Goal: Task Accomplishment & Management: Manage account settings

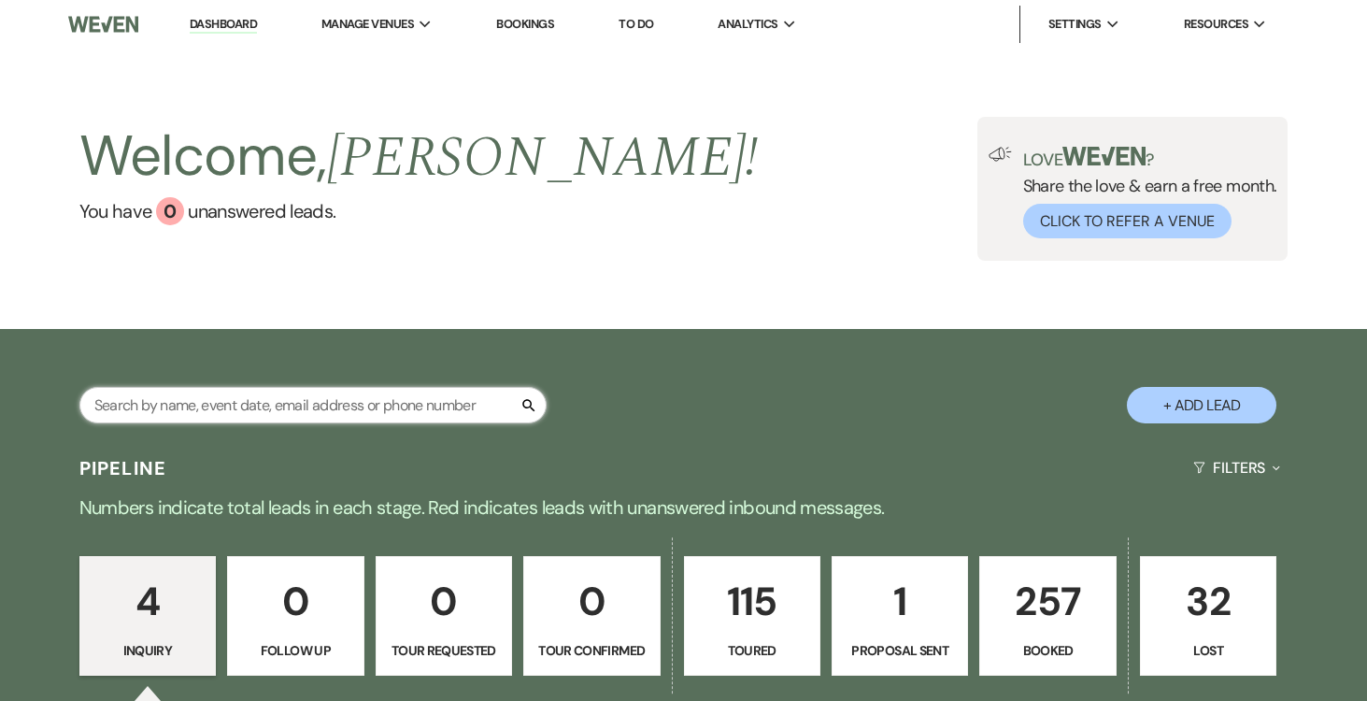
click at [377, 408] on input "text" at bounding box center [312, 405] width 467 height 36
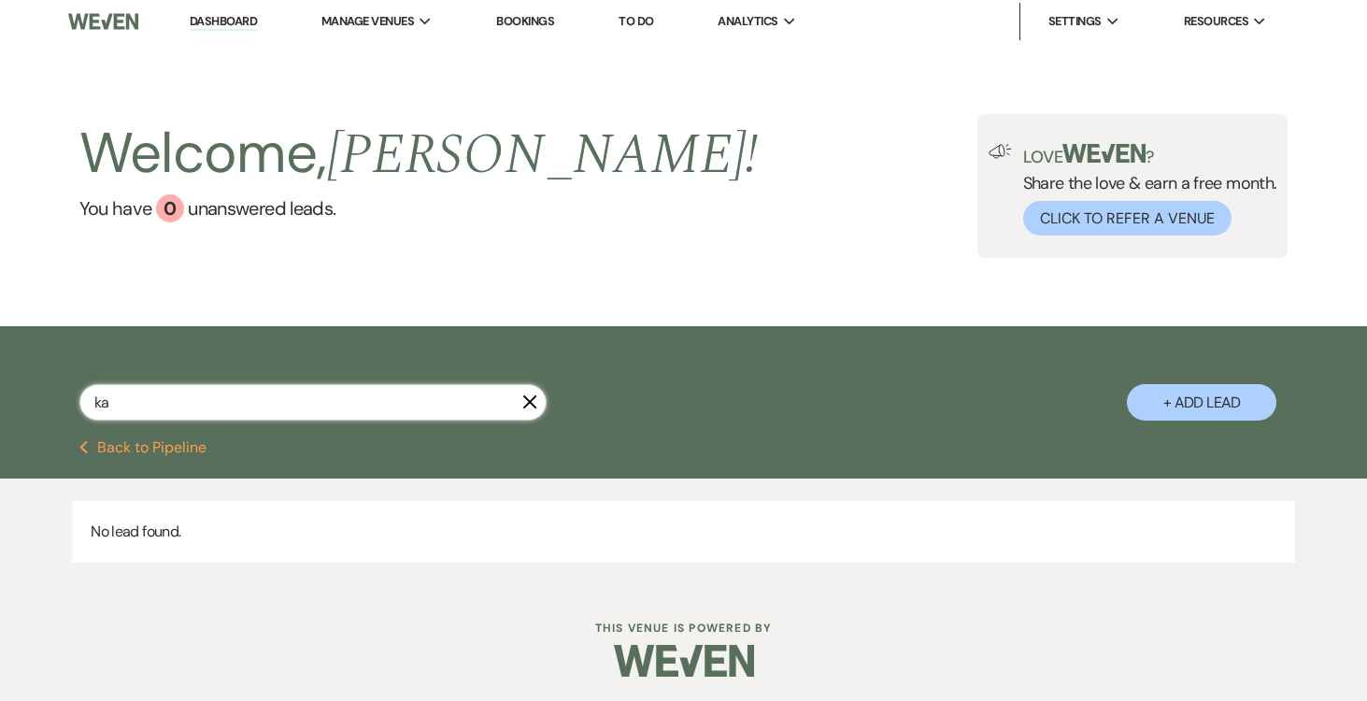
type input "k"
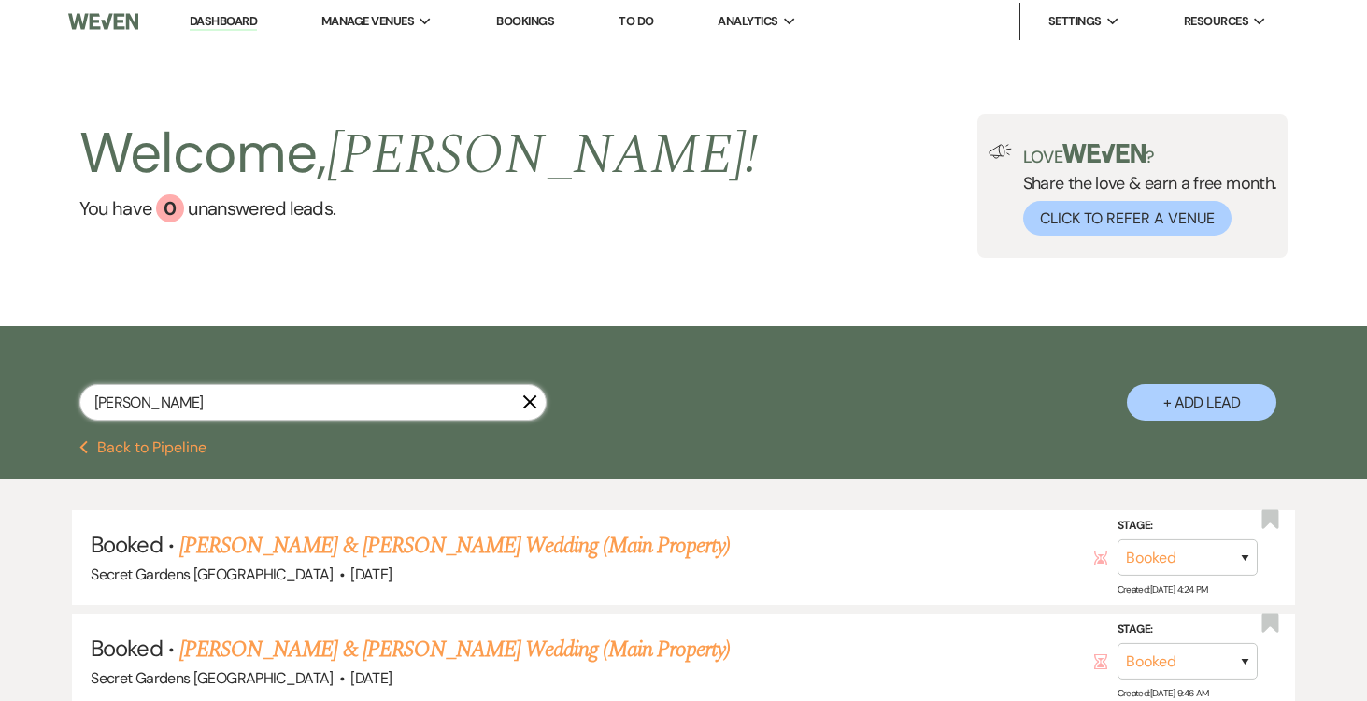
type input "lauren br"
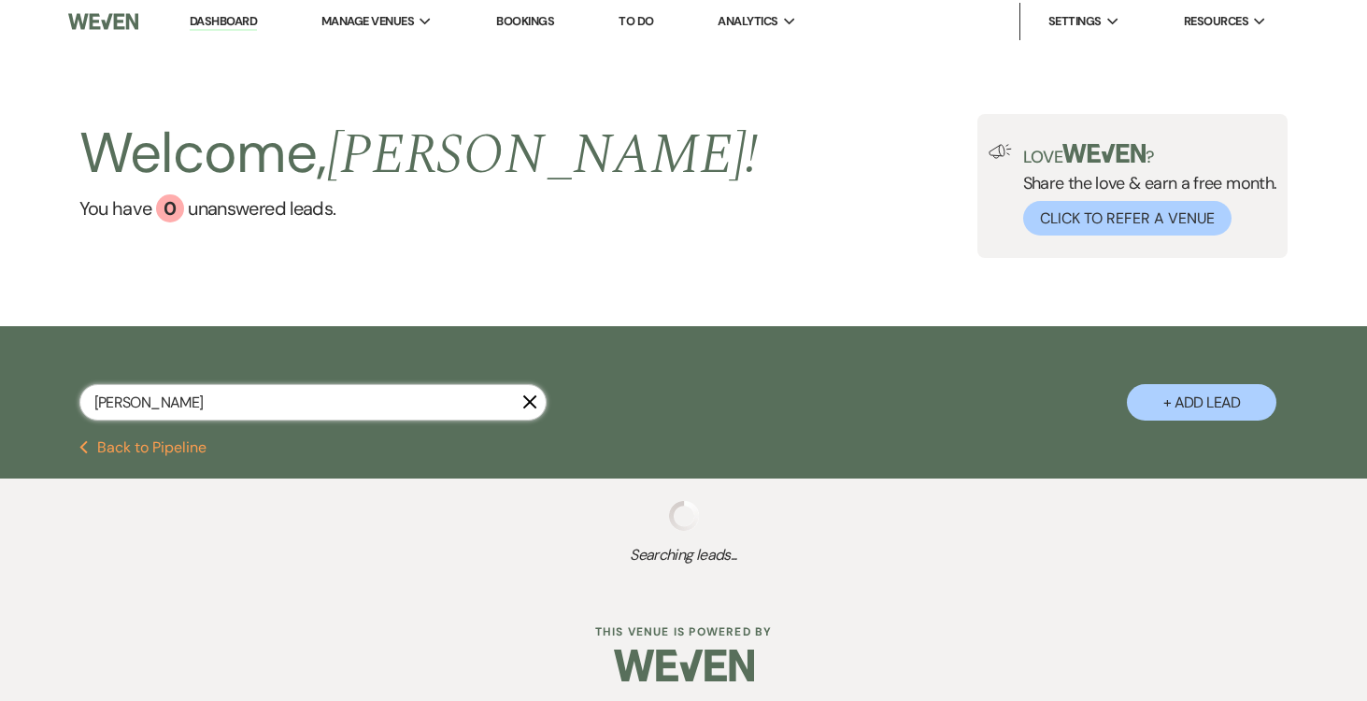
select select "8"
select select "5"
select select "8"
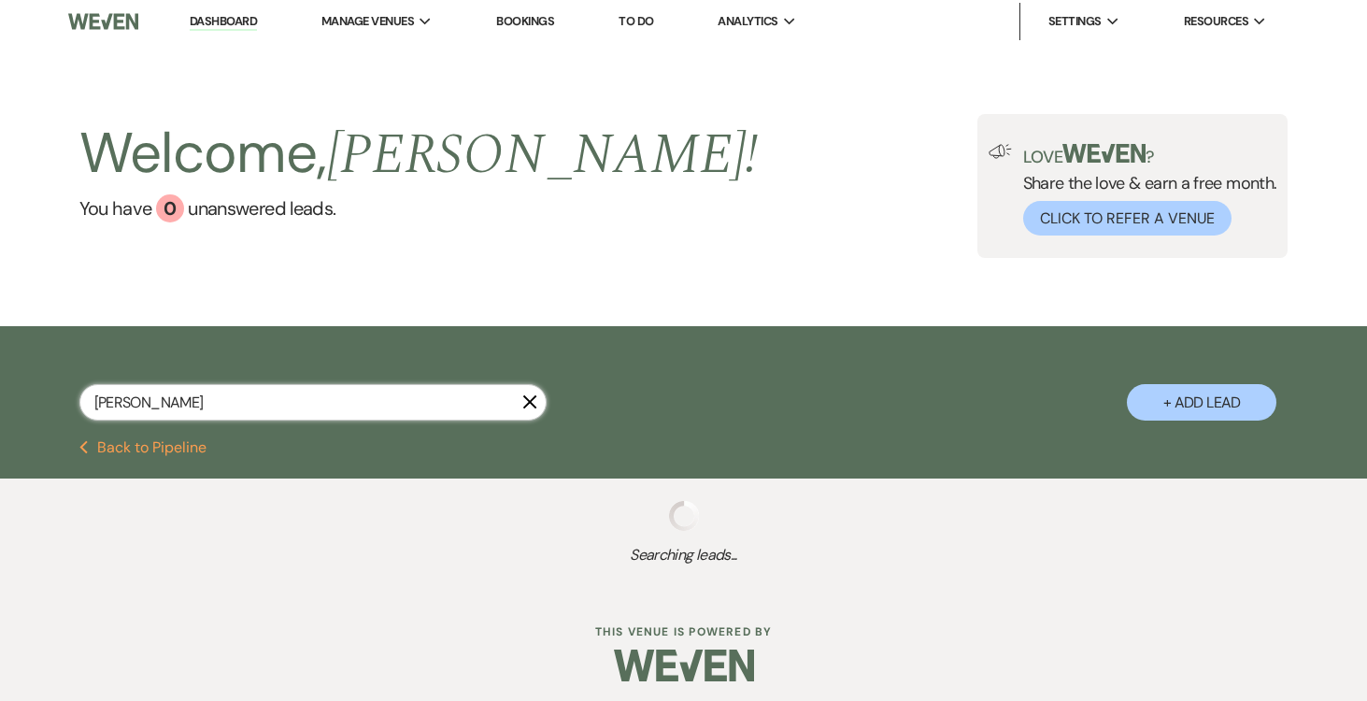
select select "11"
select select "8"
select select "1"
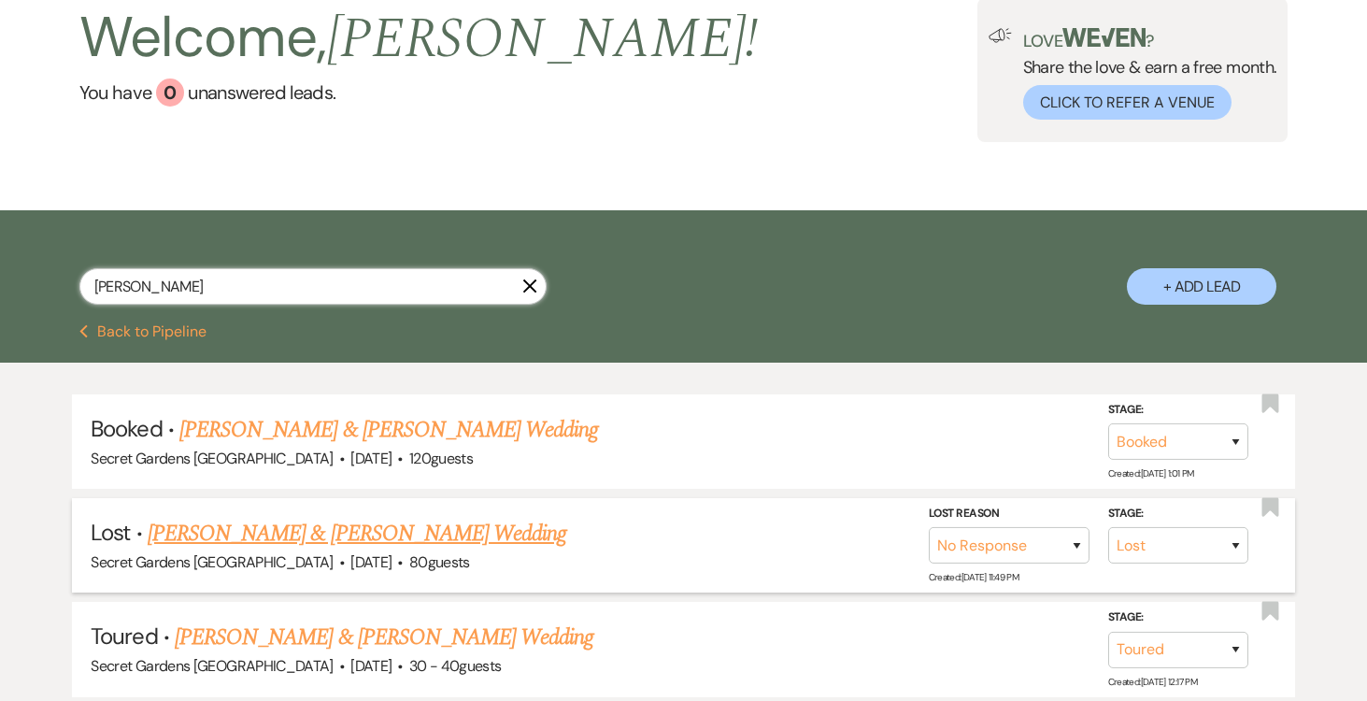
scroll to position [138, 0]
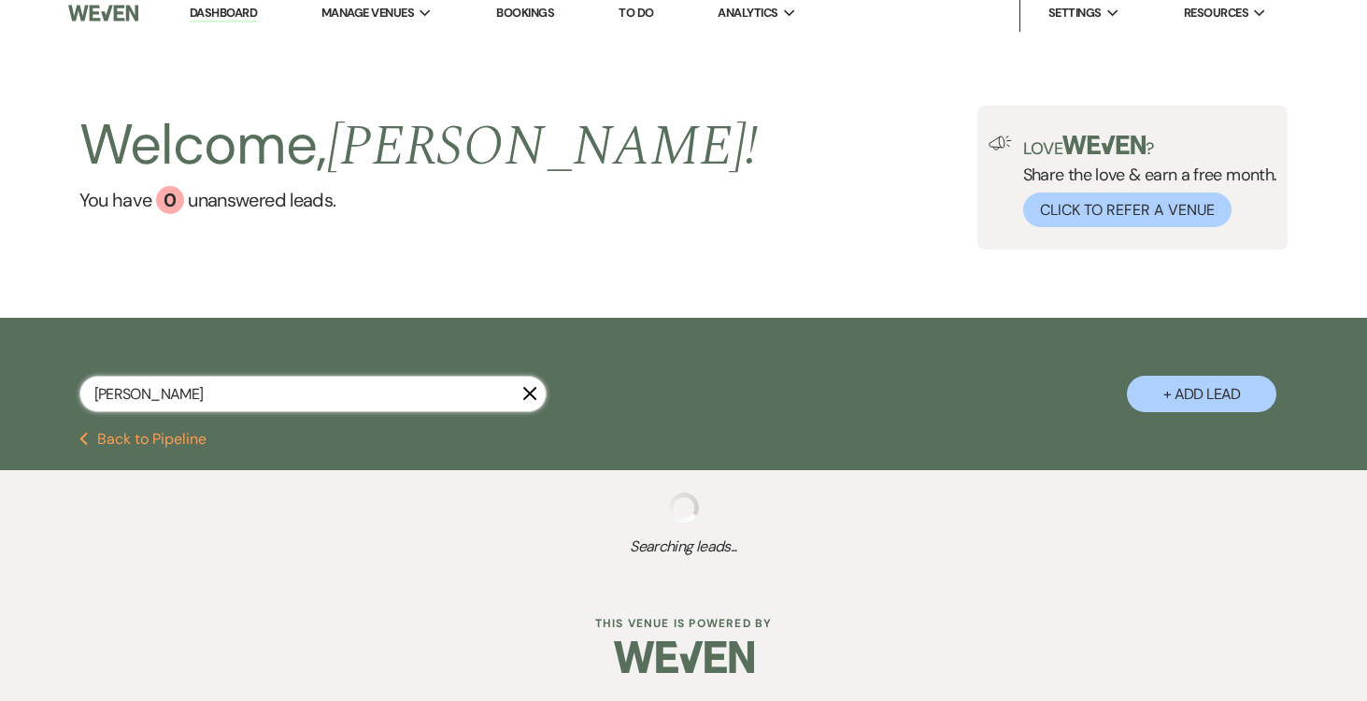
type input "lauren brez"
select select "8"
select select "5"
select select "8"
select select "5"
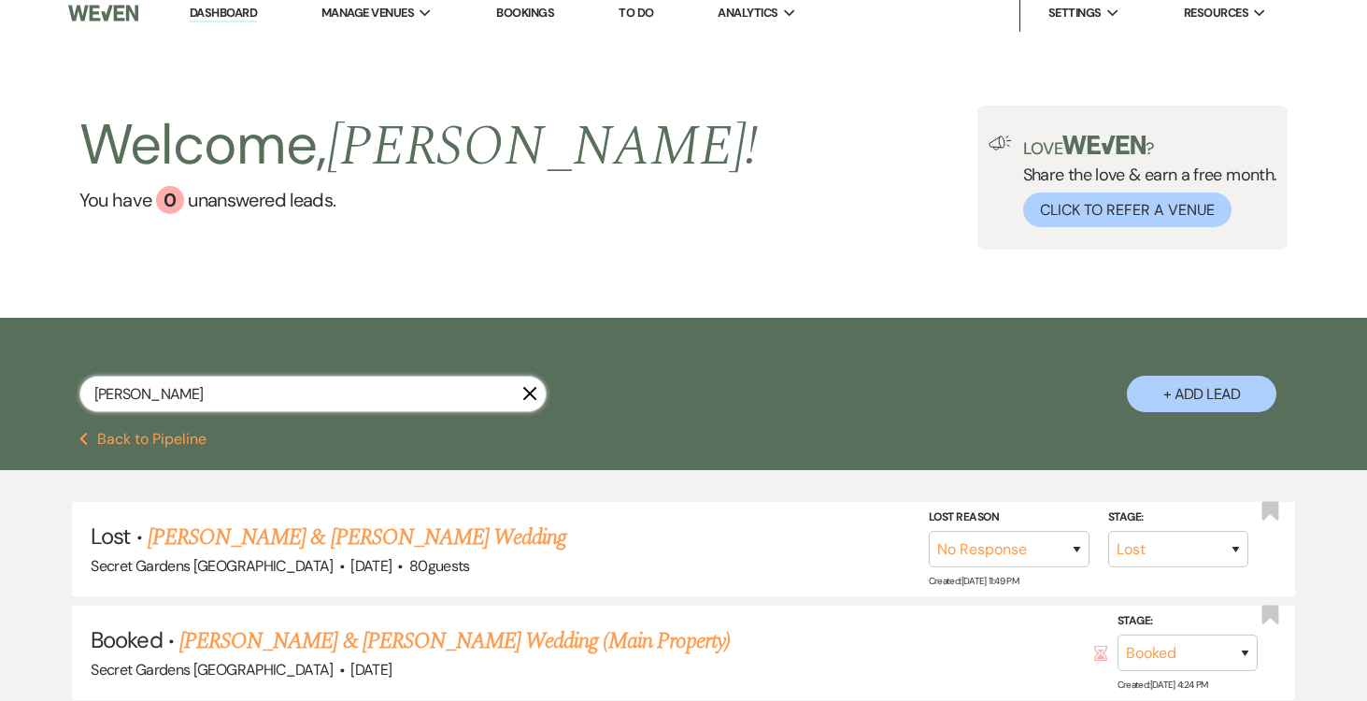
scroll to position [138, 0]
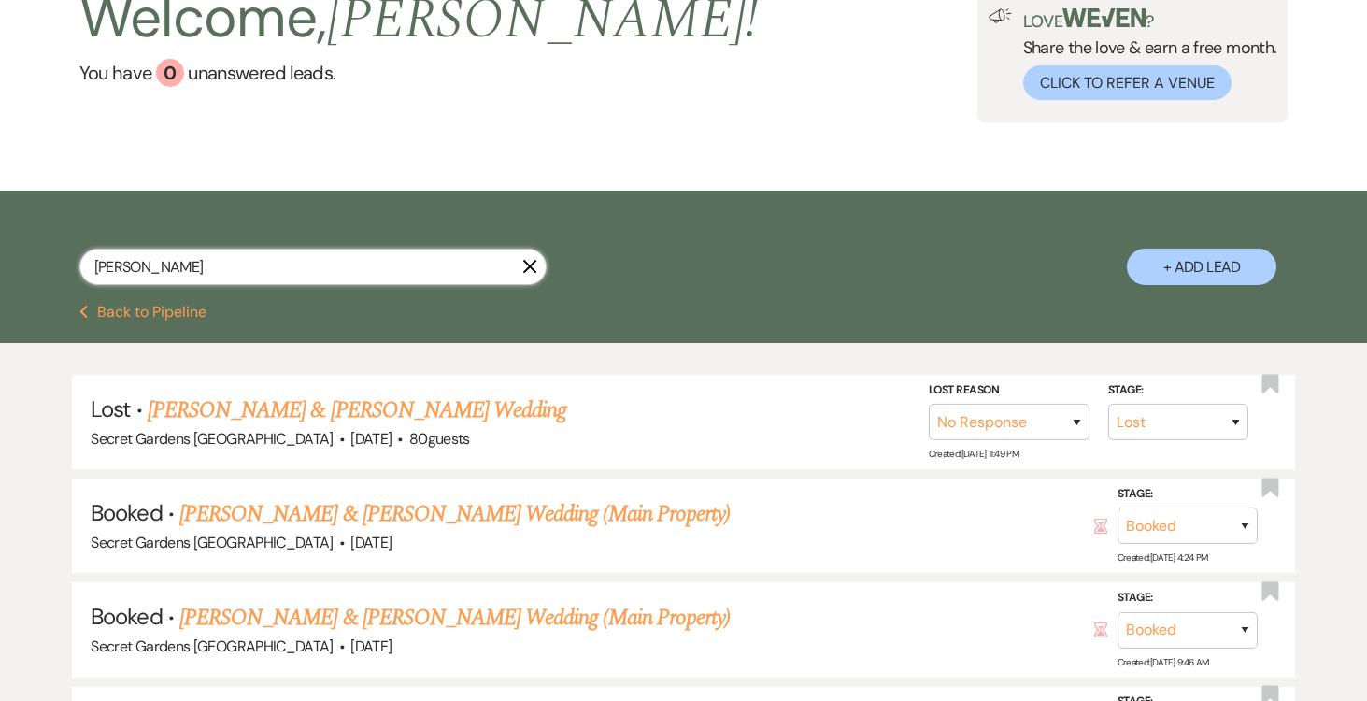
scroll to position [138, 0]
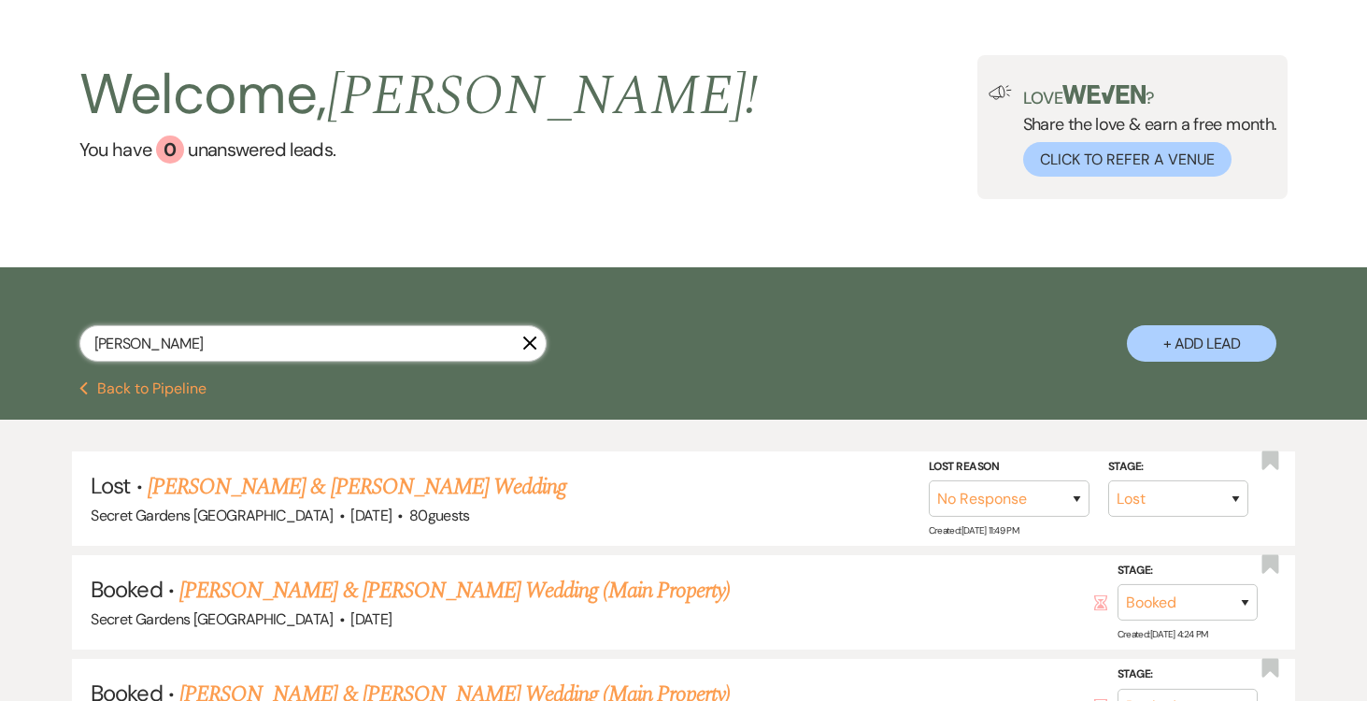
type input "lauren brezau"
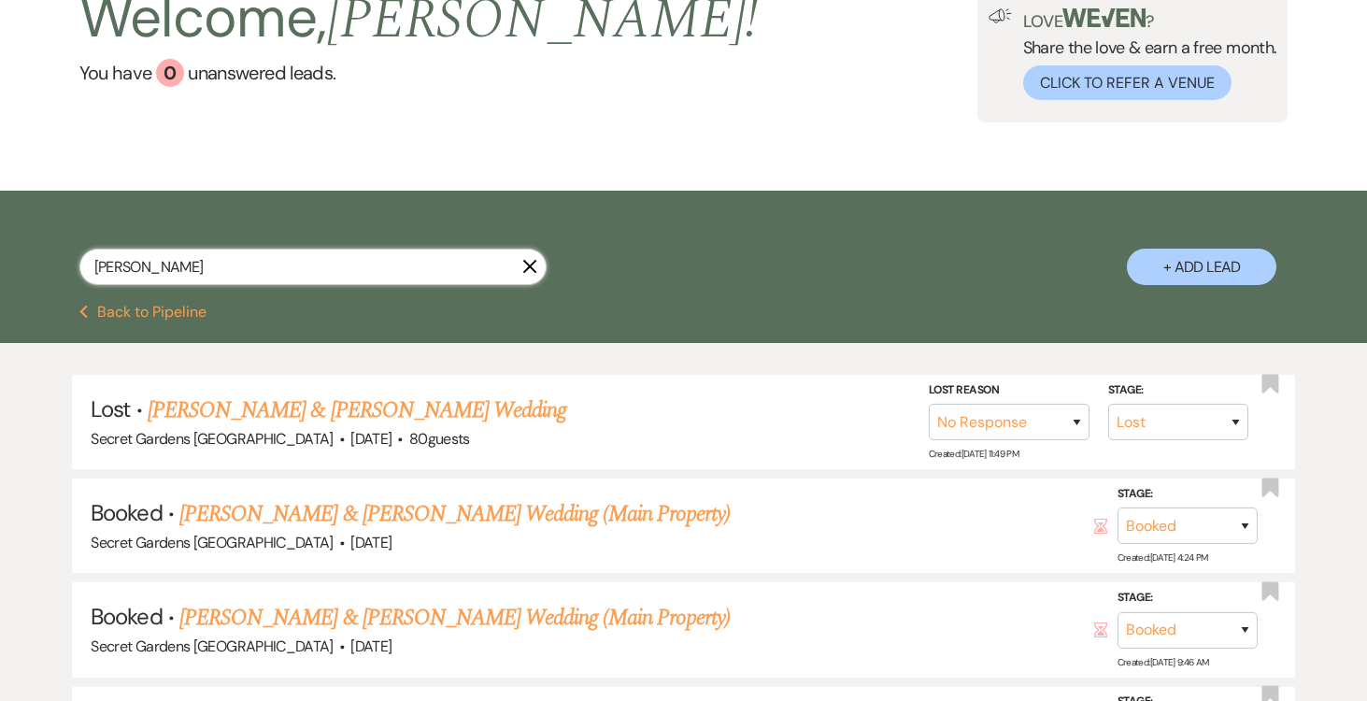
select select "8"
select select "5"
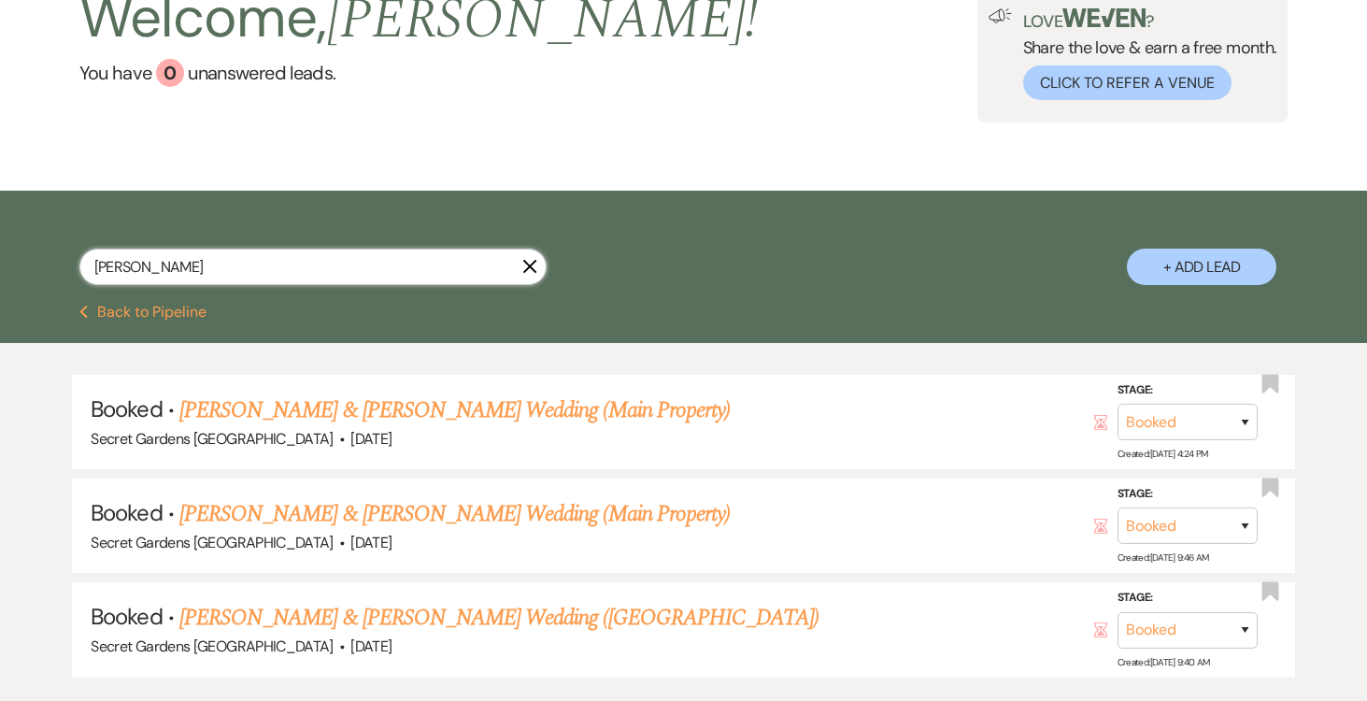
type input "lauren brezau"
select select "8"
select select "5"
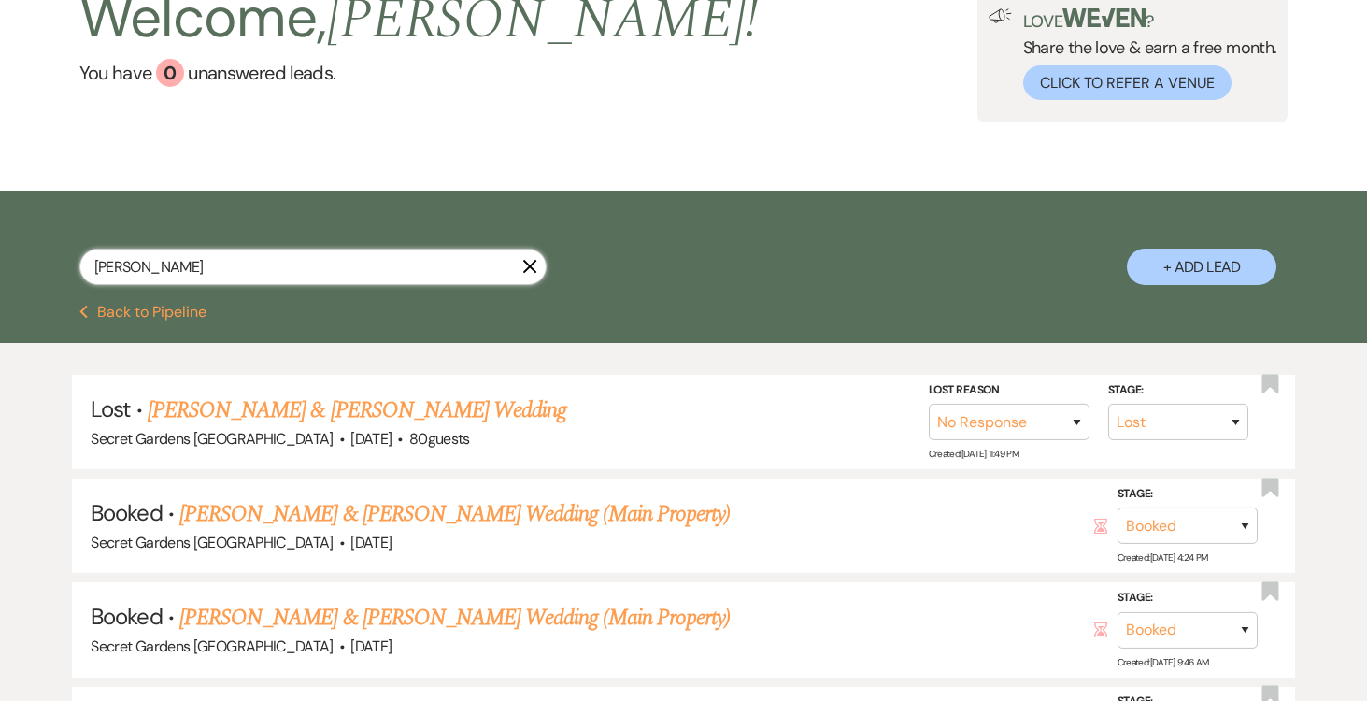
type input "lauren brezaul"
select select "8"
select select "5"
type input "lauren brezault"
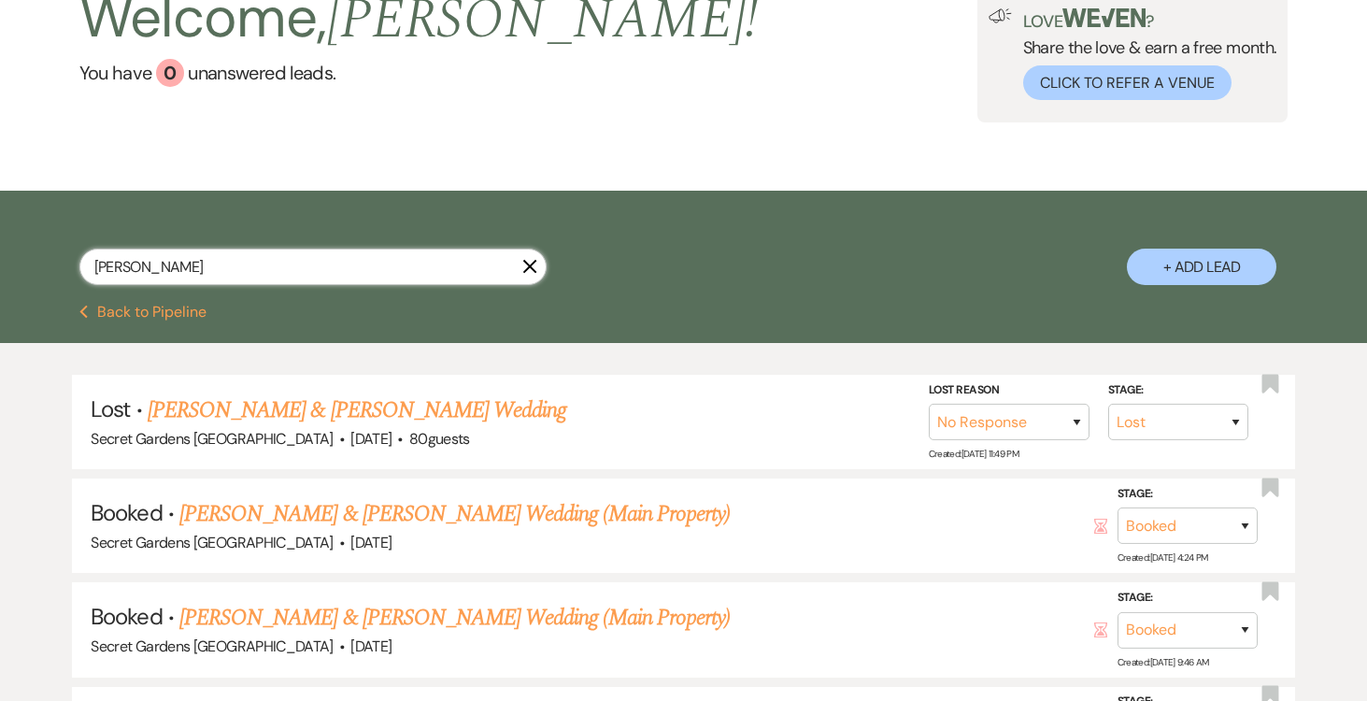
select select "8"
select select "5"
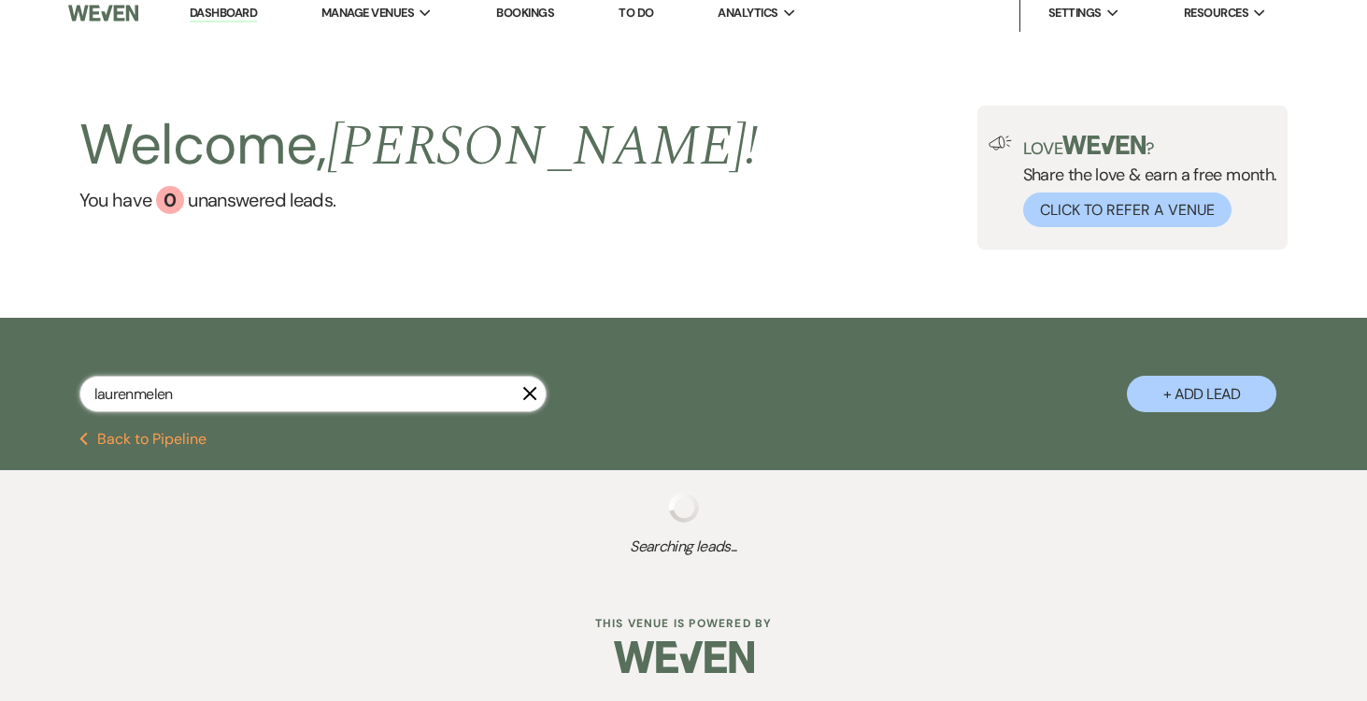
scroll to position [7, 0]
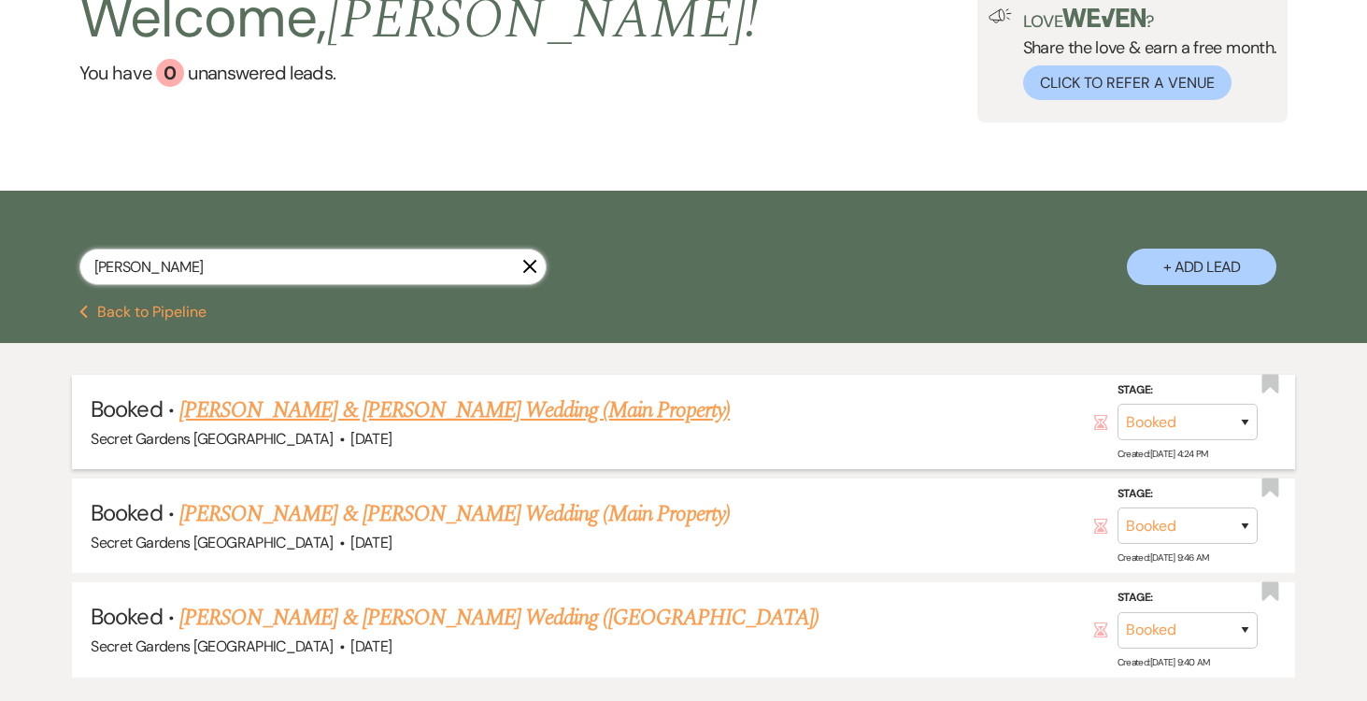
type input "lauren melen"
click at [564, 408] on link "Lauren Melendez & Sabata Bryant's Wedding (Main Property)" at bounding box center [454, 410] width 550 height 34
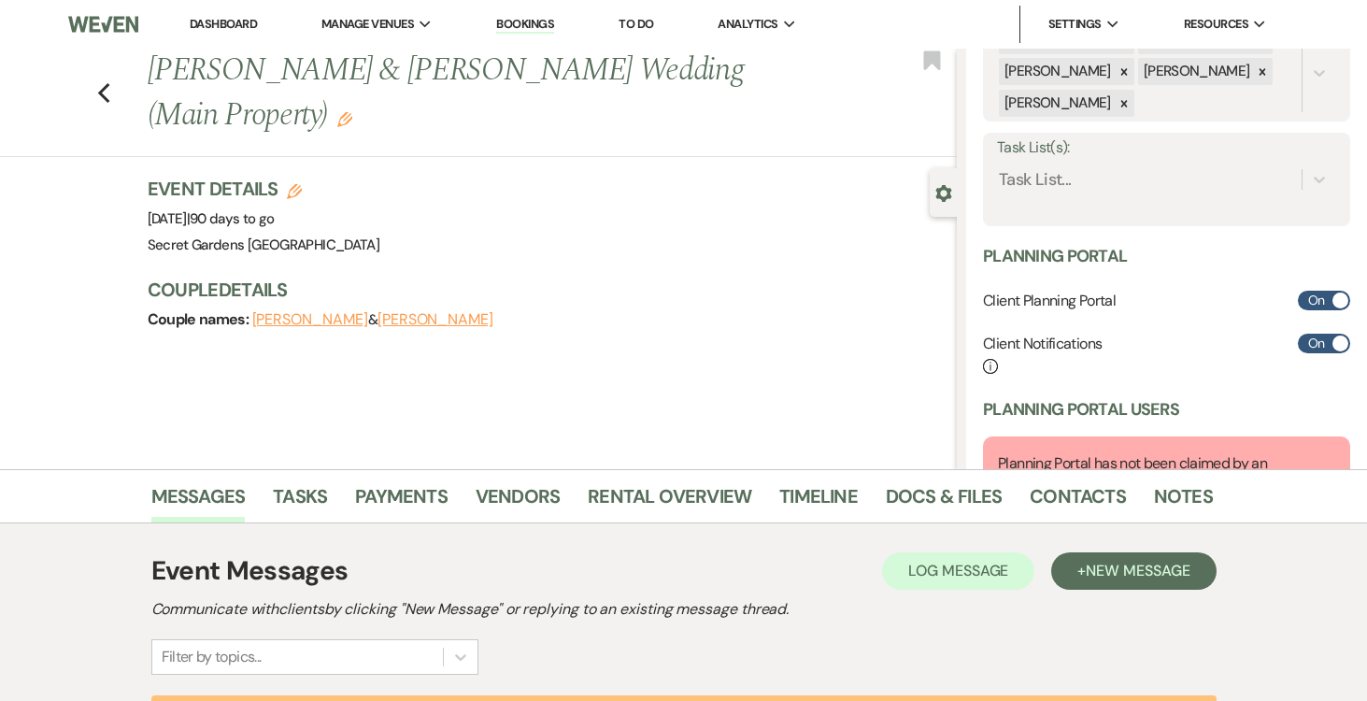
scroll to position [349, 0]
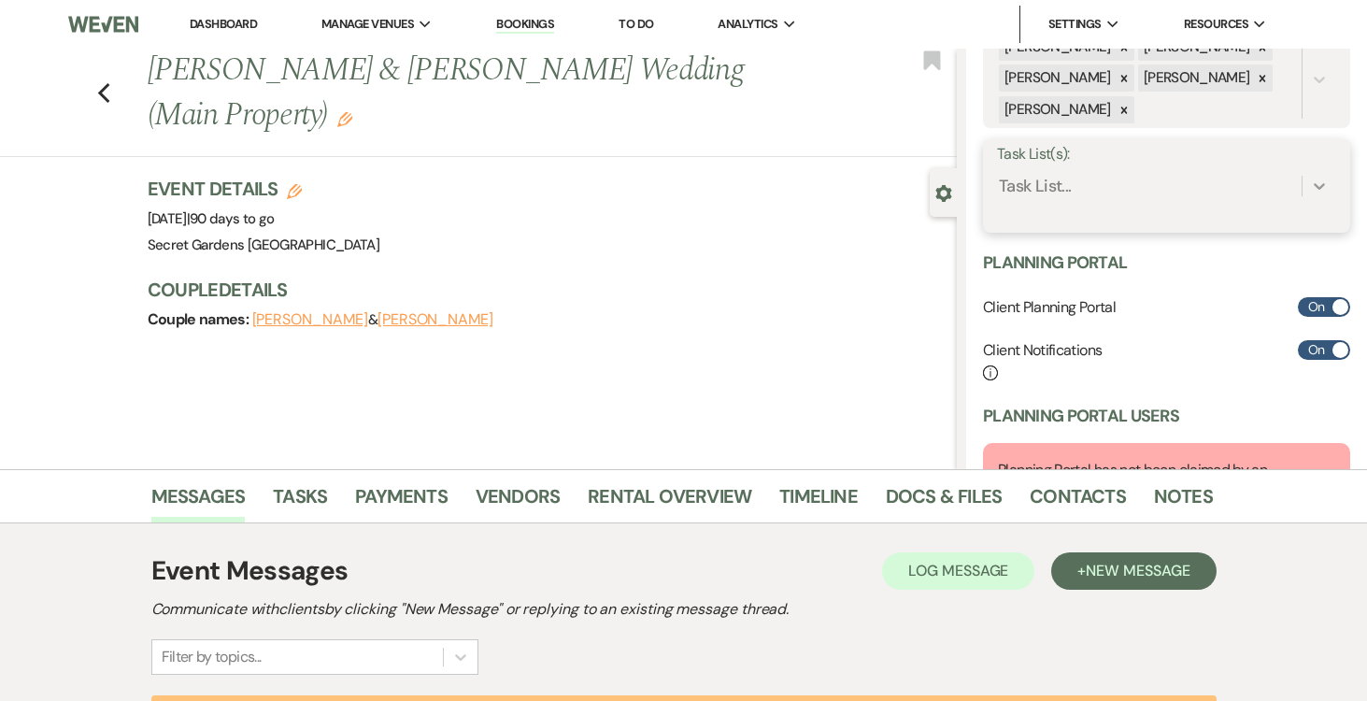
click at [1320, 186] on icon at bounding box center [1319, 186] width 11 height 7
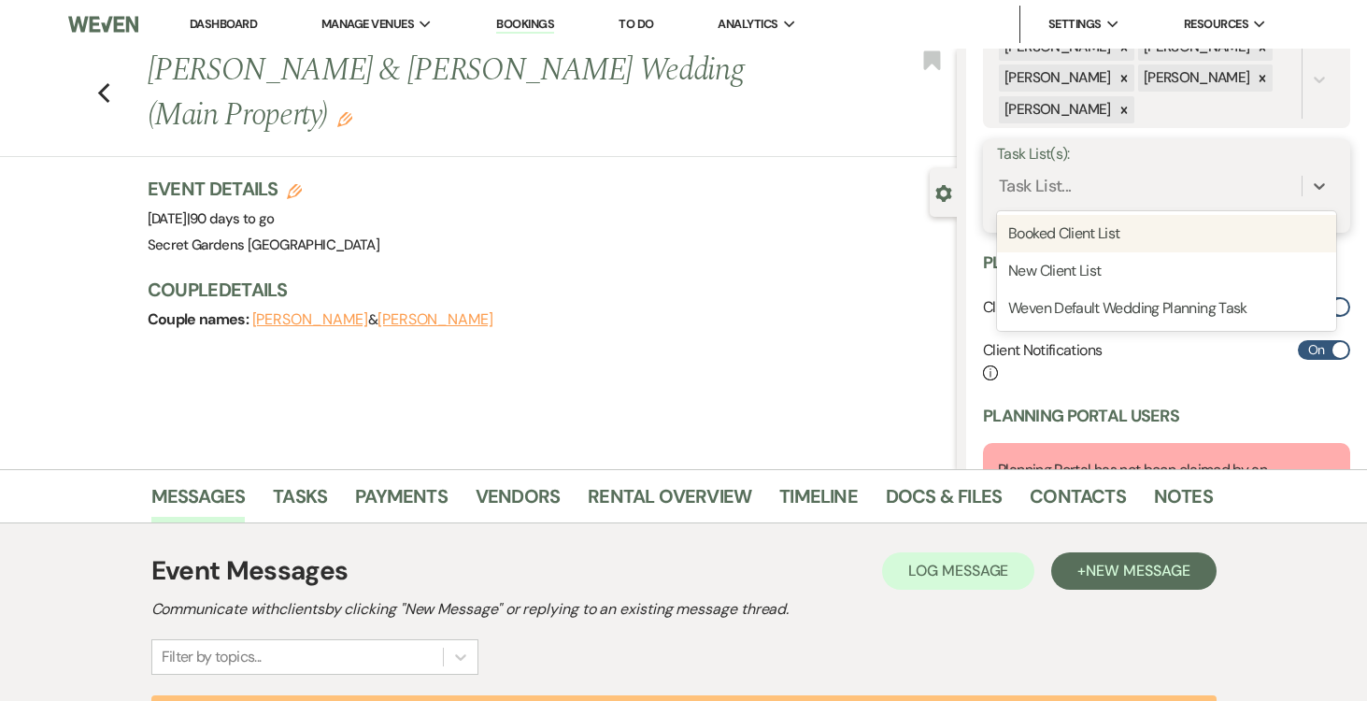
click at [1158, 227] on div "Booked Client List" at bounding box center [1166, 233] width 339 height 37
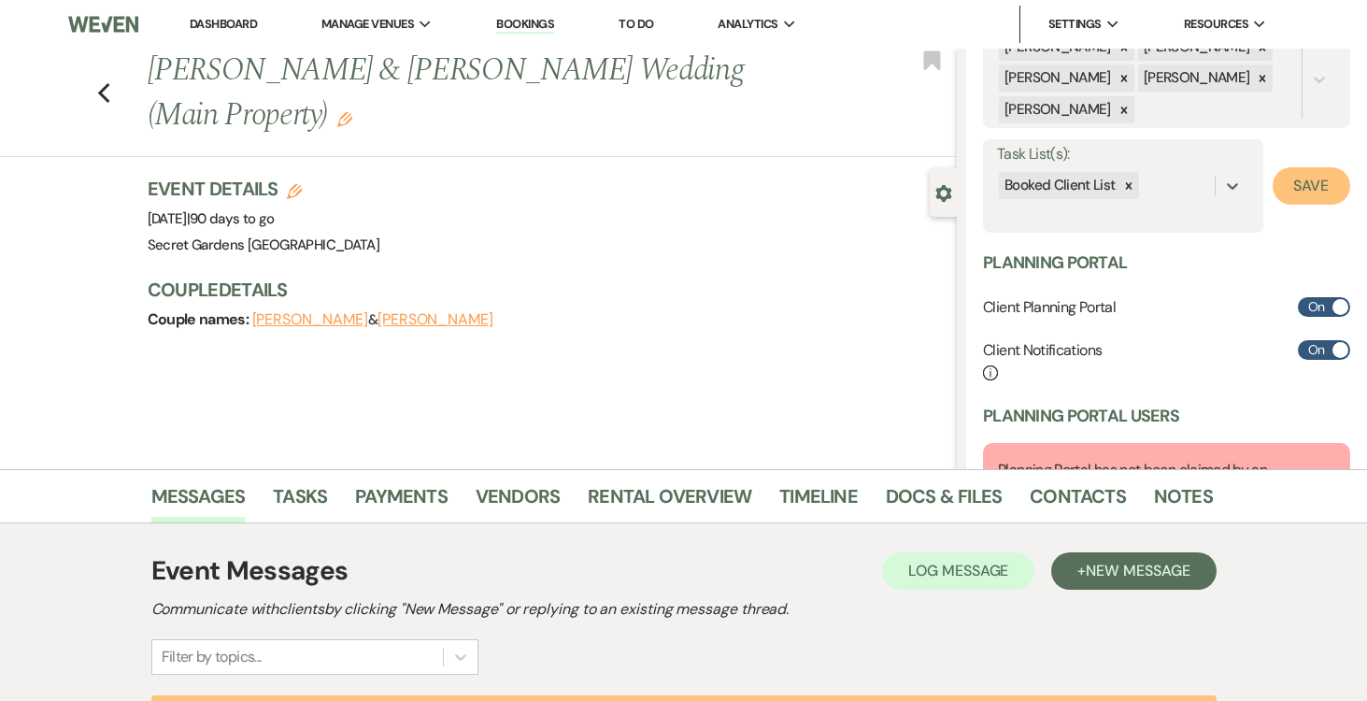
click at [1296, 181] on button "Save" at bounding box center [1312, 185] width 78 height 37
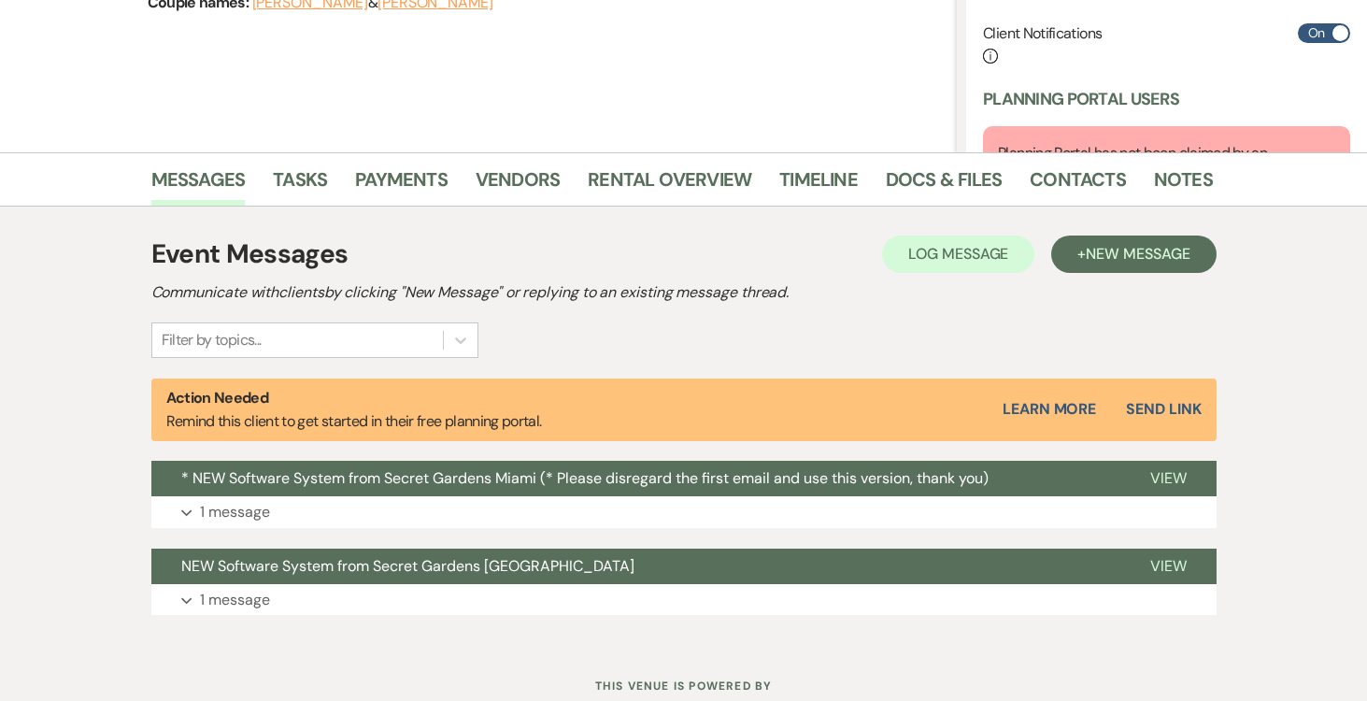
scroll to position [379, 0]
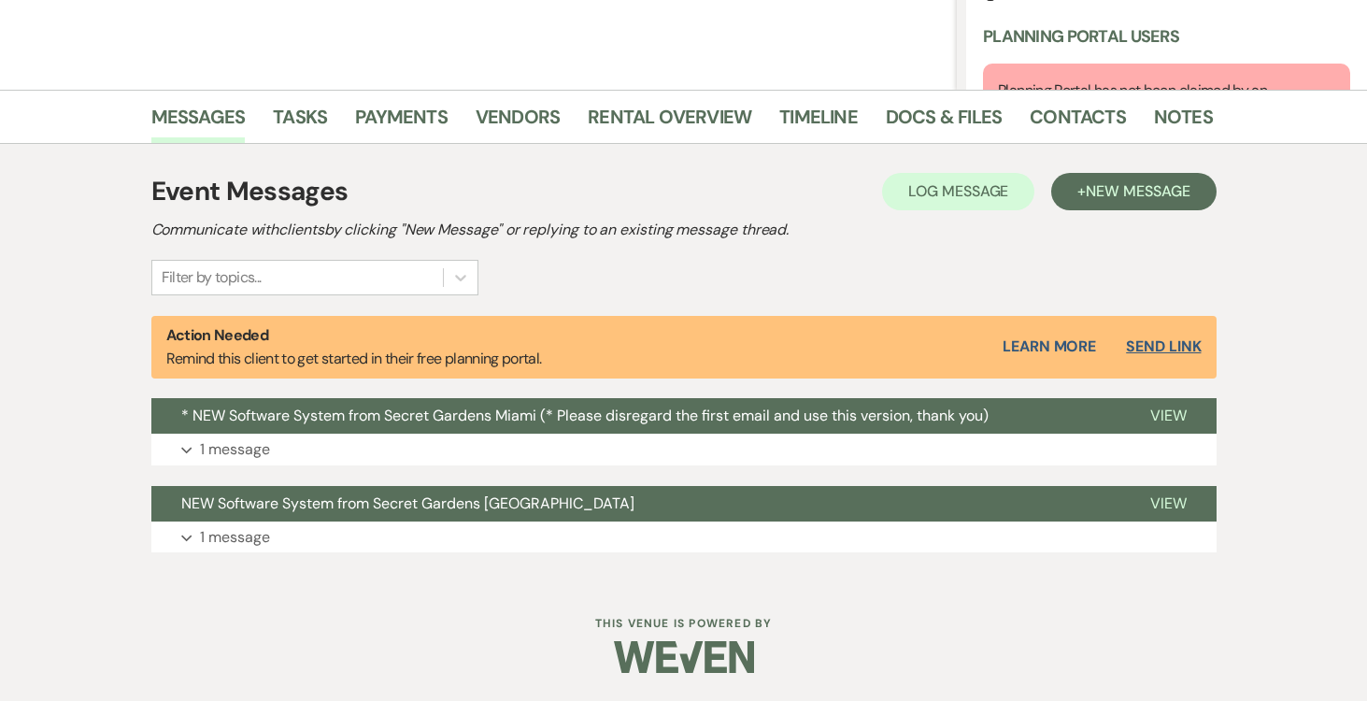
click at [1154, 339] on button "Send Link" at bounding box center [1163, 346] width 75 height 15
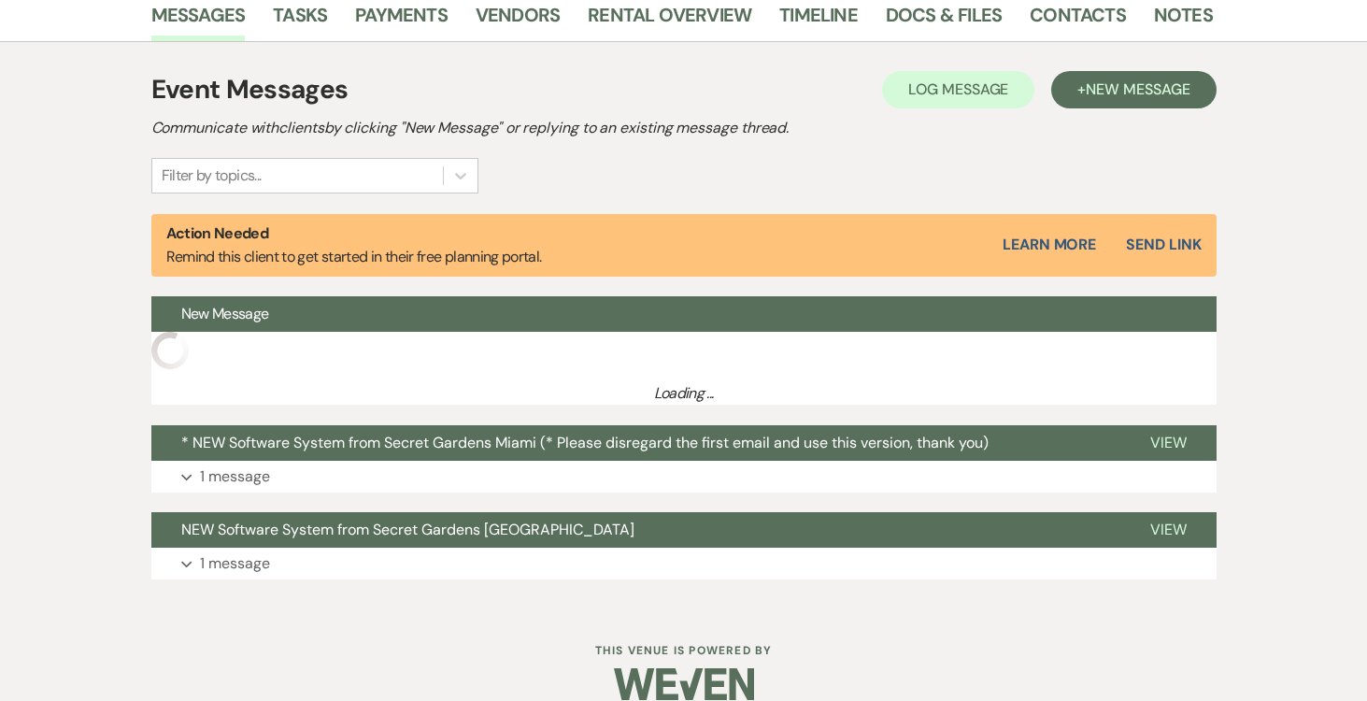
select select "14"
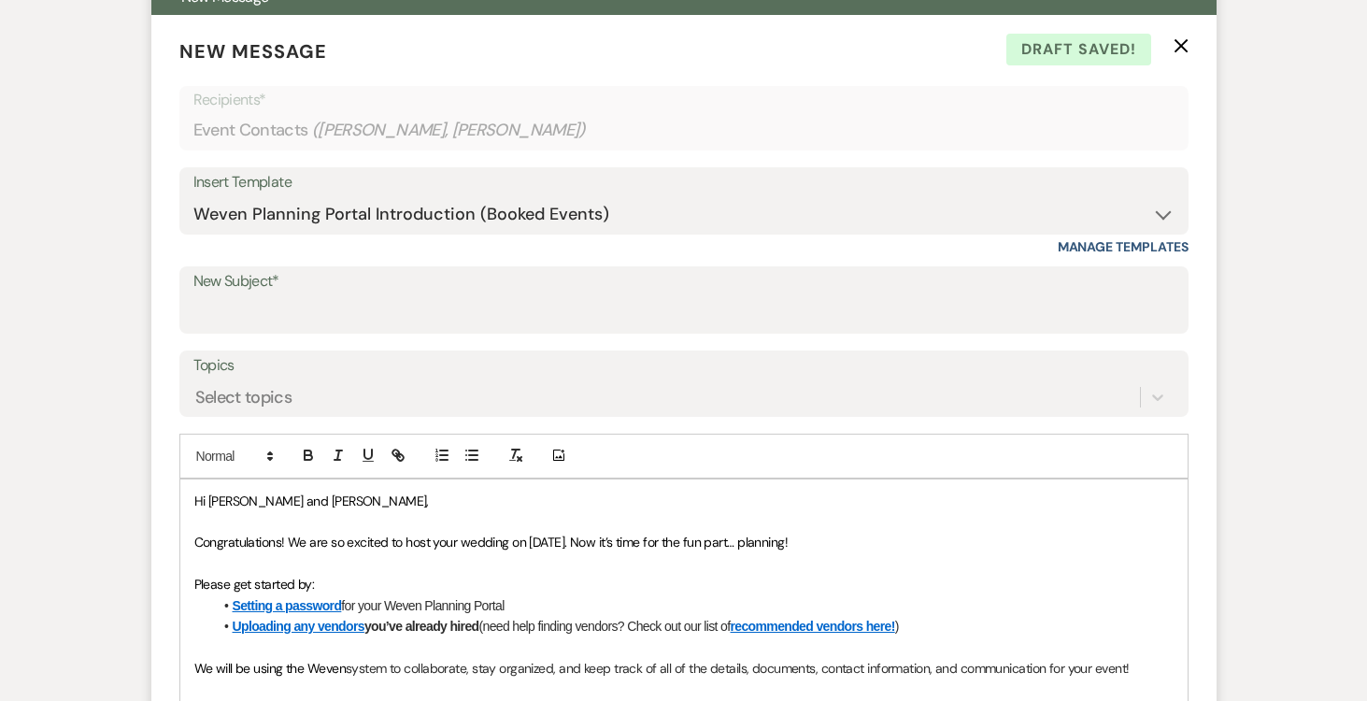
scroll to position [804, 0]
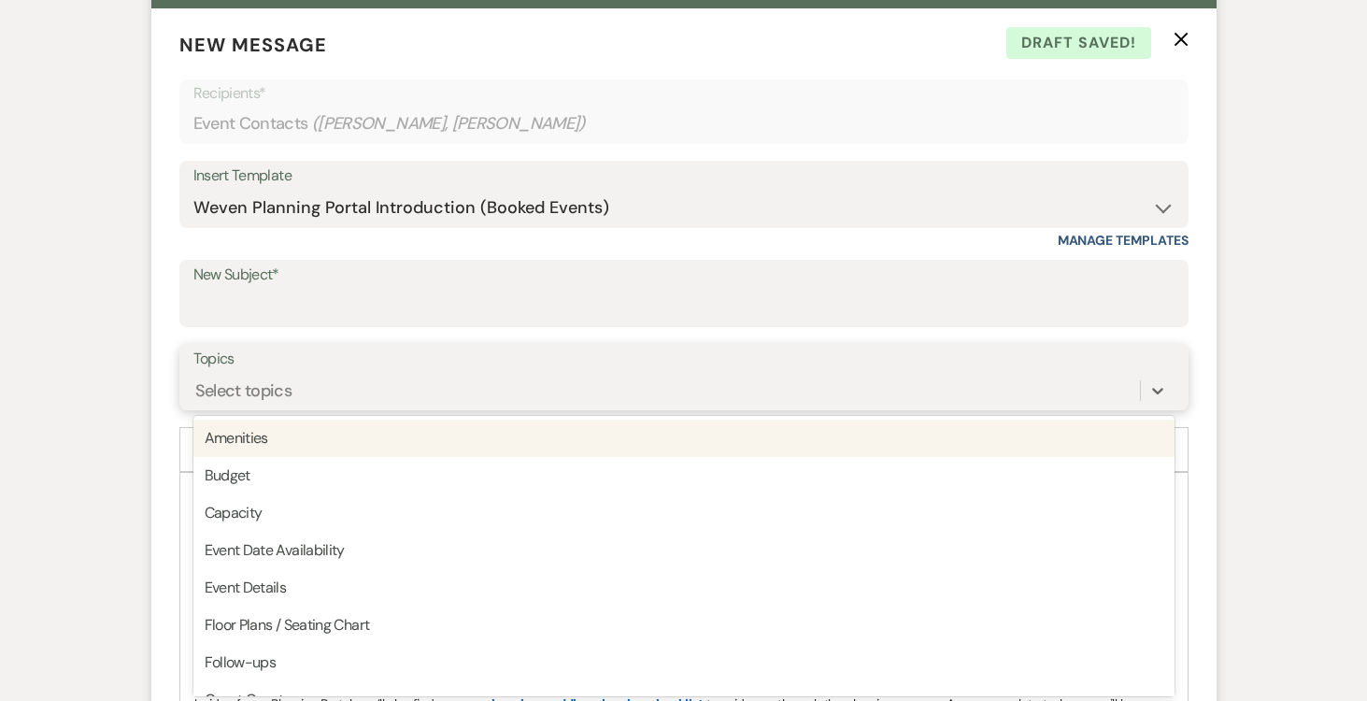
click at [363, 385] on div "Select topics" at bounding box center [666, 390] width 946 height 33
click at [419, 290] on input "New Subject*" at bounding box center [683, 307] width 981 height 36
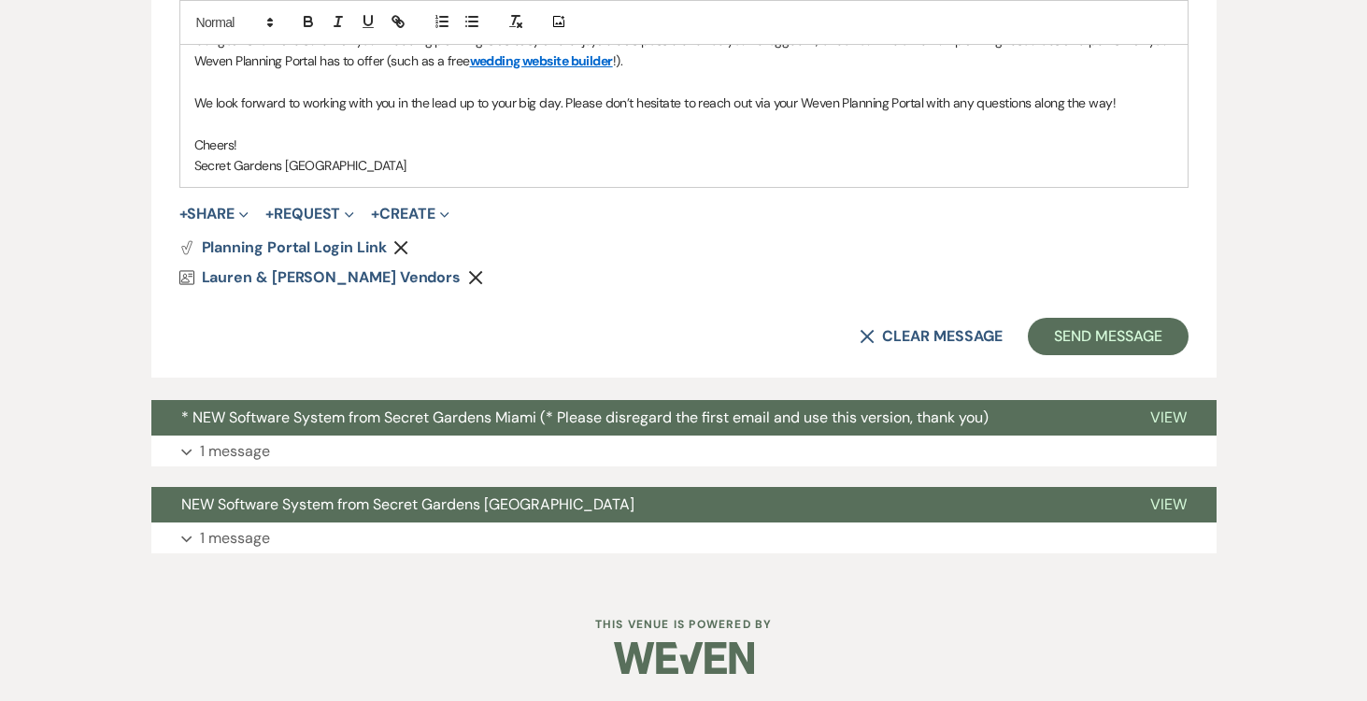
scroll to position [1531, 0]
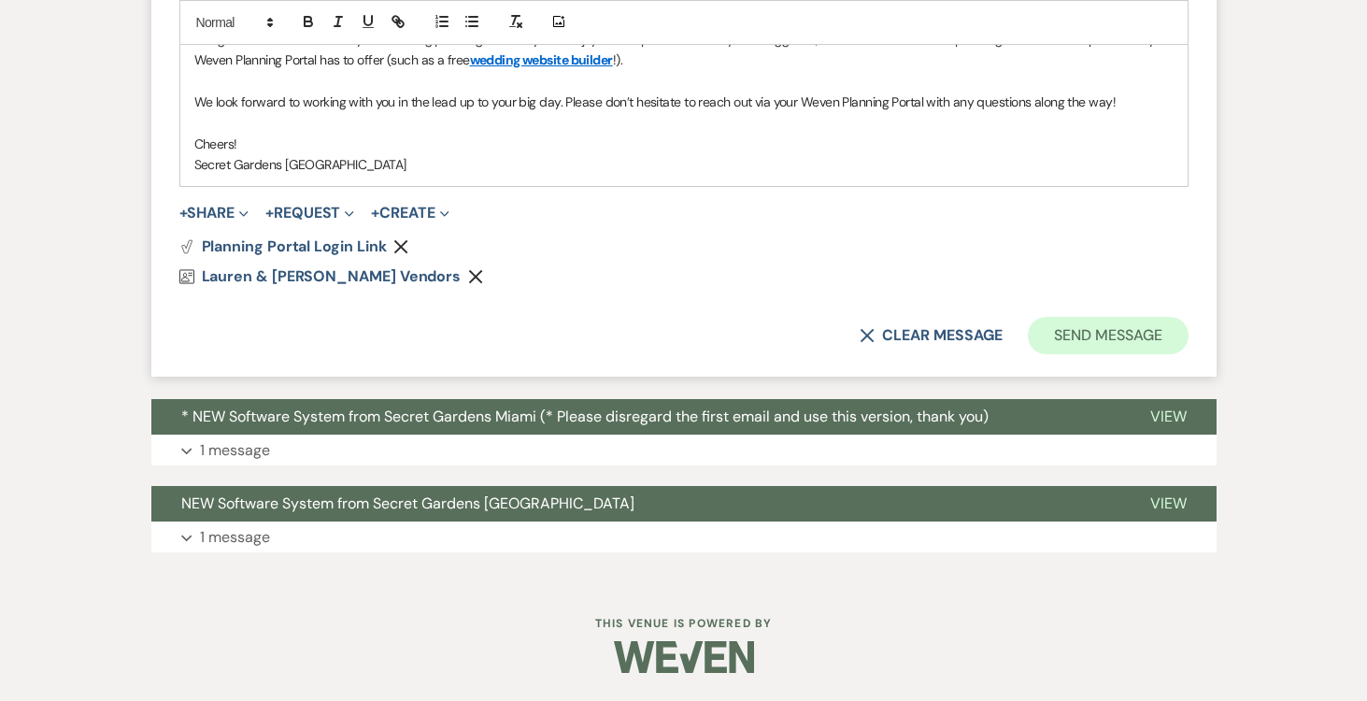
type input "reminder"
click at [1096, 334] on button "Send Message" at bounding box center [1108, 335] width 160 height 37
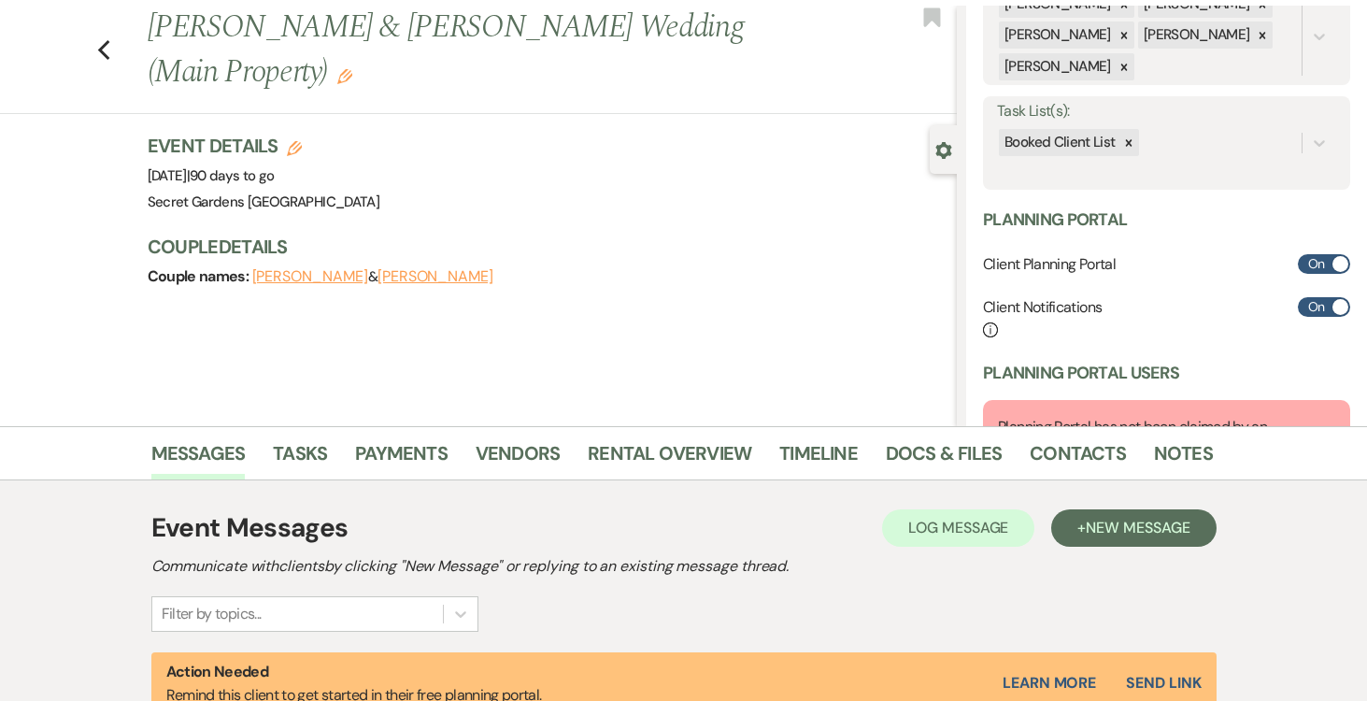
scroll to position [0, 0]
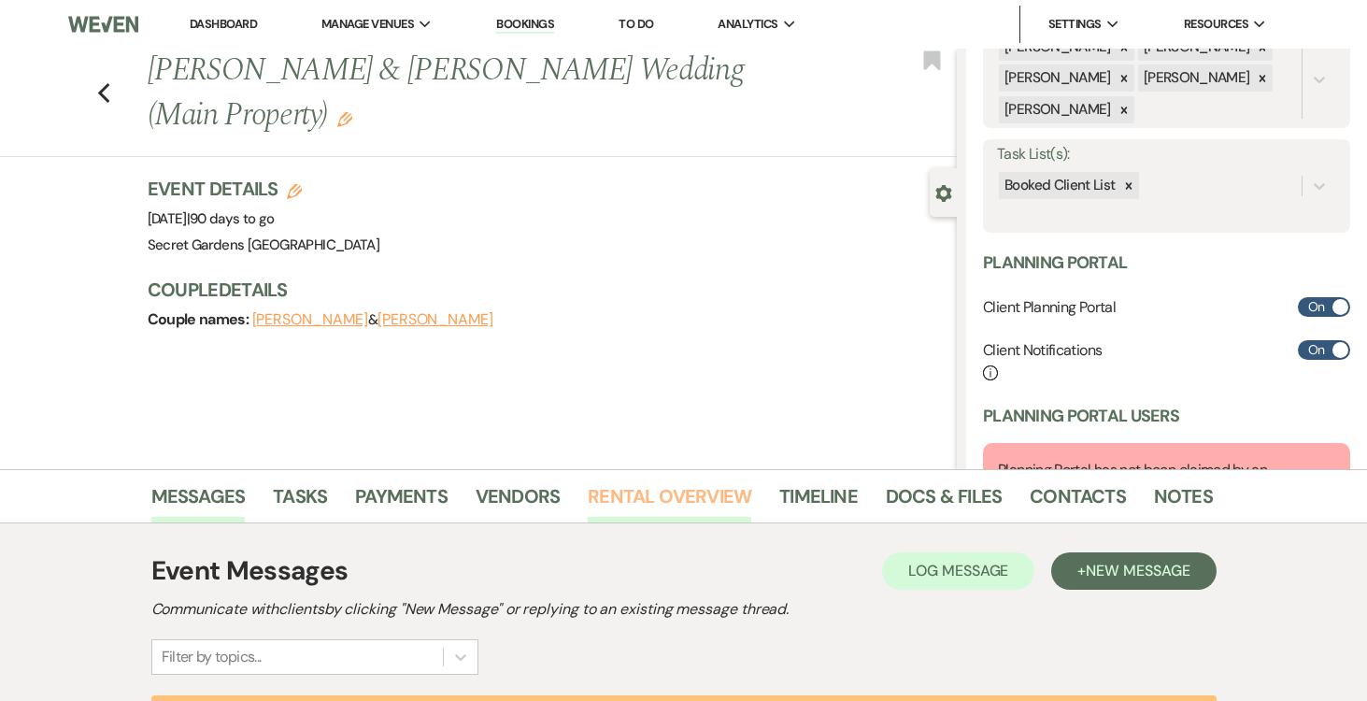
click at [681, 493] on link "Rental Overview" at bounding box center [670, 501] width 164 height 41
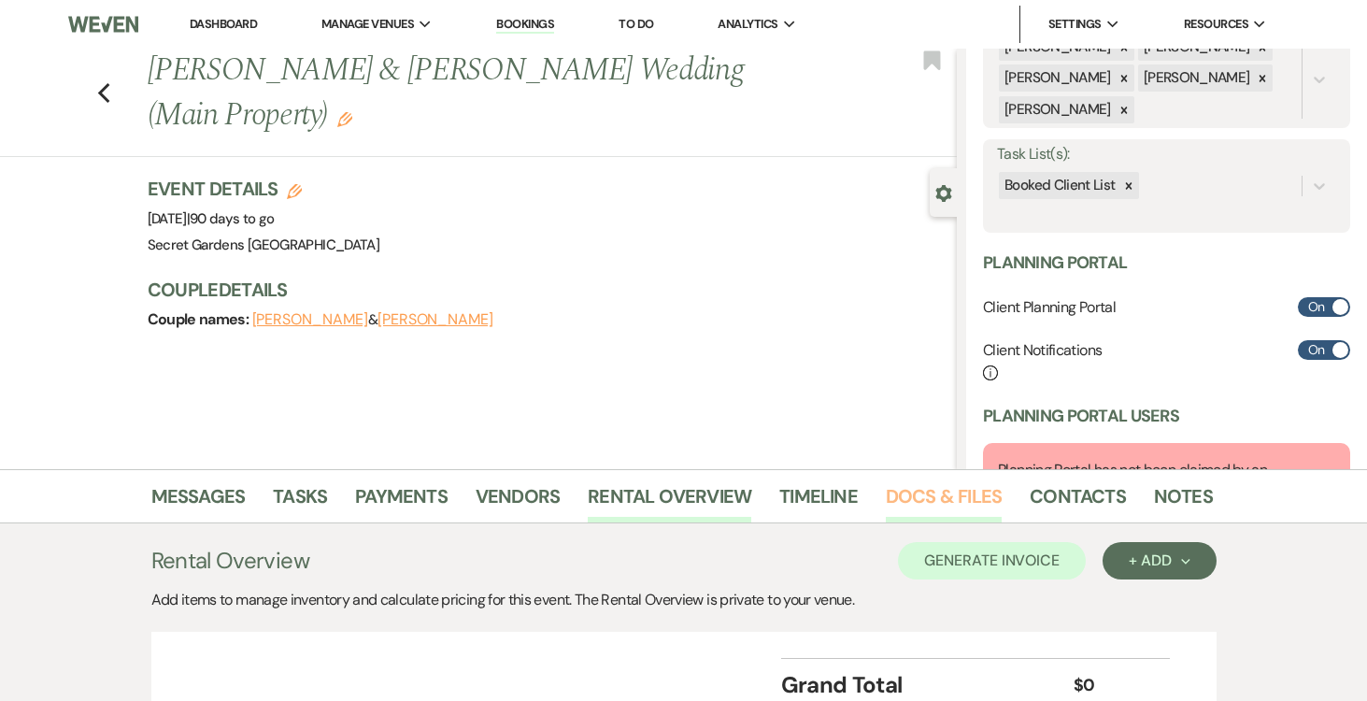
click at [942, 498] on link "Docs & Files" at bounding box center [944, 501] width 116 height 41
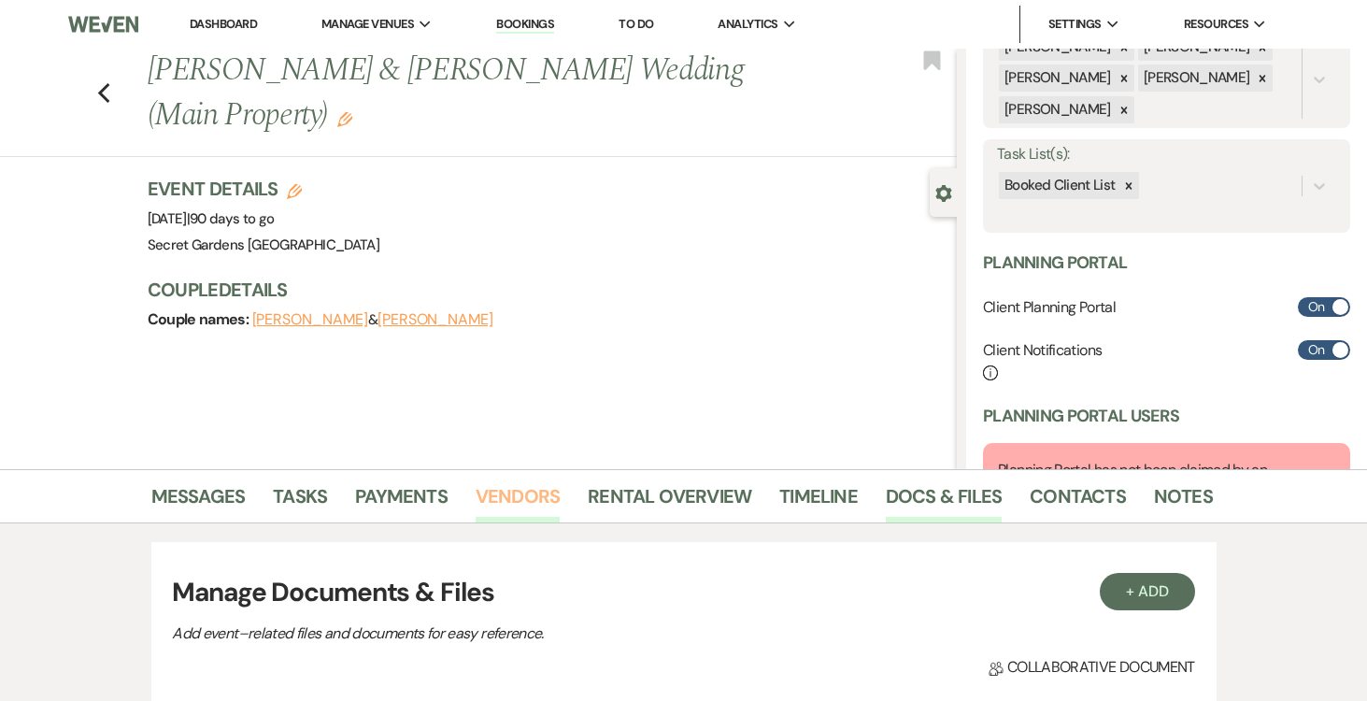
click at [517, 486] on link "Vendors" at bounding box center [518, 501] width 84 height 41
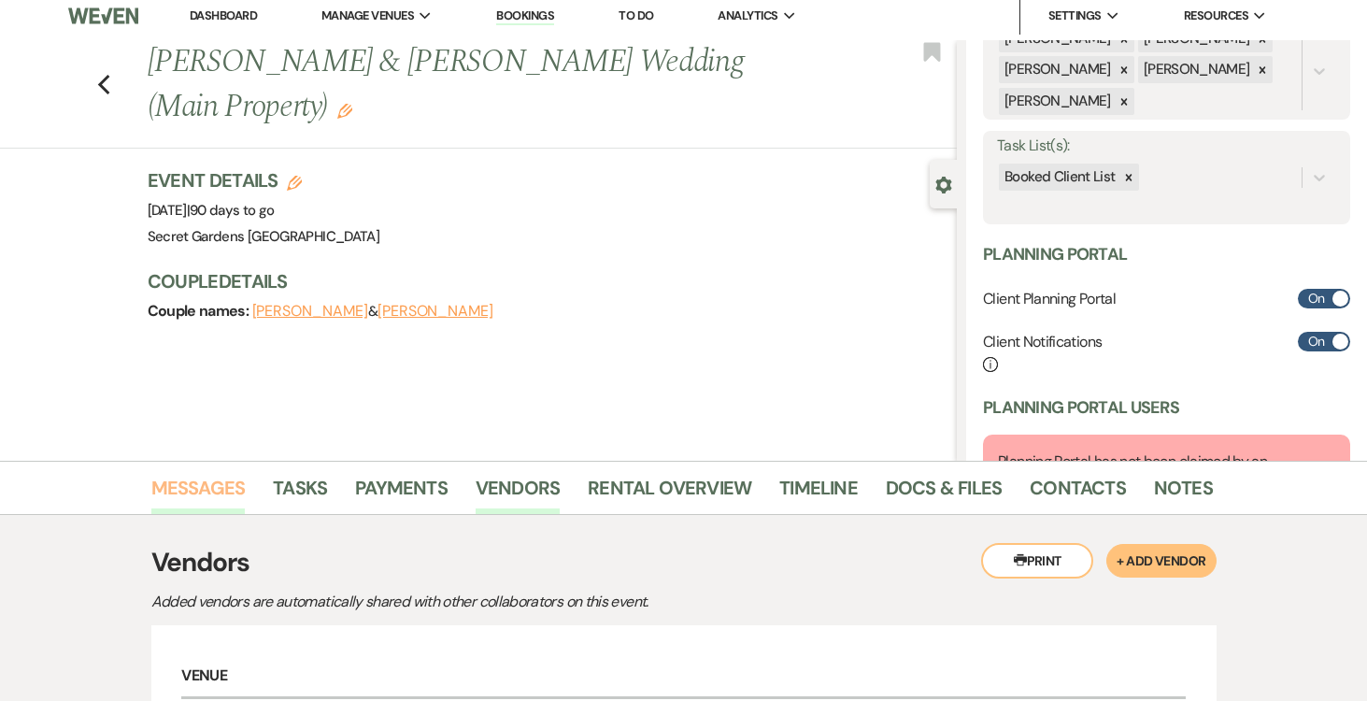
click at [174, 487] on link "Messages" at bounding box center [198, 493] width 94 height 41
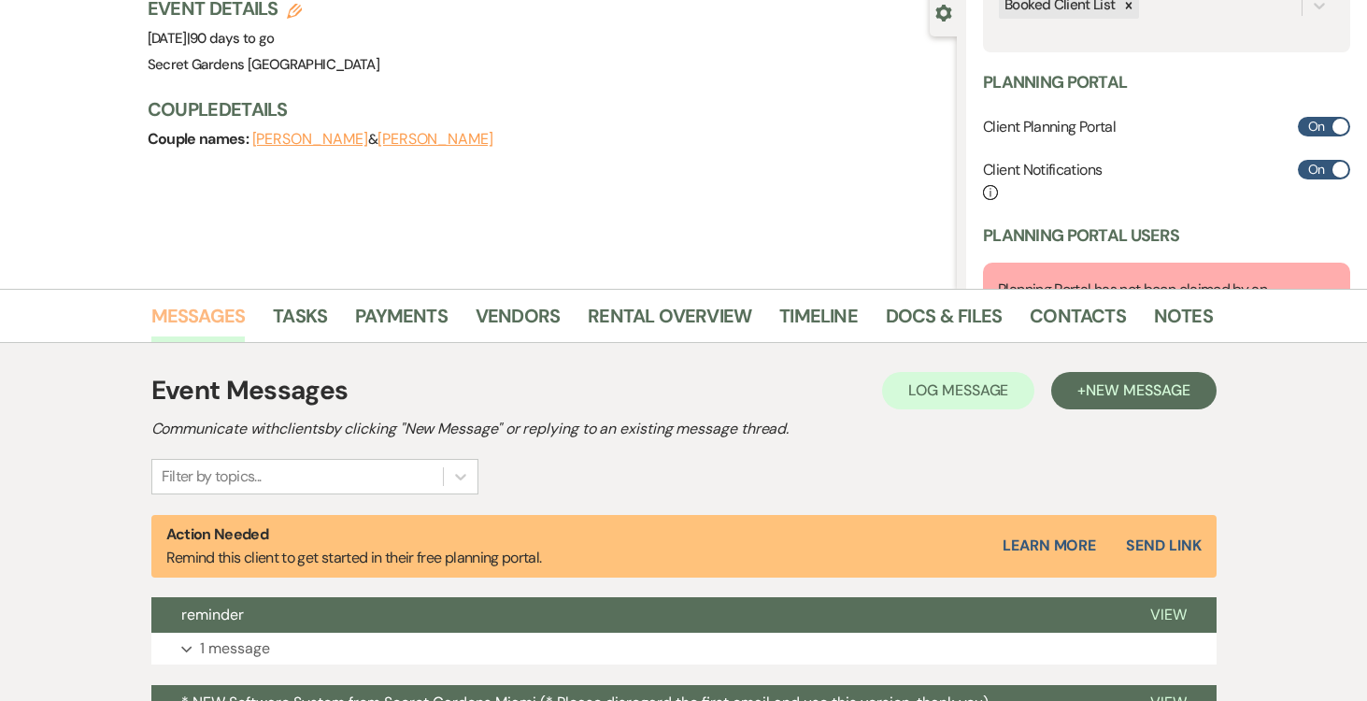
scroll to position [175, 0]
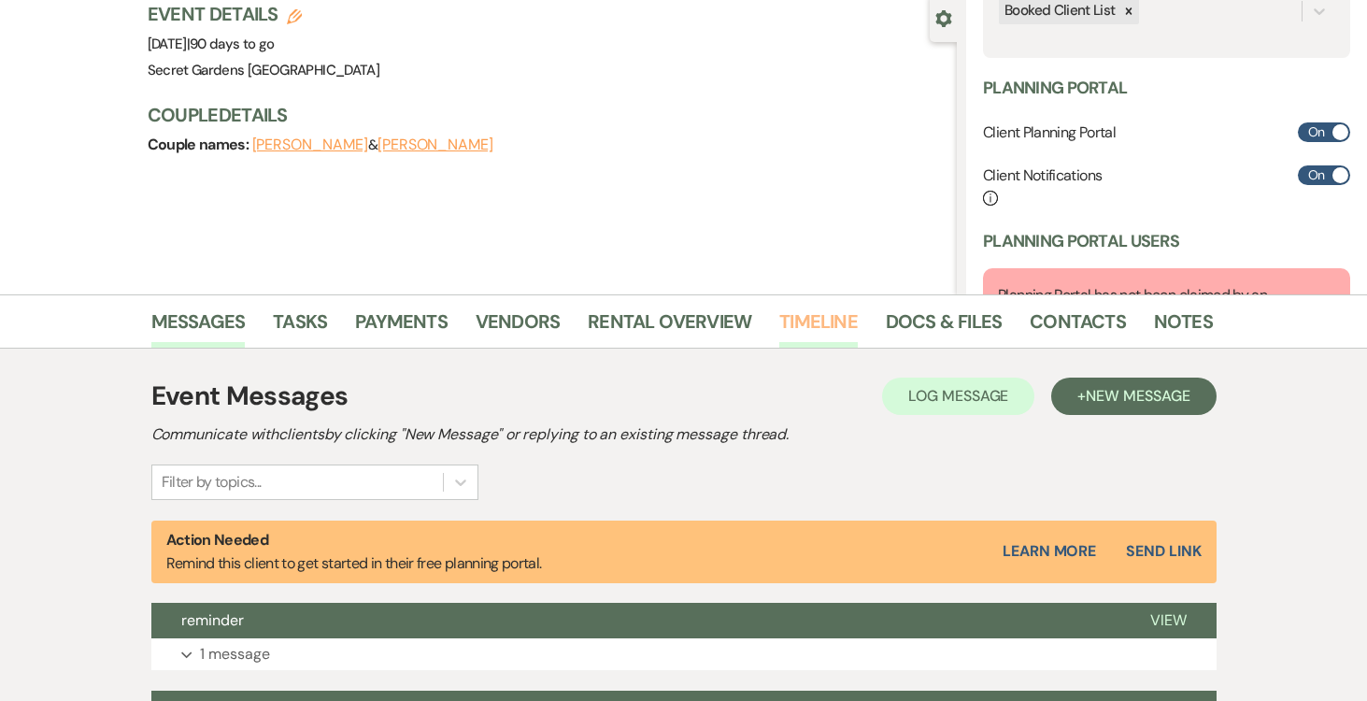
click at [834, 318] on link "Timeline" at bounding box center [818, 326] width 78 height 41
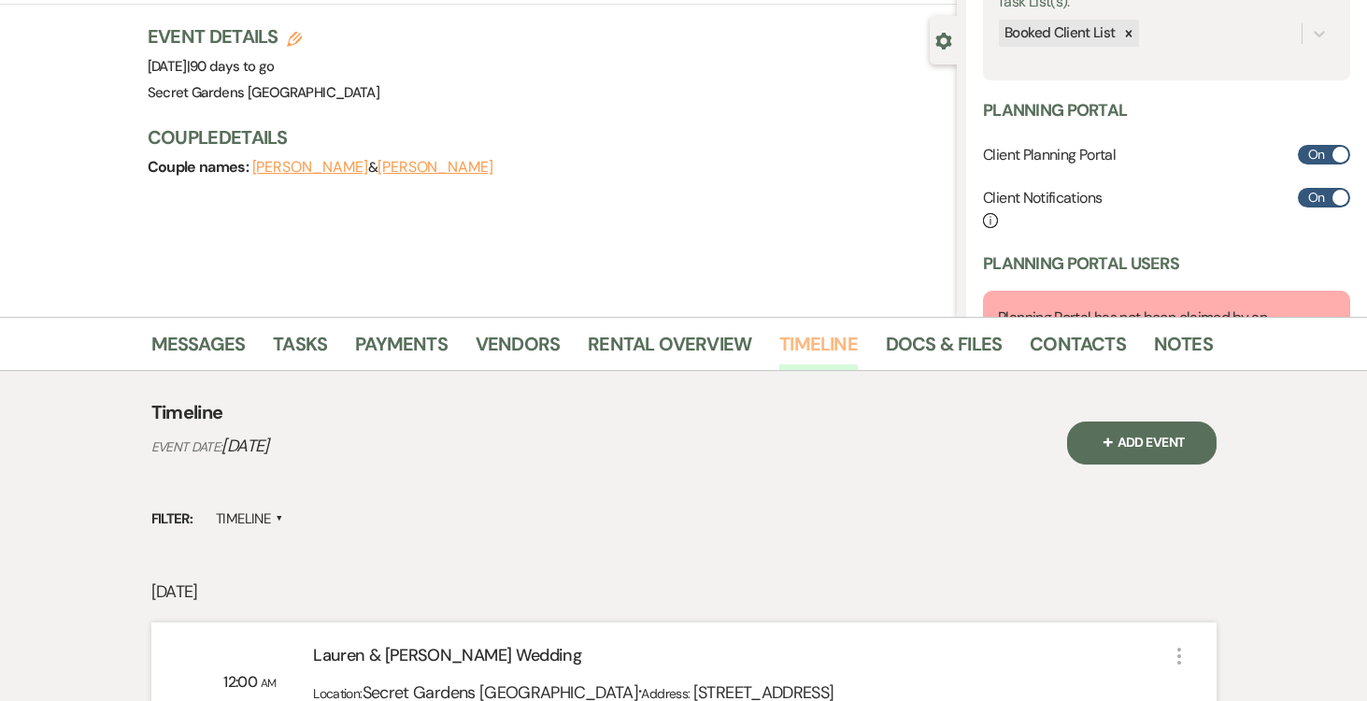
scroll to position [157, 0]
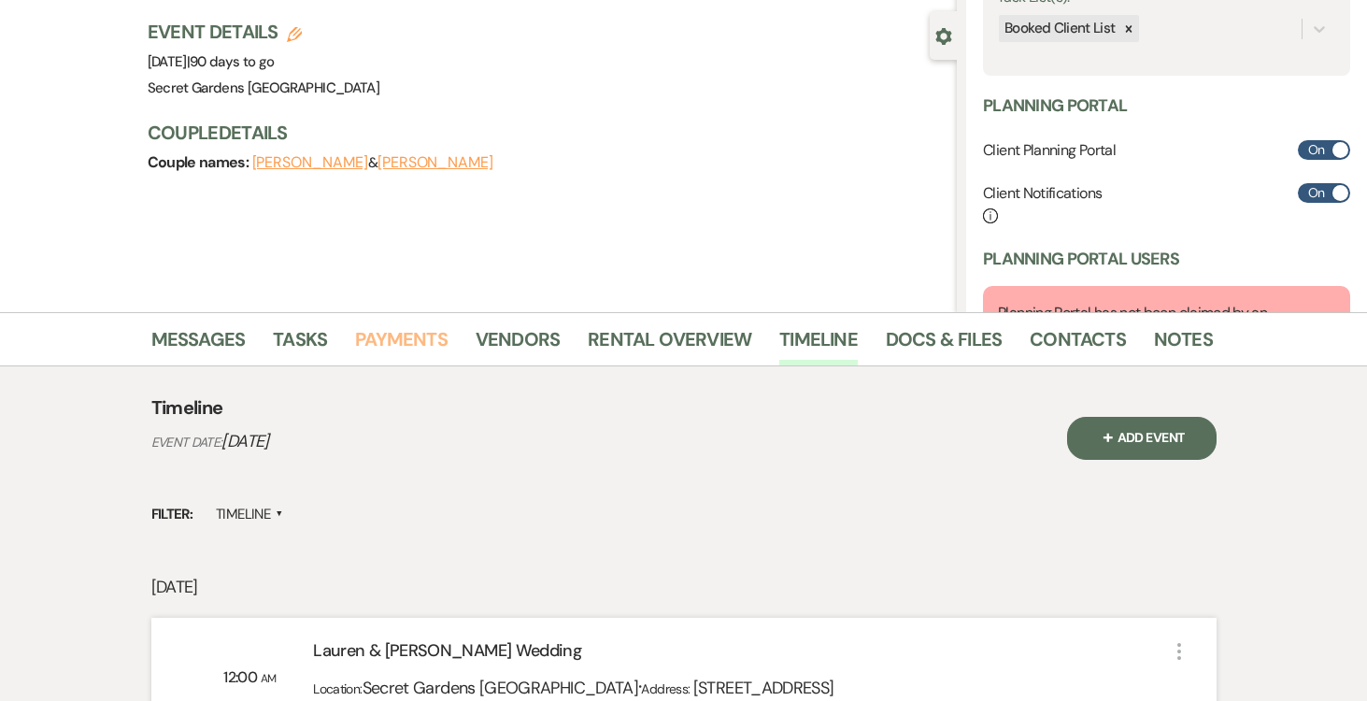
click at [406, 348] on link "Payments" at bounding box center [401, 344] width 92 height 41
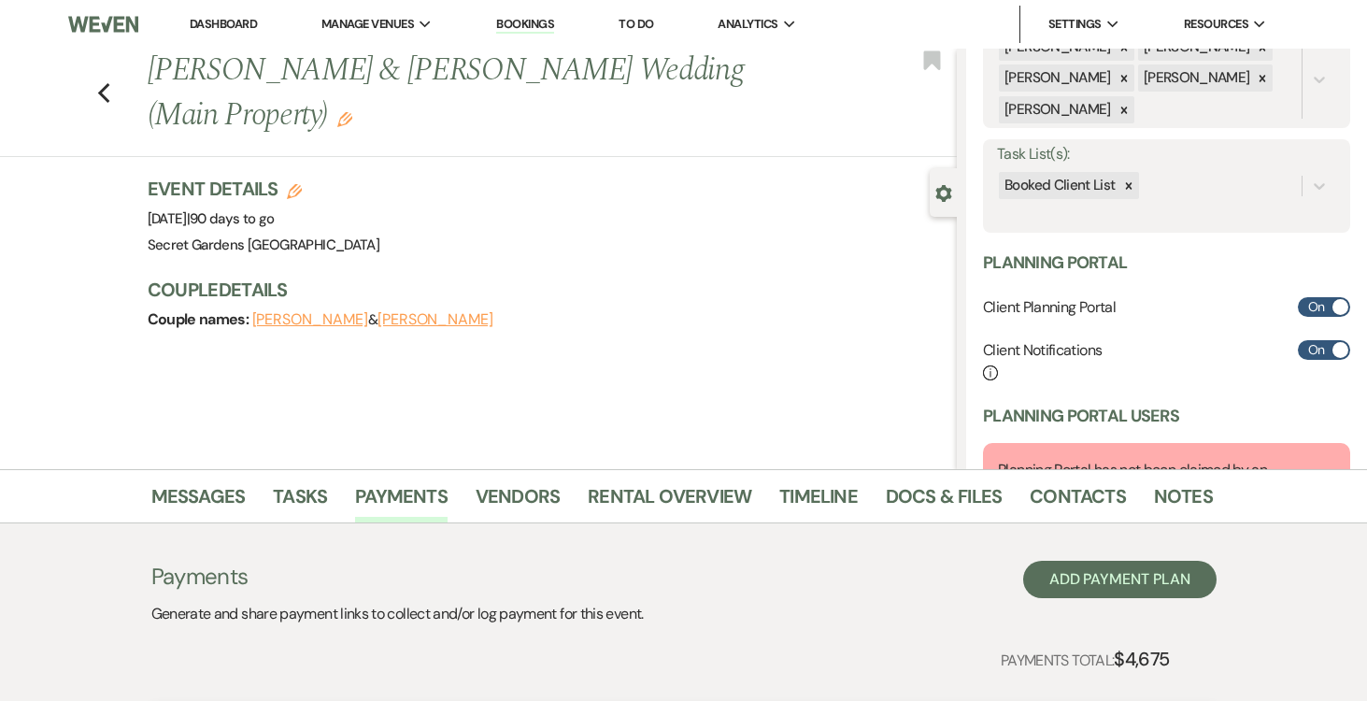
click at [213, 18] on link "Dashboard" at bounding box center [223, 24] width 67 height 16
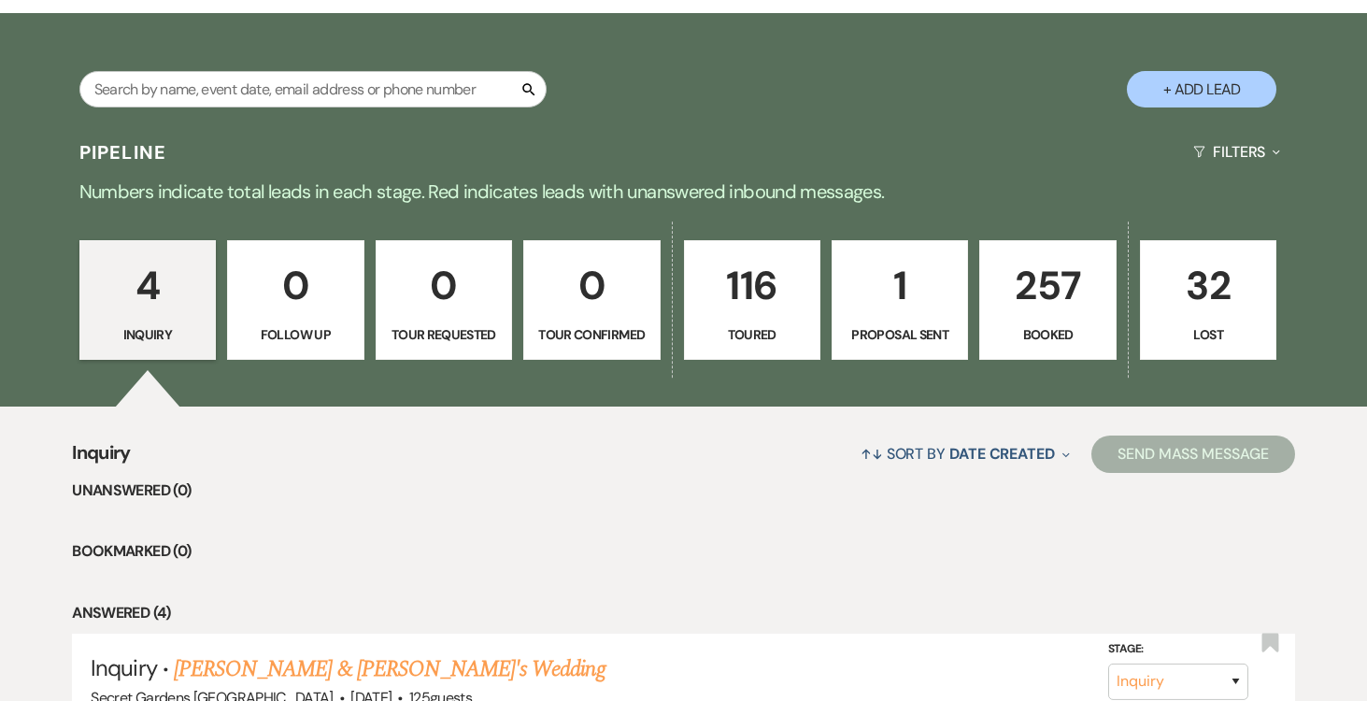
scroll to position [319, 0]
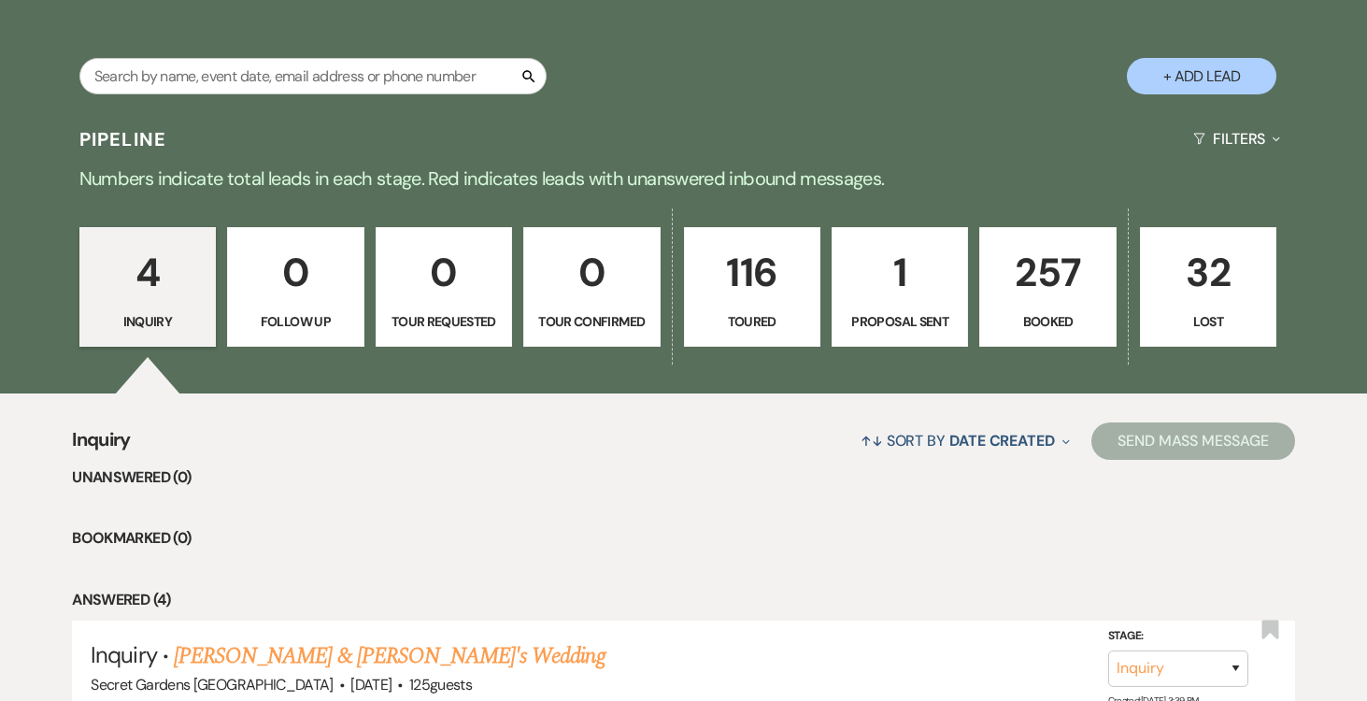
click at [742, 260] on p "116" at bounding box center [752, 272] width 112 height 63
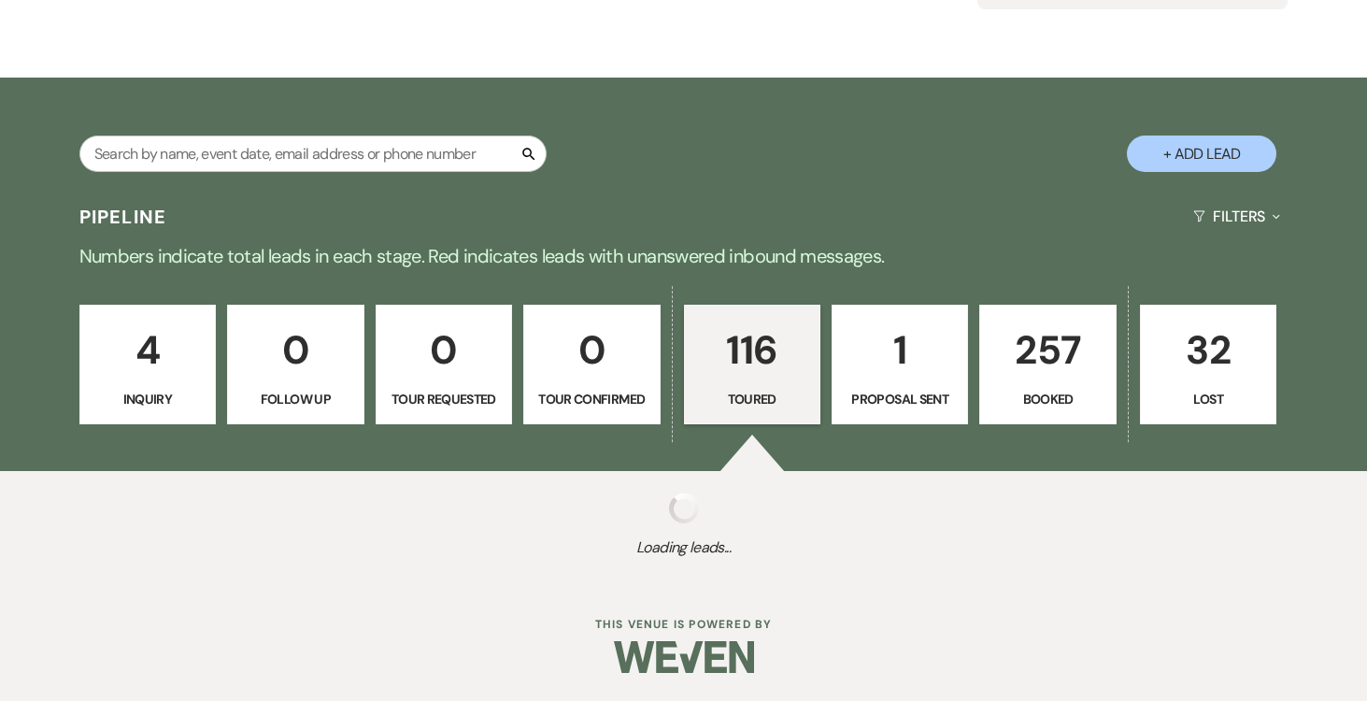
select select "5"
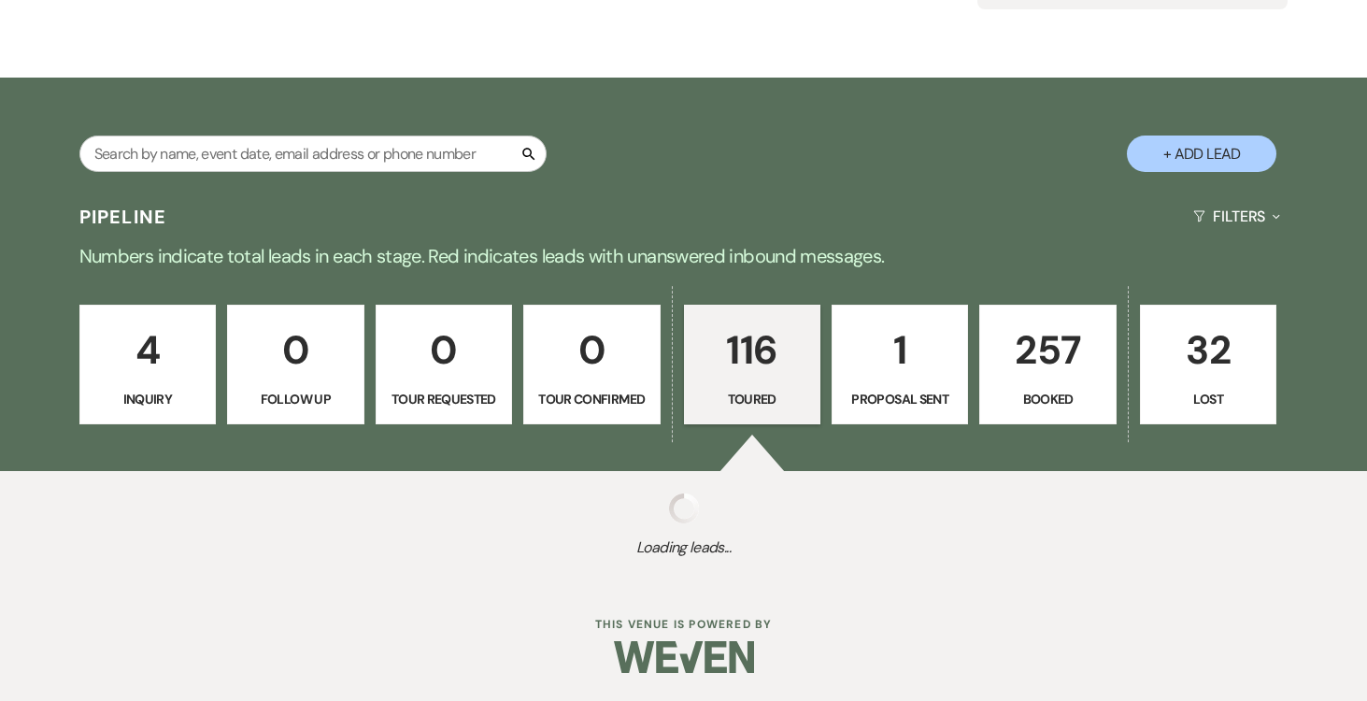
select select "5"
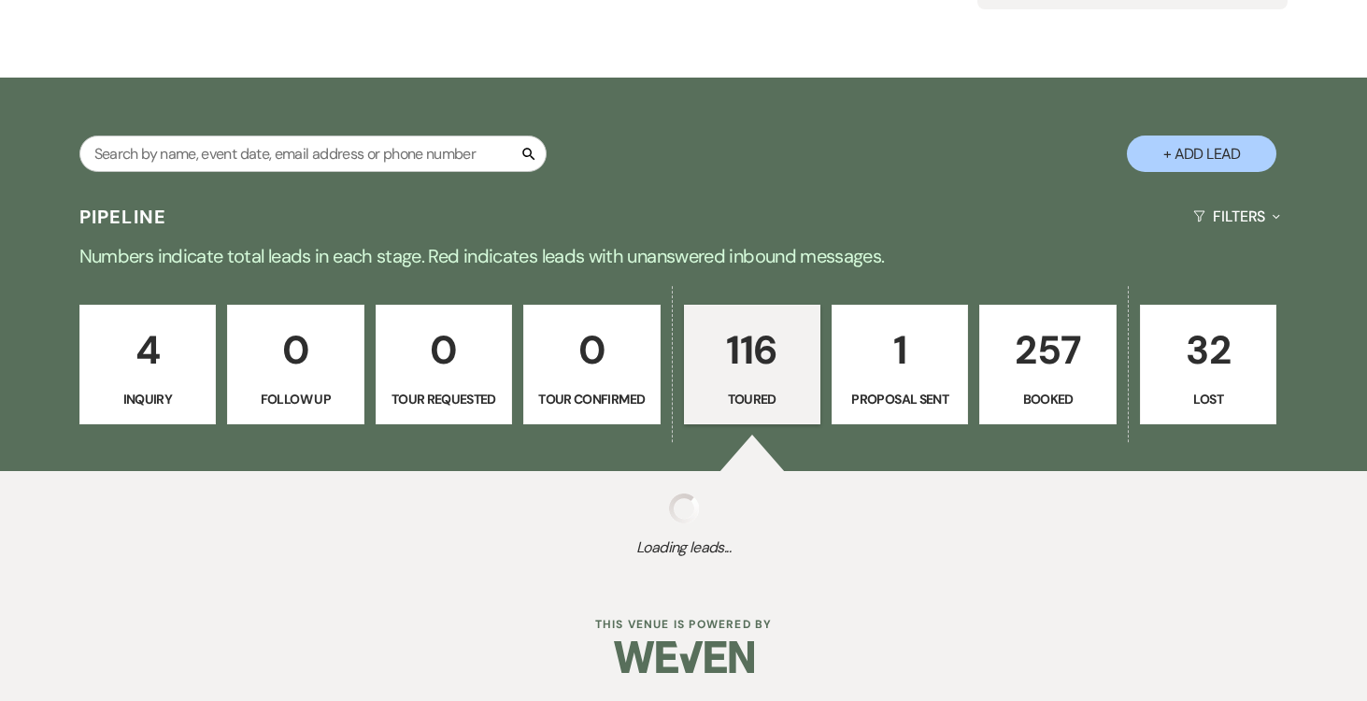
select select "5"
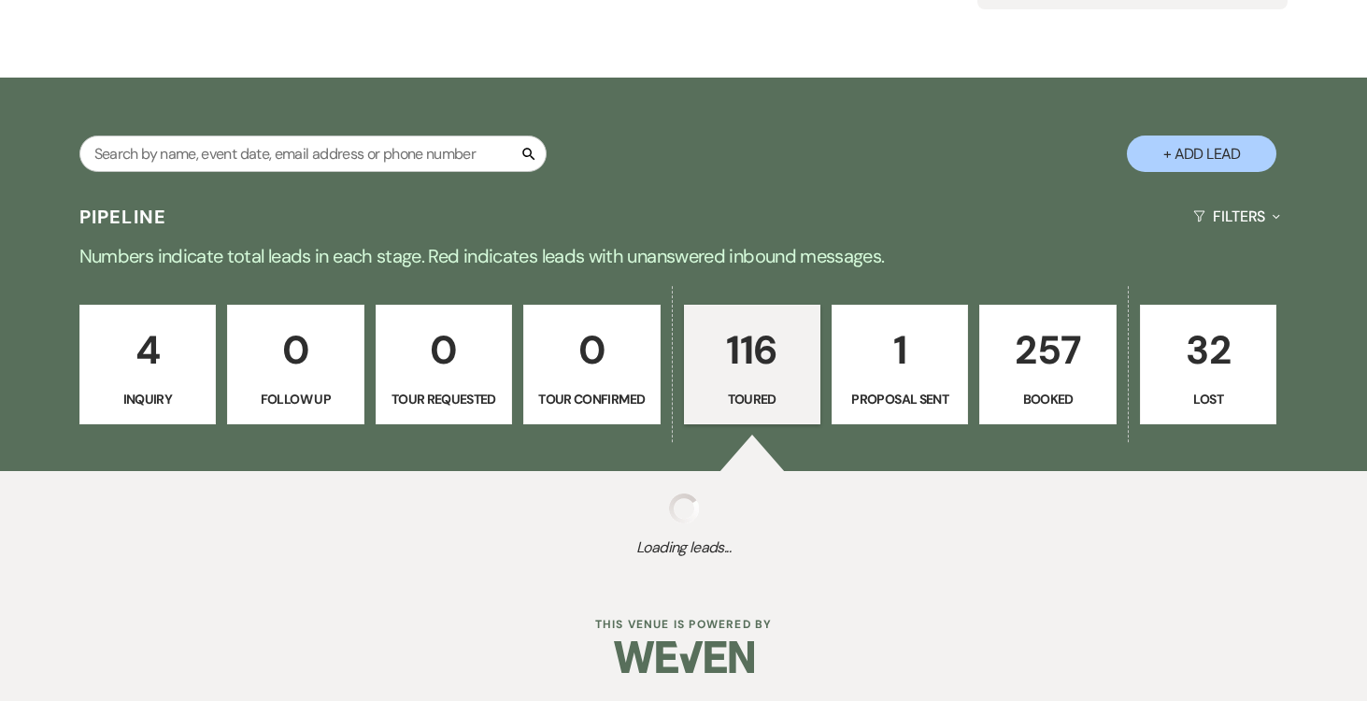
select select "5"
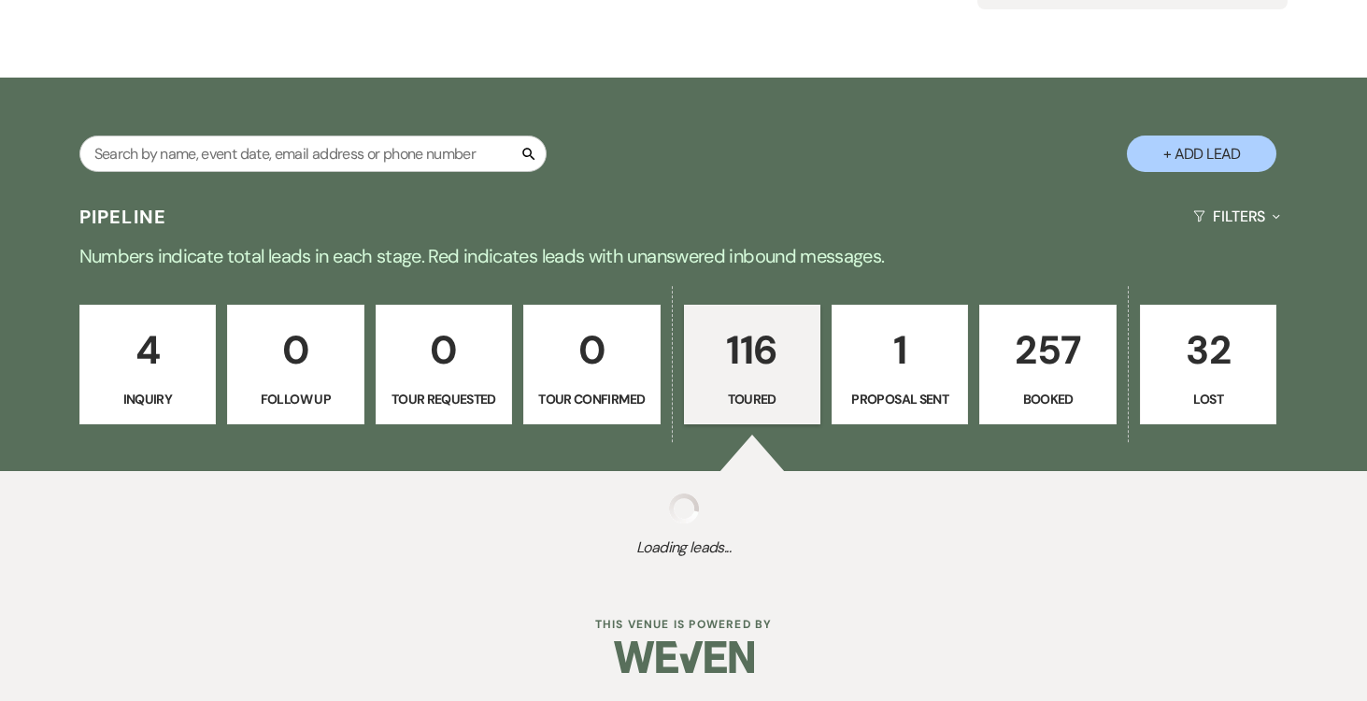
select select "5"
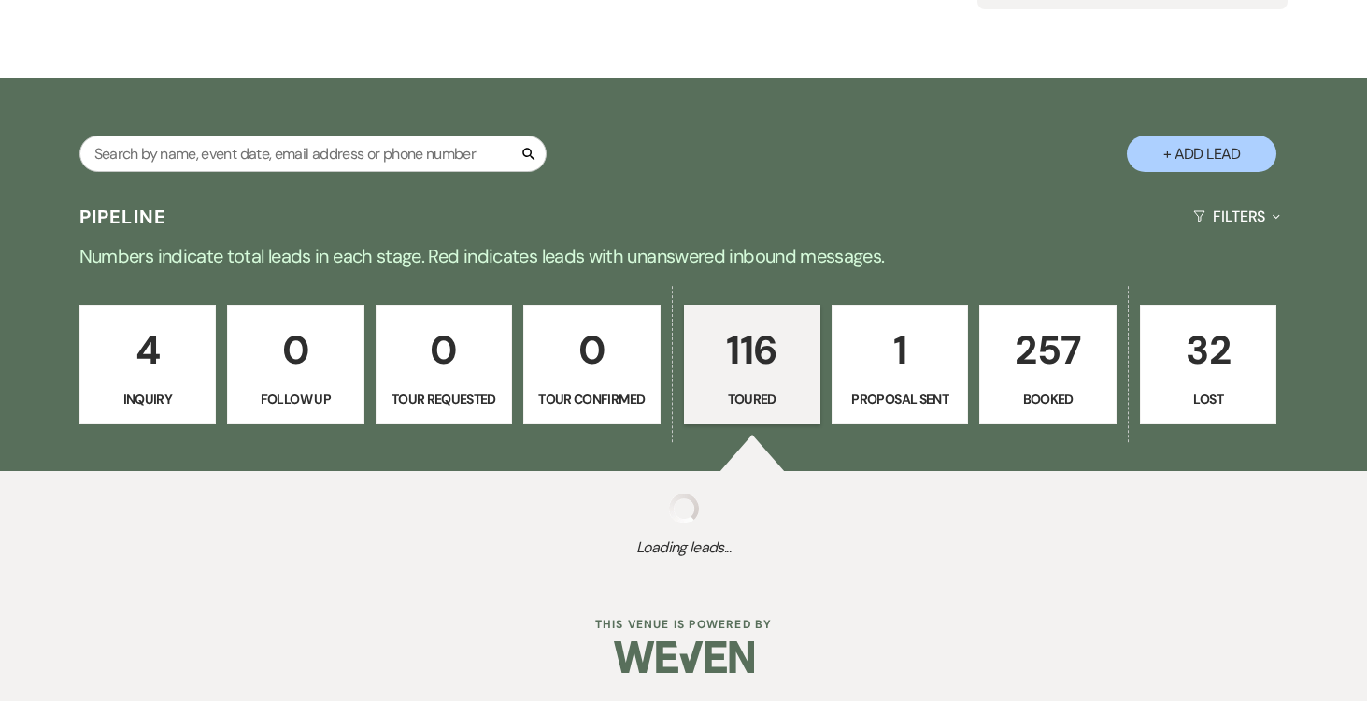
select select "5"
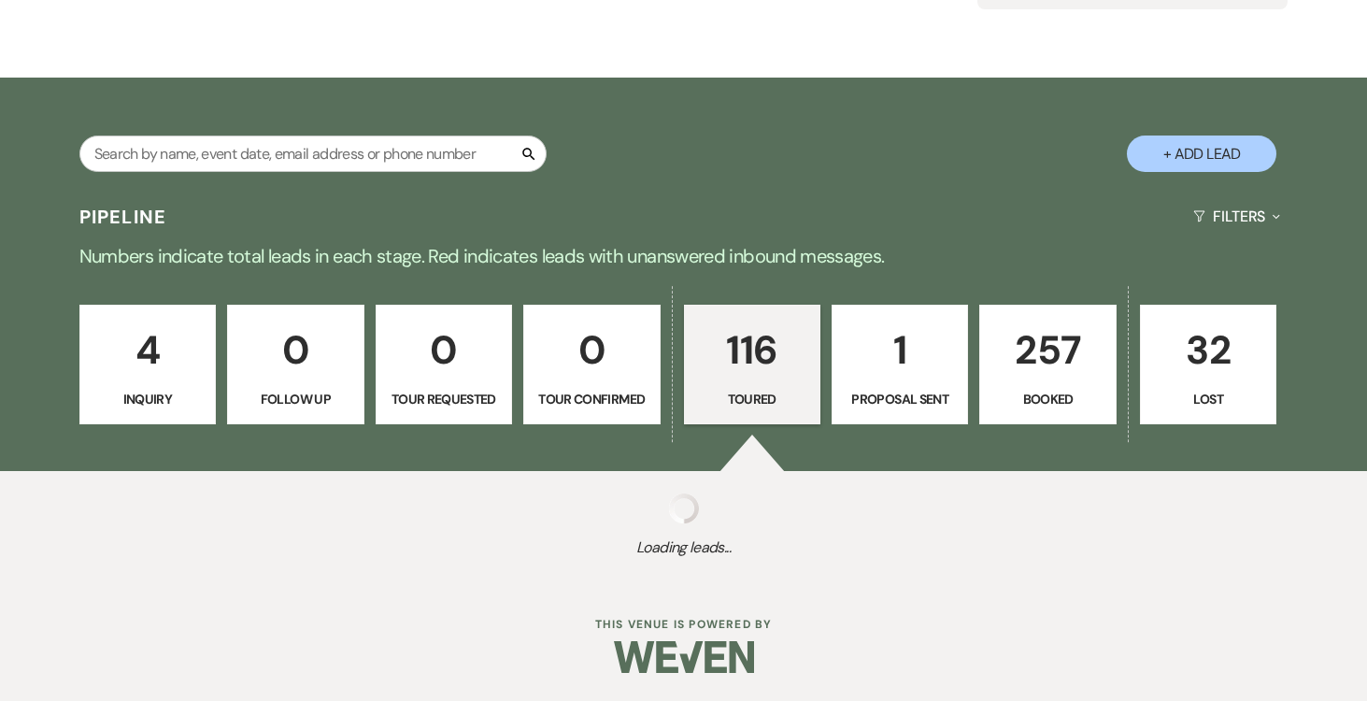
select select "5"
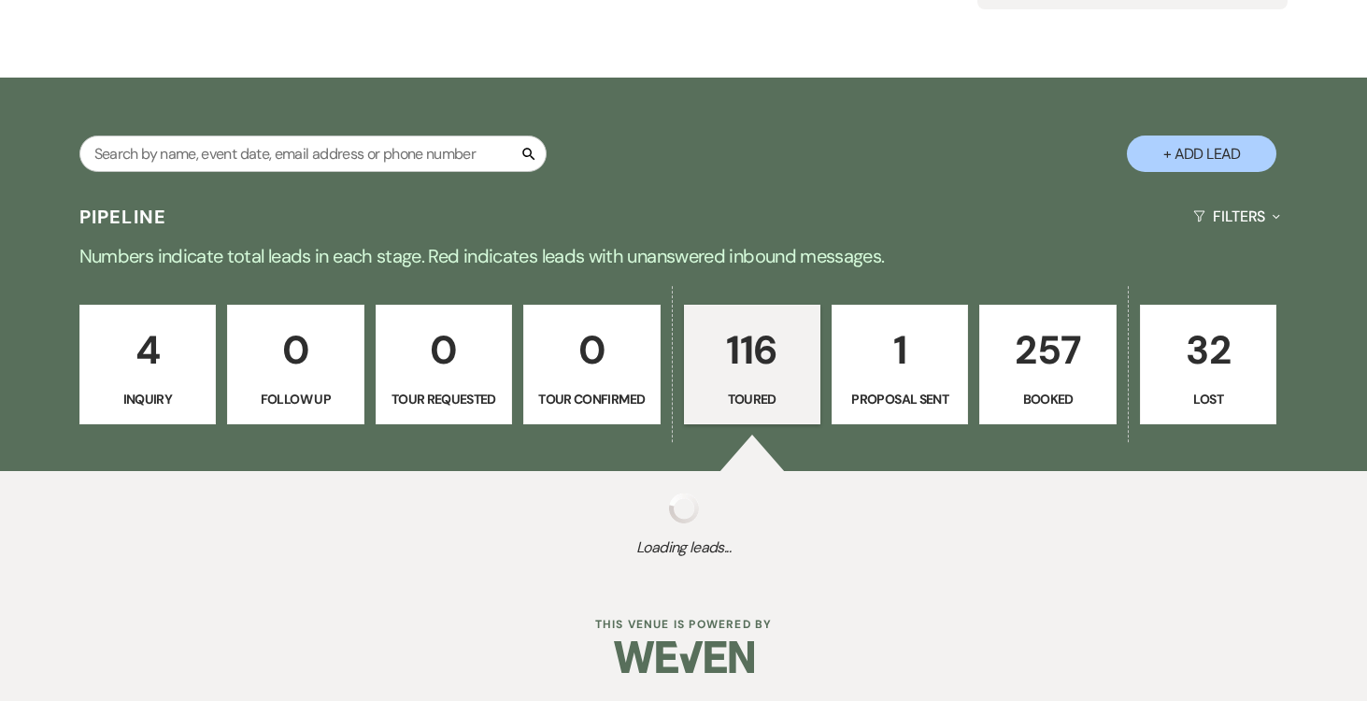
select select "5"
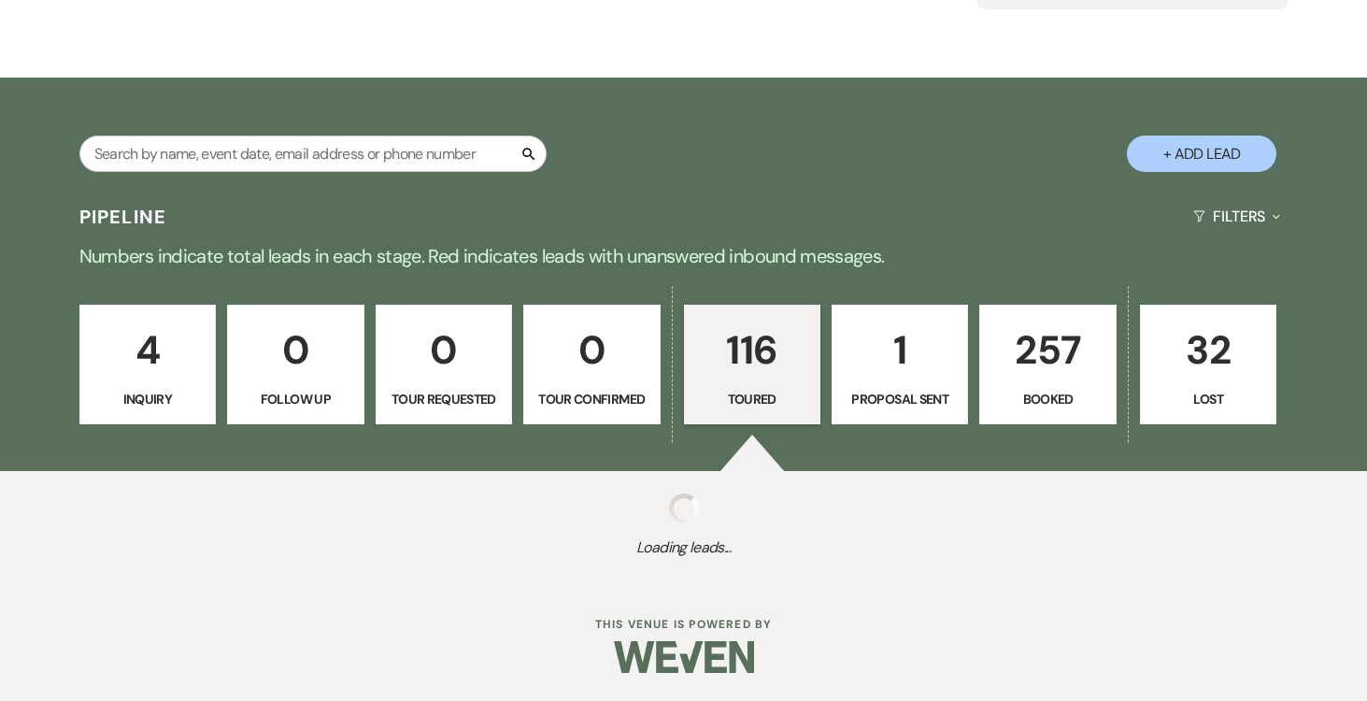
select select "5"
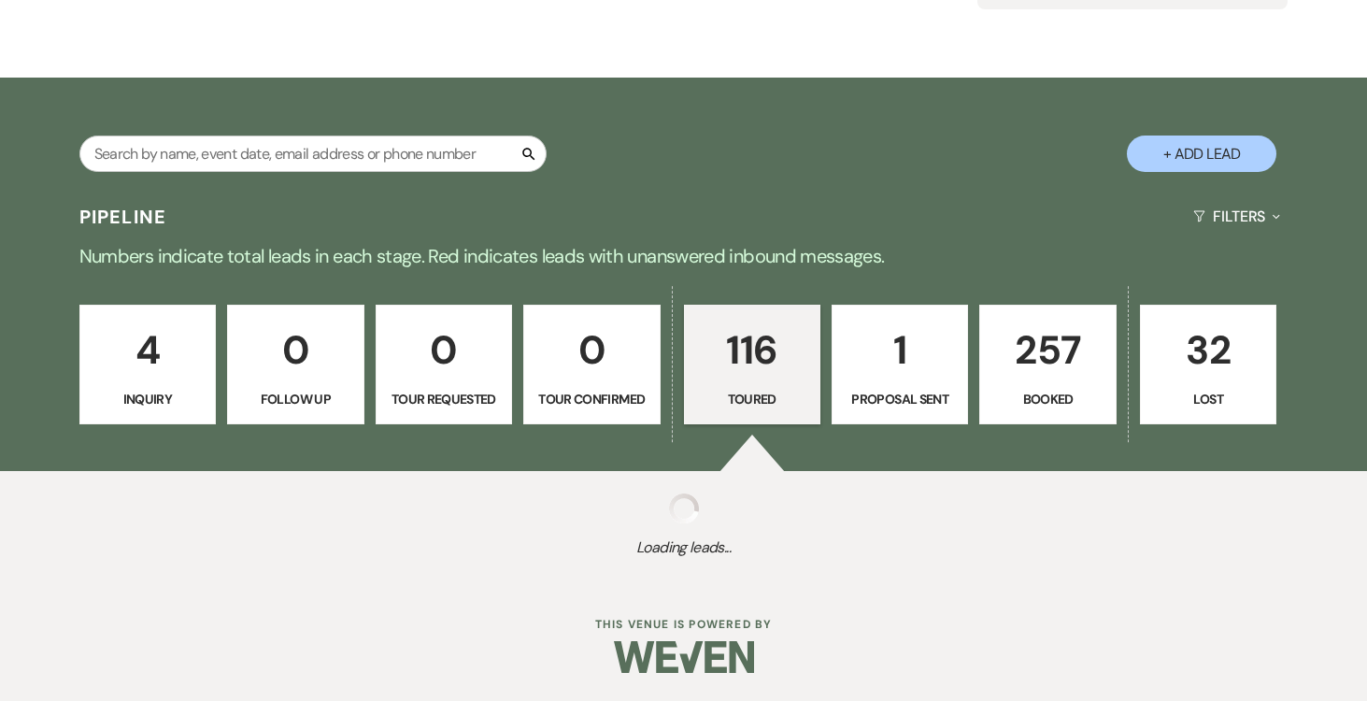
select select "5"
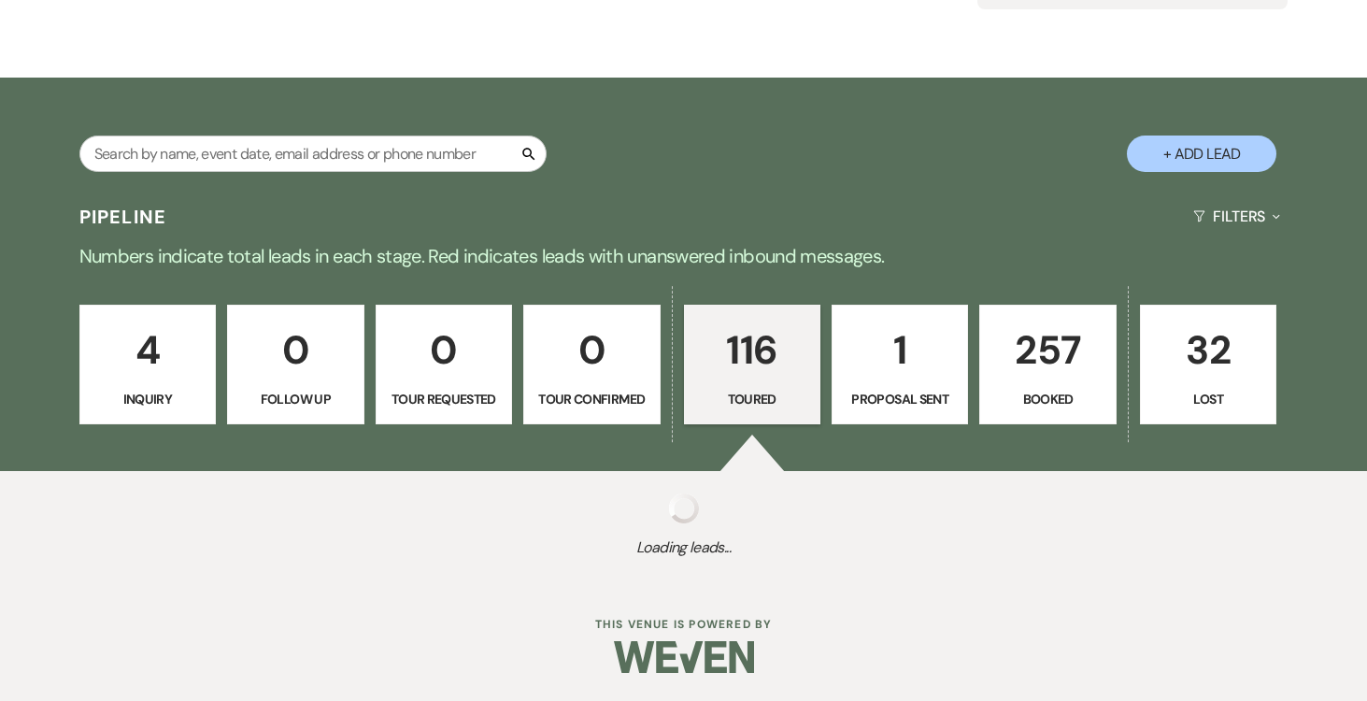
select select "5"
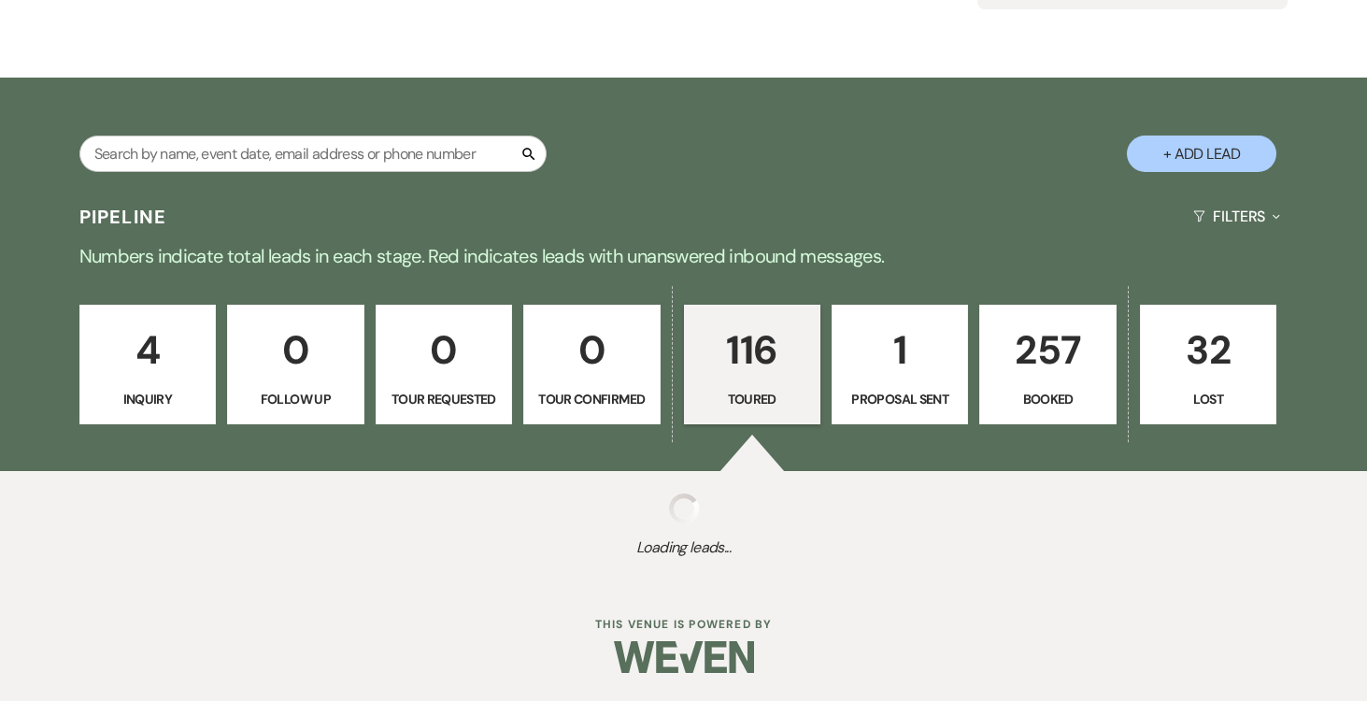
select select "5"
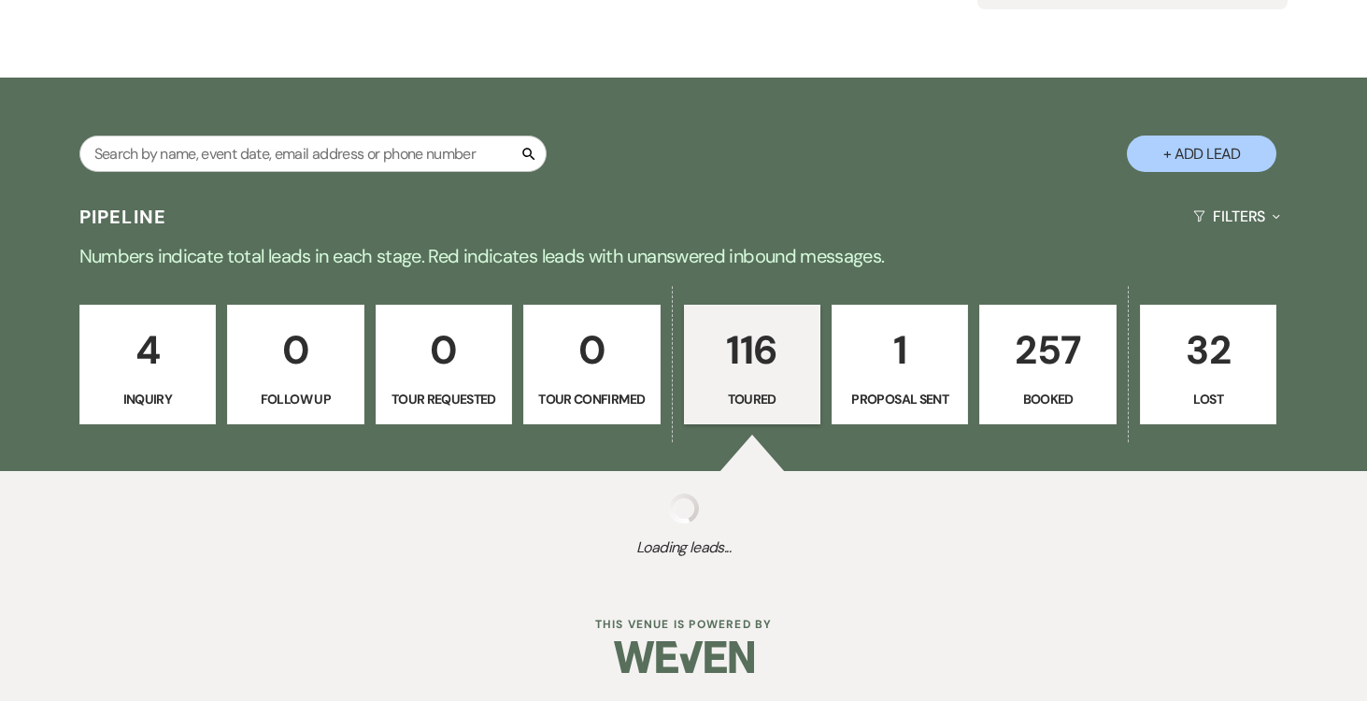
select select "5"
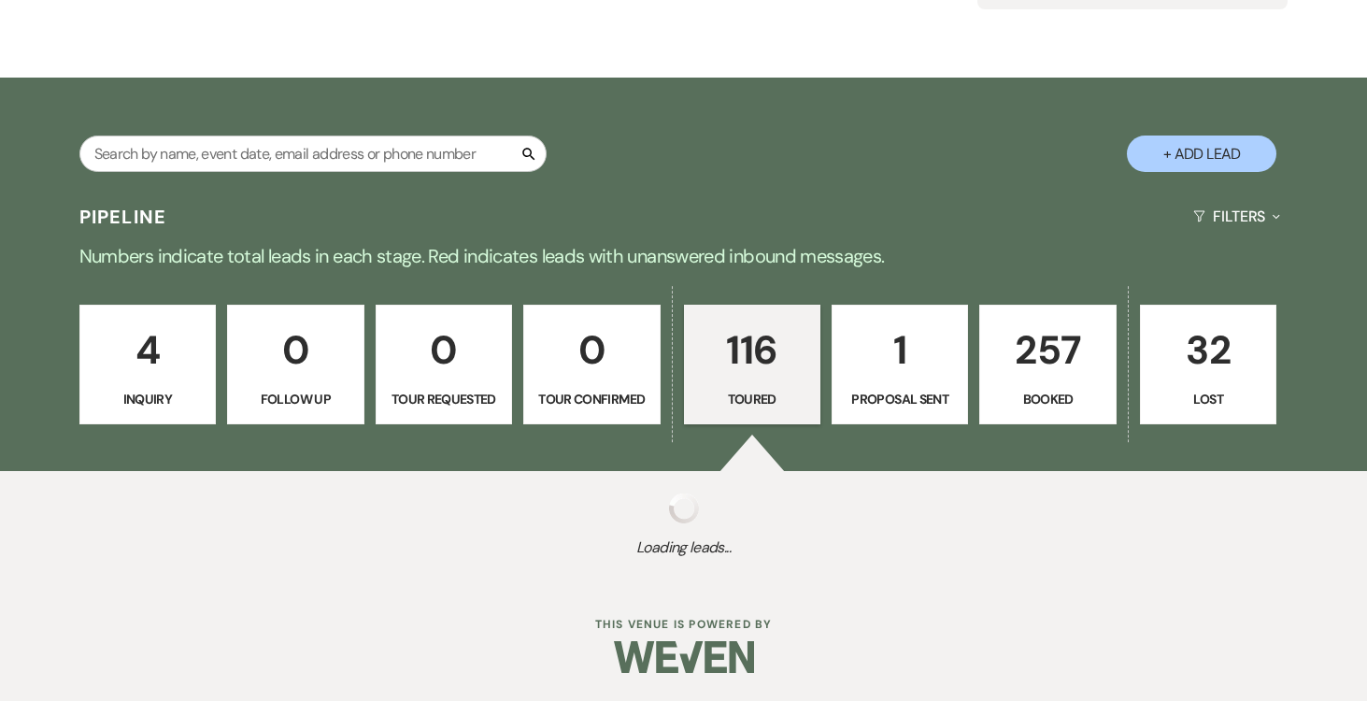
select select "5"
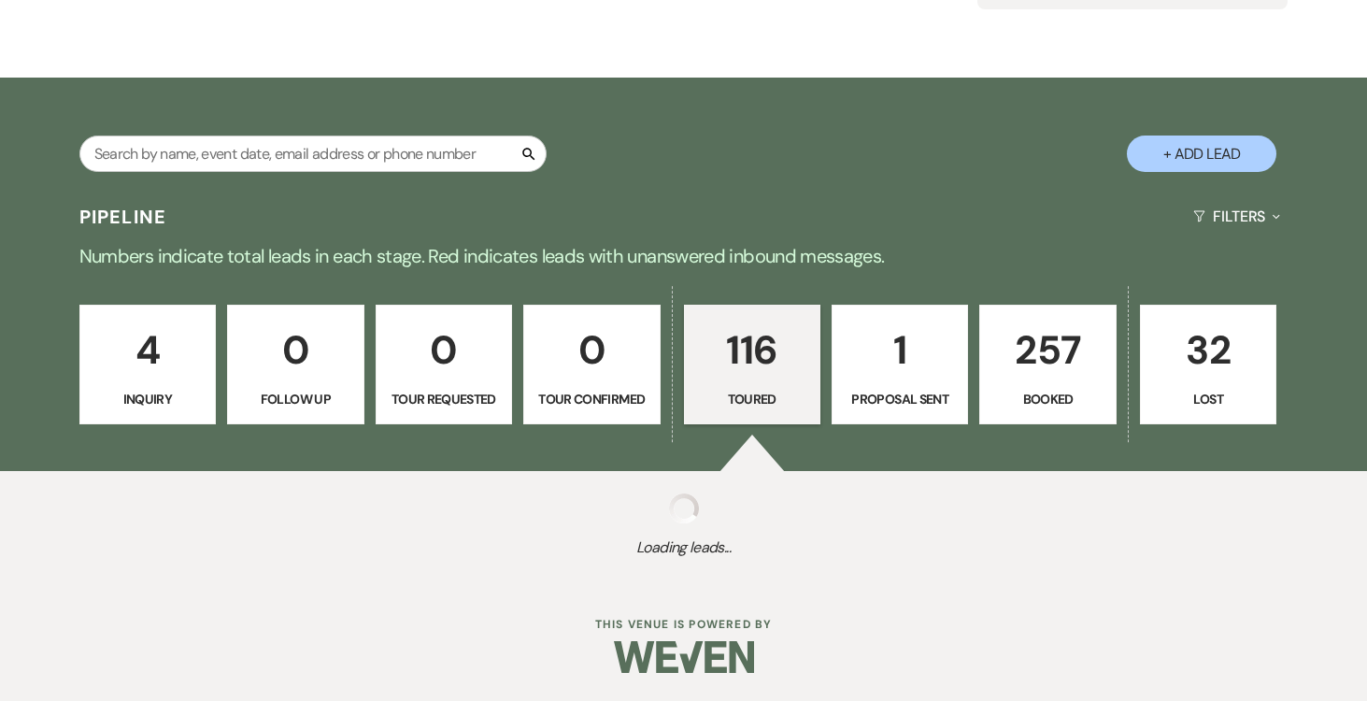
select select "5"
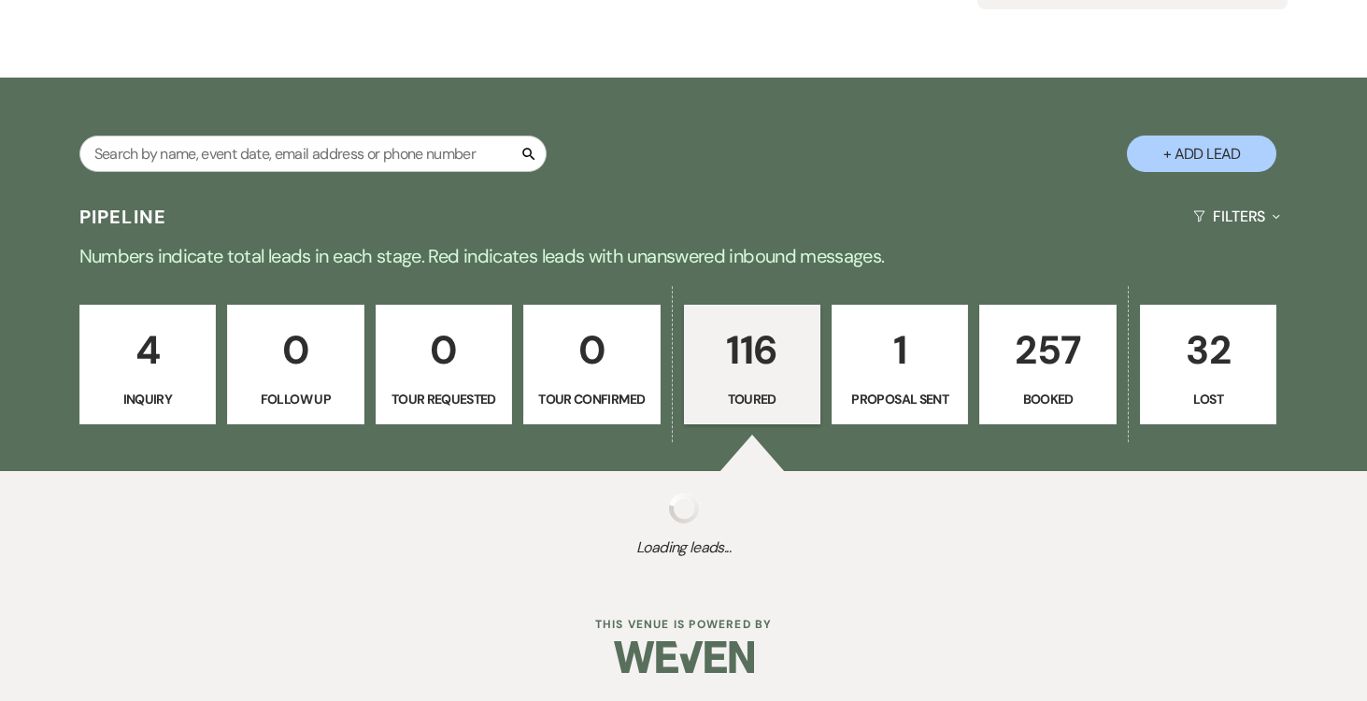
select select "5"
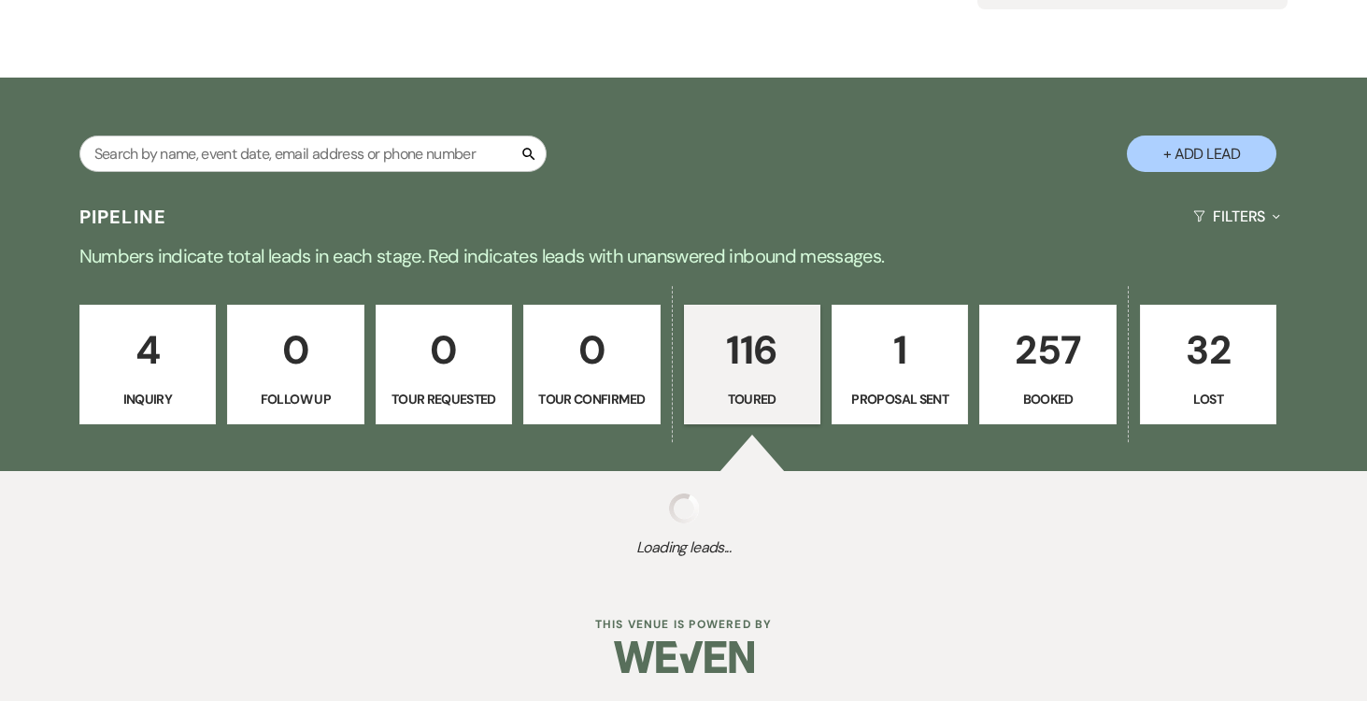
select select "5"
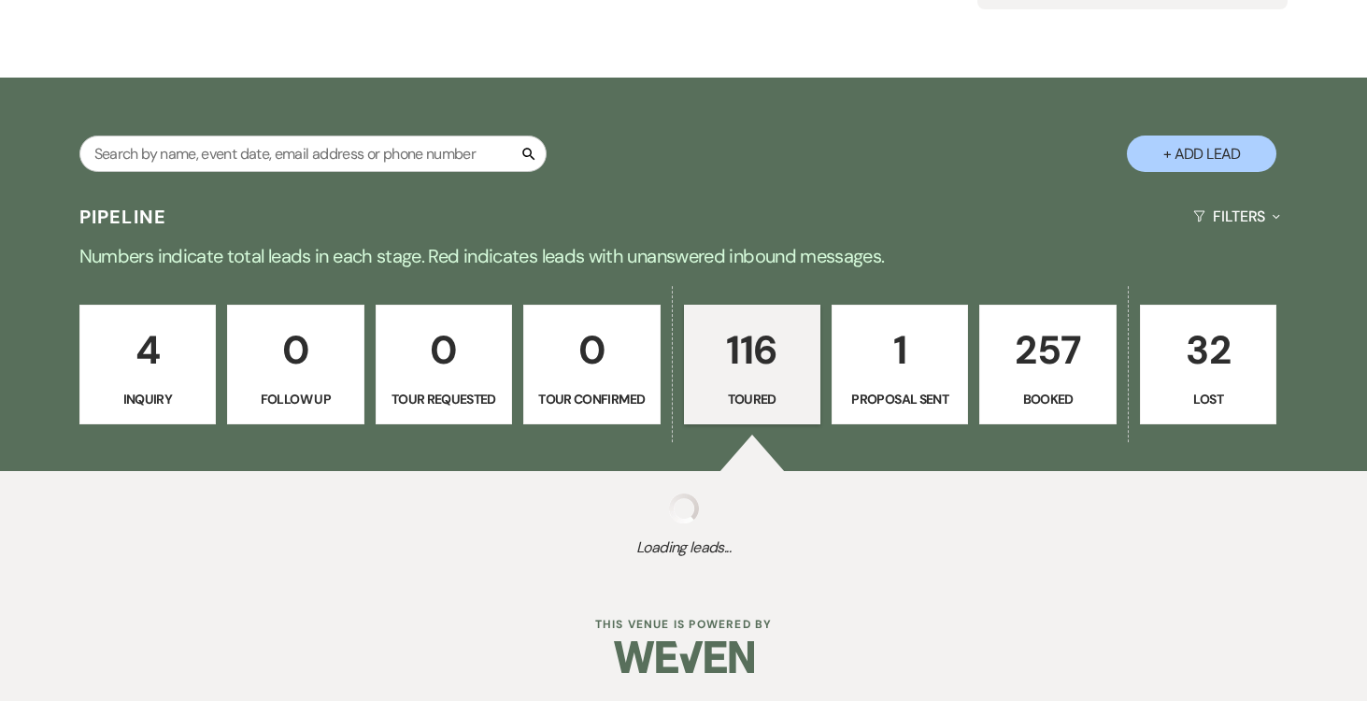
select select "5"
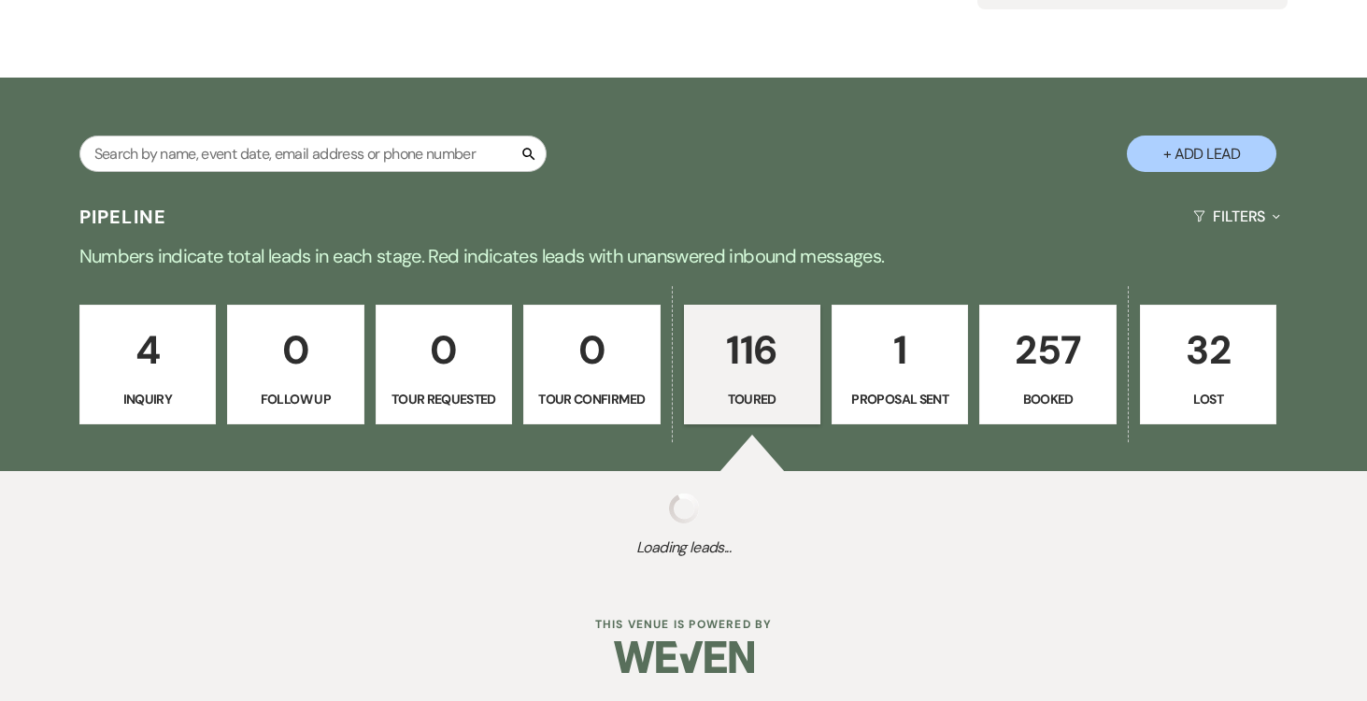
select select "5"
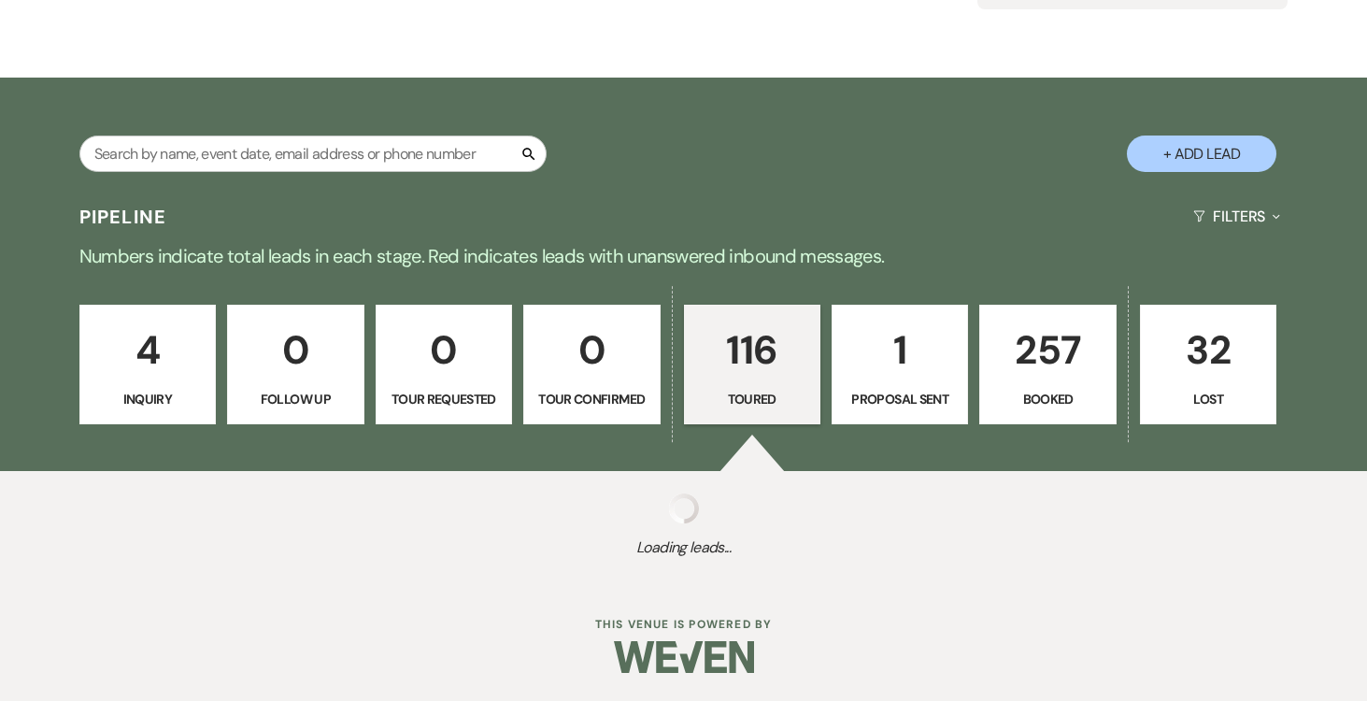
select select "5"
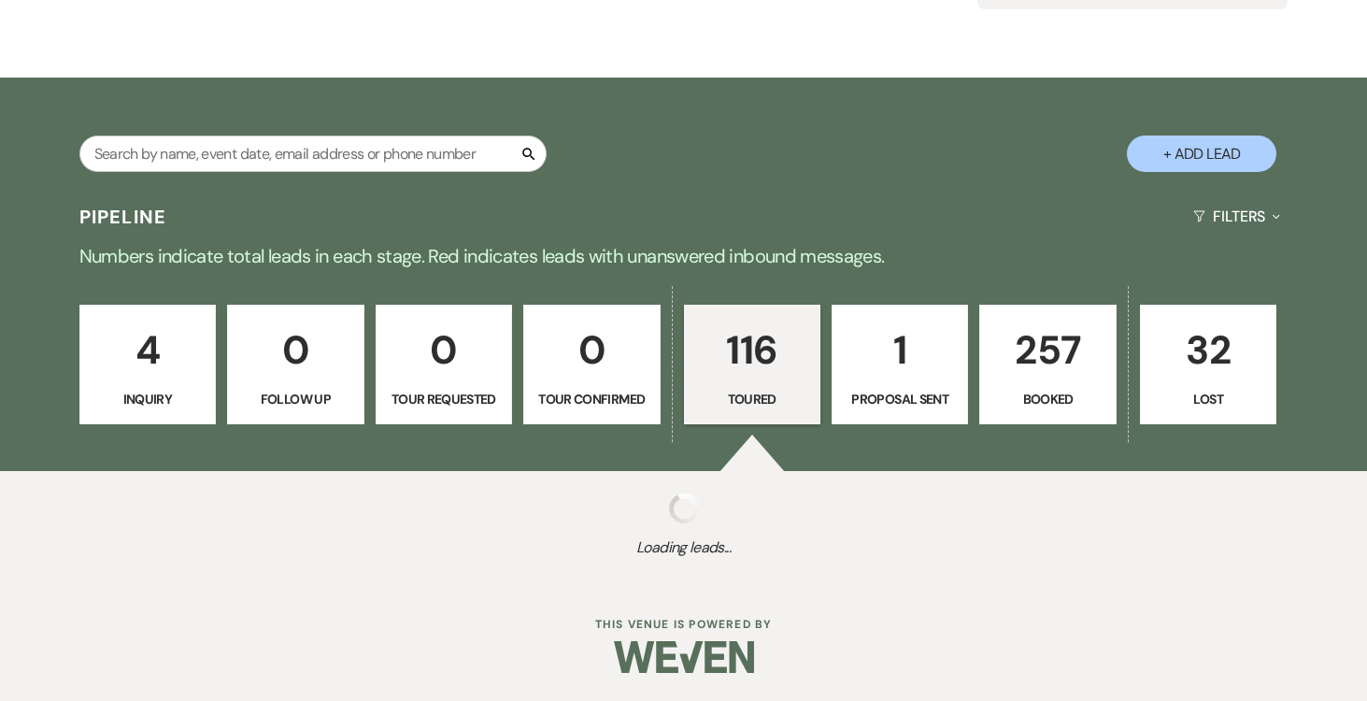
select select "5"
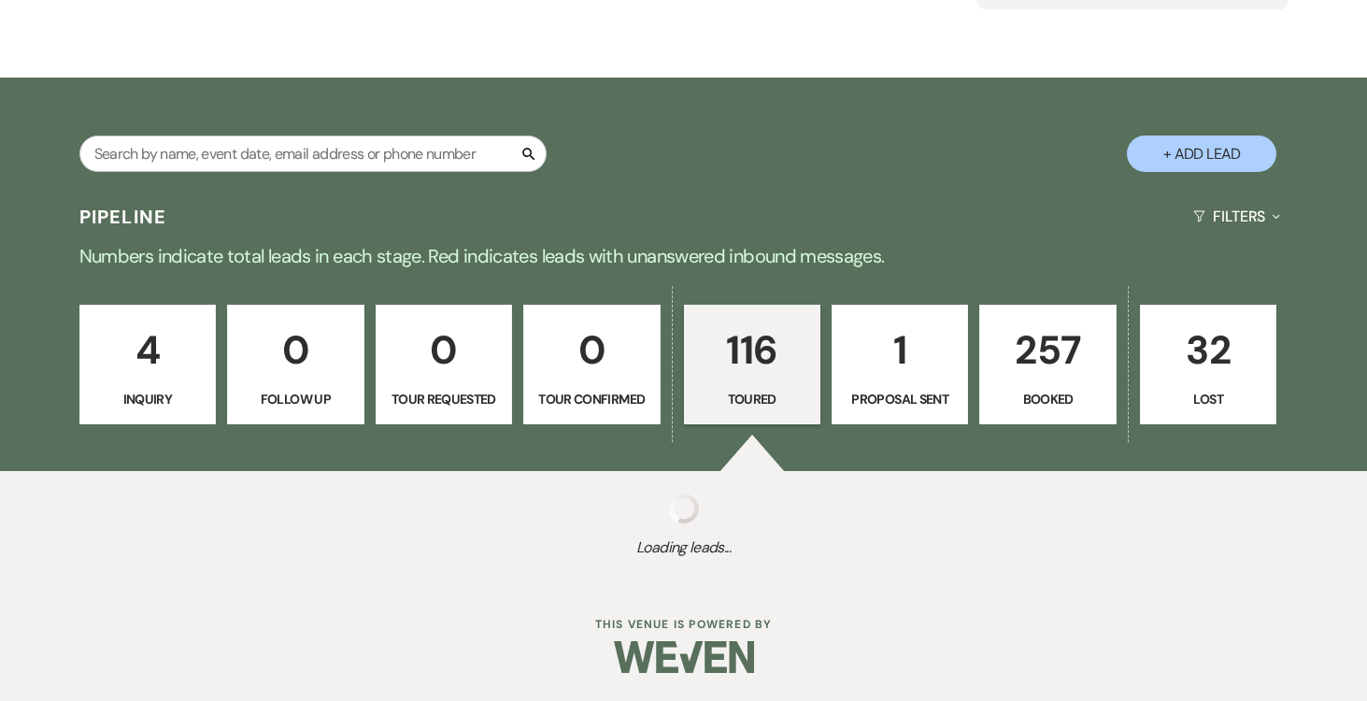
select select "5"
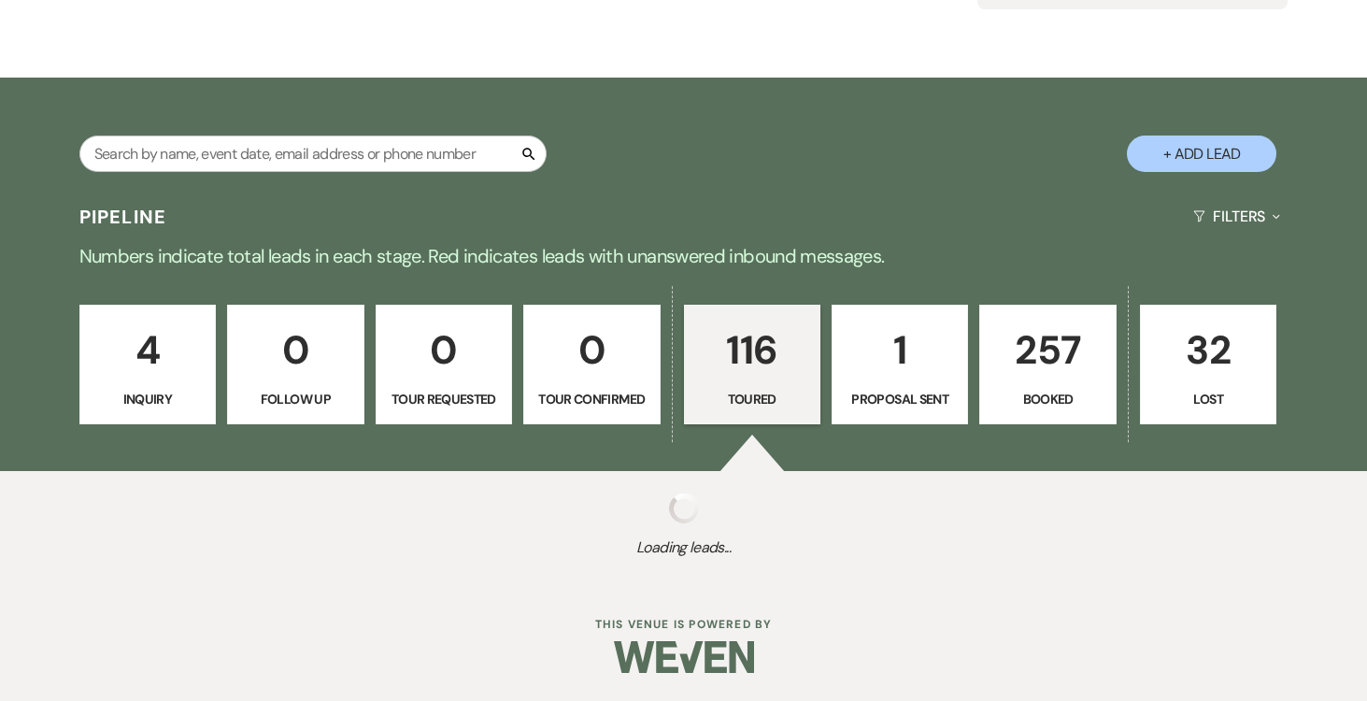
select select "5"
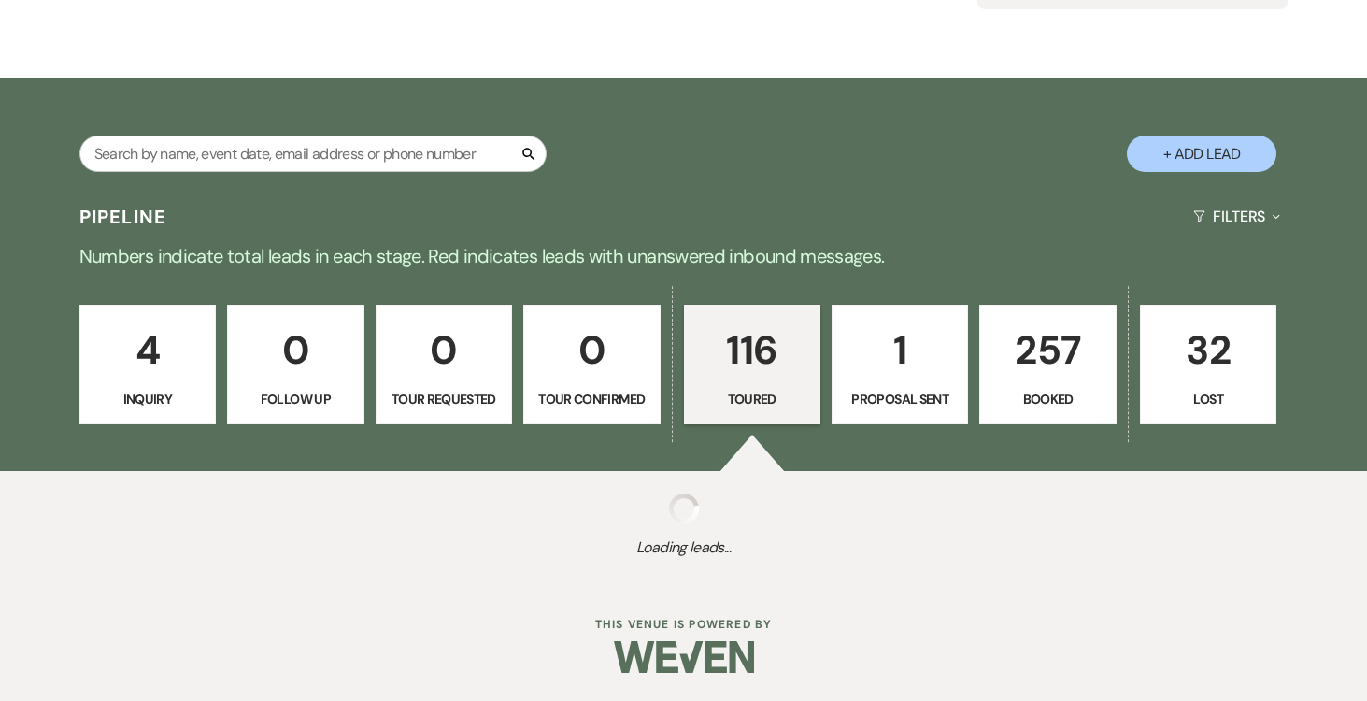
select select "5"
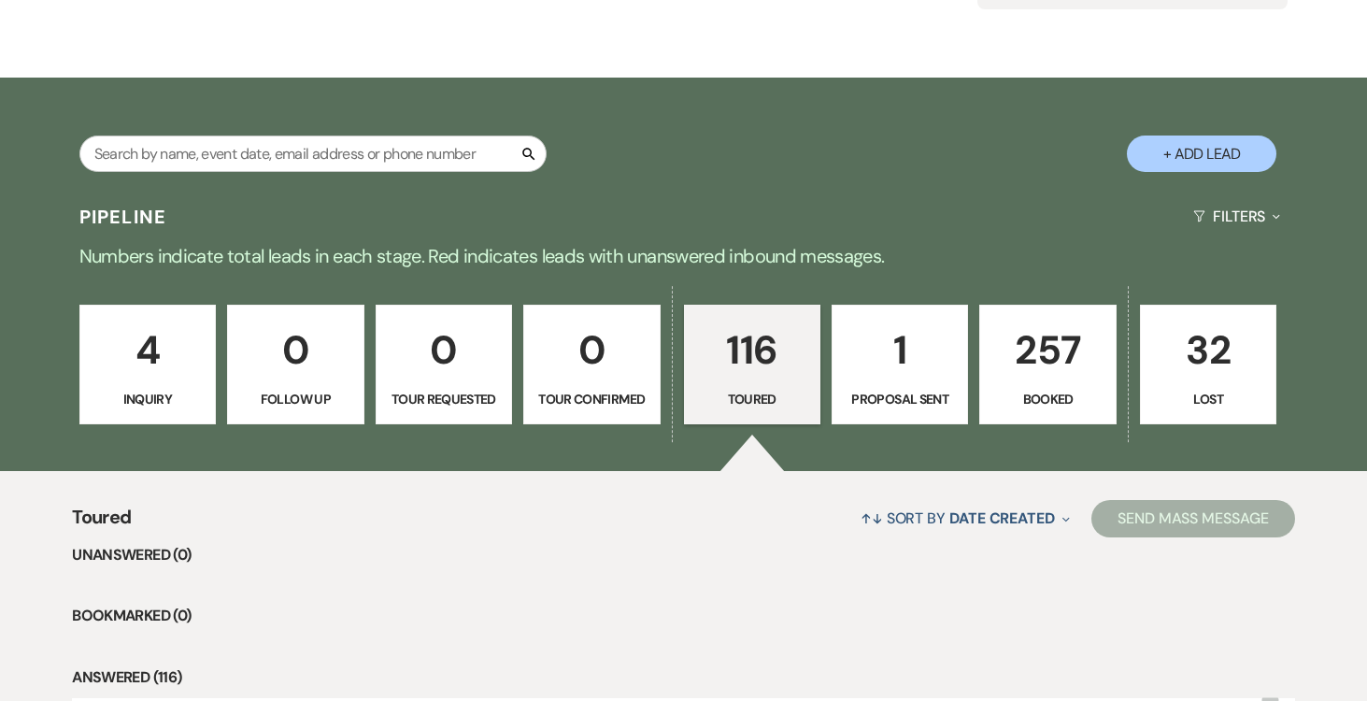
scroll to position [329, 0]
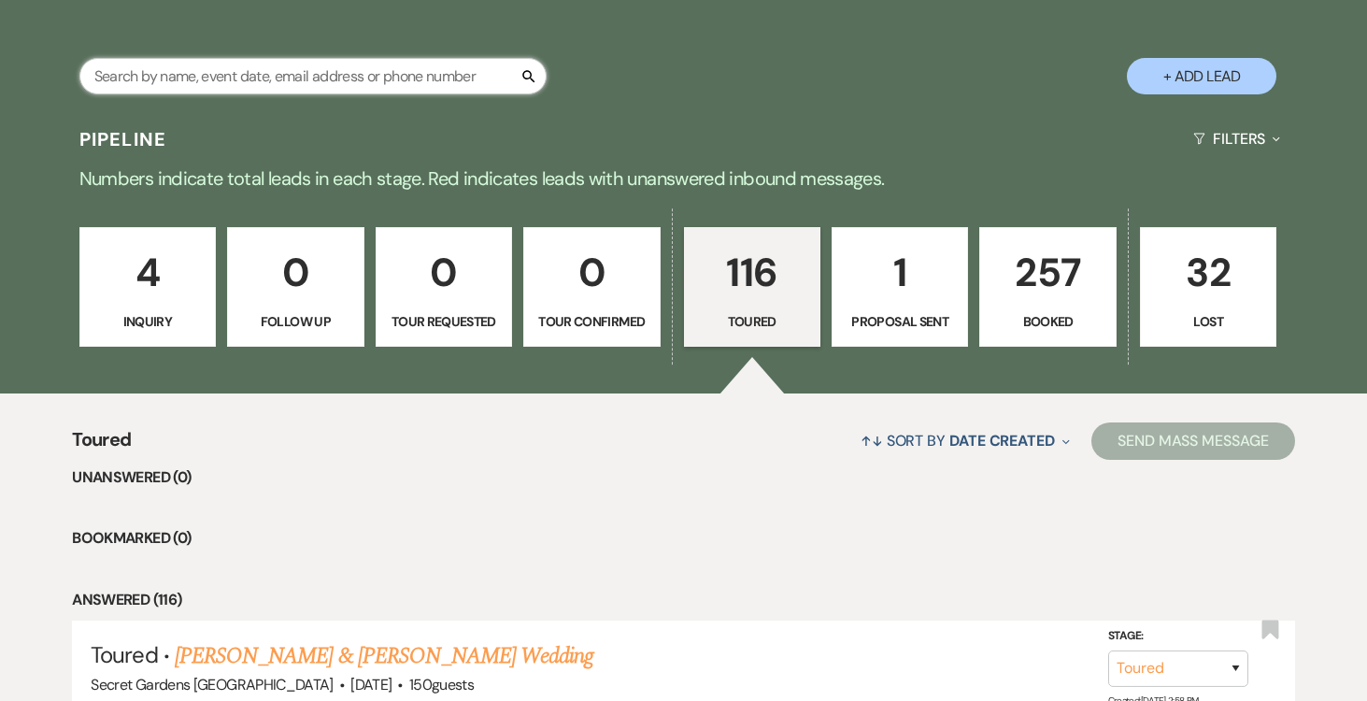
click at [440, 71] on input "text" at bounding box center [312, 76] width 467 height 36
type input "gino"
select select "5"
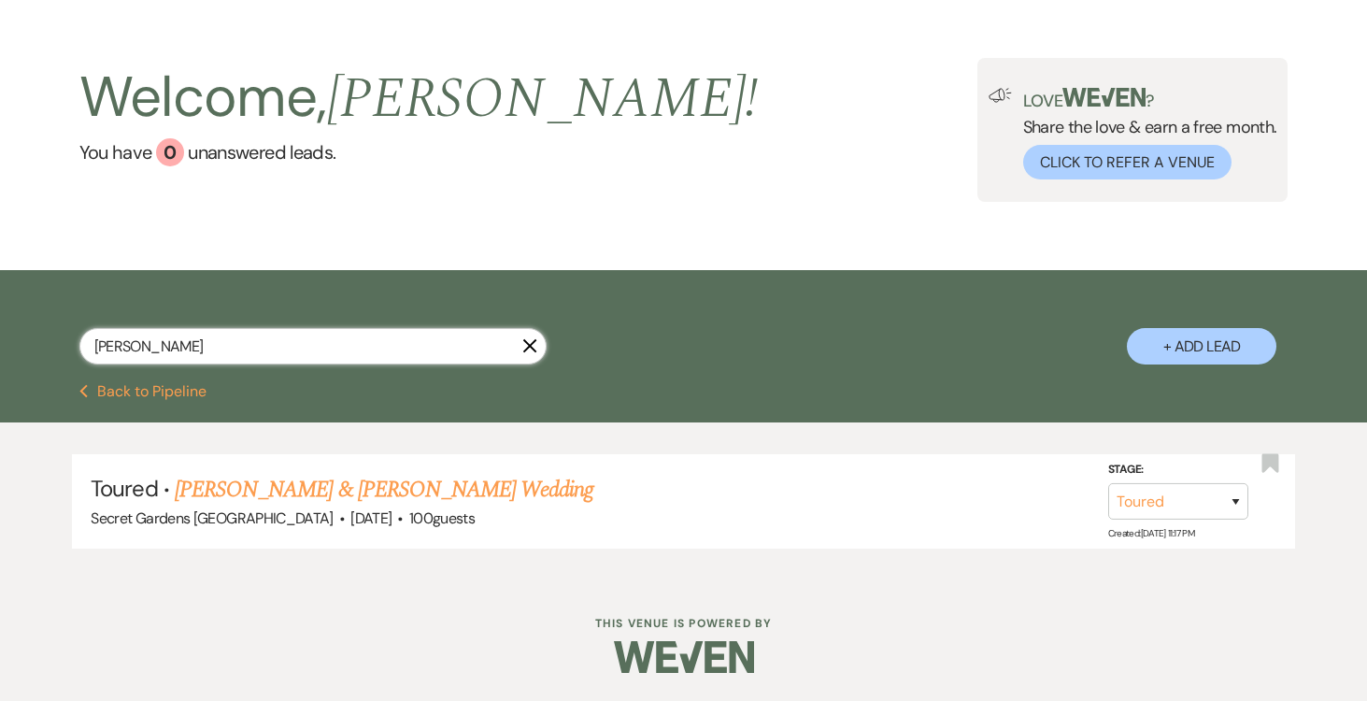
scroll to position [58, 0]
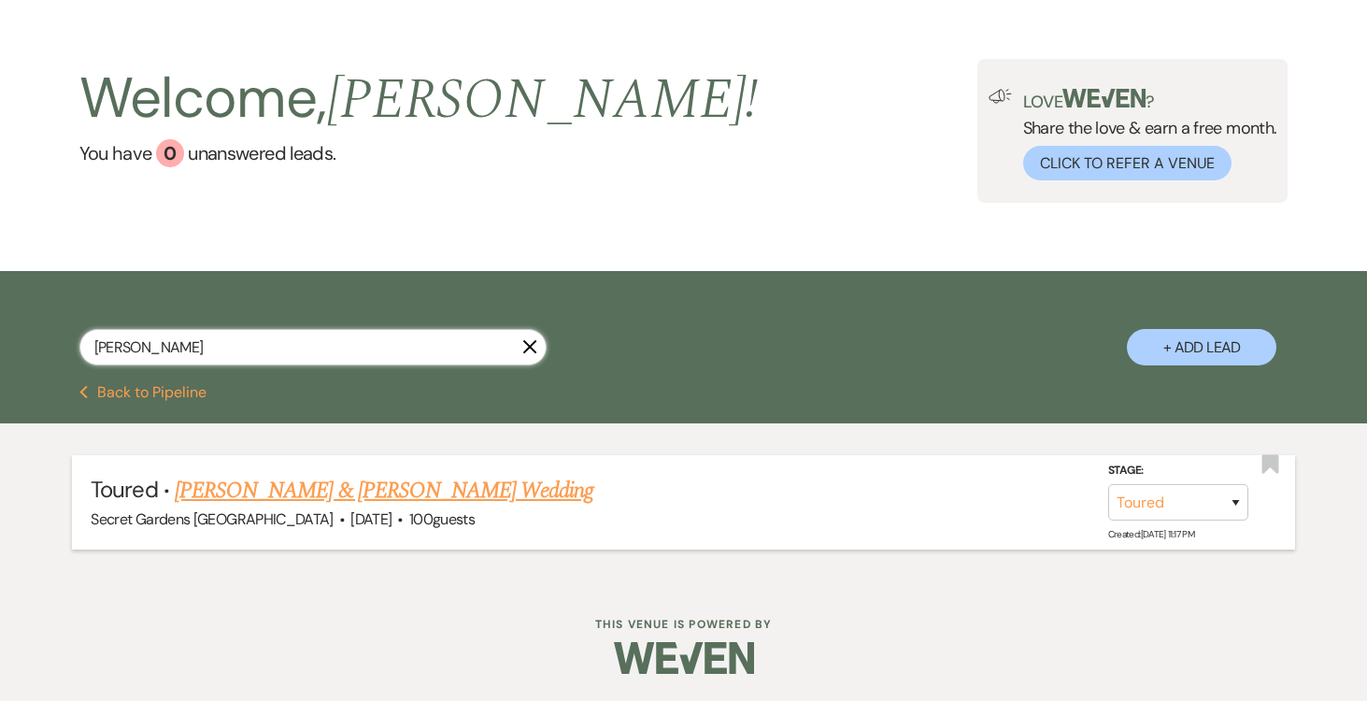
type input "gino"
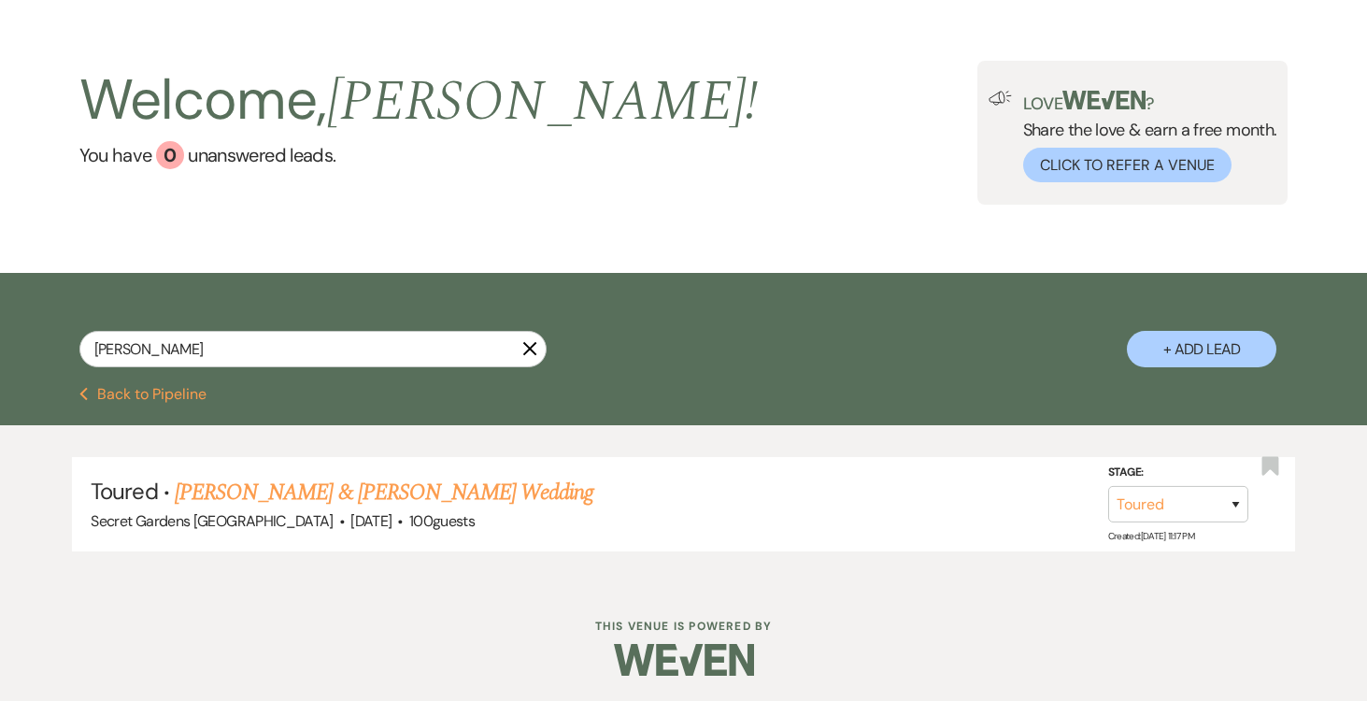
click at [481, 489] on link "[PERSON_NAME] & [PERSON_NAME] Wedding" at bounding box center [384, 493] width 419 height 34
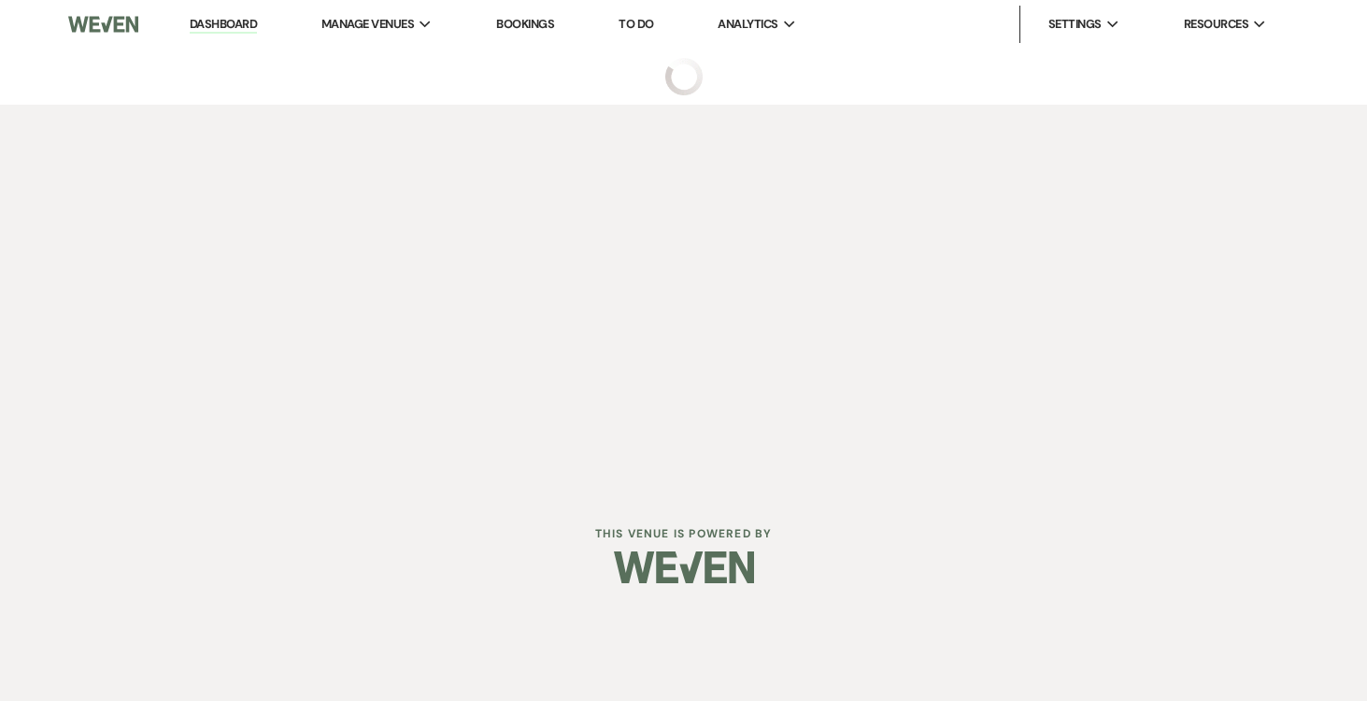
select select "5"
select select "2"
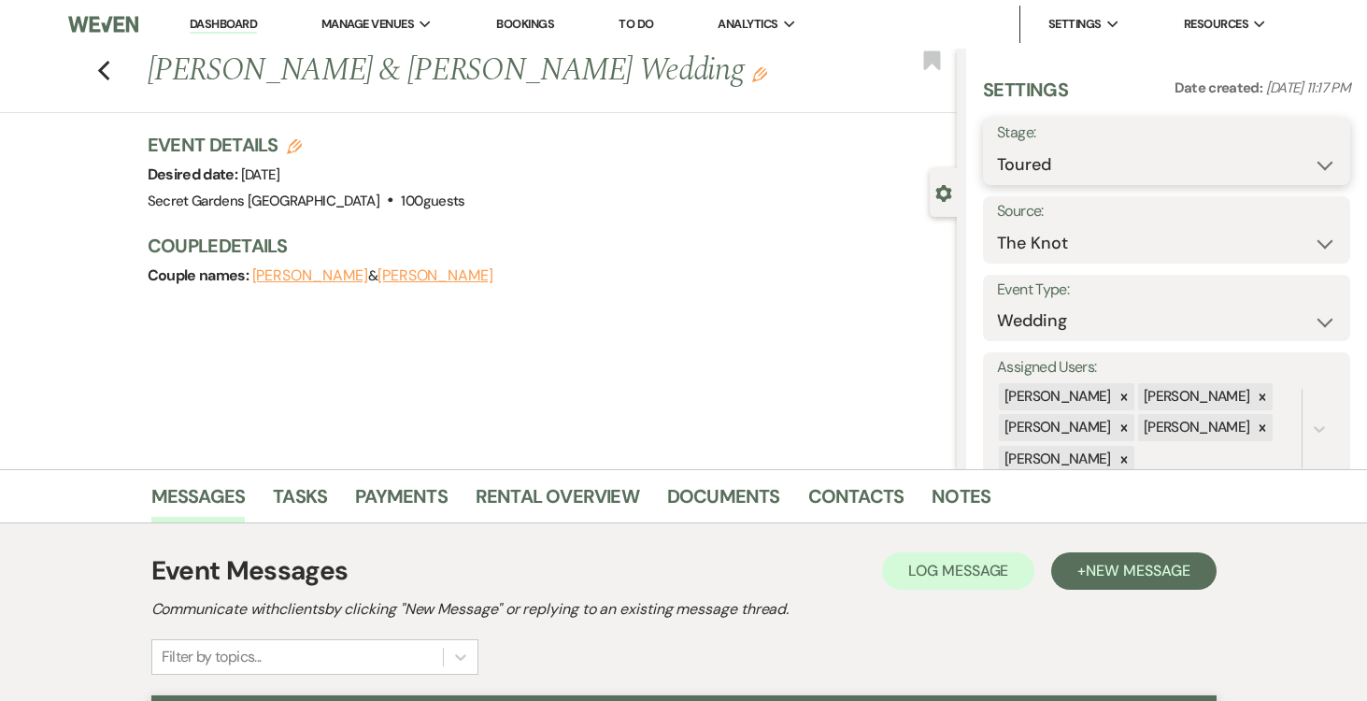
click at [1326, 163] on select "Inquiry Follow Up Tour Requested Tour Confirmed Toured Proposal Sent Booked Lost" at bounding box center [1166, 165] width 339 height 36
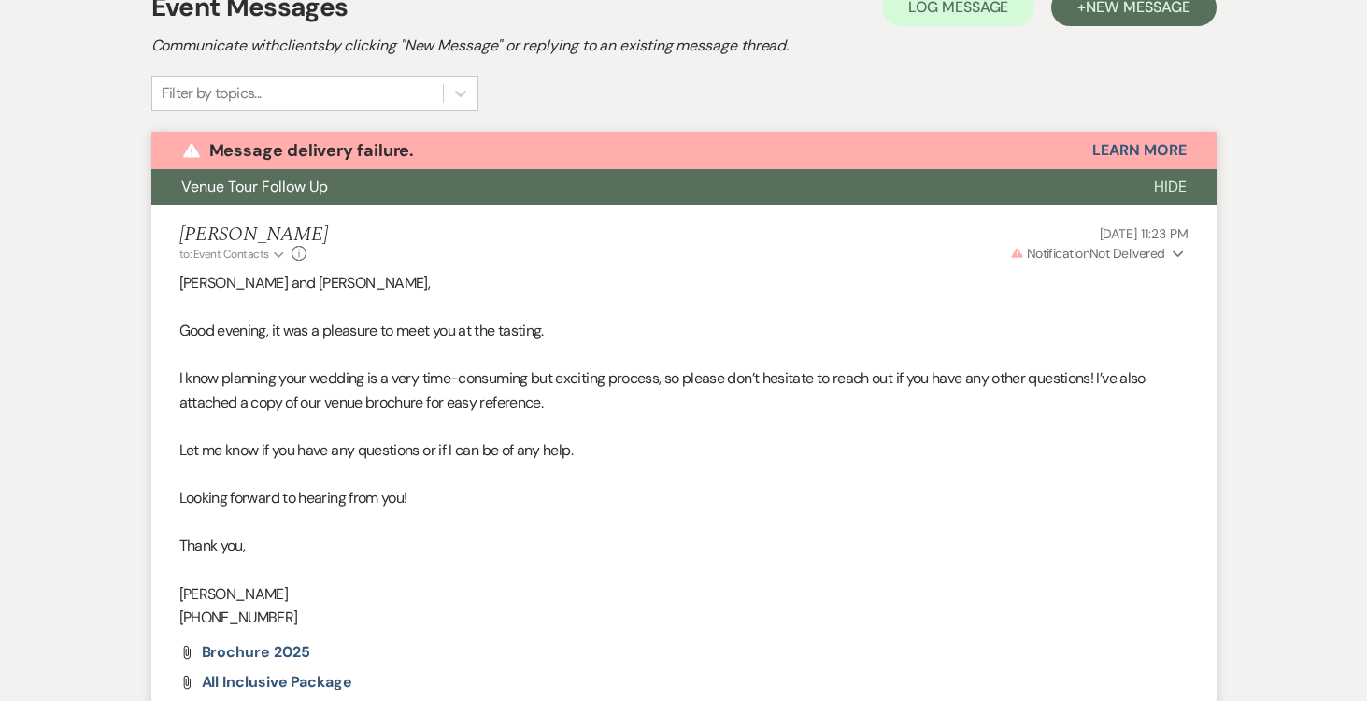
select select "6"
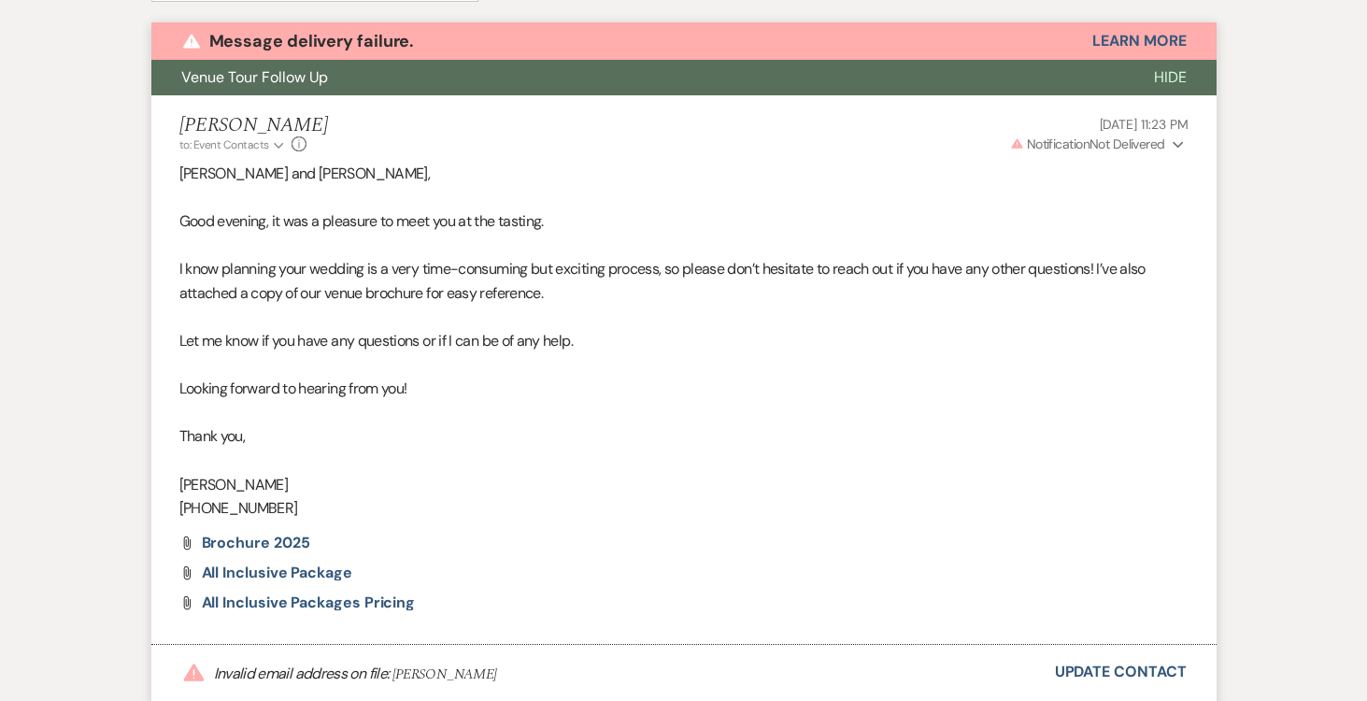
scroll to position [691, 0]
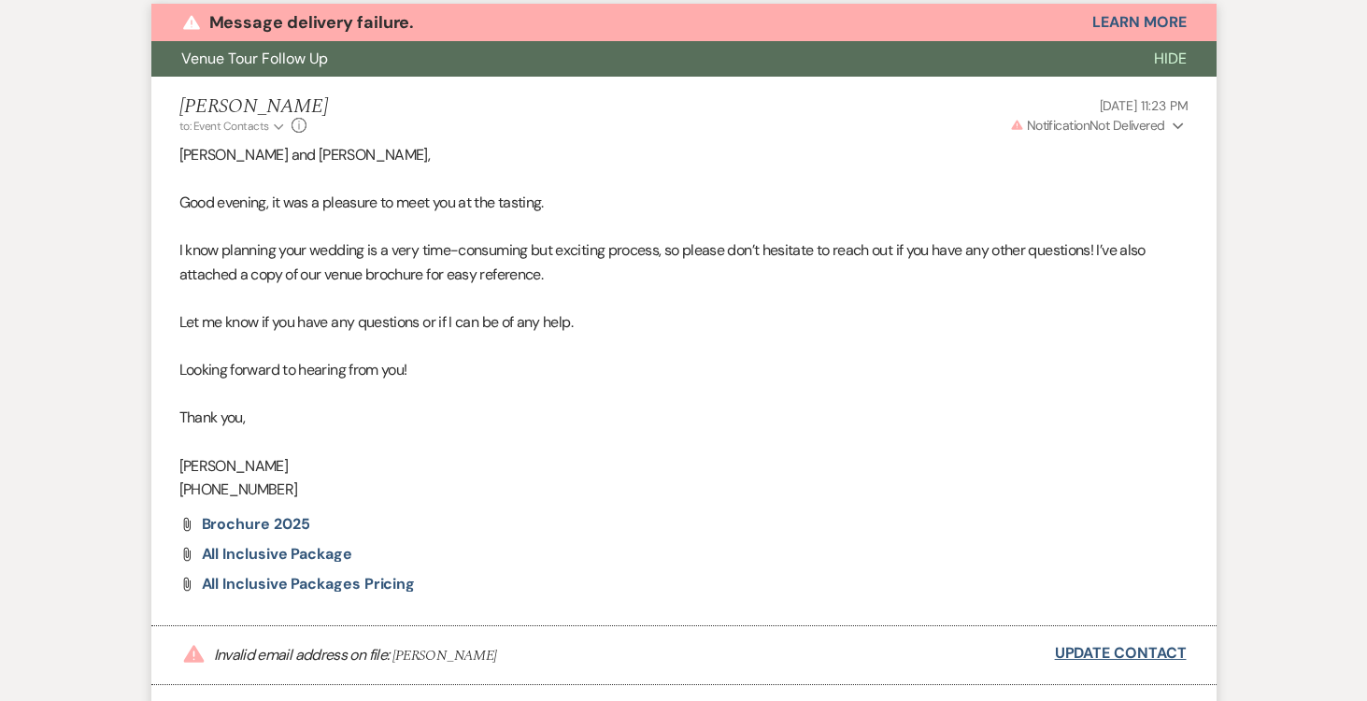
click at [1104, 650] on link "Update Contact" at bounding box center [1121, 653] width 132 height 24
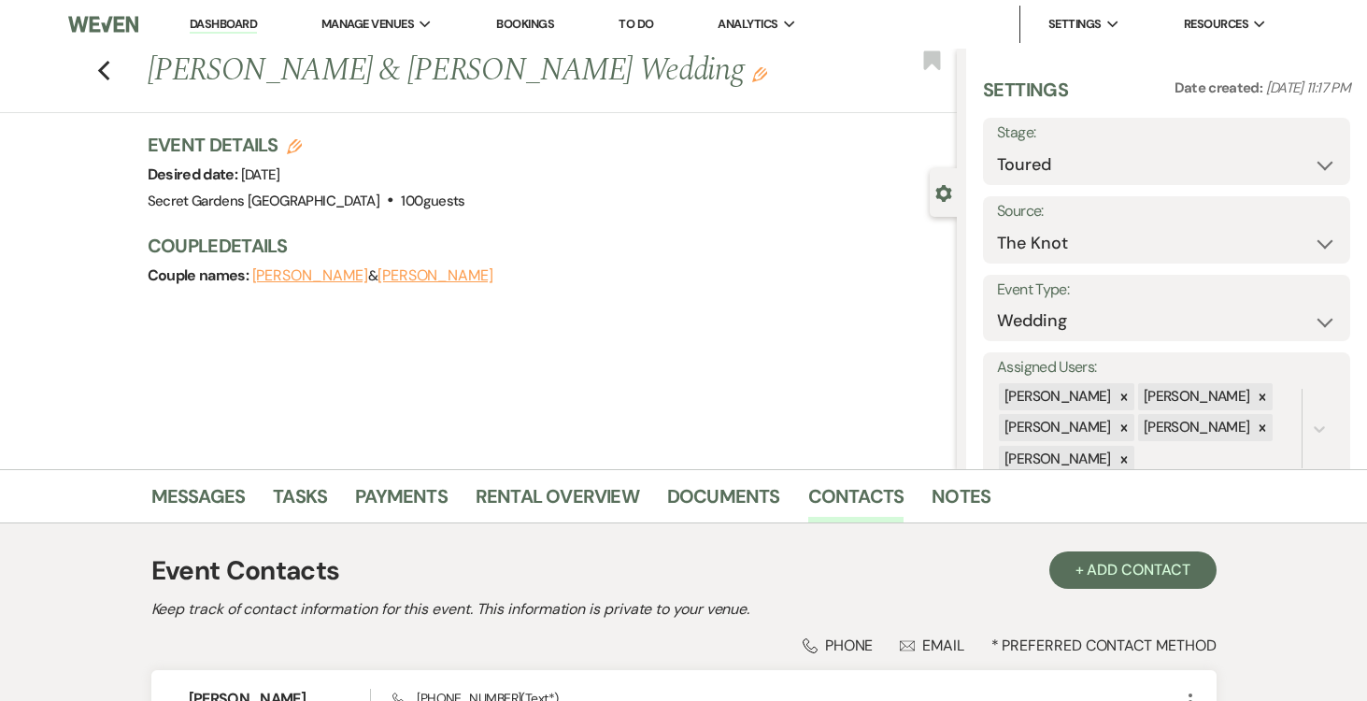
click at [434, 271] on button "[PERSON_NAME]" at bounding box center [435, 275] width 116 height 15
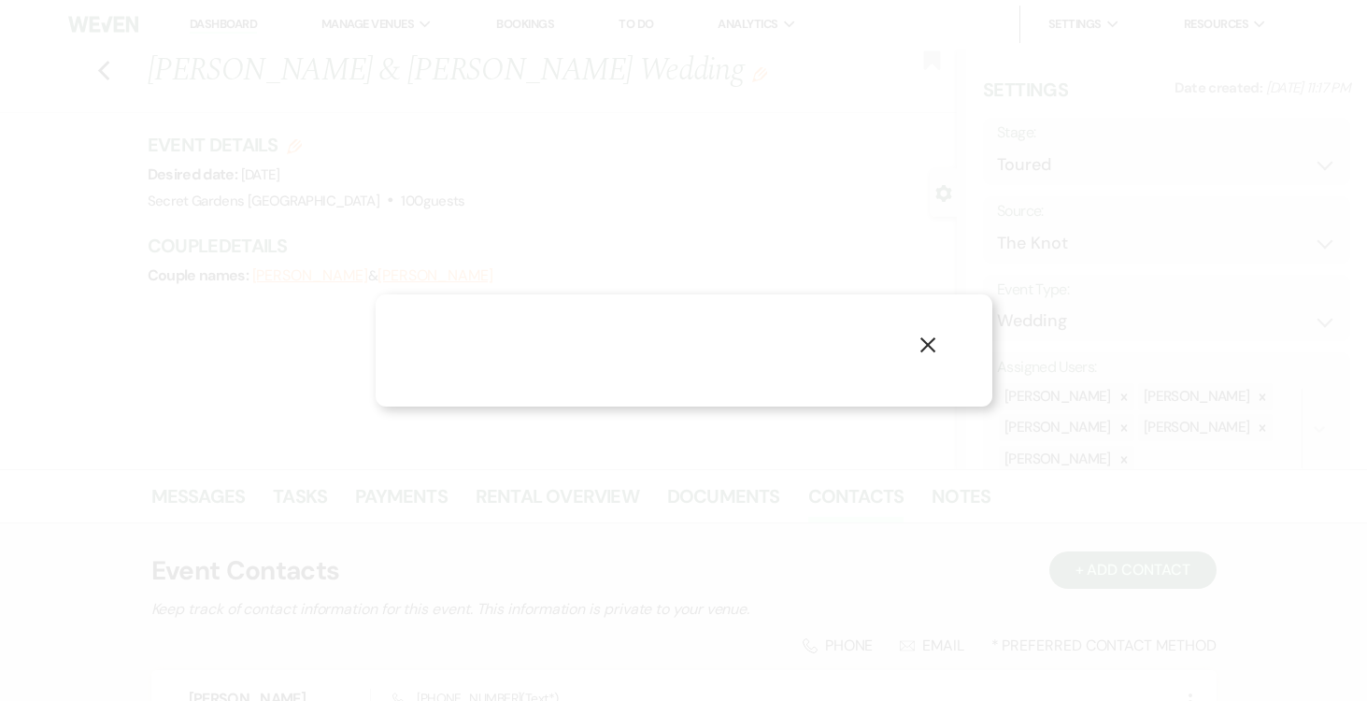
select select "1"
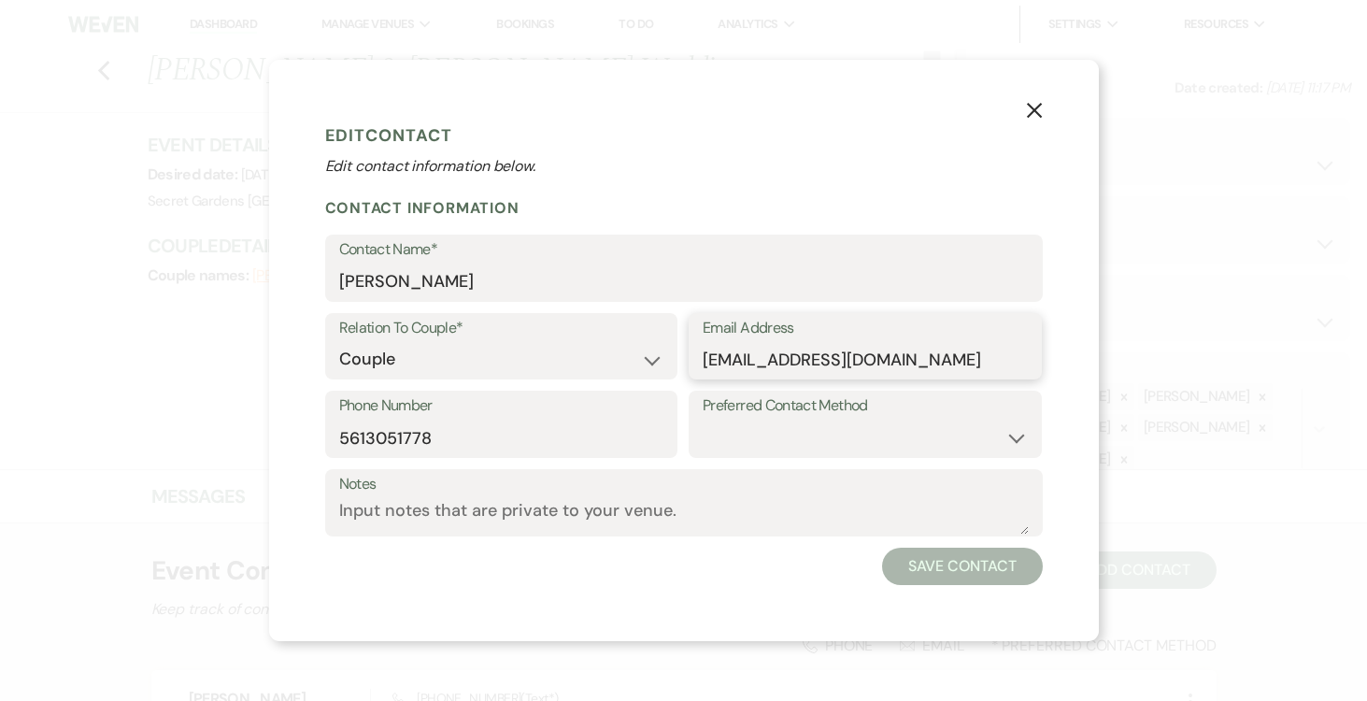
click at [783, 355] on input "gnovaccol@gmail.com" at bounding box center [865, 359] width 325 height 36
click at [745, 435] on select "Email Phone Text" at bounding box center [865, 438] width 325 height 36
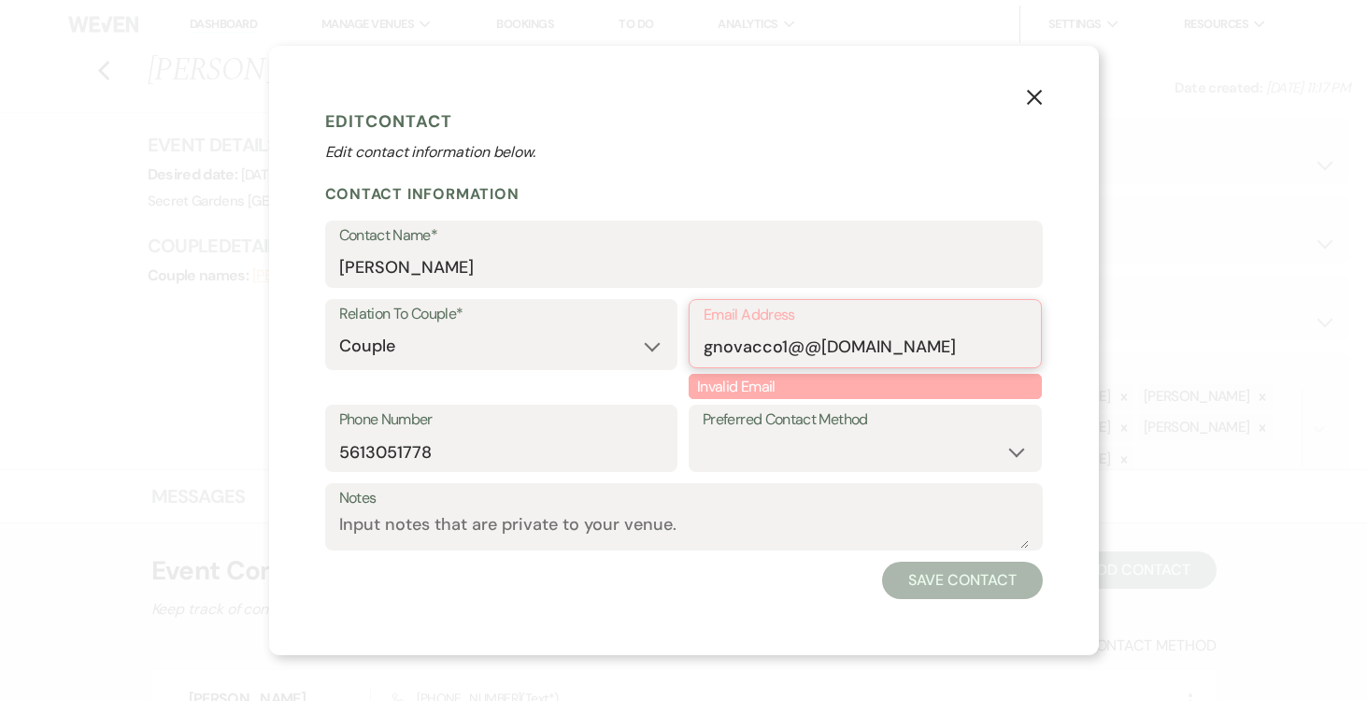
drag, startPoint x: 915, startPoint y: 342, endPoint x: 927, endPoint y: 345, distance: 12.5
click at [916, 342] on input "gnovacco1@@gmail.com" at bounding box center [865, 347] width 323 height 36
type input "g"
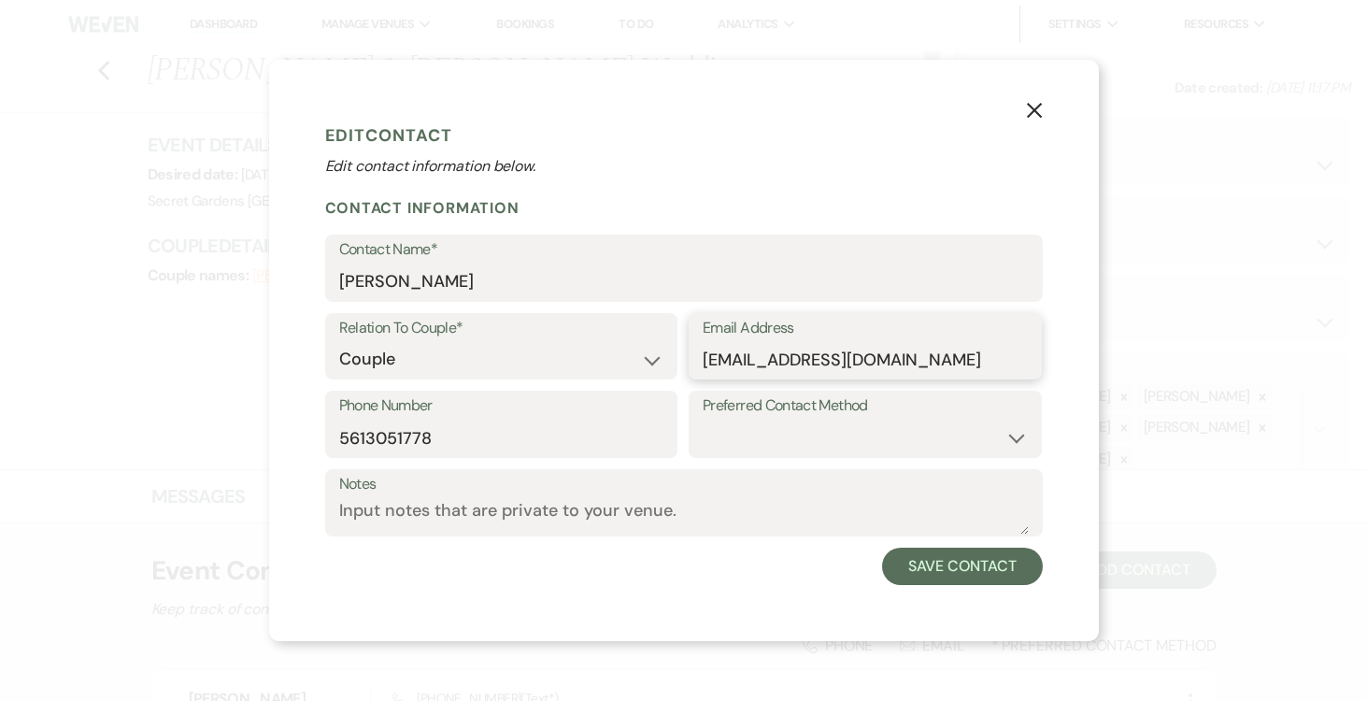
type input "gnovacco1@gmail.com"
click at [1018, 440] on select "Email Phone Text" at bounding box center [865, 438] width 325 height 36
select select "text"
click at [703, 420] on select "Email Phone Text" at bounding box center [865, 438] width 325 height 36
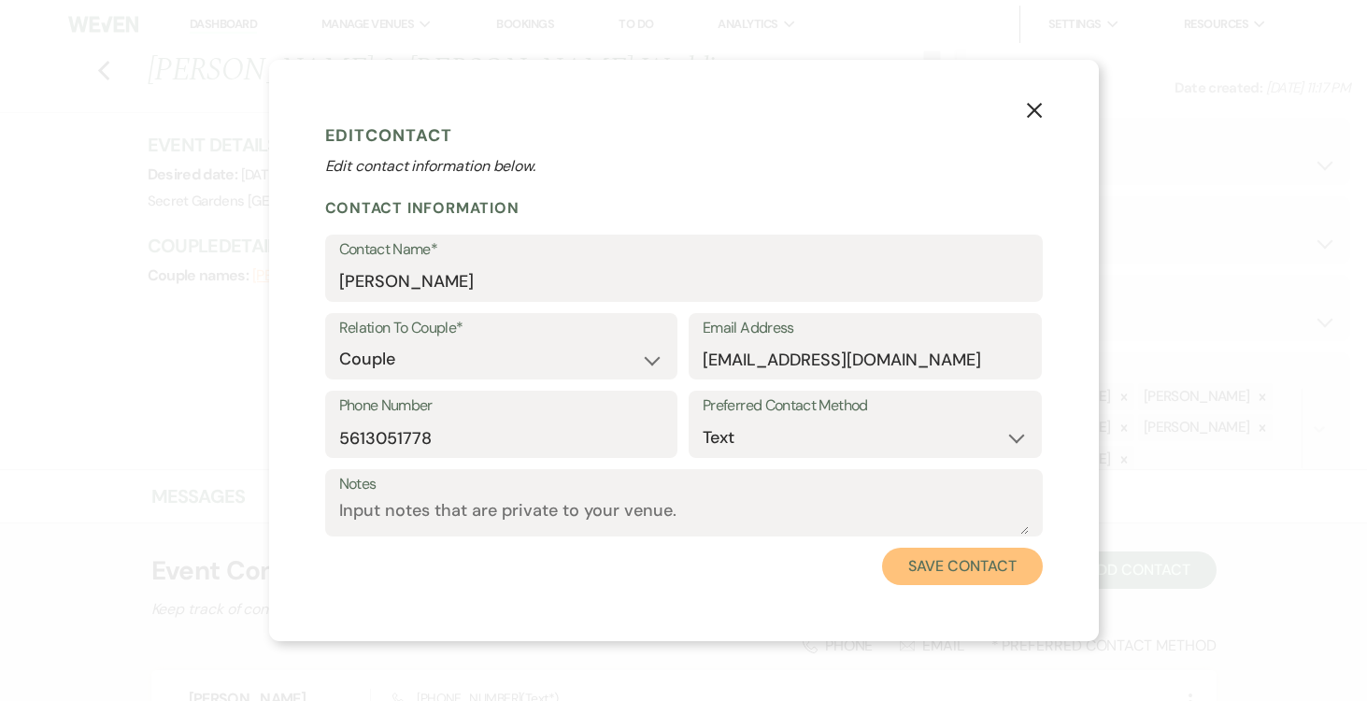
click at [969, 559] on button "Save Contact" at bounding box center [962, 566] width 160 height 37
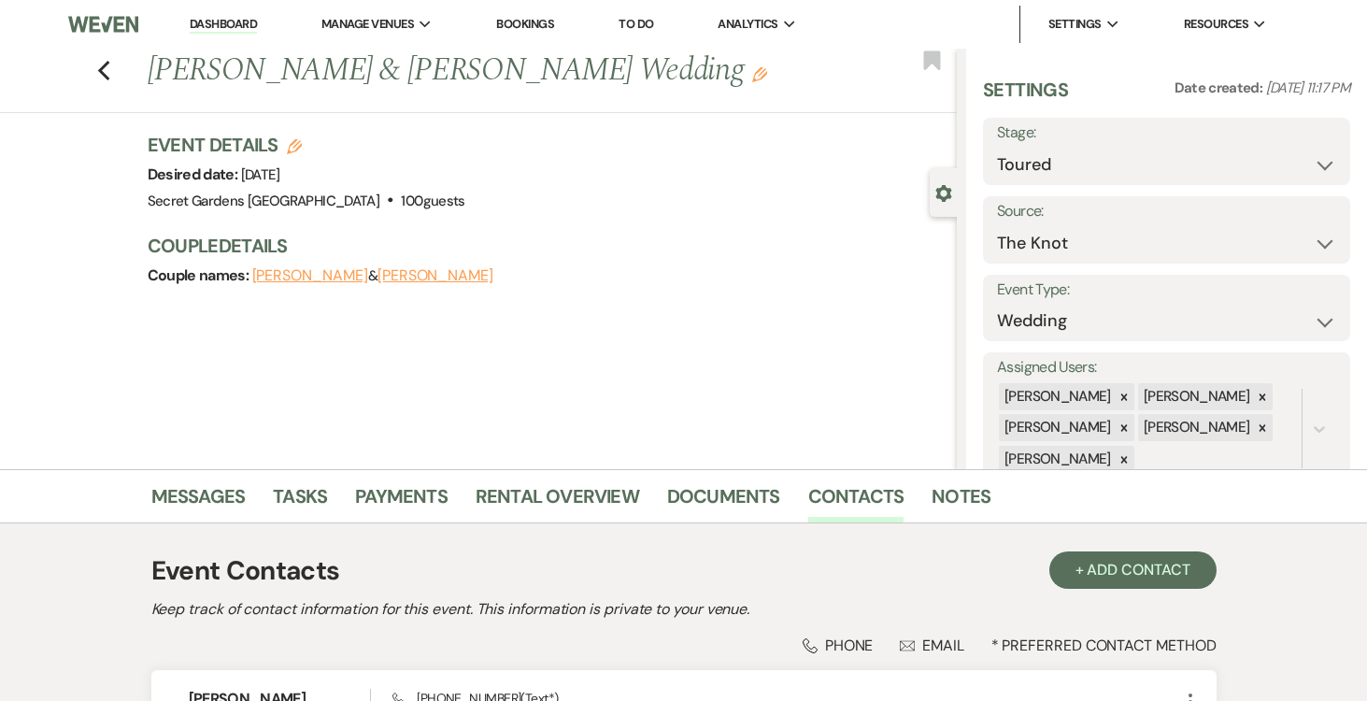
click at [347, 276] on button "[PERSON_NAME]" at bounding box center [310, 275] width 116 height 15
select select "1"
select select "text"
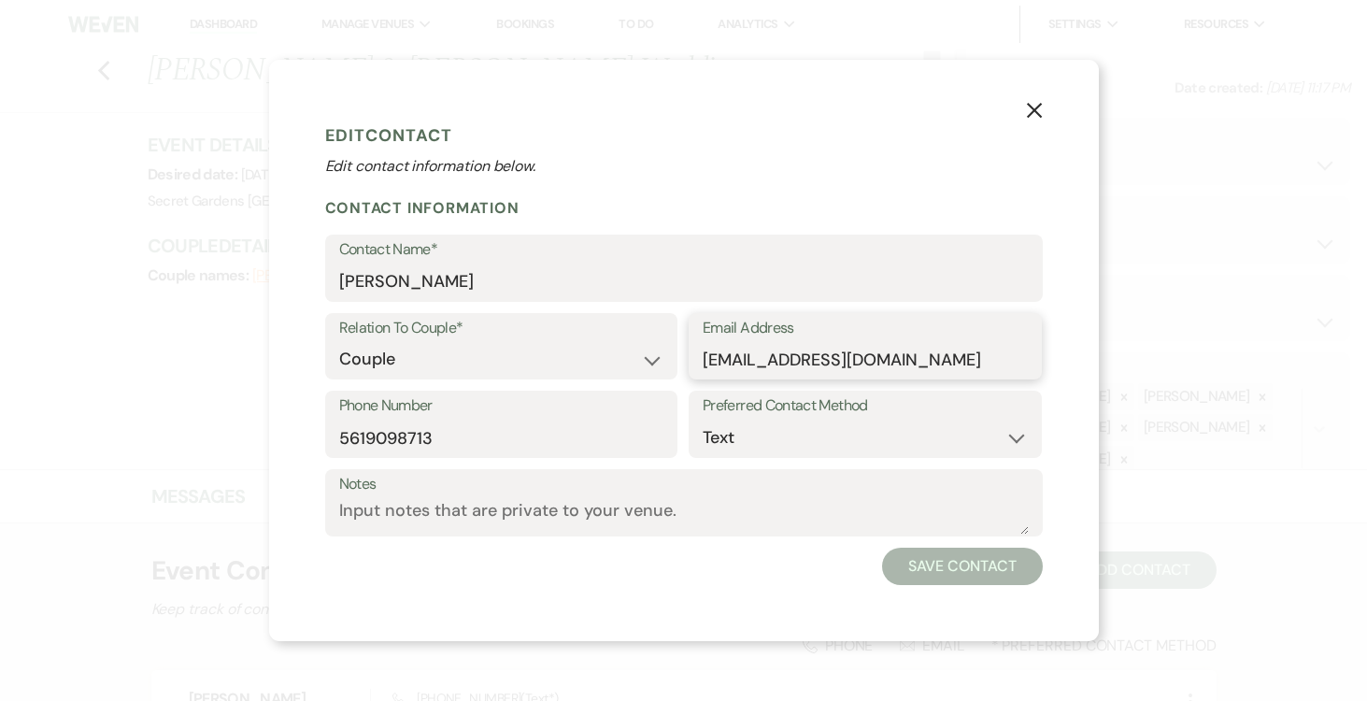
click at [851, 359] on input "savallone@hotmail.com" at bounding box center [865, 359] width 325 height 36
click at [1031, 113] on use "button" at bounding box center [1033, 110] width 15 height 15
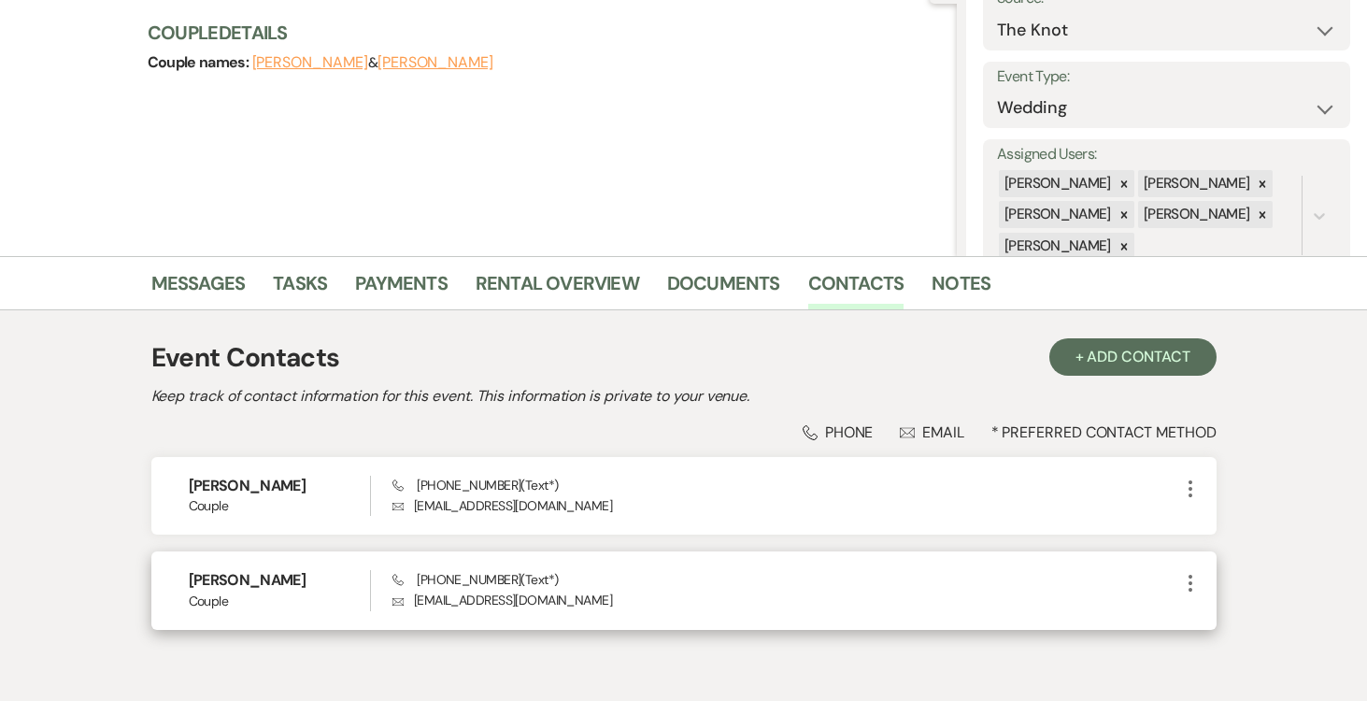
scroll to position [306, 0]
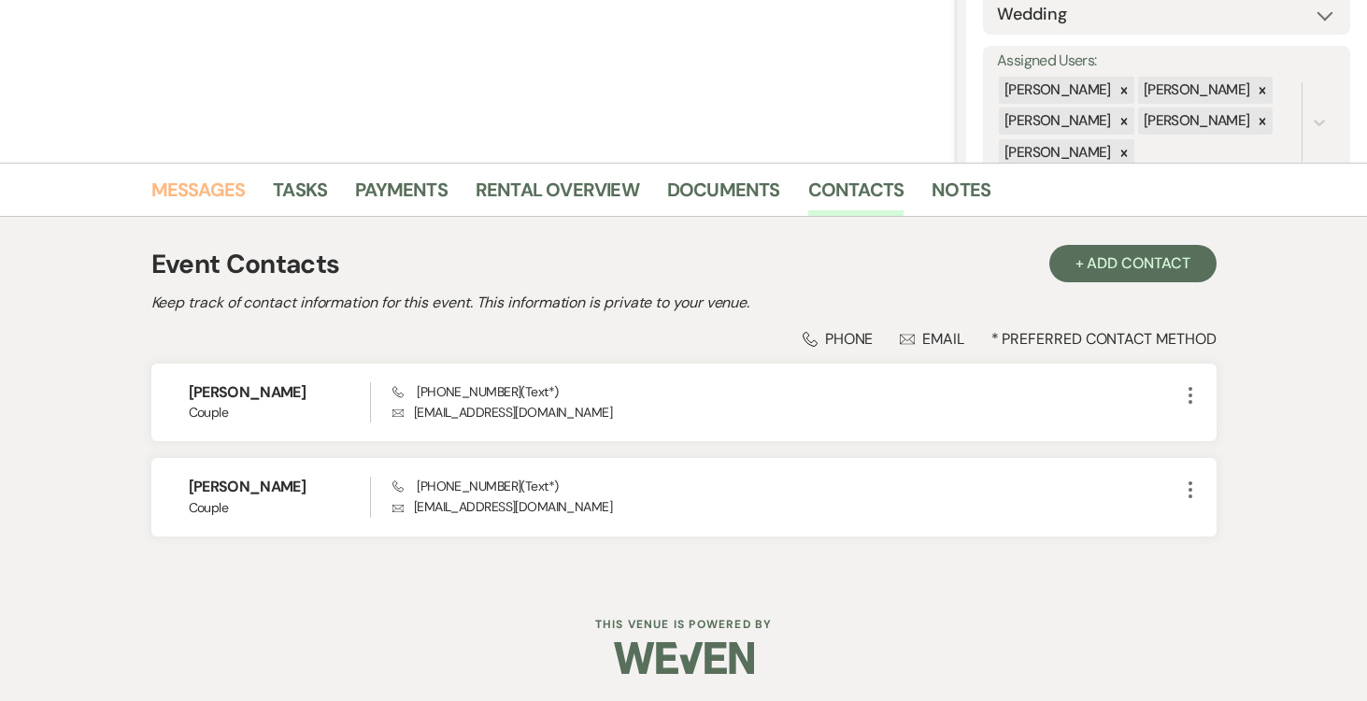
click at [191, 191] on link "Messages" at bounding box center [198, 195] width 94 height 41
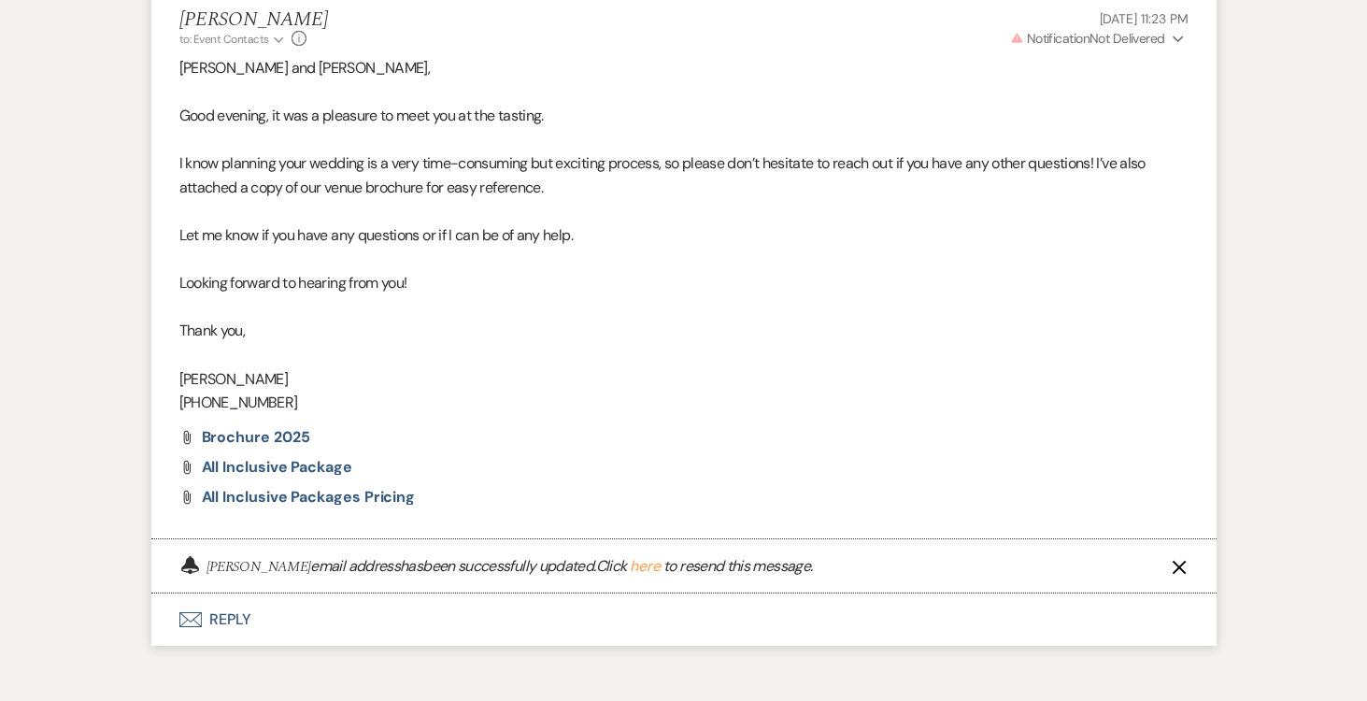
scroll to position [786, 0]
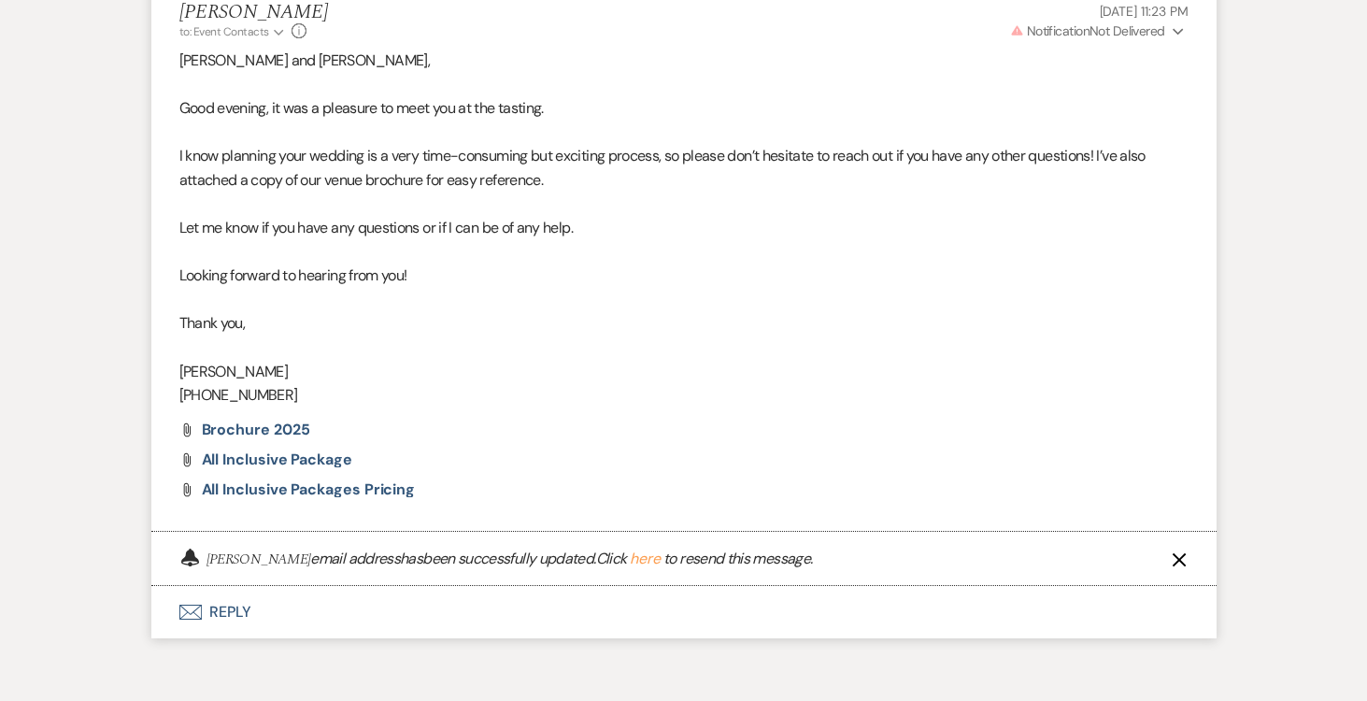
click at [1173, 28] on icon "Expand" at bounding box center [1178, 31] width 11 height 13
click at [631, 558] on button "here" at bounding box center [645, 558] width 31 height 15
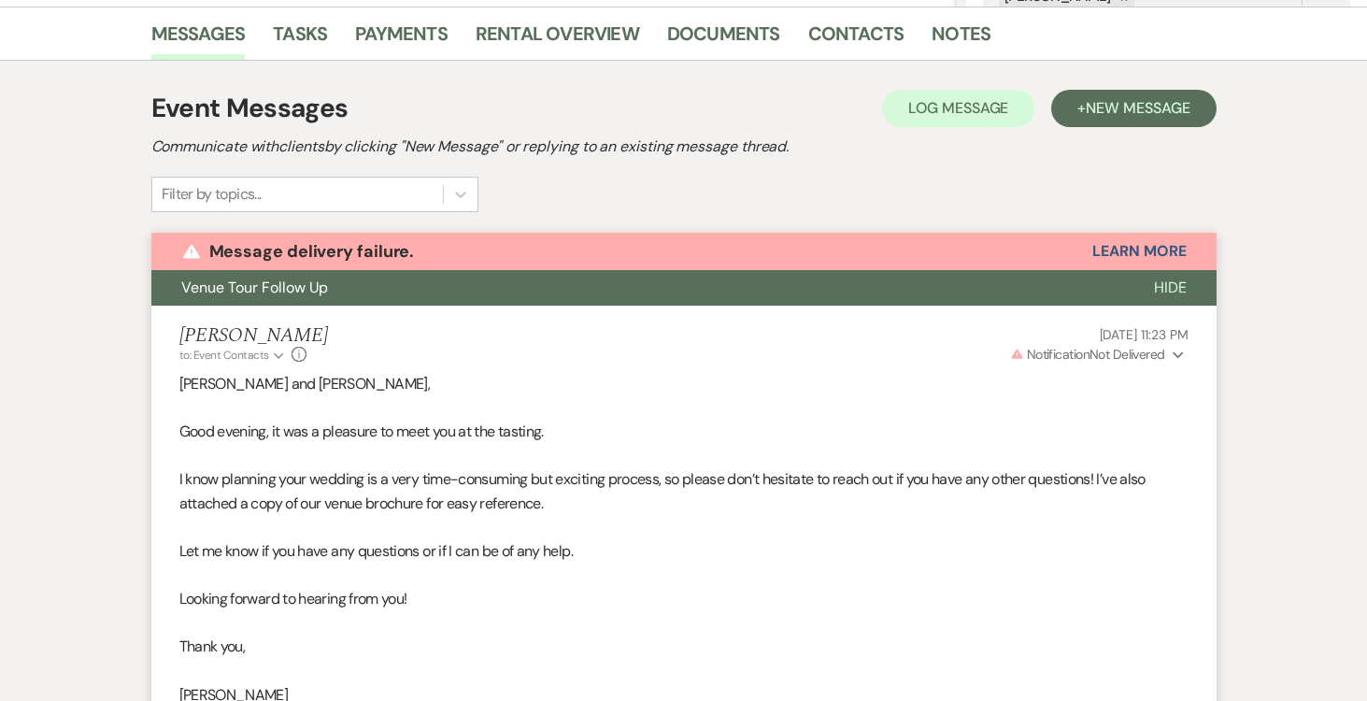
scroll to position [0, 0]
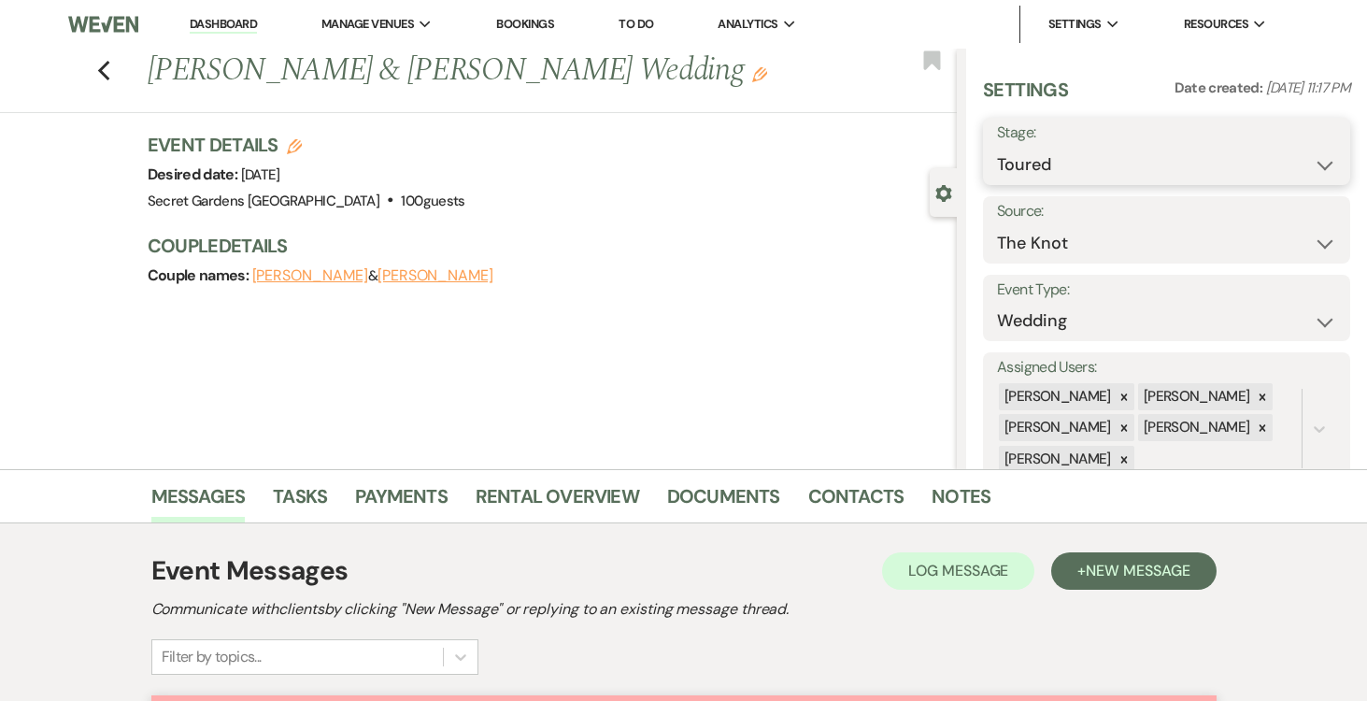
click at [1328, 164] on select "Inquiry Follow Up Tour Requested Tour Confirmed Toured Proposal Sent Booked Lost" at bounding box center [1166, 165] width 339 height 36
select select "6"
click at [997, 147] on select "Inquiry Follow Up Tour Requested Tour Confirmed Toured Proposal Sent Booked Lost" at bounding box center [1166, 165] width 339 height 36
click at [1320, 148] on button "Save" at bounding box center [1312, 151] width 76 height 37
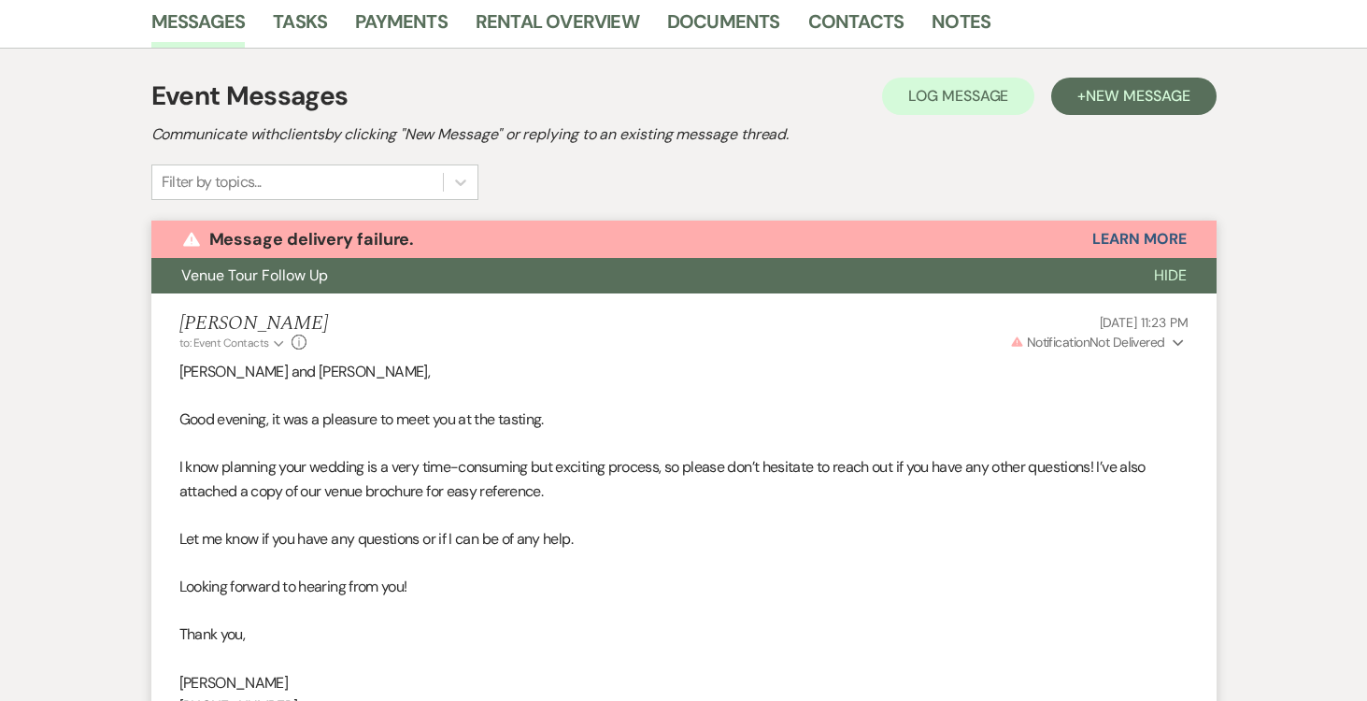
scroll to position [504, 0]
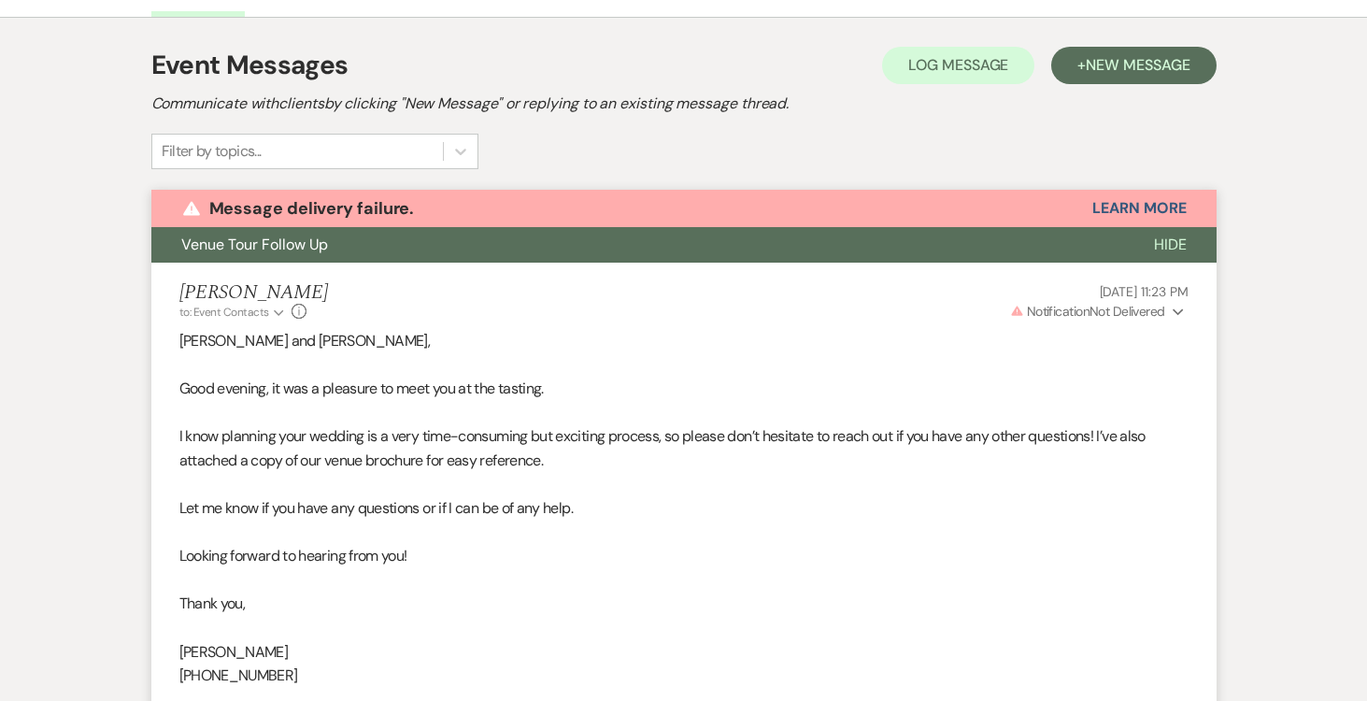
click at [1172, 243] on span "Hide" at bounding box center [1170, 245] width 33 height 20
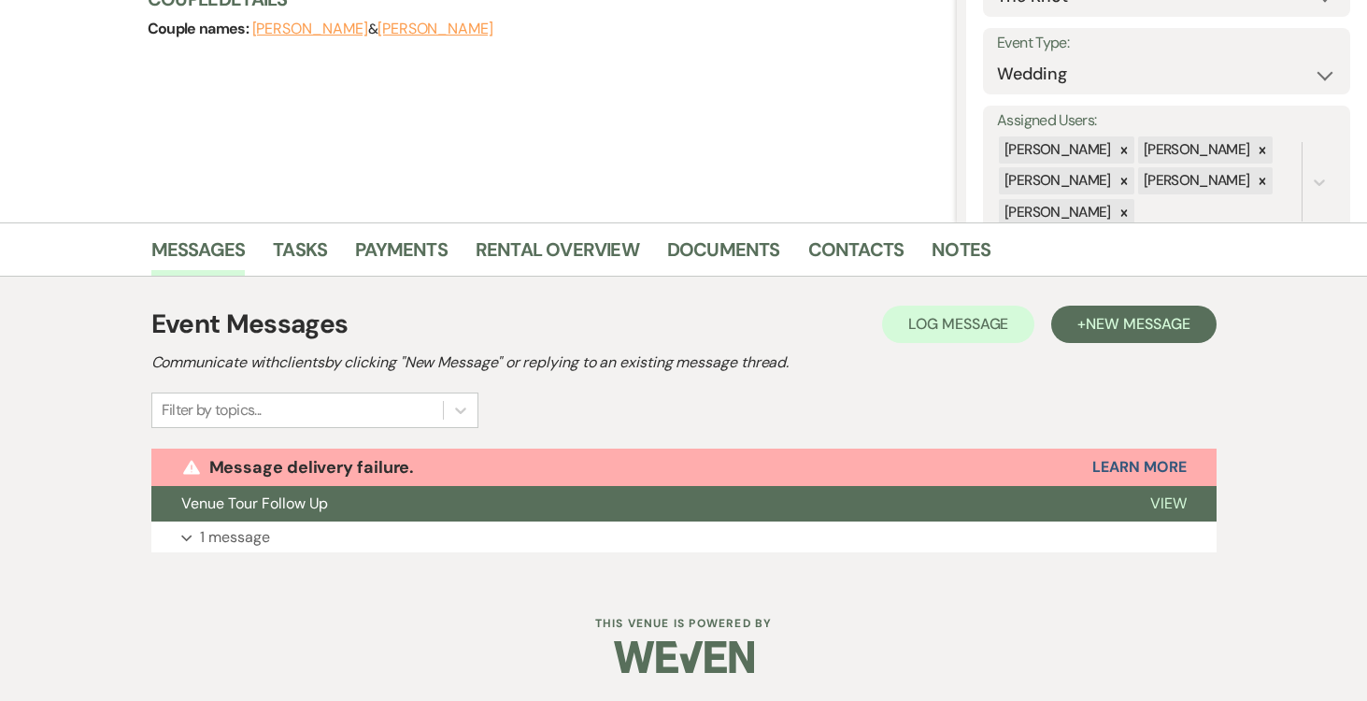
click at [450, 27] on button "[PERSON_NAME]" at bounding box center [435, 28] width 116 height 15
select select "1"
select select "text"
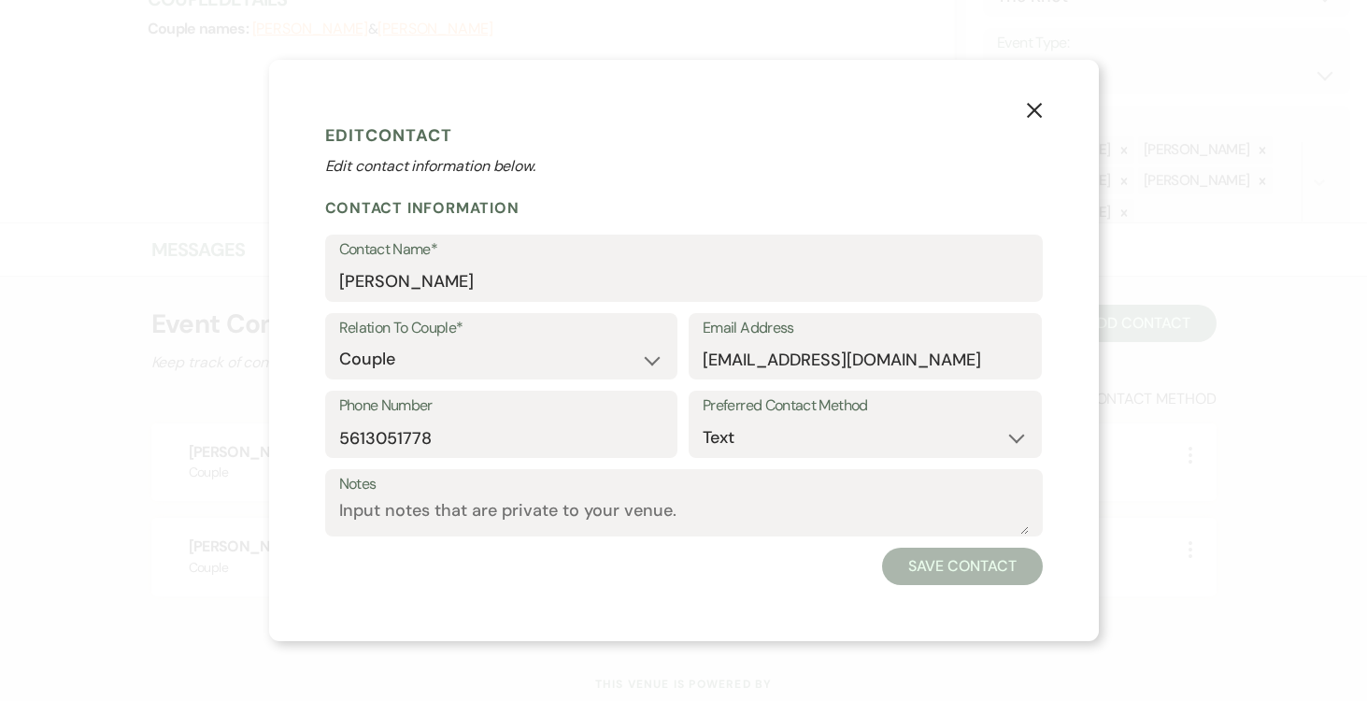
click at [1036, 105] on icon "X" at bounding box center [1034, 110] width 17 height 17
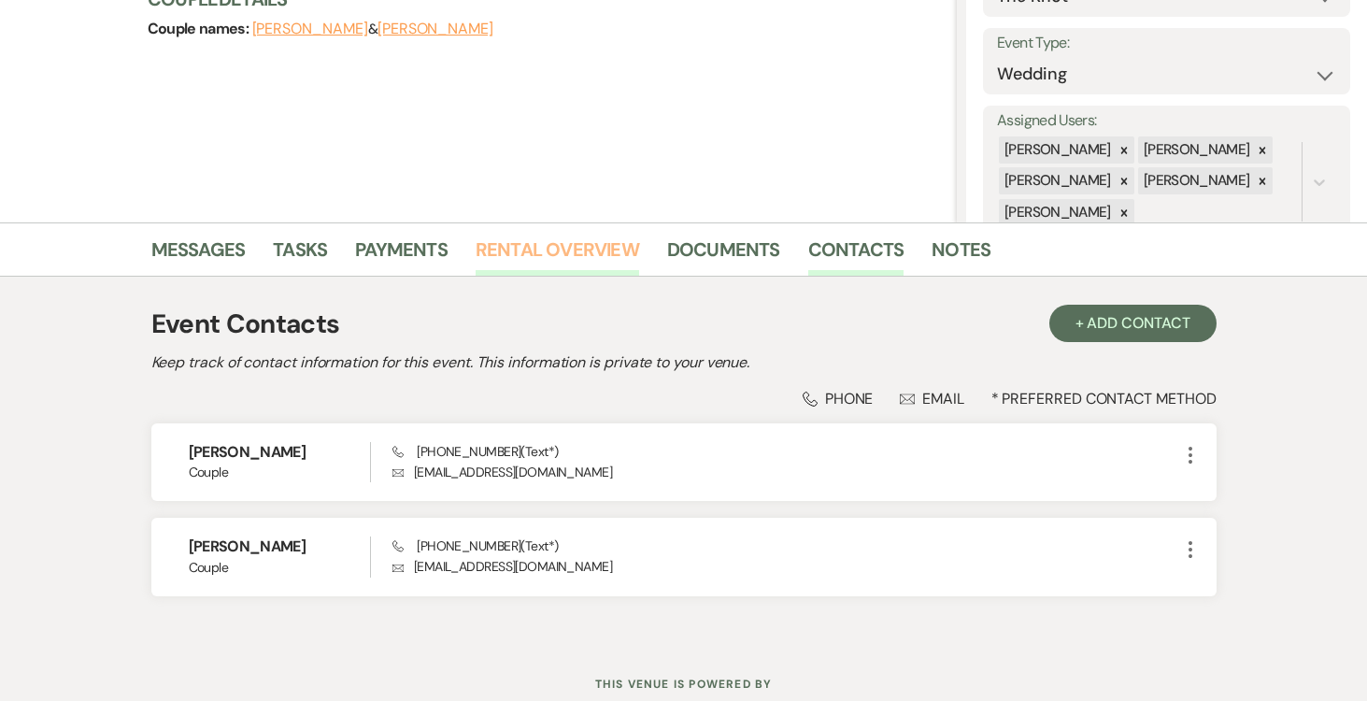
drag, startPoint x: 555, startPoint y: 249, endPoint x: 534, endPoint y: 253, distance: 21.8
click at [555, 249] on link "Rental Overview" at bounding box center [558, 255] width 164 height 41
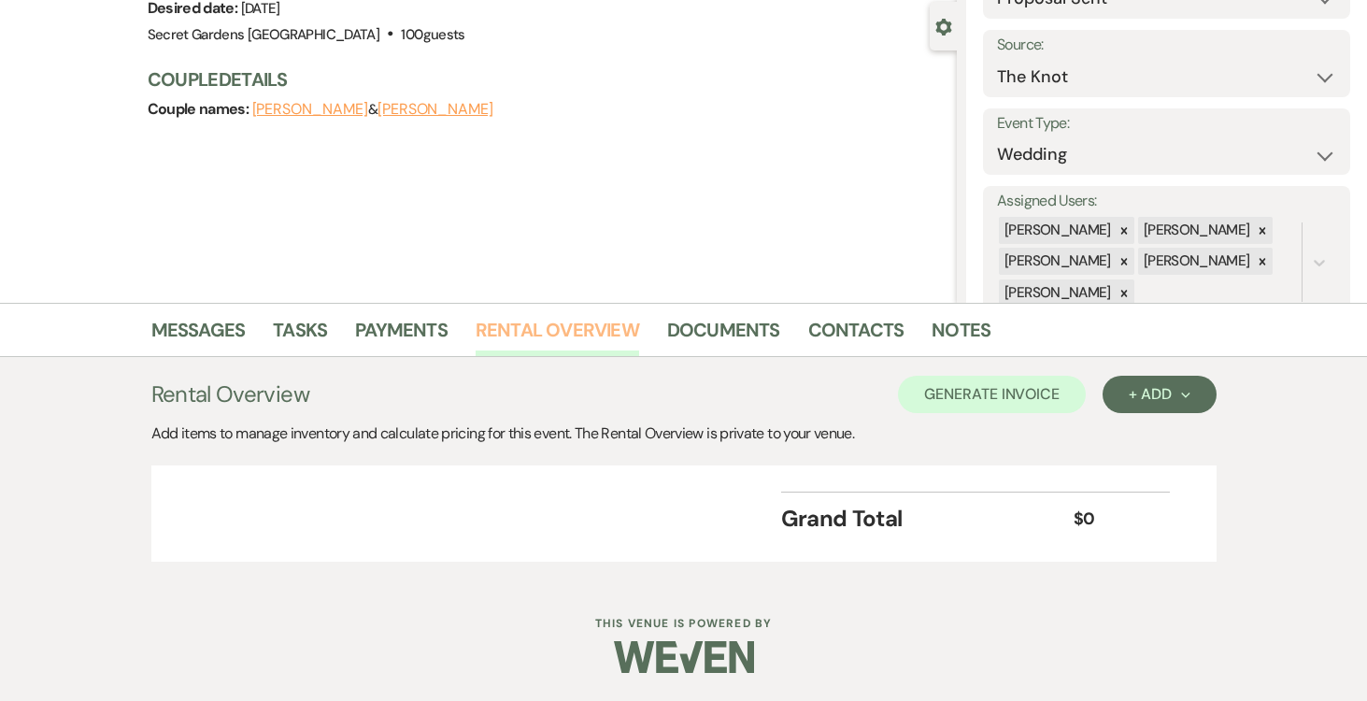
scroll to position [165, 0]
click at [1183, 399] on icon "Next" at bounding box center [1185, 395] width 9 height 9
click at [1140, 435] on button "Item" at bounding box center [1150, 437] width 94 height 29
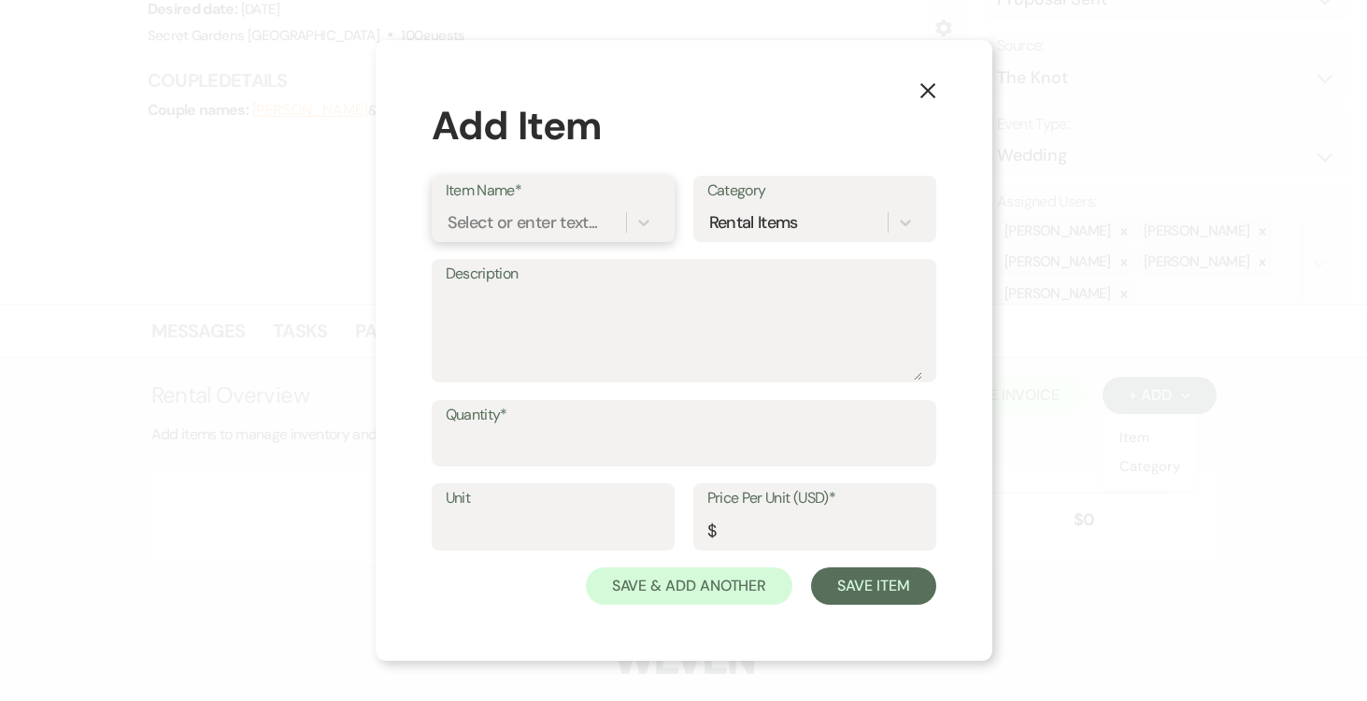
click at [553, 216] on div "Select or enter text..." at bounding box center [523, 221] width 150 height 25
click at [648, 229] on icon at bounding box center [643, 222] width 19 height 19
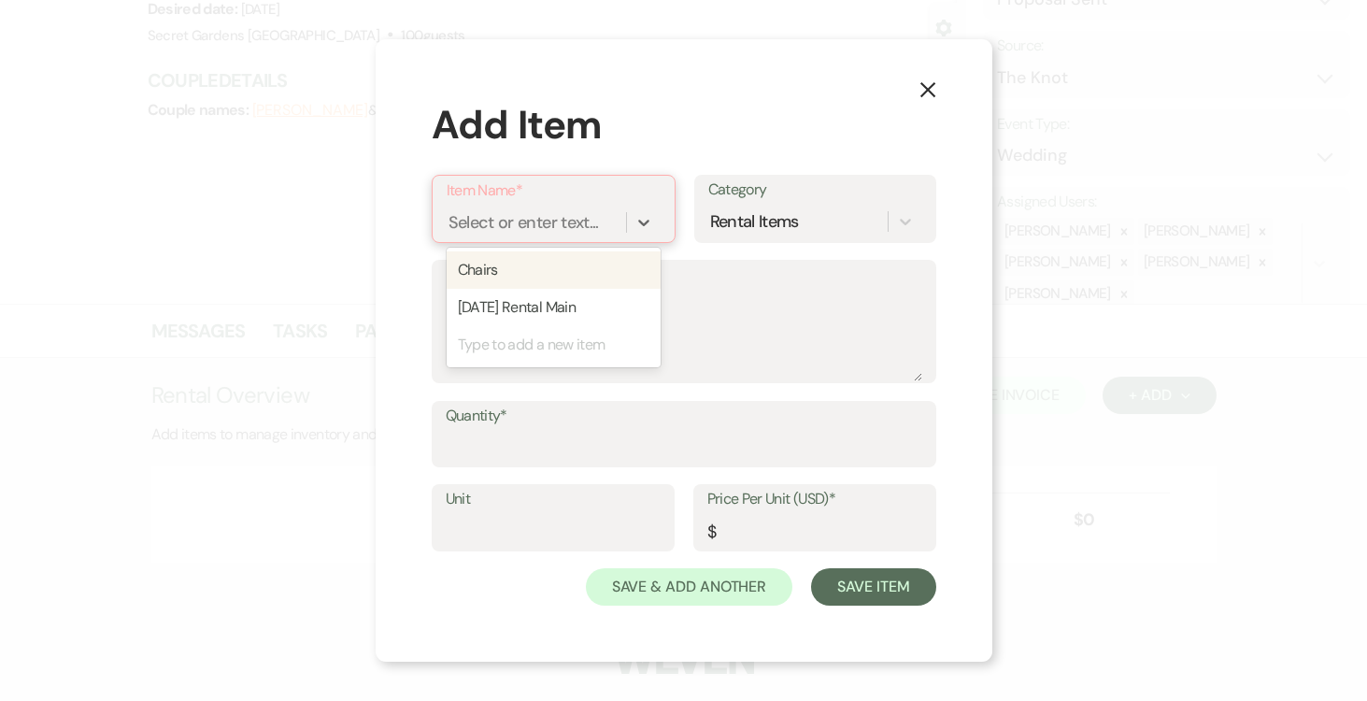
click at [527, 218] on div "Select or enter text..." at bounding box center [523, 221] width 150 height 25
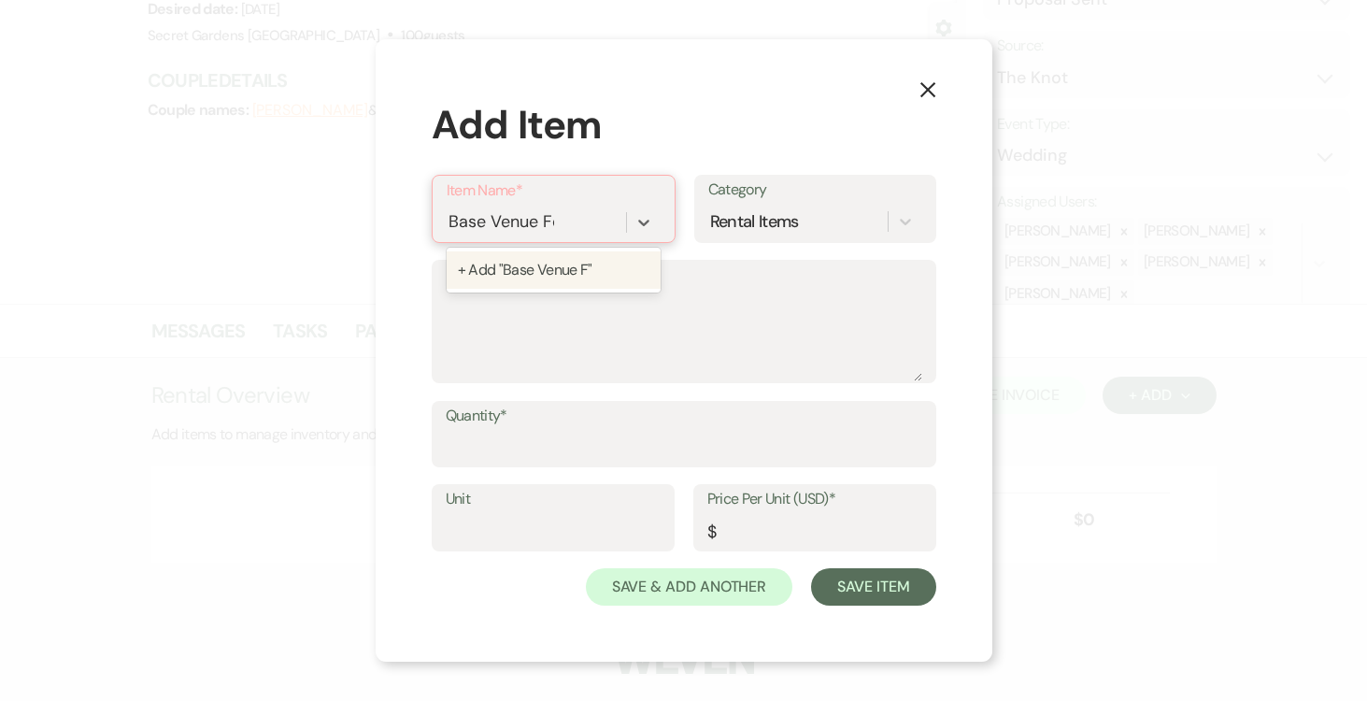
type input "Base Venue Fee"
click at [544, 263] on div "+ Add "Base Venue Fee"" at bounding box center [554, 269] width 214 height 37
click at [505, 310] on textarea "Description" at bounding box center [684, 333] width 477 height 93
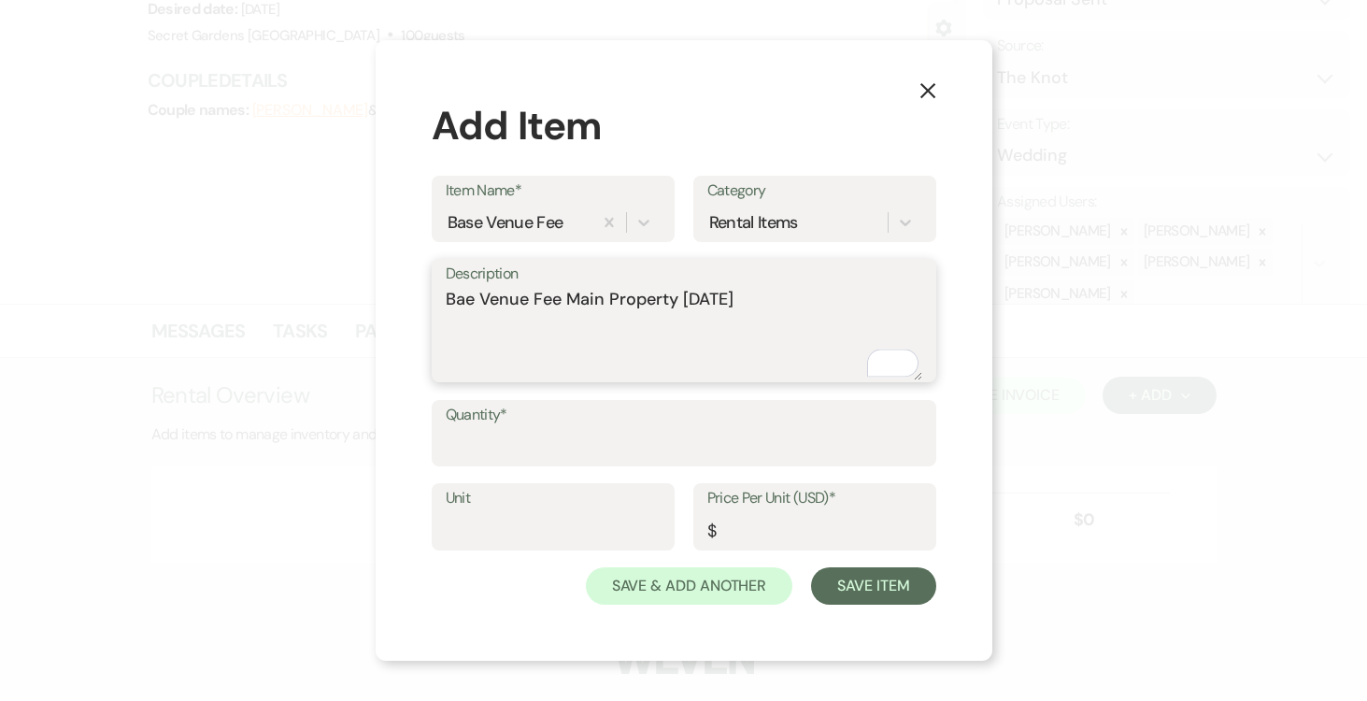
click at [462, 294] on textarea "Bae Venue Fee Main Property Saturday" at bounding box center [684, 333] width 477 height 93
type textarea "Base Venue Fee Main Property [DATE]"
click at [548, 436] on input "Quantity*" at bounding box center [684, 446] width 477 height 36
type input "1"
click at [533, 526] on input "Unit" at bounding box center [553, 530] width 215 height 36
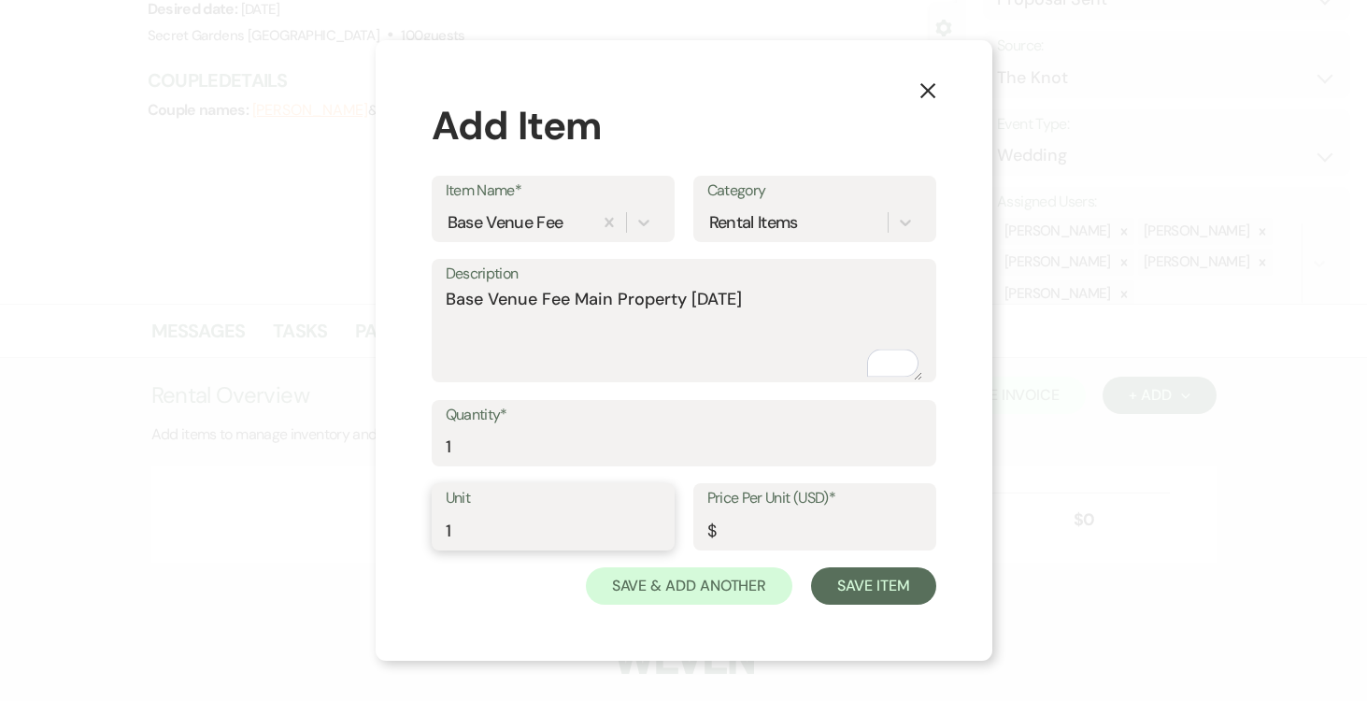
type input "1"
click at [763, 528] on input "Price Per Unit (USD)*" at bounding box center [814, 530] width 215 height 36
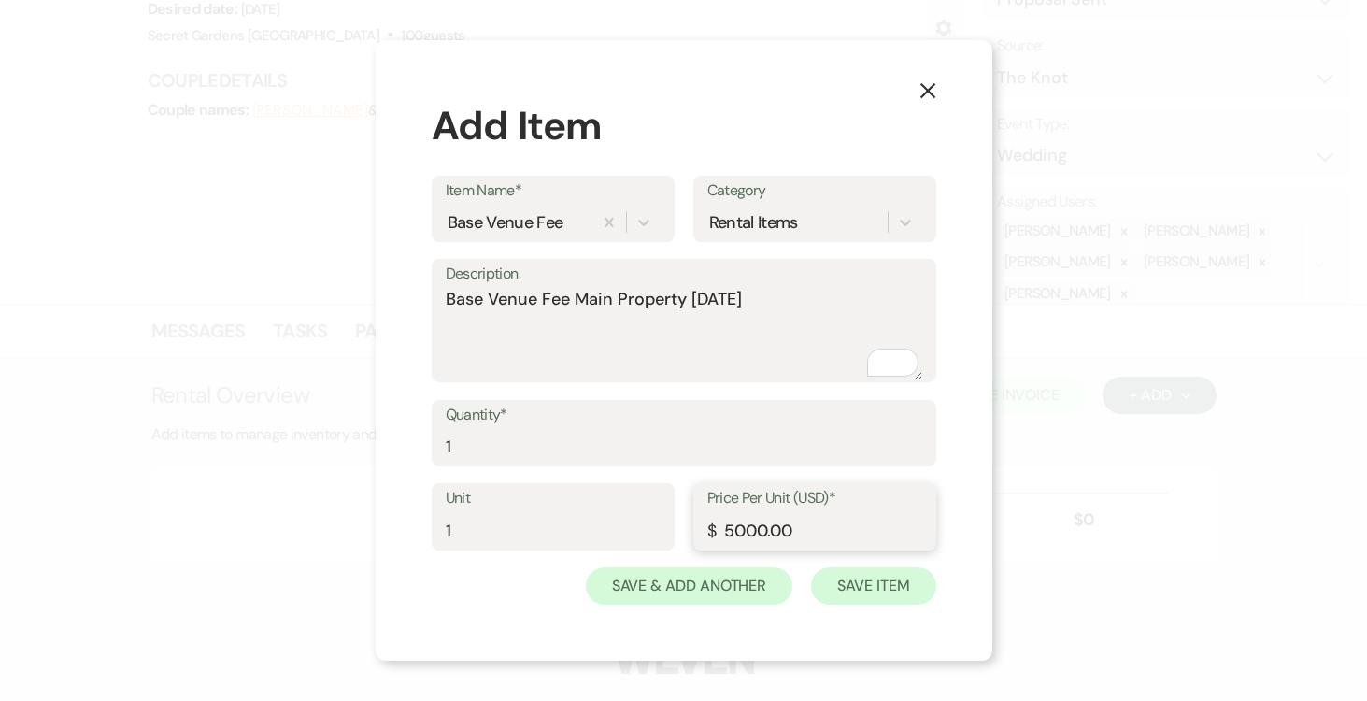
type input "5000.00"
click at [886, 587] on button "Save Item" at bounding box center [873, 585] width 124 height 37
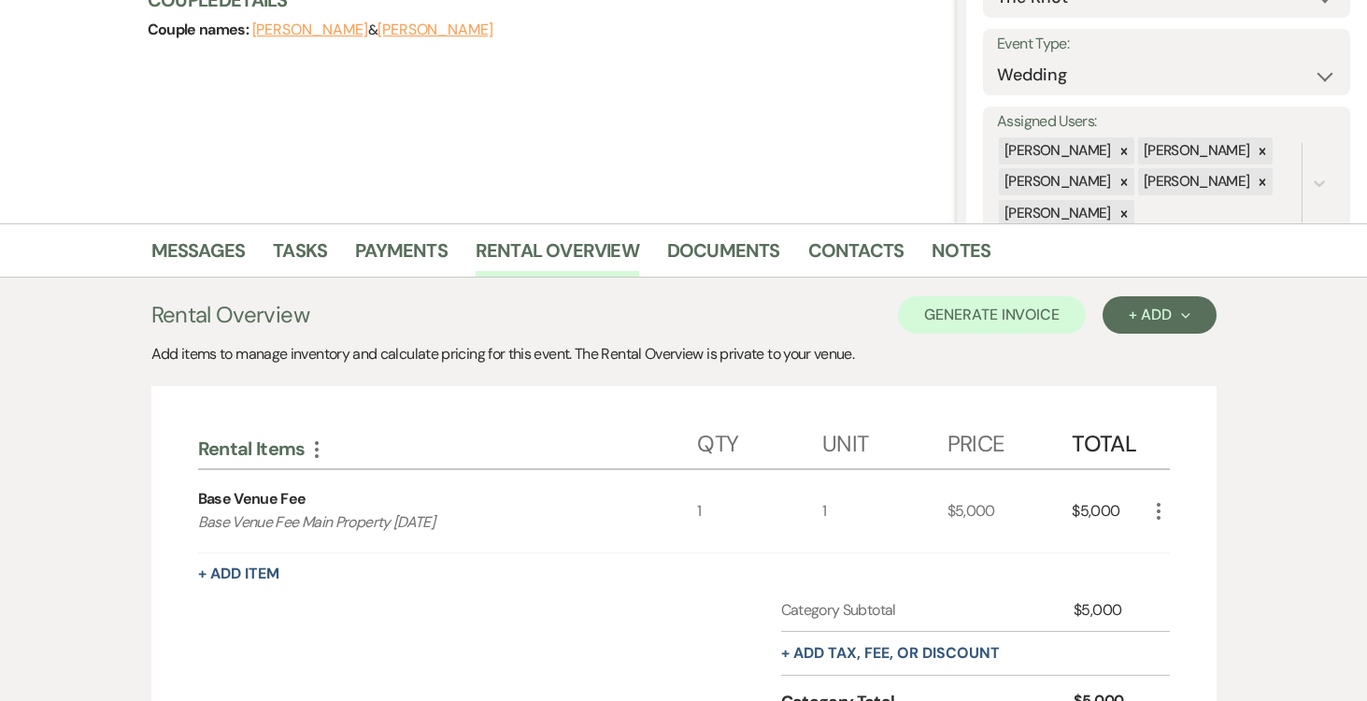
scroll to position [247, 0]
click at [1177, 313] on div "+ Add Next" at bounding box center [1159, 313] width 61 height 15
click at [1145, 349] on button "Item" at bounding box center [1150, 356] width 94 height 29
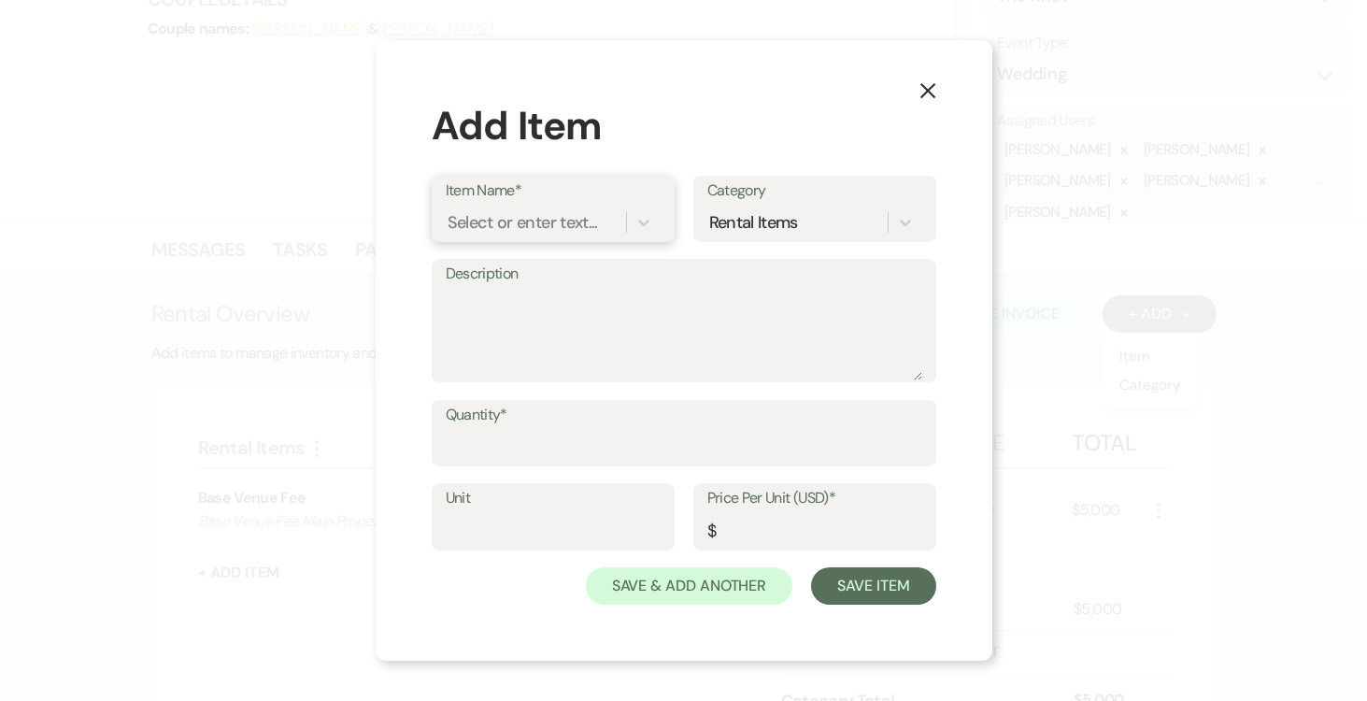
click at [581, 218] on div "Select or enter text..." at bounding box center [523, 221] width 150 height 25
type input "Outdoor Ballroom / Tent"
click at [574, 275] on div "+ Add "Outdoor Ballroom / Tent"" at bounding box center [553, 281] width 215 height 60
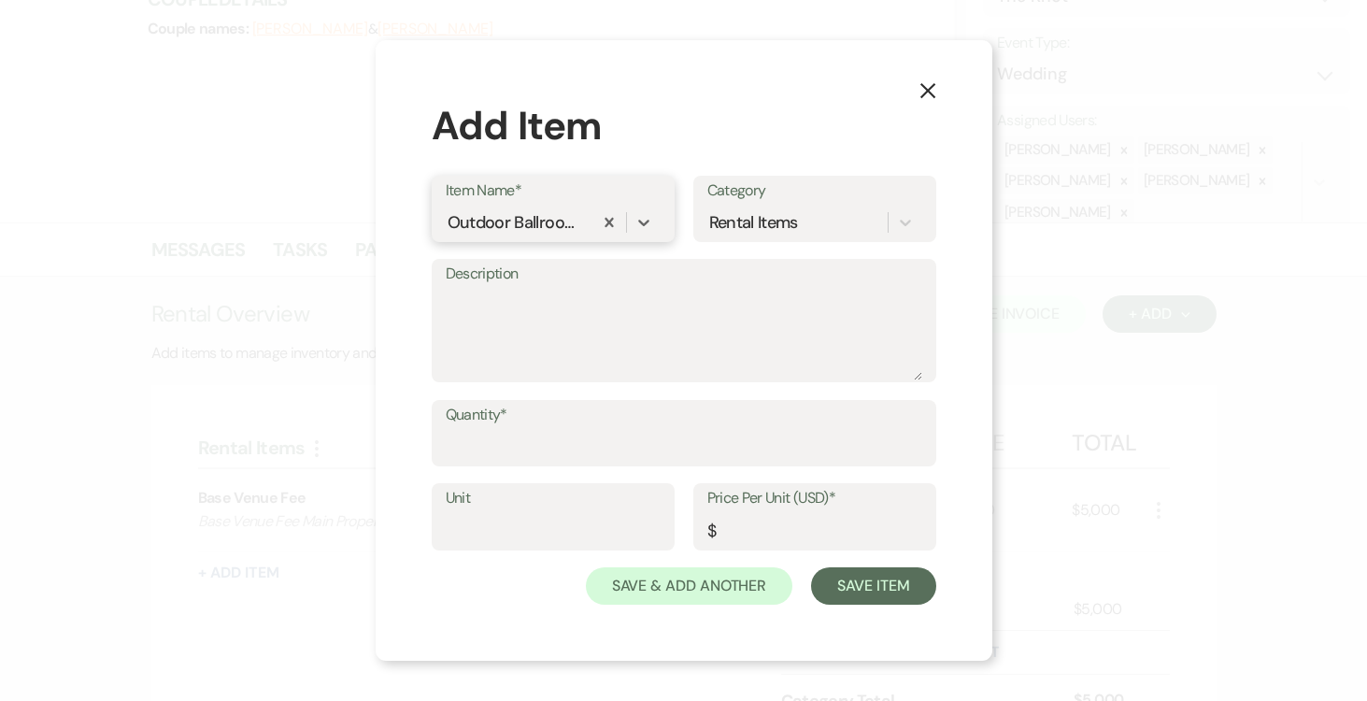
scroll to position [0, 0]
click at [541, 296] on textarea "Description" at bounding box center [684, 333] width 477 height 93
type textarea "Outdoor Ballroom / Tent (AC Included)"
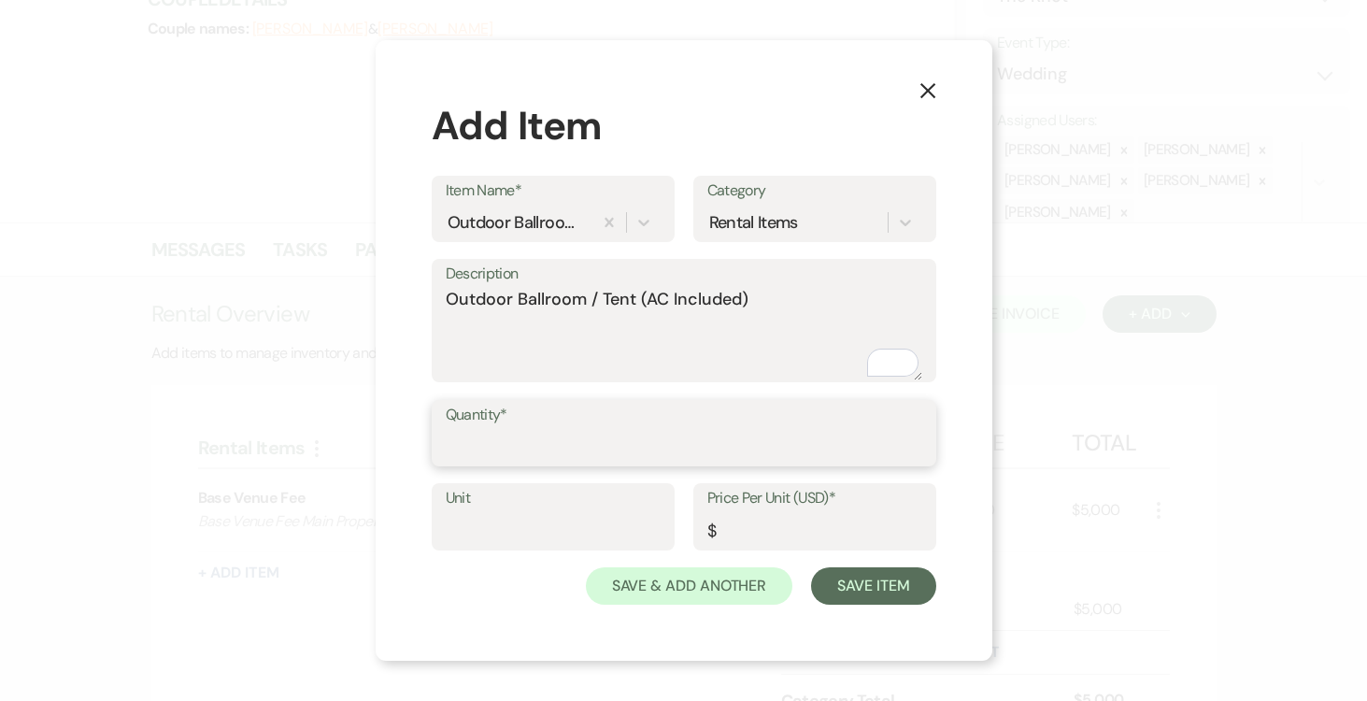
click at [539, 436] on input "Quantity*" at bounding box center [684, 446] width 477 height 36
type input "1"
click at [481, 523] on input "Unit" at bounding box center [553, 530] width 215 height 36
type input "1"
click at [772, 535] on input "Price Per Unit (USD)*" at bounding box center [814, 530] width 215 height 36
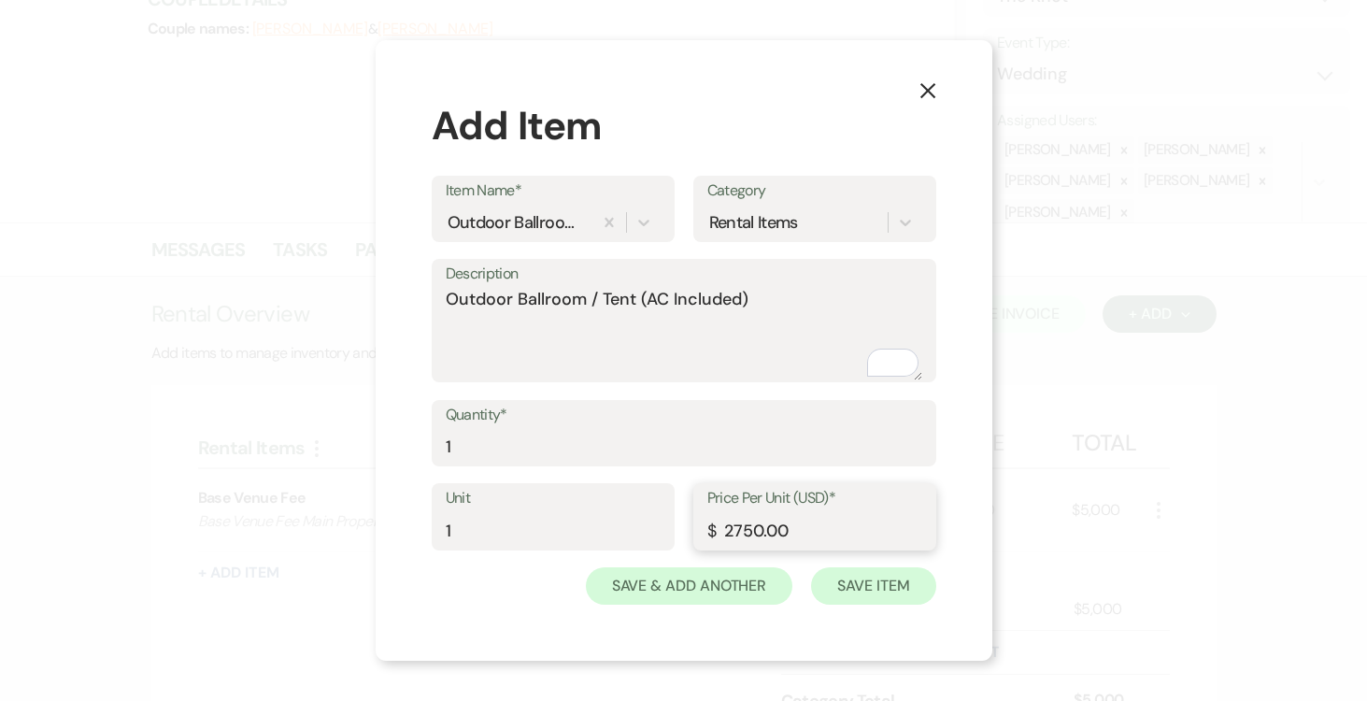
type input "2750.00"
click at [873, 578] on button "Save Item" at bounding box center [873, 585] width 124 height 37
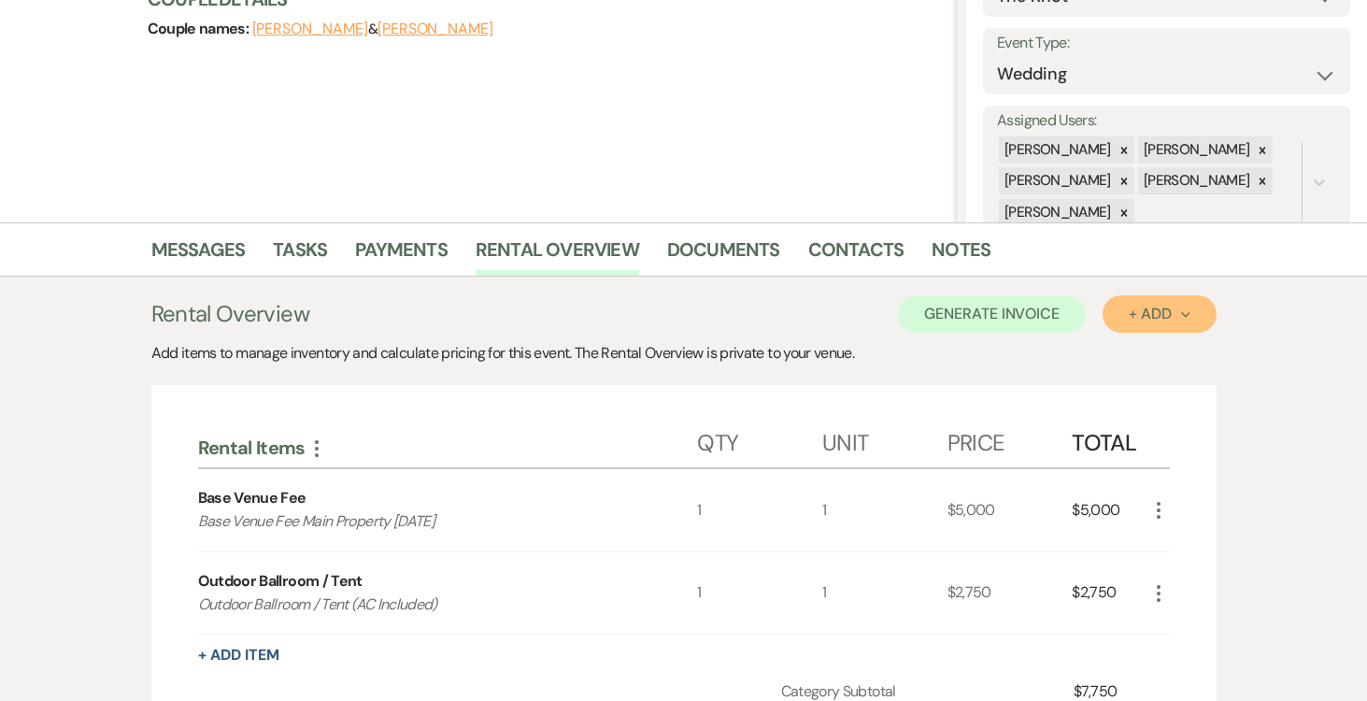
click at [1193, 308] on button "+ Add Next" at bounding box center [1159, 313] width 113 height 37
click at [1128, 352] on button "Item" at bounding box center [1150, 356] width 94 height 29
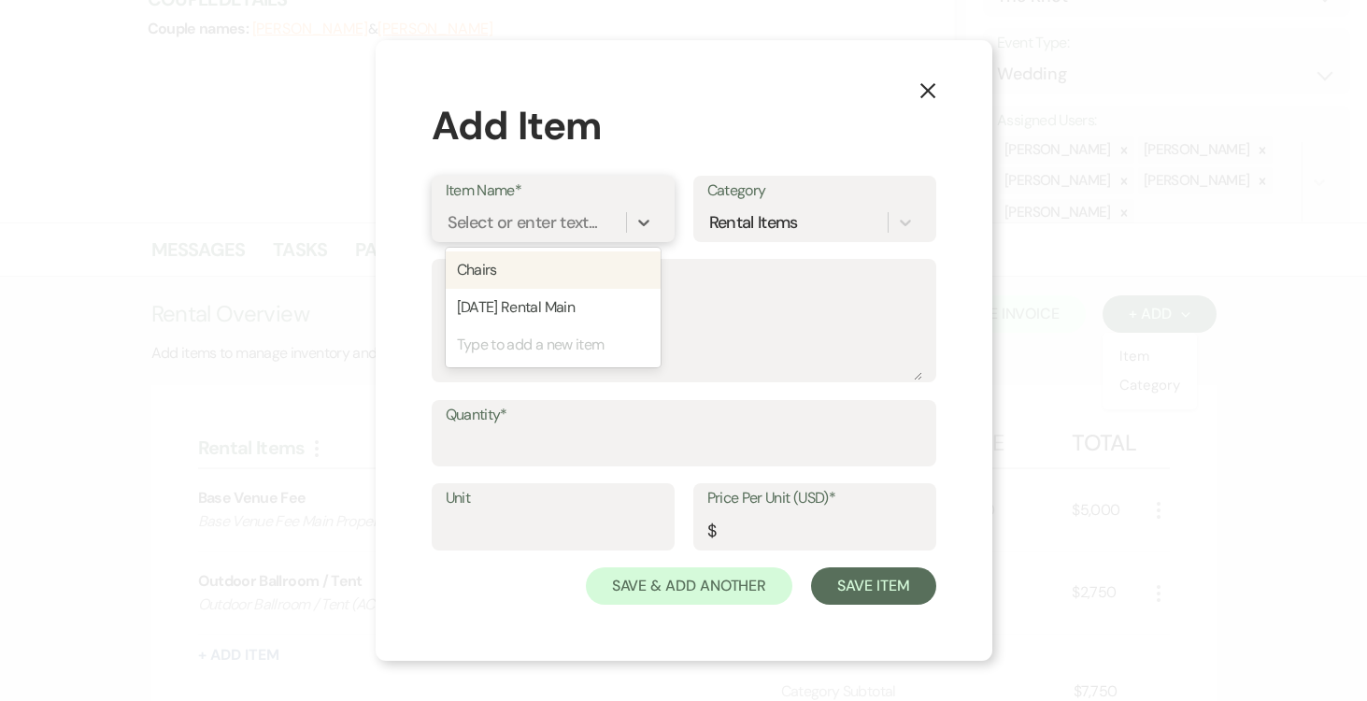
click at [515, 222] on div "Select or enter text..." at bounding box center [523, 221] width 150 height 25
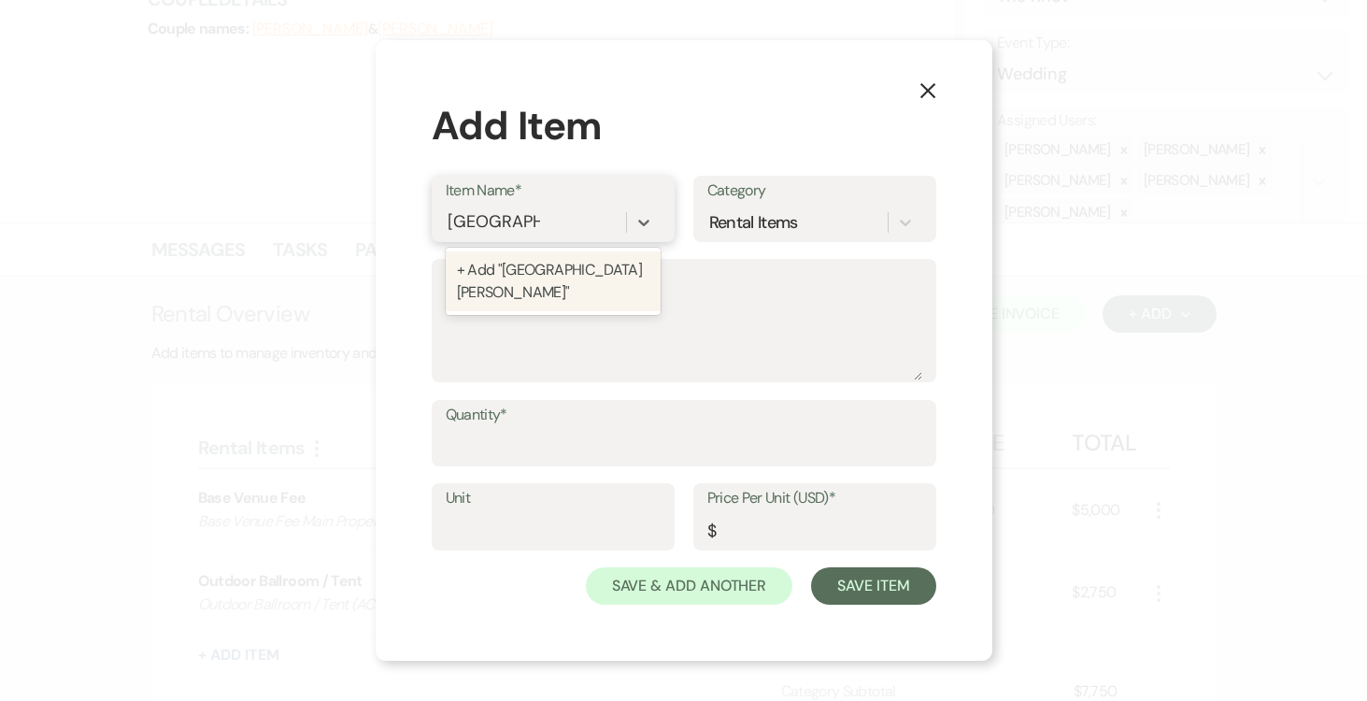
type input "Valet Parking"
click at [554, 262] on div "+ Add "Valet Parking"" at bounding box center [553, 269] width 215 height 37
click at [503, 319] on textarea "Description" at bounding box center [684, 333] width 477 height 93
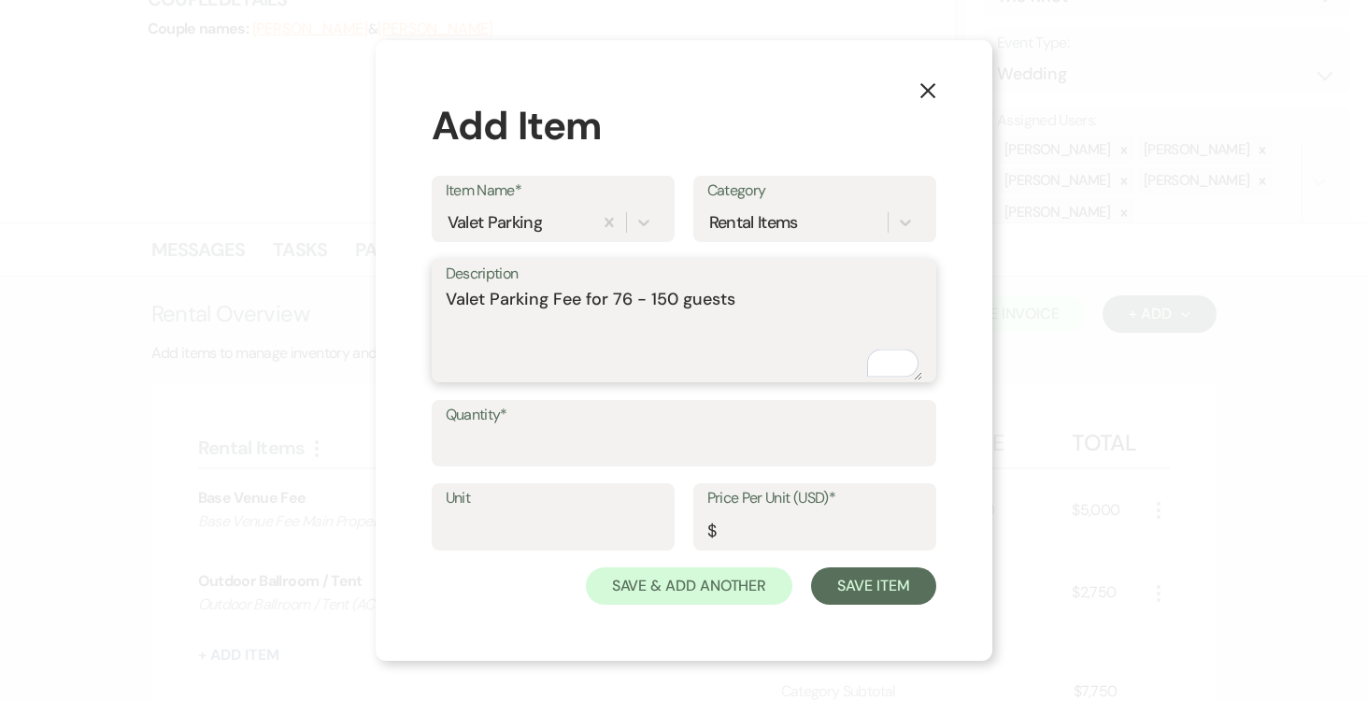
type textarea "Valet Parking Fee for 76 - 150 guests"
click at [570, 435] on input "Quantity*" at bounding box center [684, 446] width 477 height 36
type input "1"
click at [564, 526] on input "Unit" at bounding box center [553, 530] width 215 height 36
type input "1"
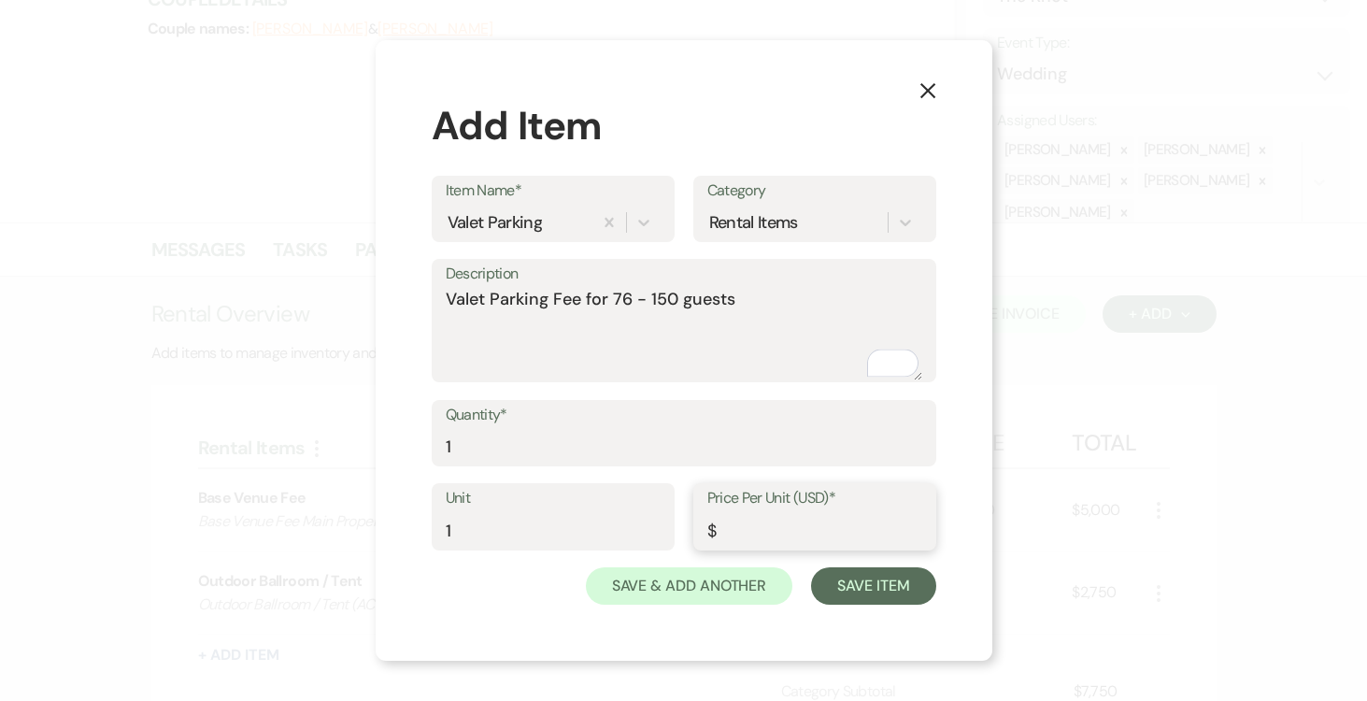
click at [772, 529] on input "Price Per Unit (USD)*" at bounding box center [814, 530] width 215 height 36
type input "650.00"
click at [889, 580] on button "Save Item" at bounding box center [873, 585] width 124 height 37
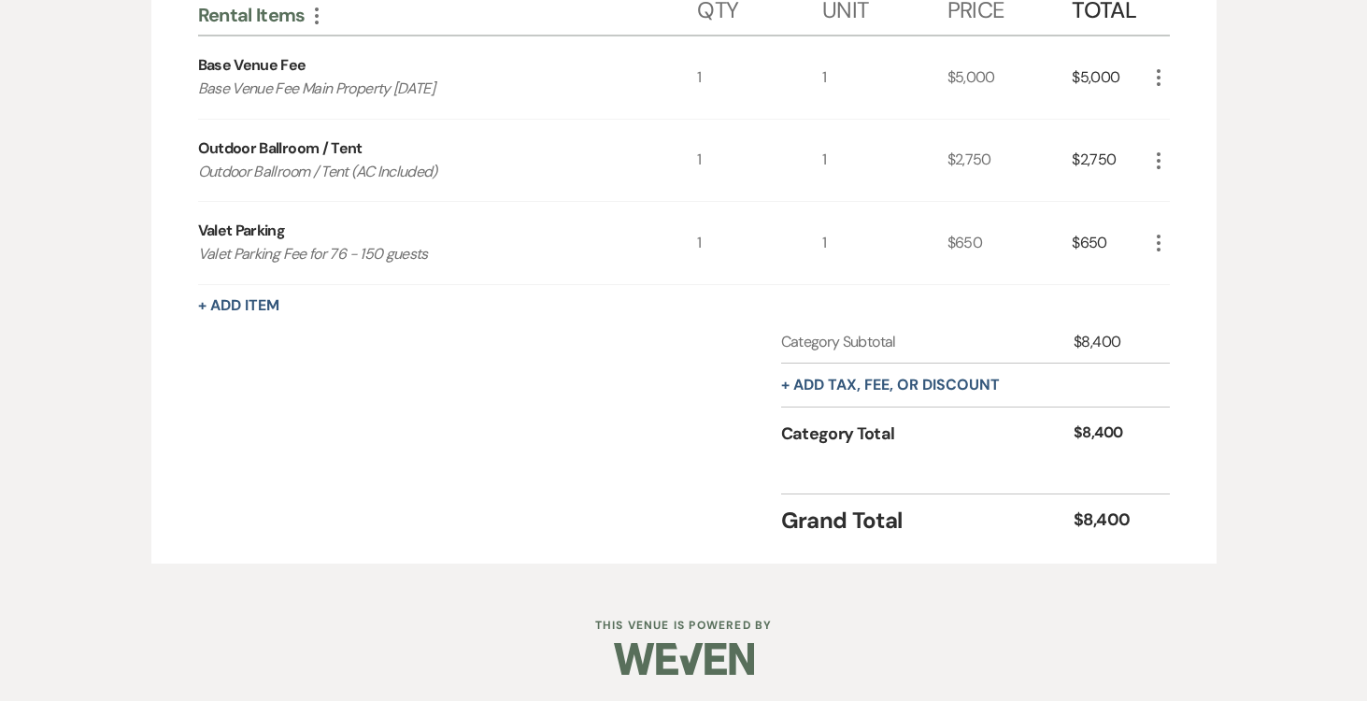
scroll to position [680, 0]
click at [948, 382] on button "+ Add tax, fee, or discount" at bounding box center [890, 384] width 219 height 15
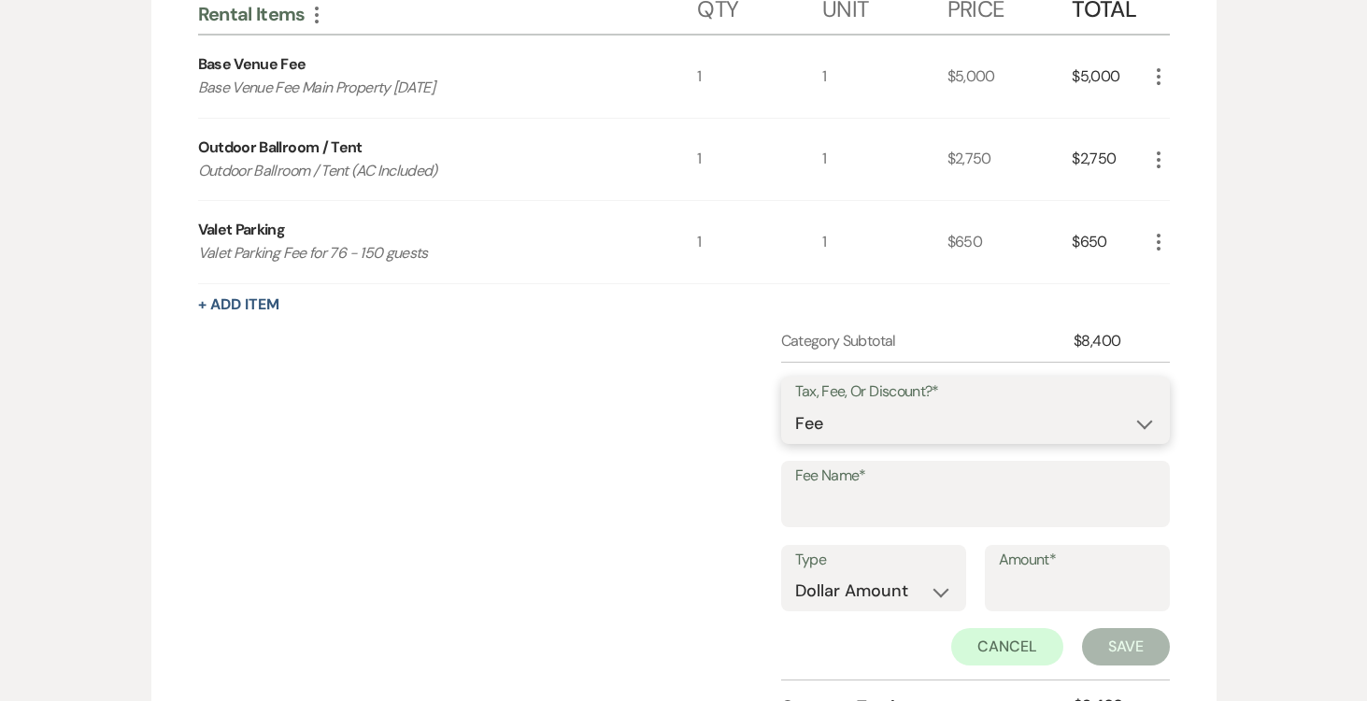
click at [1137, 421] on select "Fee Discount Tax" at bounding box center [975, 424] width 361 height 36
select select "2"
click at [795, 406] on select "Fee Discount Tax" at bounding box center [975, 424] width 361 height 36
click at [910, 505] on input "Fee Name*" at bounding box center [975, 507] width 361 height 36
type input "Discount Outdoor Ballroom / Tent"
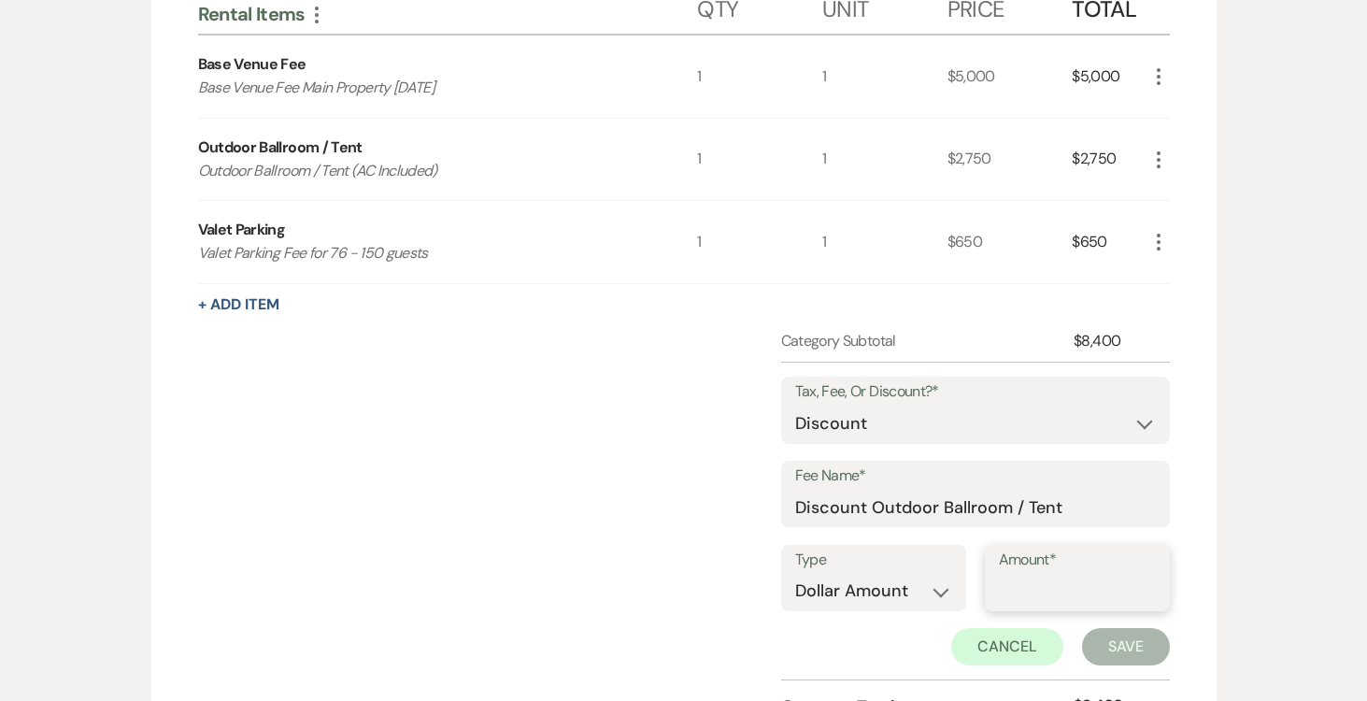
click at [1066, 585] on input "Amount*" at bounding box center [1077, 591] width 157 height 36
type input "250.00"
click at [1108, 645] on button "Save" at bounding box center [1126, 646] width 88 height 37
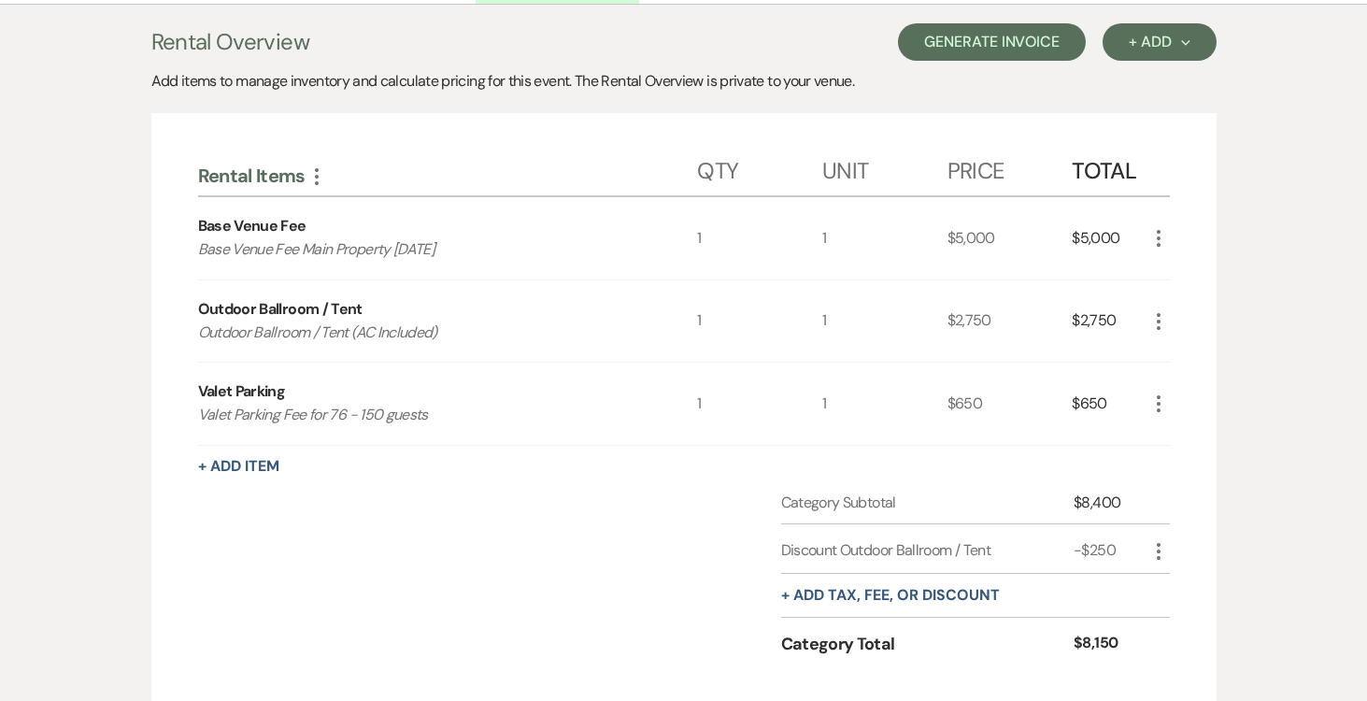
scroll to position [521, 0]
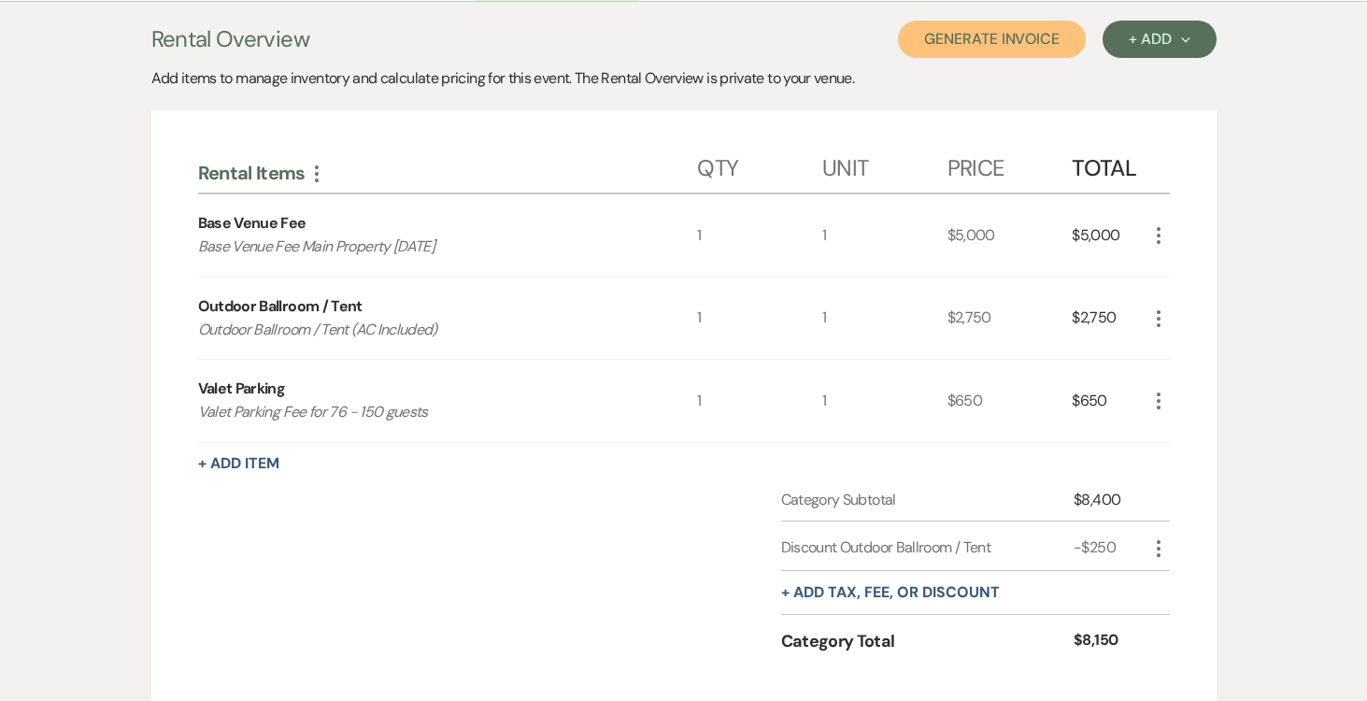
click at [1017, 37] on button "Generate Invoice" at bounding box center [992, 39] width 188 height 37
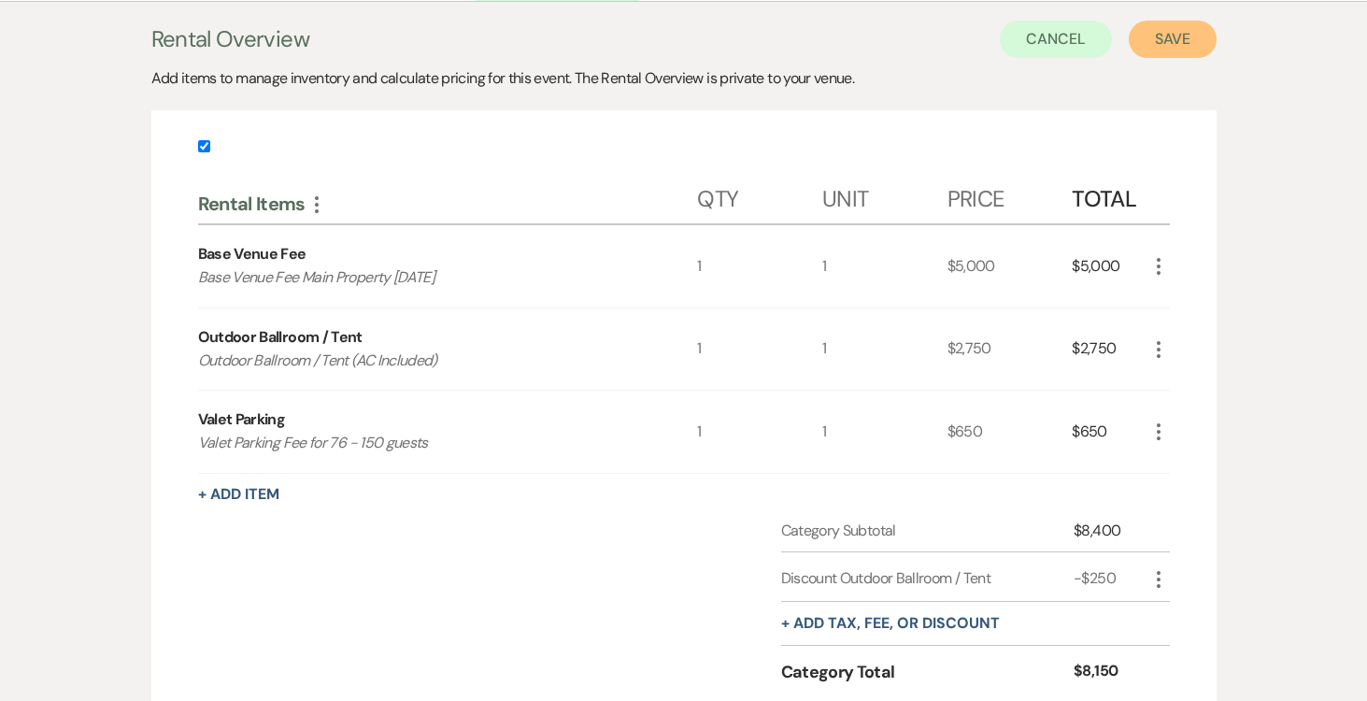
click at [1163, 34] on button "Save" at bounding box center [1173, 39] width 88 height 37
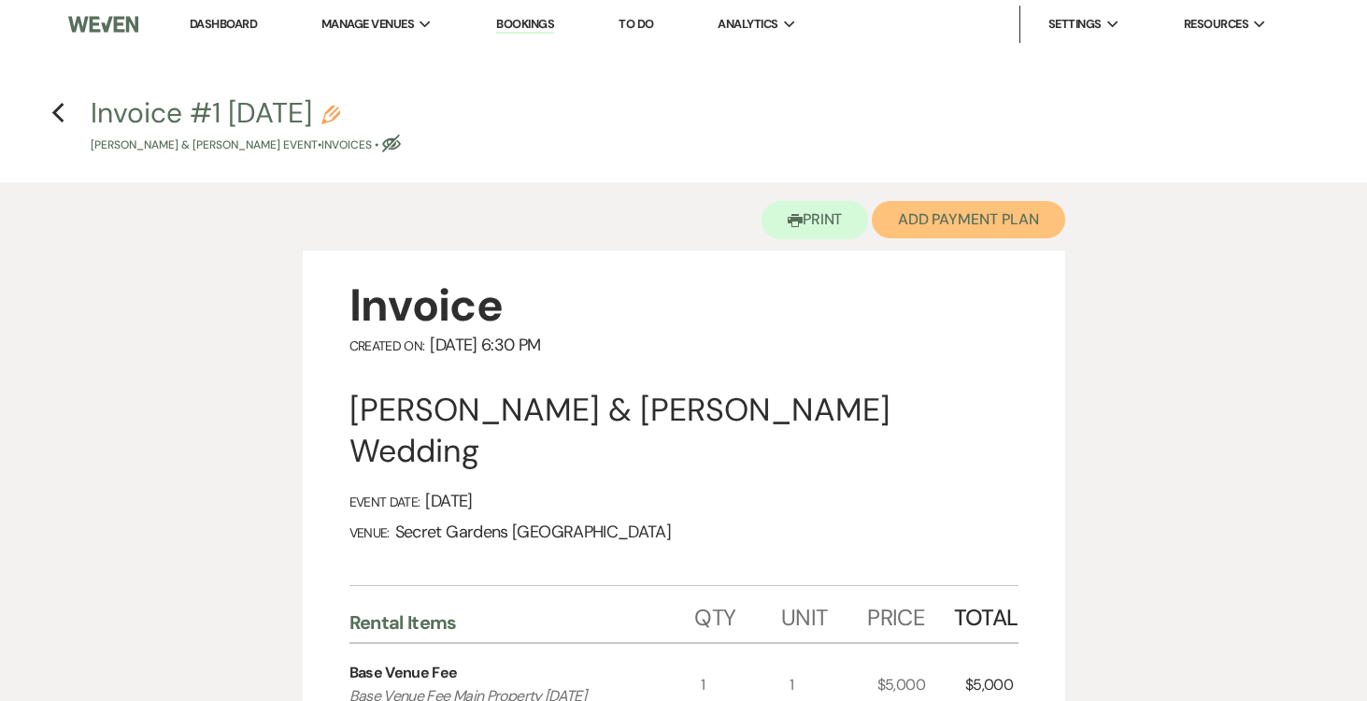
click at [1025, 231] on button "Add Payment Plan" at bounding box center [968, 219] width 193 height 37
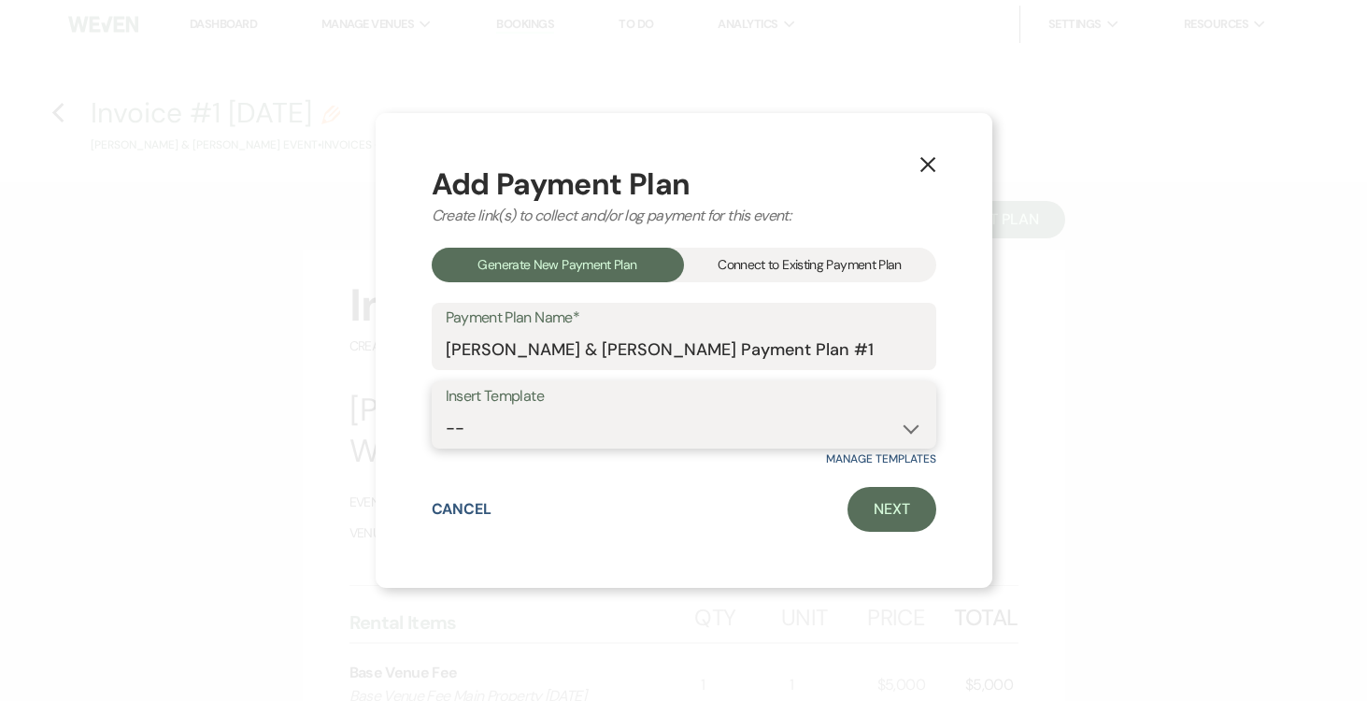
click at [908, 425] on select "-- Test Standard Payment Plan Balance Security Early Access Bridal Suite" at bounding box center [684, 428] width 477 height 36
select select "424"
click at [446, 410] on select "-- Test Standard Payment Plan Balance Security Early Access Bridal Suite" at bounding box center [684, 428] width 477 height 36
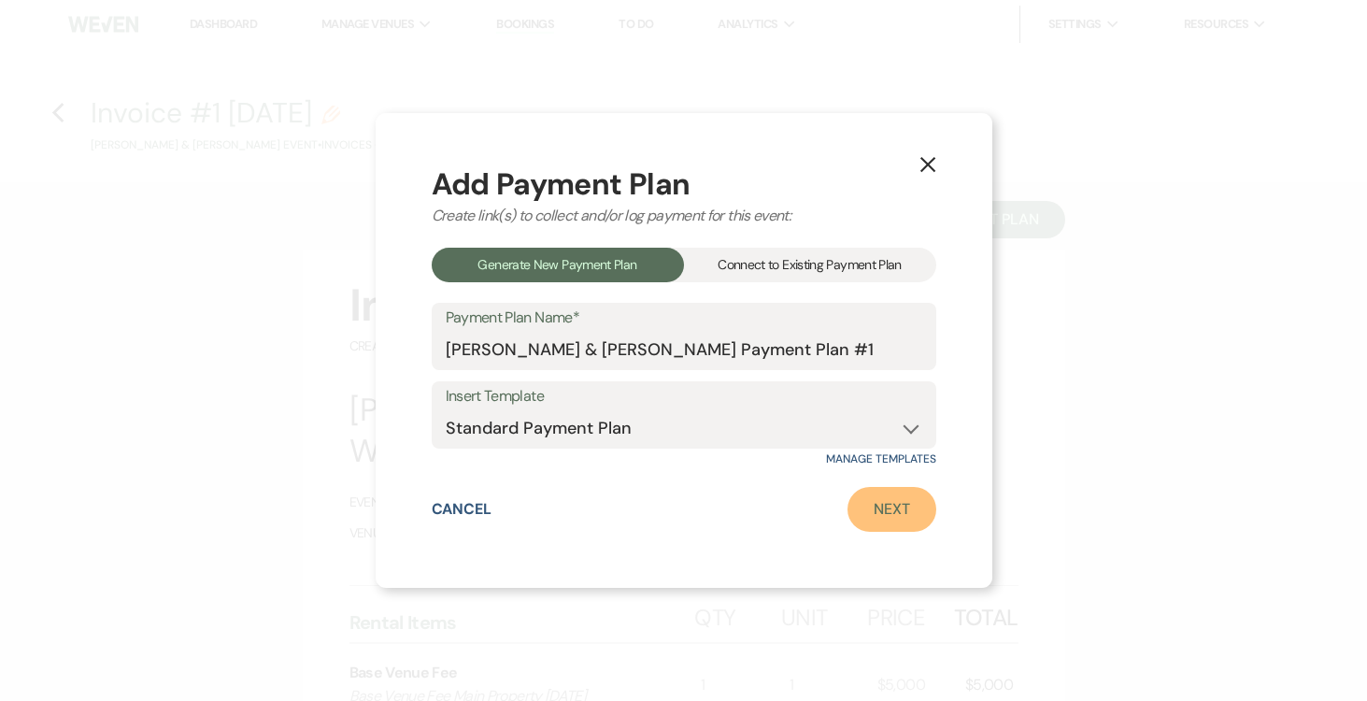
click at [883, 502] on link "Next" at bounding box center [891, 509] width 89 height 45
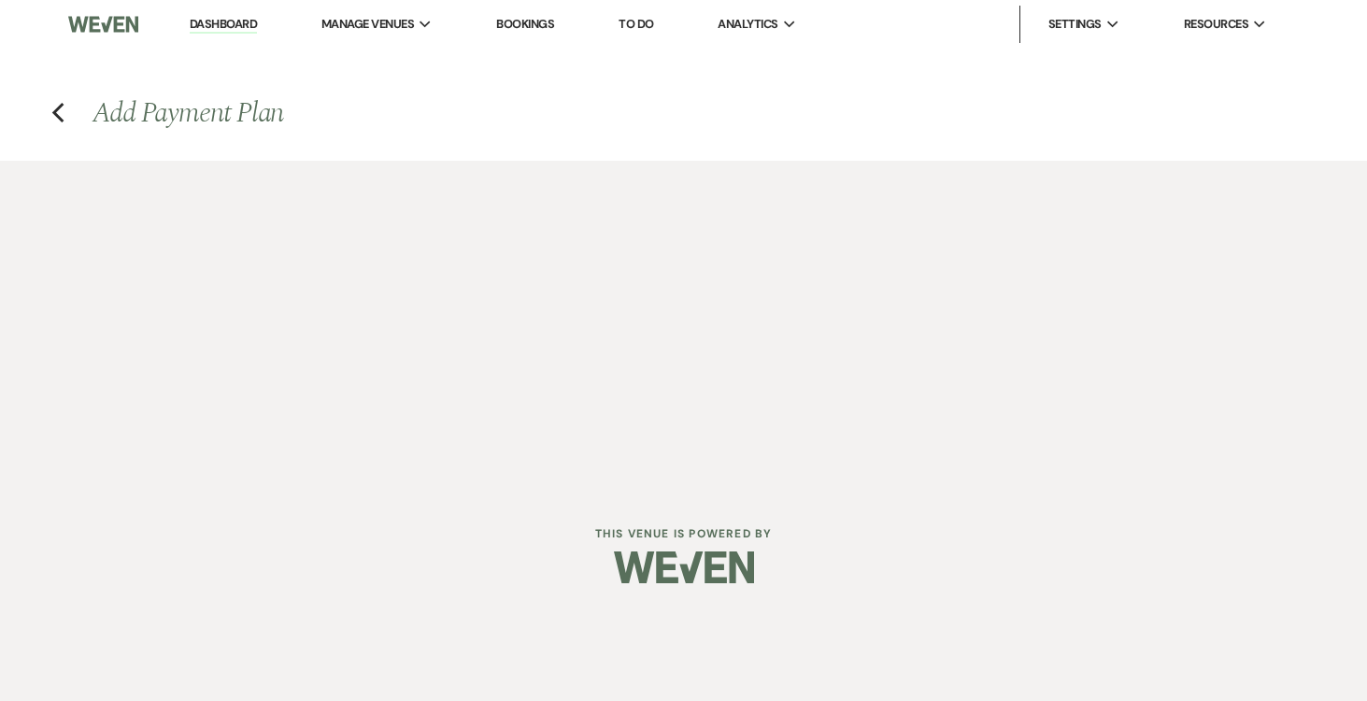
select select "27228"
select select "2"
select select "percentage"
select select "true"
select select "2"
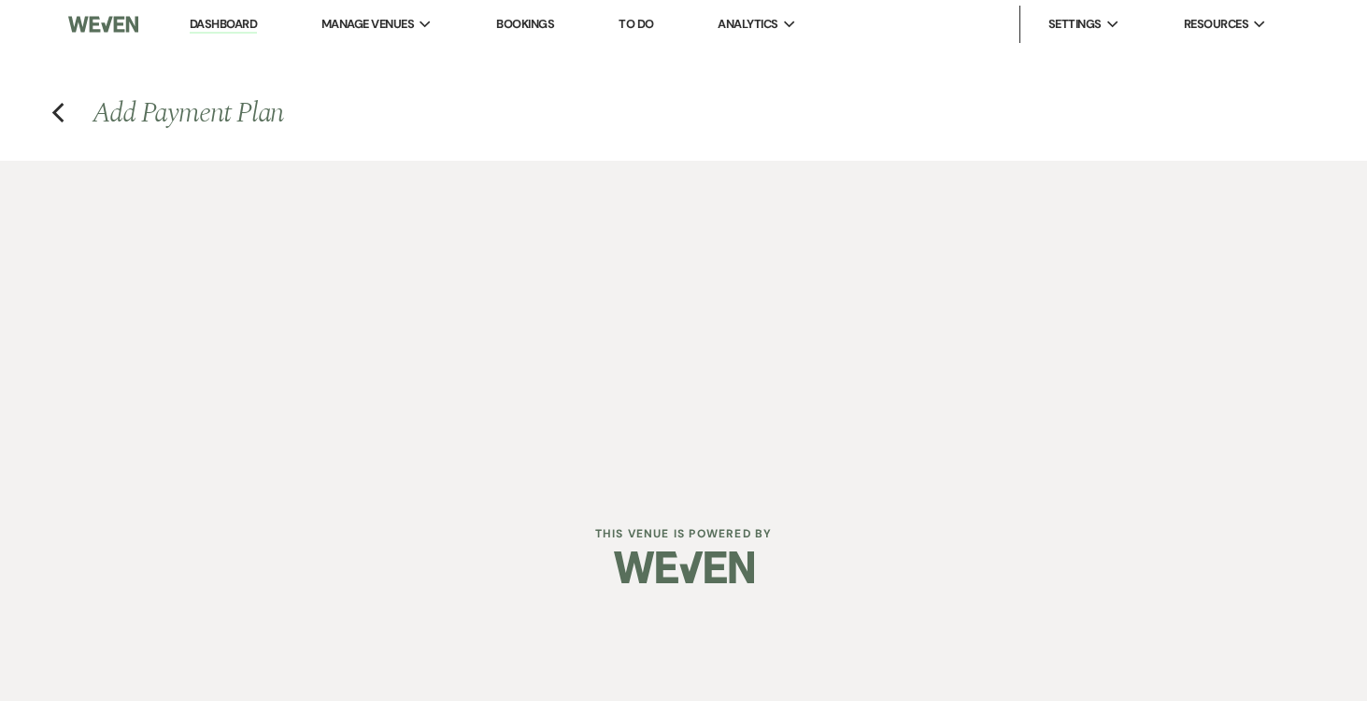
select select "percentage"
select select "true"
select select "client"
select select "weeks"
select select "client"
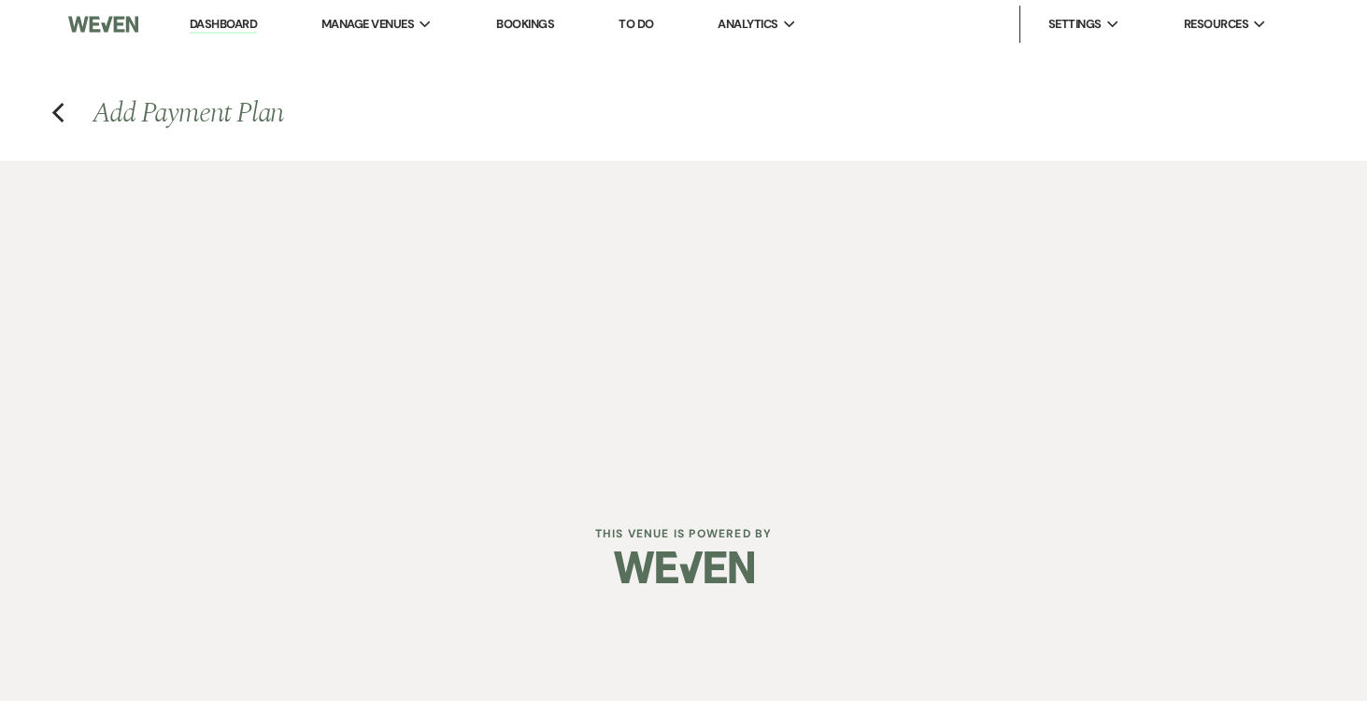
select select "weekly"
select select "days"
select select "afterDueDate"
select select "complete"
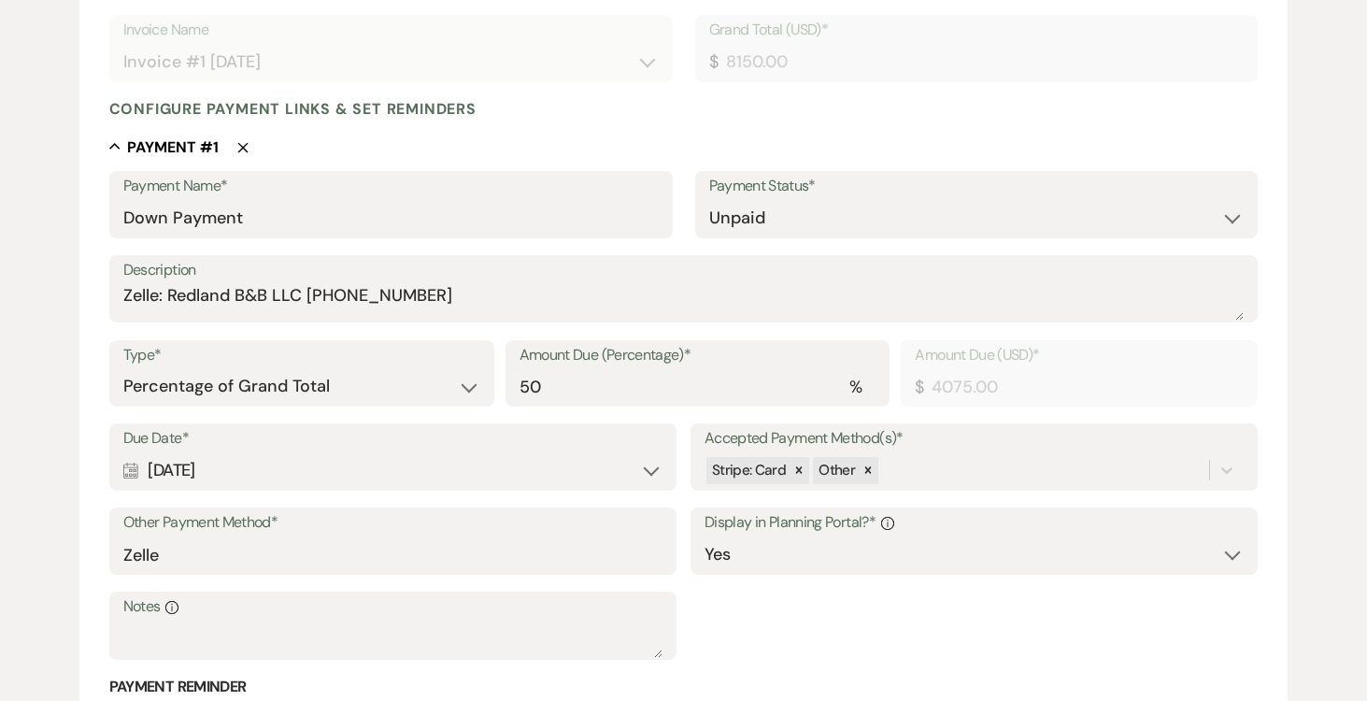
scroll to position [400, 0]
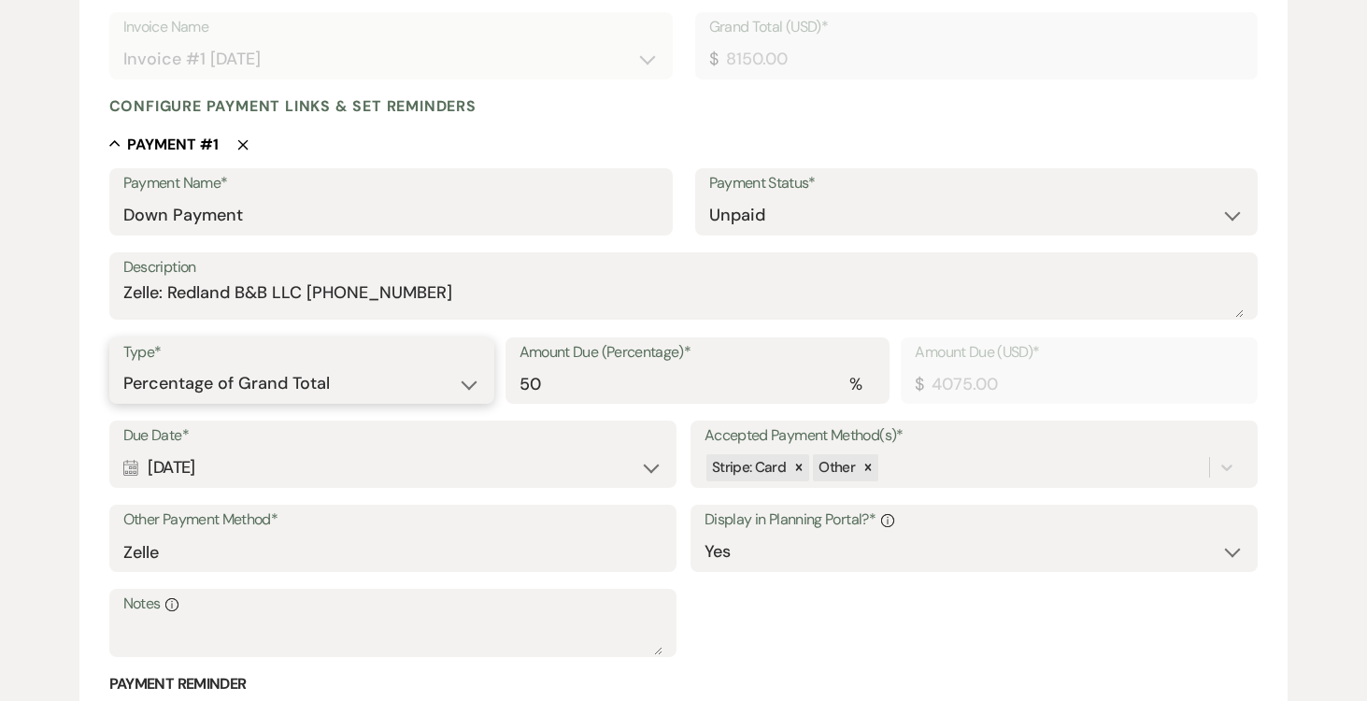
click at [462, 383] on select "Dollar Amount Percentage of Grand Total" at bounding box center [301, 383] width 357 height 36
select select "flat"
click at [123, 365] on select "Dollar Amount Percentage of Grand Total" at bounding box center [301, 383] width 357 height 36
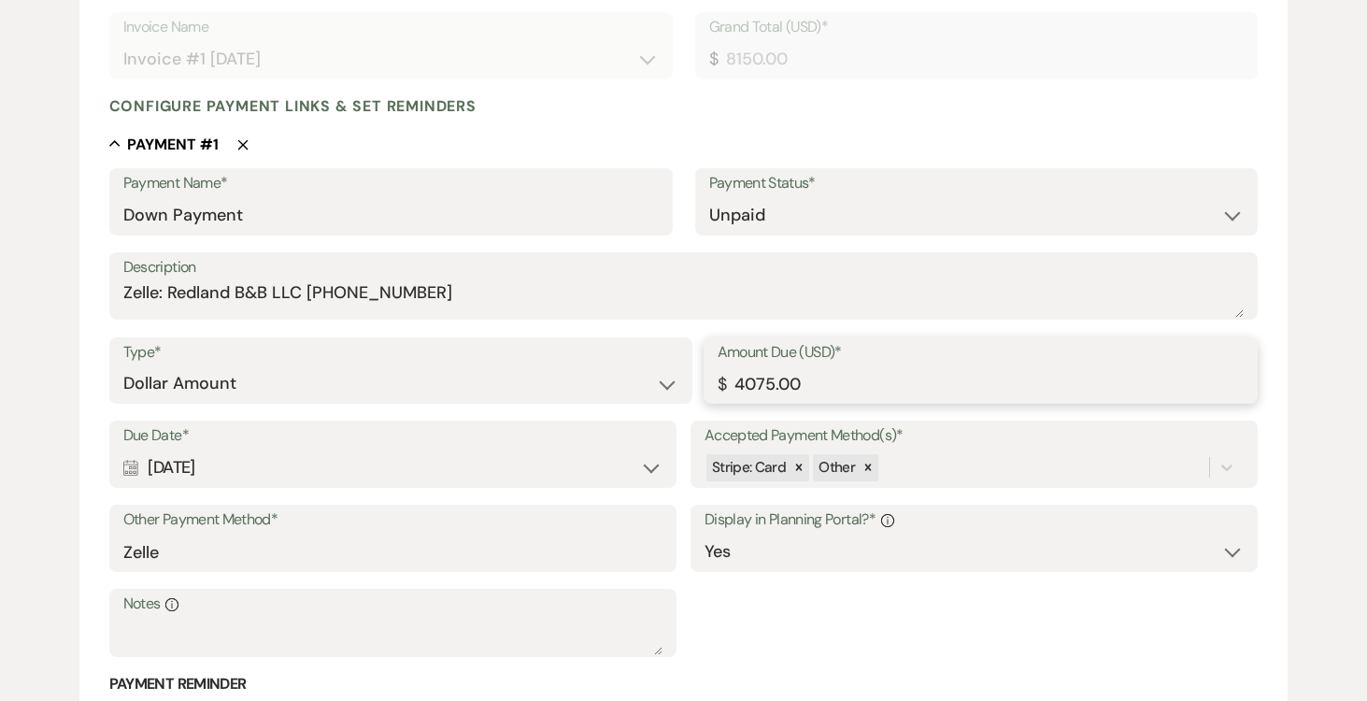
click at [848, 379] on input "4075.00" at bounding box center [981, 383] width 527 height 36
type input "4"
type input "2500.00"
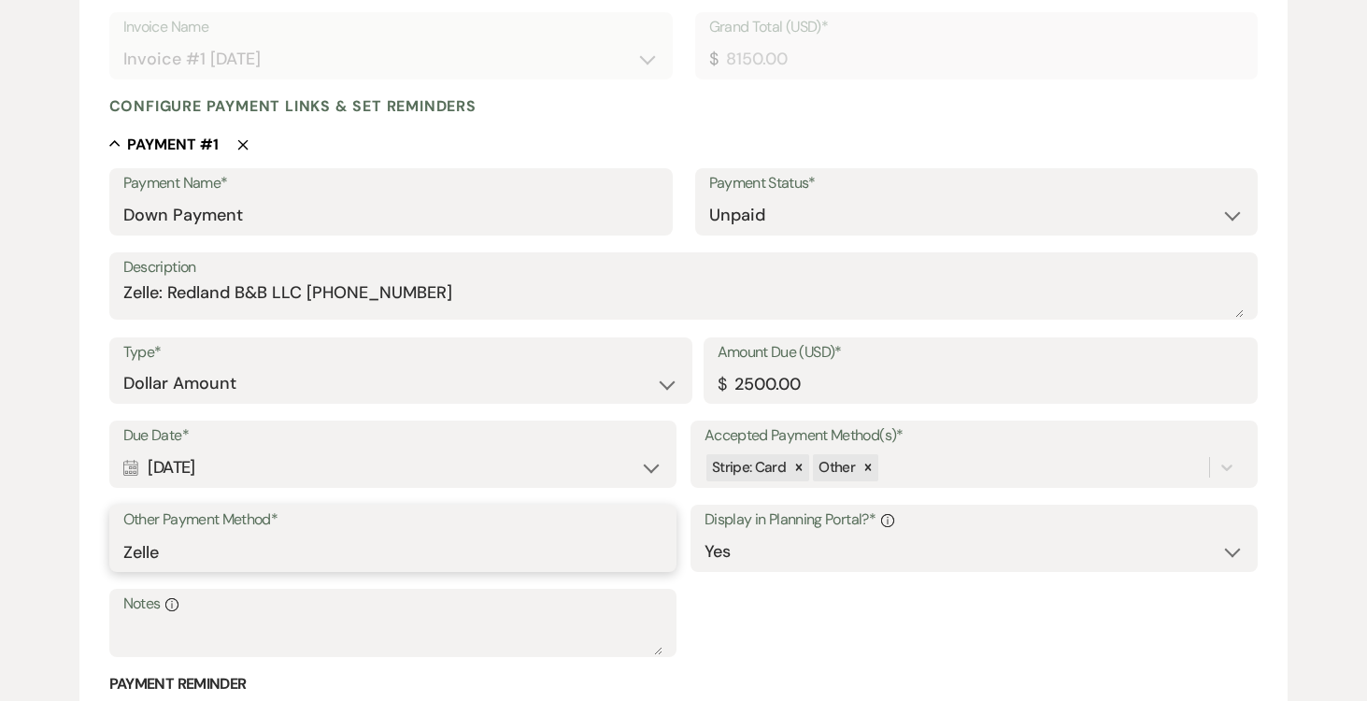
click at [531, 553] on input "Zelle" at bounding box center [392, 552] width 539 height 36
type input "Z"
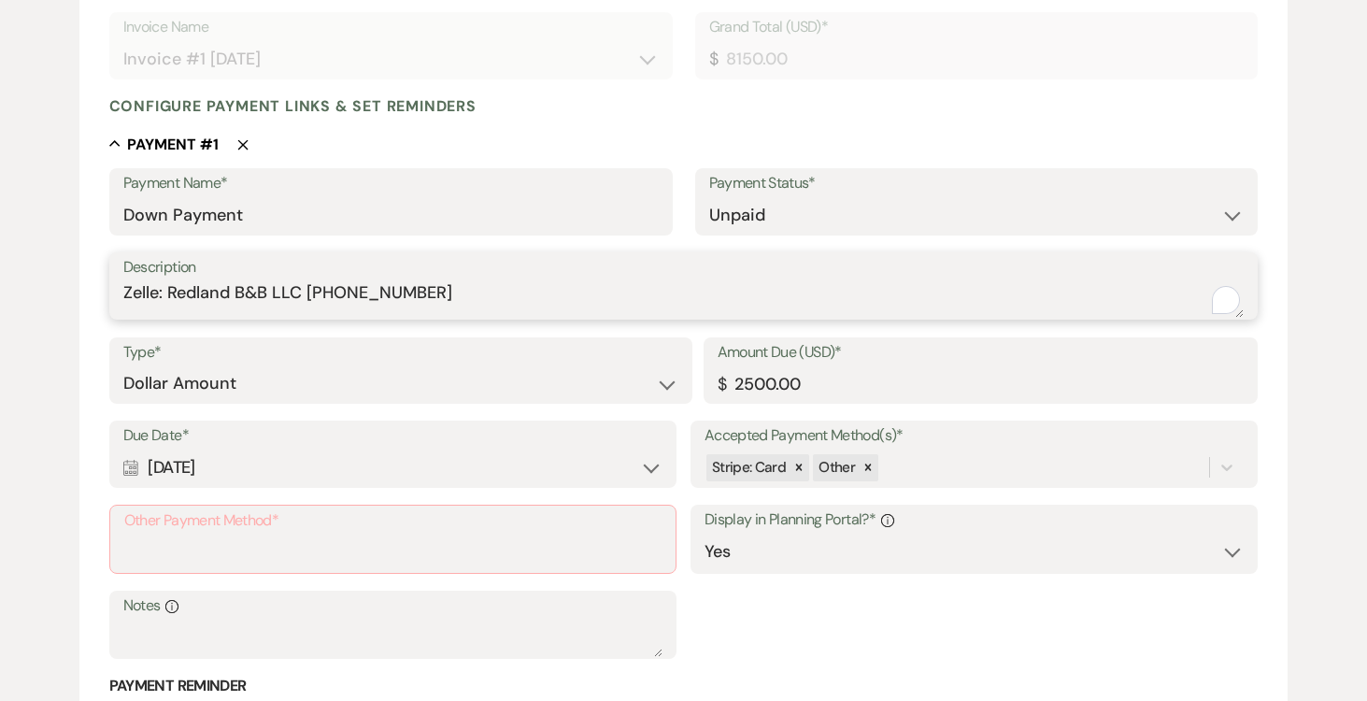
click at [355, 288] on textarea "Zelle: Redland B&B LLC (305)458-0415" at bounding box center [683, 298] width 1121 height 37
drag, startPoint x: 161, startPoint y: 290, endPoint x: 470, endPoint y: 296, distance: 309.3
click at [494, 296] on textarea "Zelle: Redland B&B LLC (305) 458-0415" at bounding box center [683, 298] width 1121 height 37
type textarea "Zelle: Redland B&B LLC (305) 458-0415"
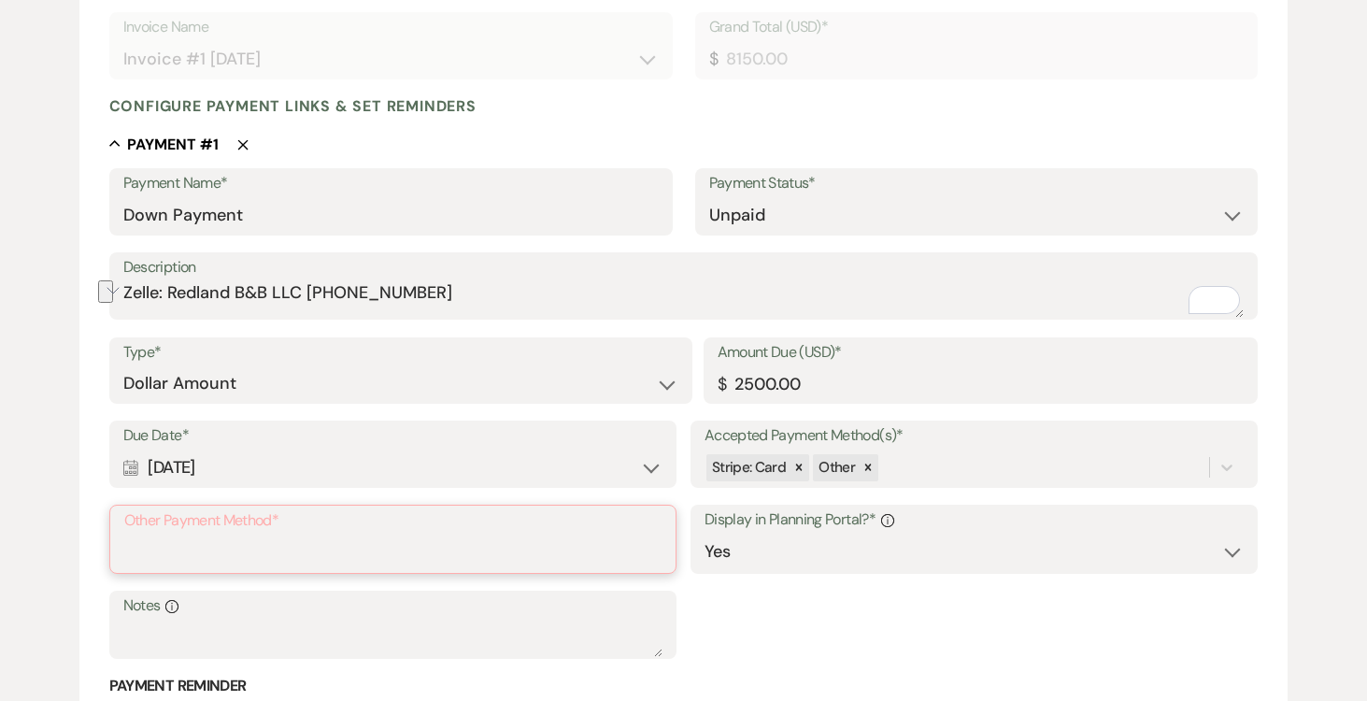
click at [193, 555] on input "Other Payment Method*" at bounding box center [392, 552] width 537 height 36
paste input "Zelle: Redland B&B LLC (305) 458-0415"
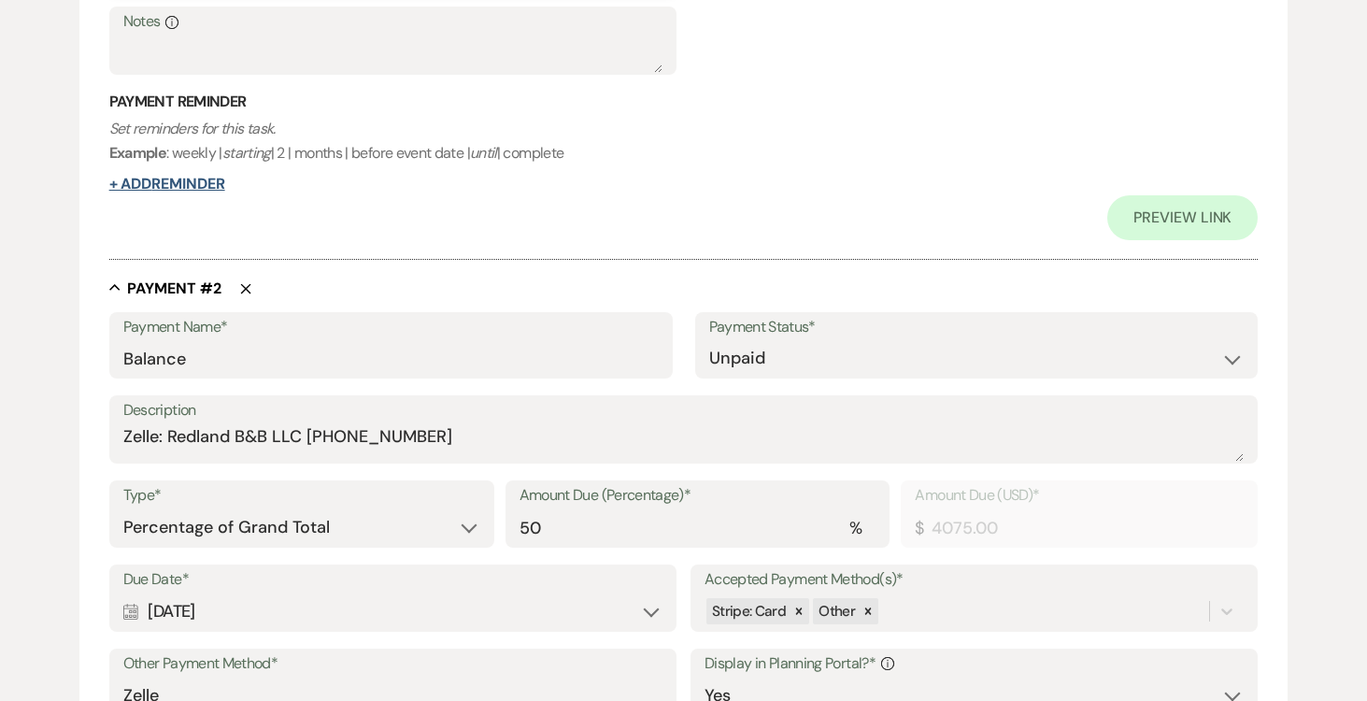
scroll to position [985, 0]
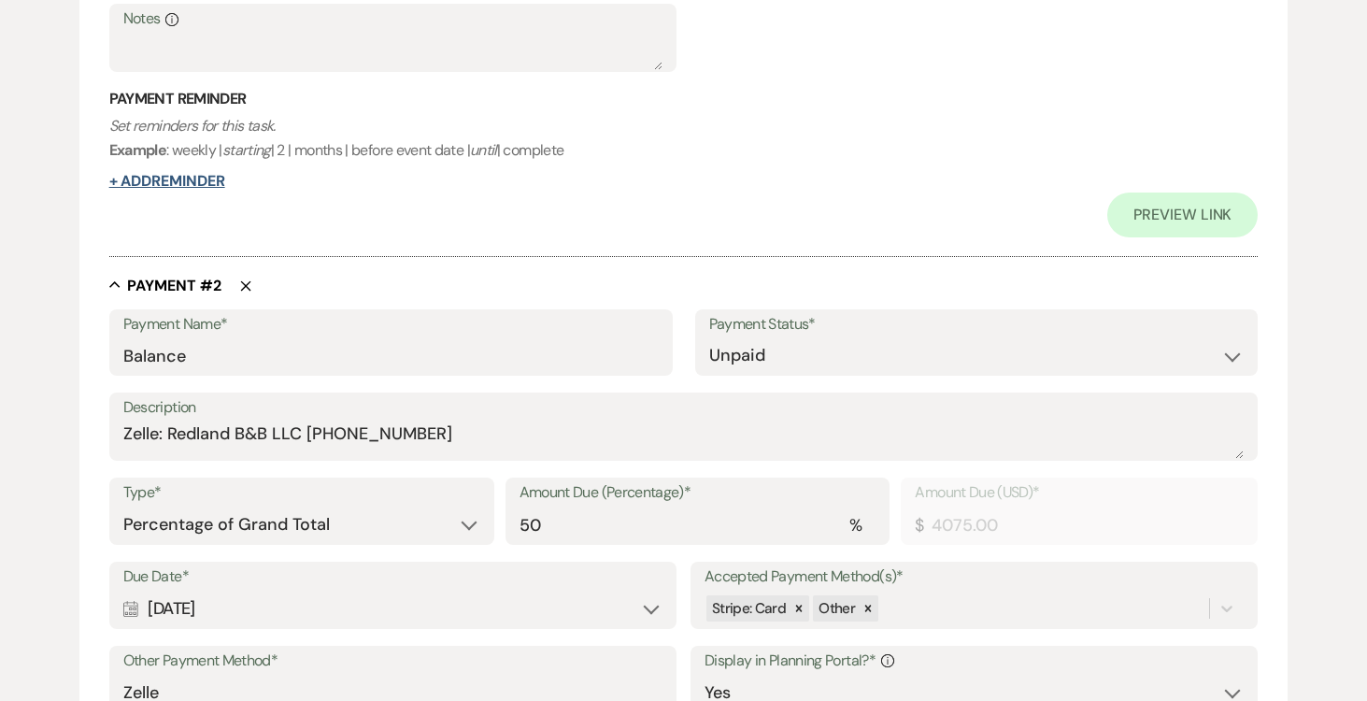
type input "Zelle: Redland B&B LLC (305) 458-0415"
click at [195, 178] on button "+ Add Reminder" at bounding box center [167, 181] width 116 height 15
select select "client"
select select "days"
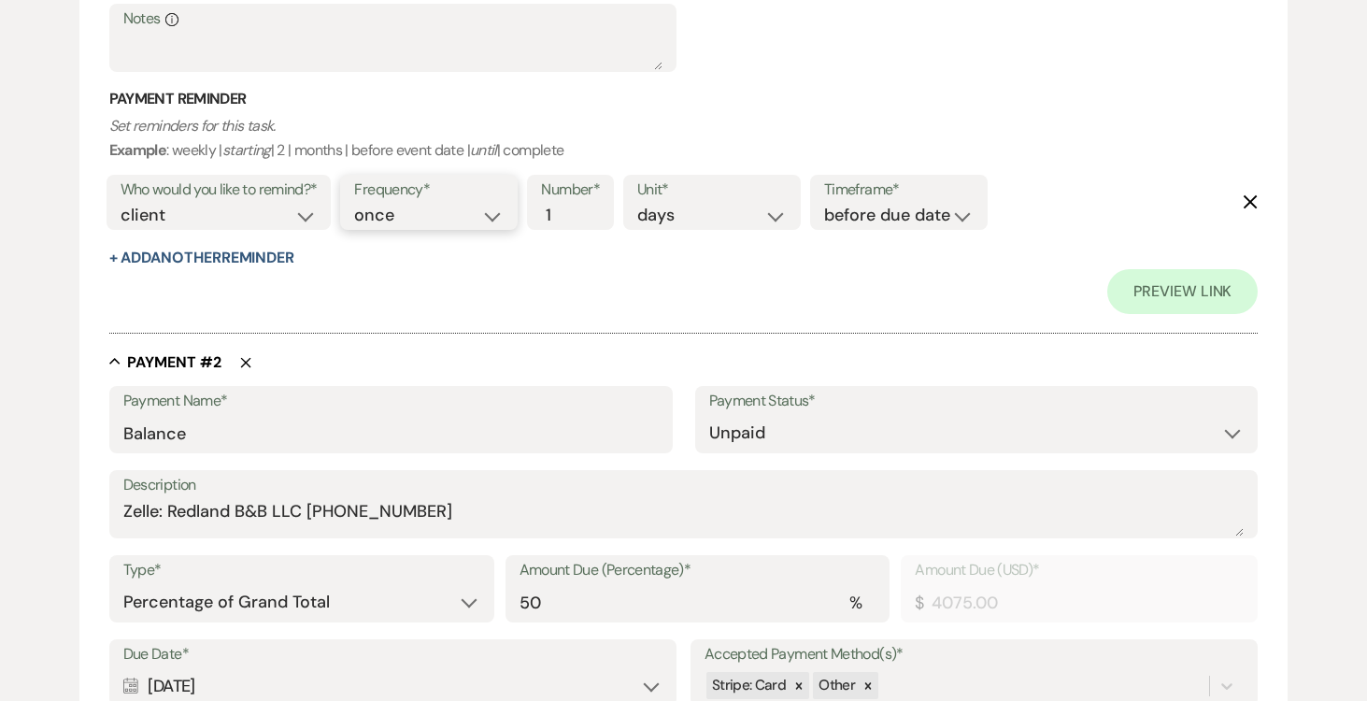
click at [503, 219] on select "once daily weekly monthly" at bounding box center [428, 215] width 149 height 25
select select "daily"
click at [358, 203] on select "once daily weekly monthly" at bounding box center [428, 215] width 149 height 25
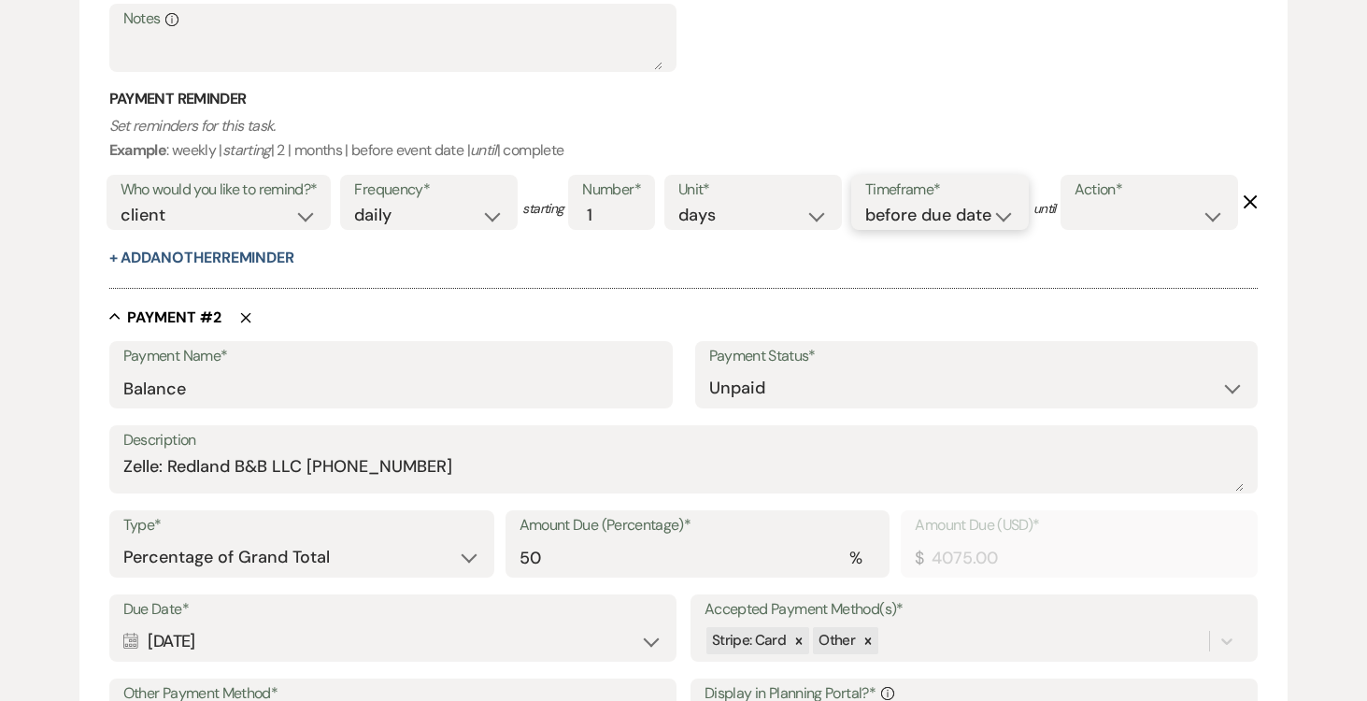
click at [1004, 215] on select "before due date after due date on due date on custom date" at bounding box center [939, 215] width 149 height 25
select select "afterDueDate"
click at [869, 203] on select "before due date after due date on due date on custom date" at bounding box center [939, 215] width 149 height 25
click at [1074, 228] on select "complete due date custom date" at bounding box center [1148, 215] width 149 height 25
select select "complete"
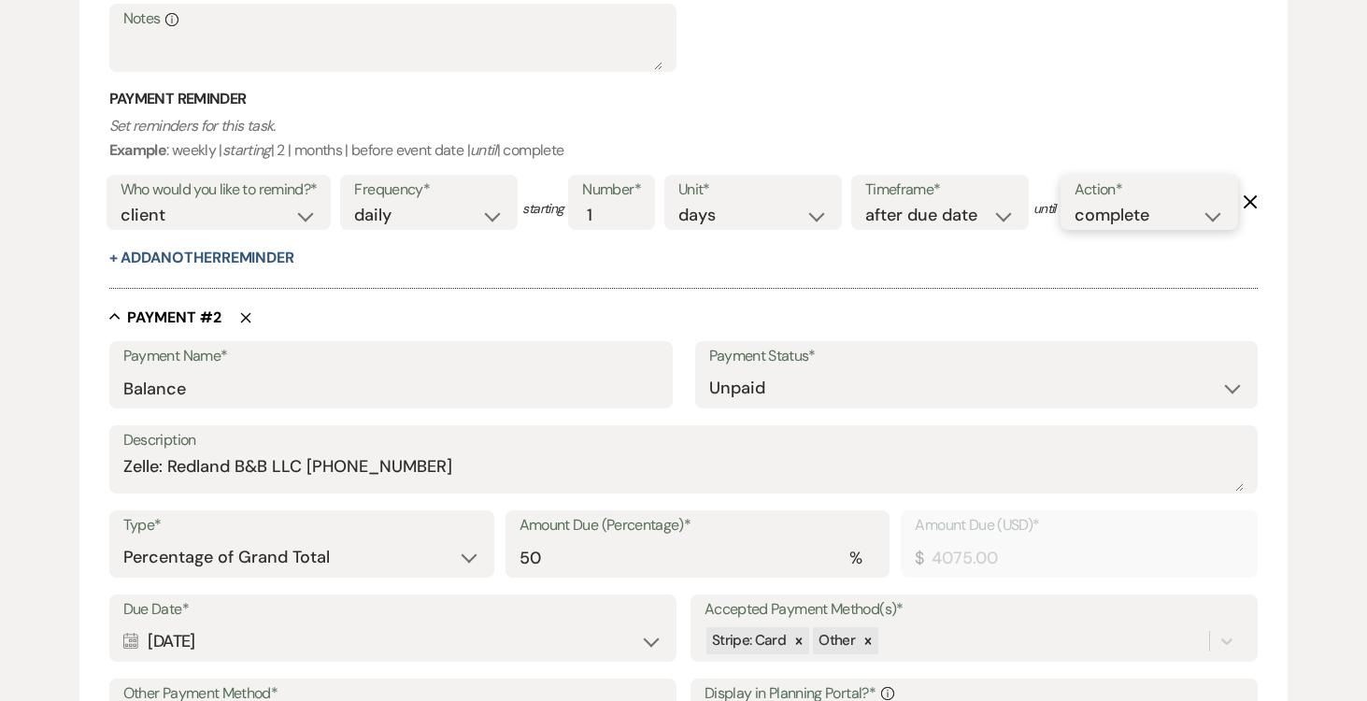
click at [1074, 228] on select "complete due date custom date" at bounding box center [1148, 215] width 149 height 25
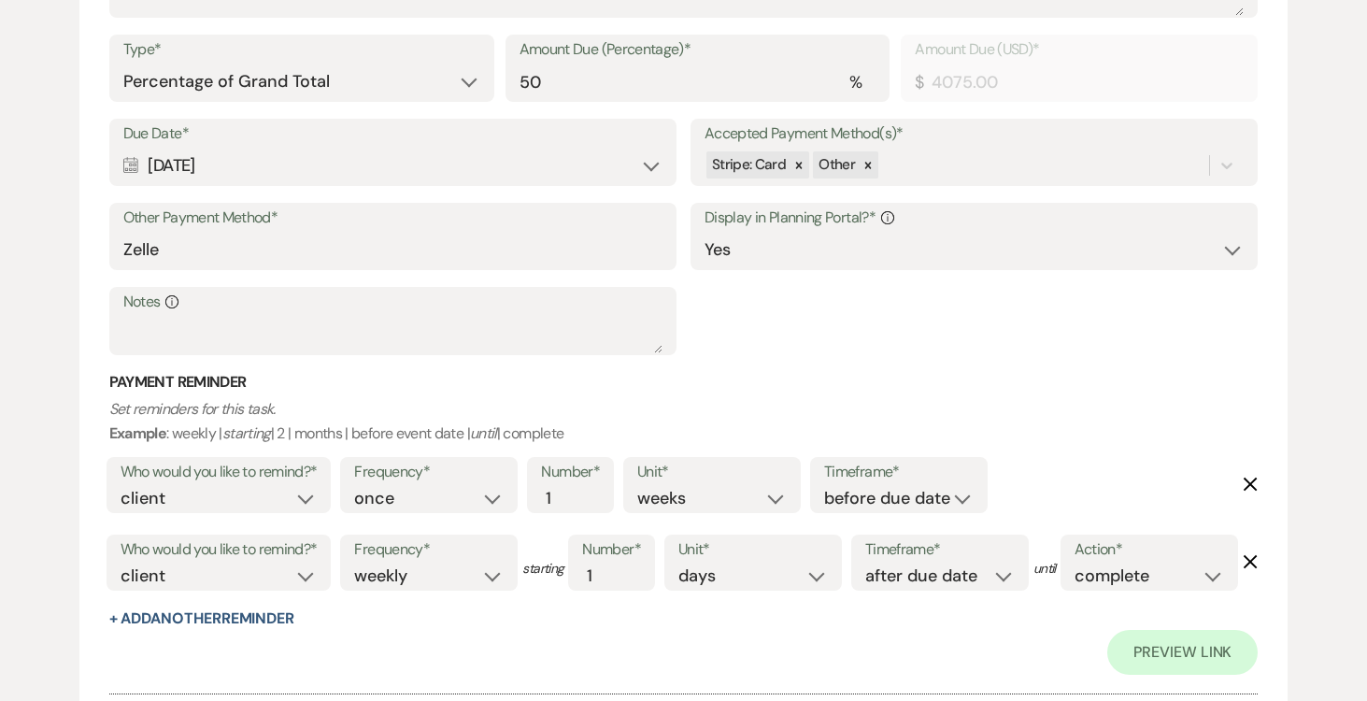
scroll to position [1526, 0]
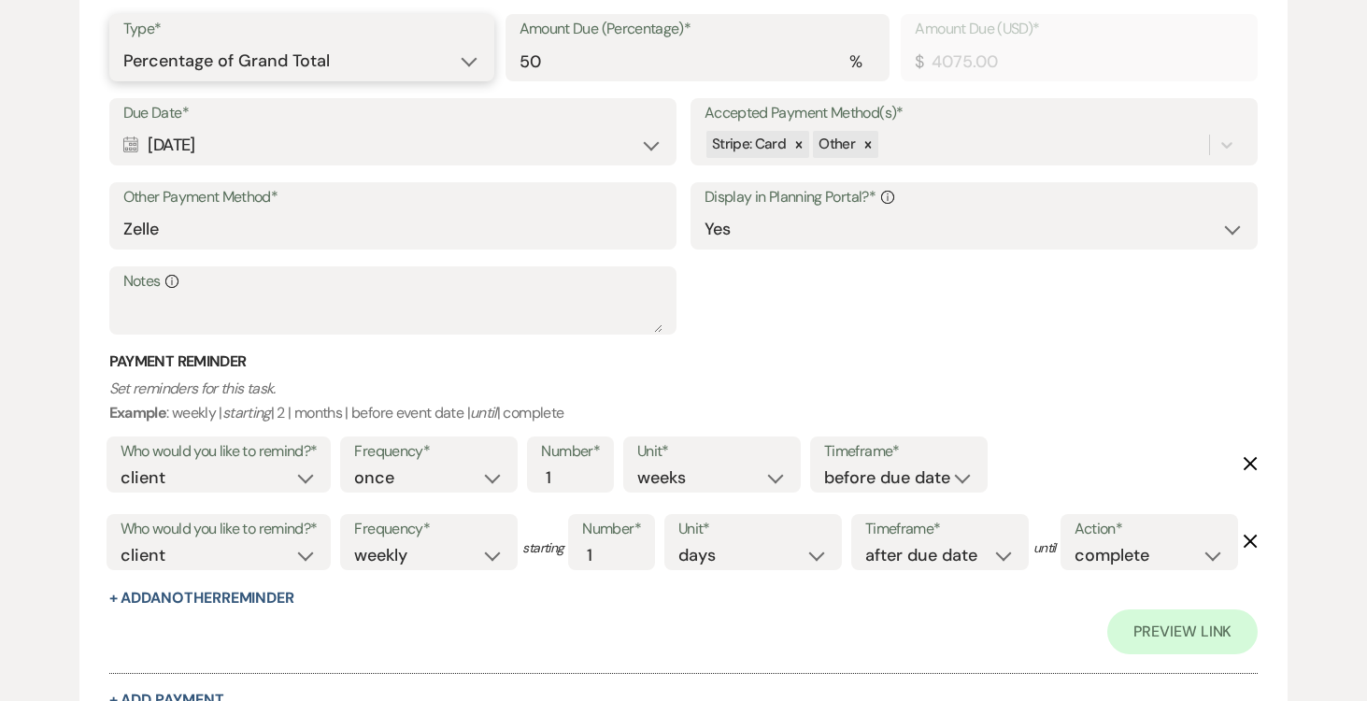
click at [472, 79] on select "Dollar Amount Percentage of Grand Total" at bounding box center [301, 61] width 357 height 36
select select "flat"
click at [123, 79] on select "Dollar Amount Percentage of Grand Total" at bounding box center [301, 61] width 357 height 36
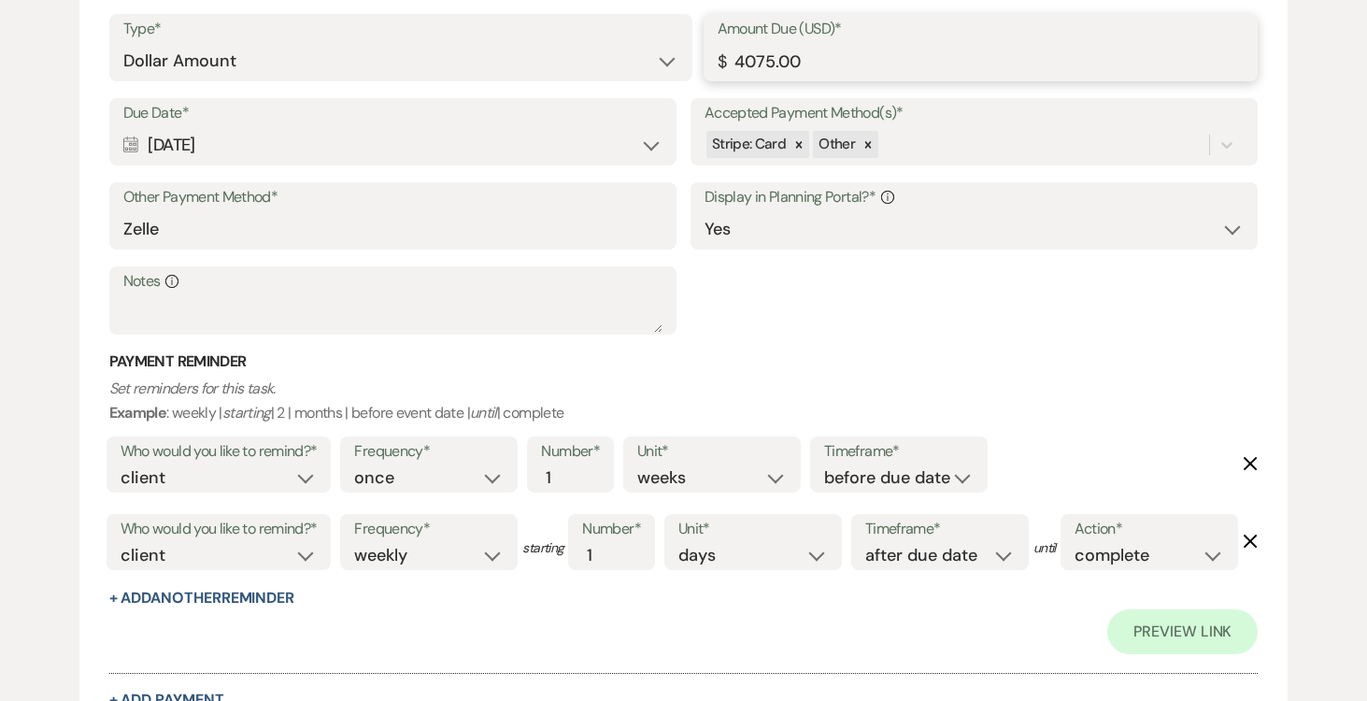
click at [833, 79] on input "4075.00" at bounding box center [981, 61] width 527 height 36
type input "4"
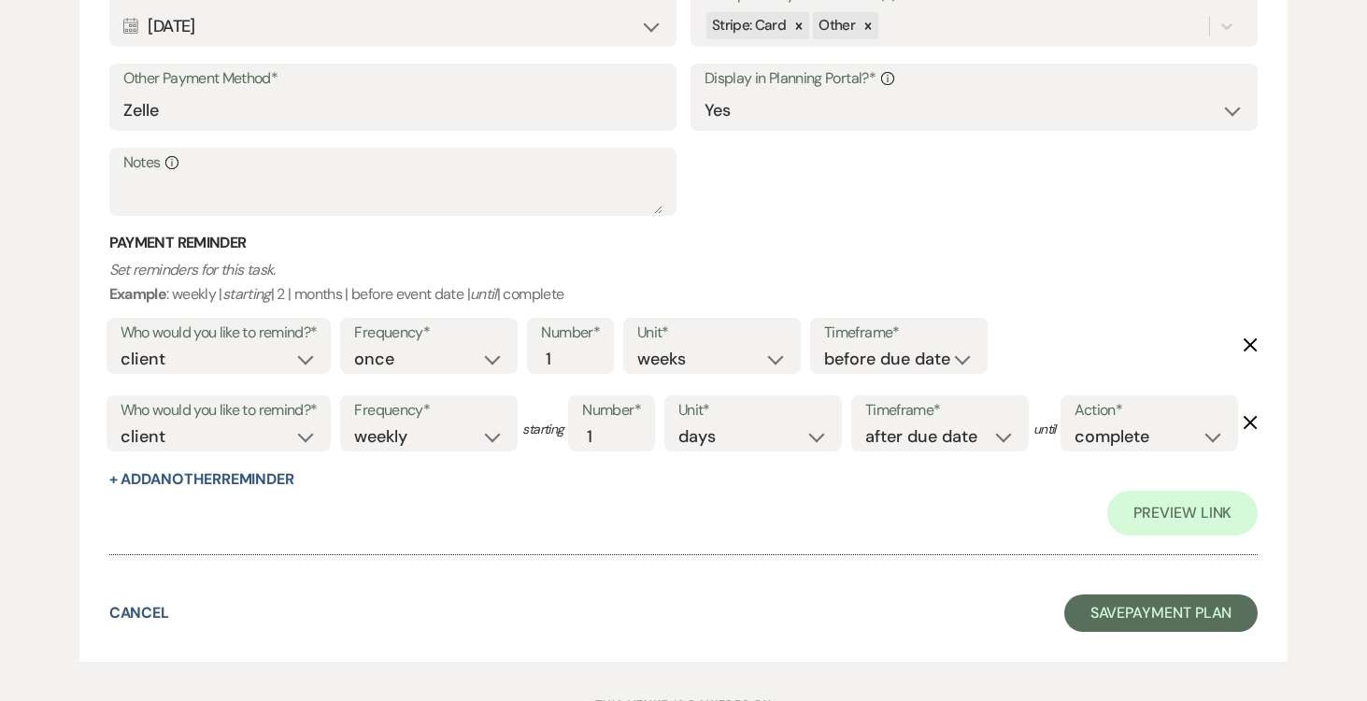
scroll to position [1571, 0]
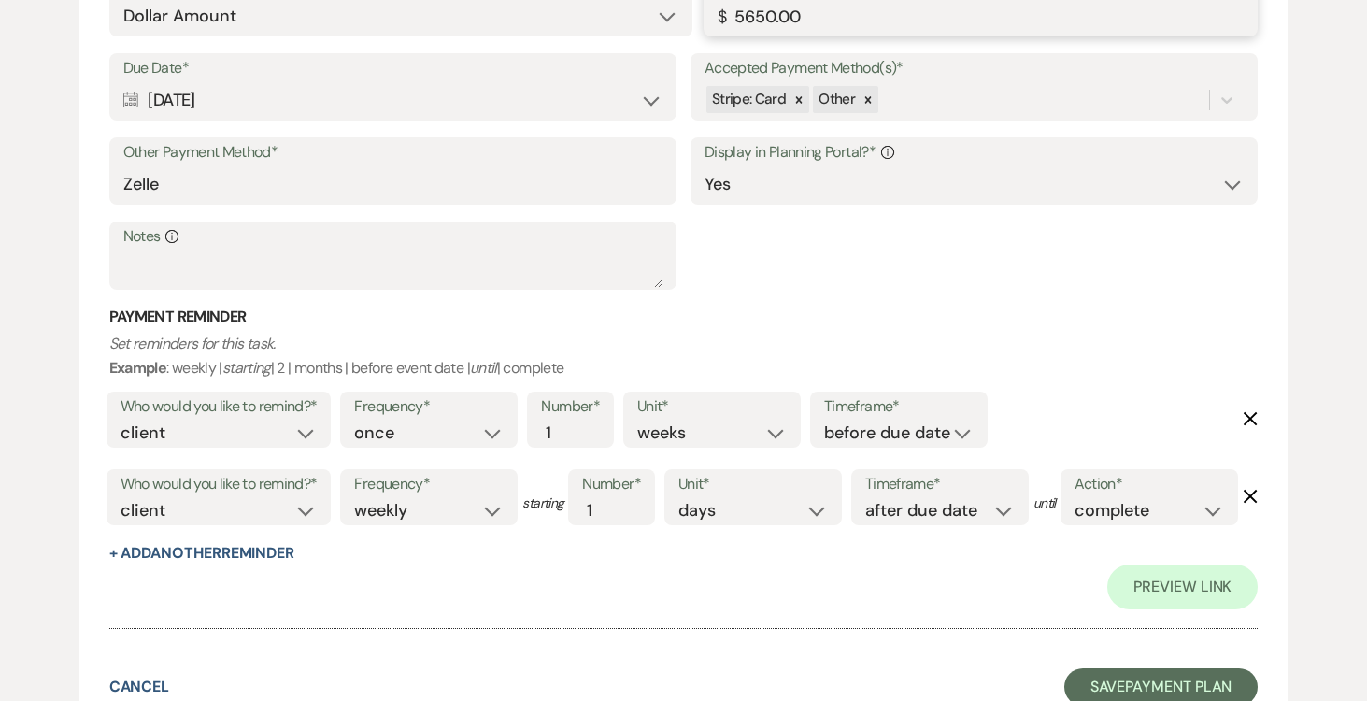
type input "5650.00"
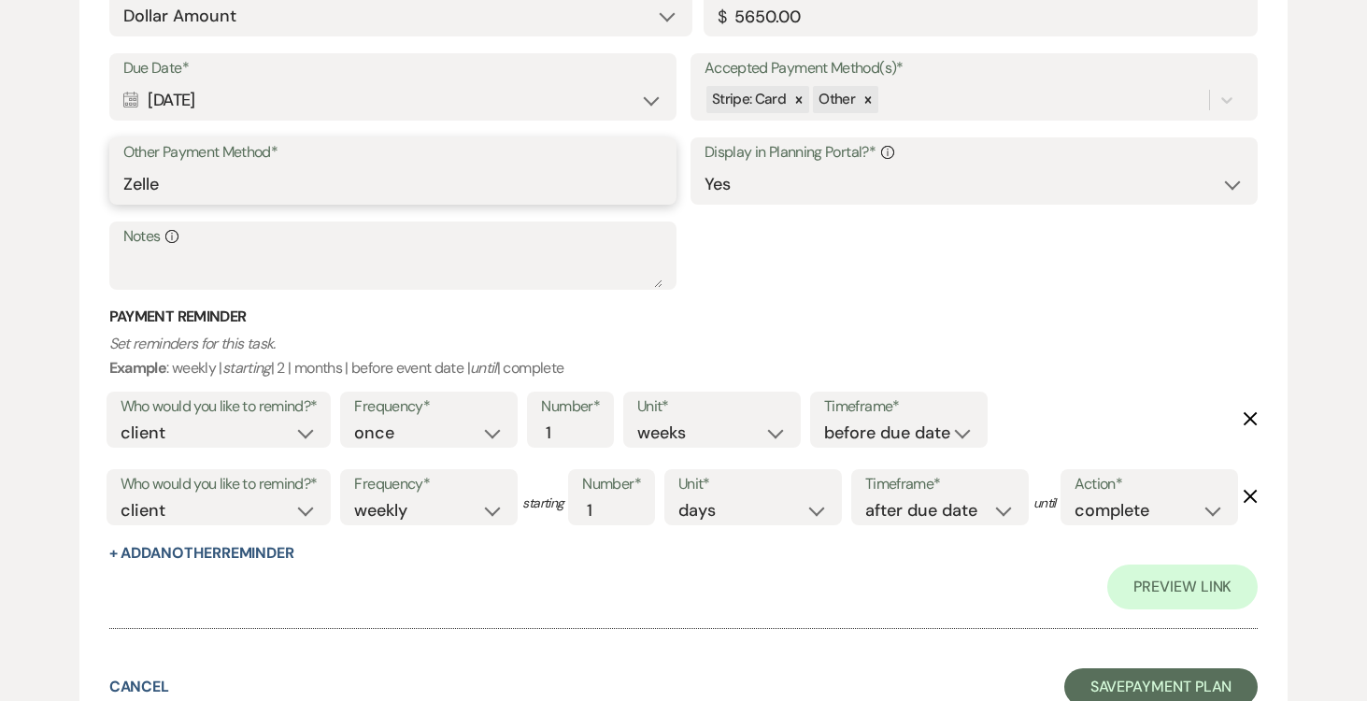
click at [364, 203] on input "Zelle" at bounding box center [392, 184] width 539 height 36
type input "Z"
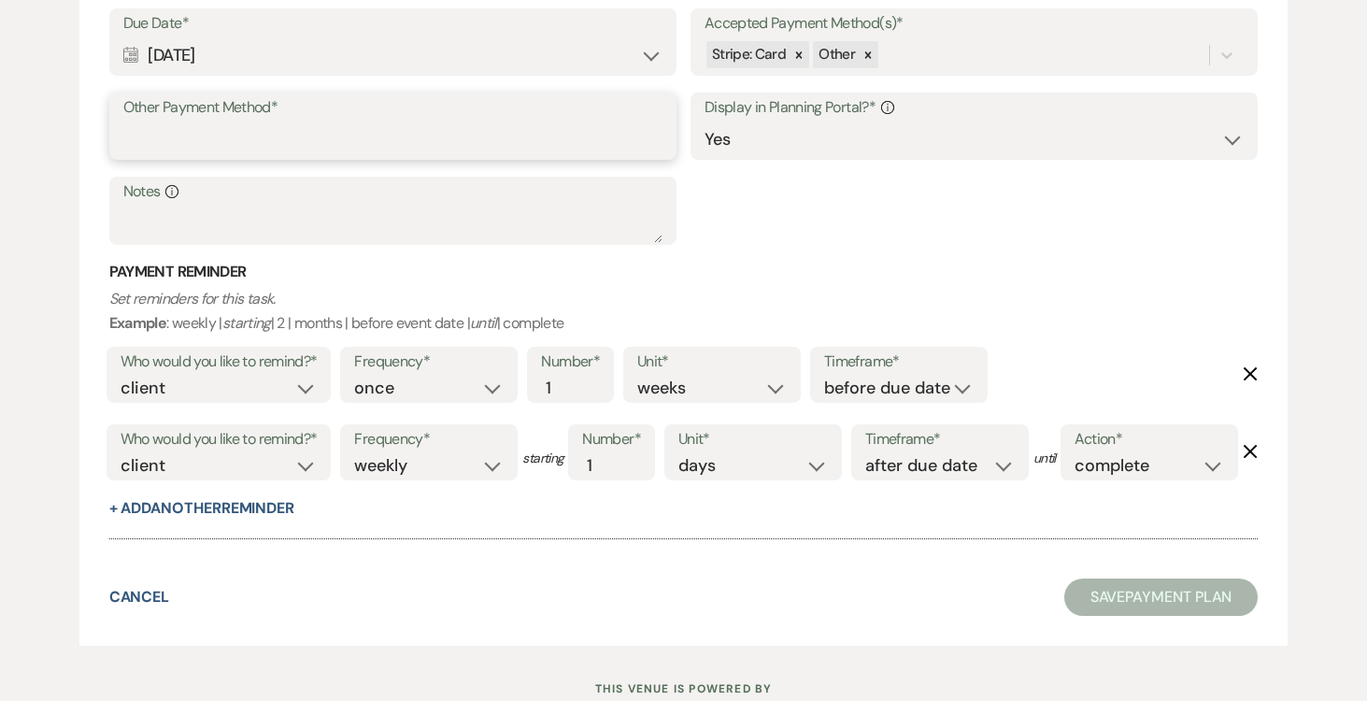
scroll to position [1526, 0]
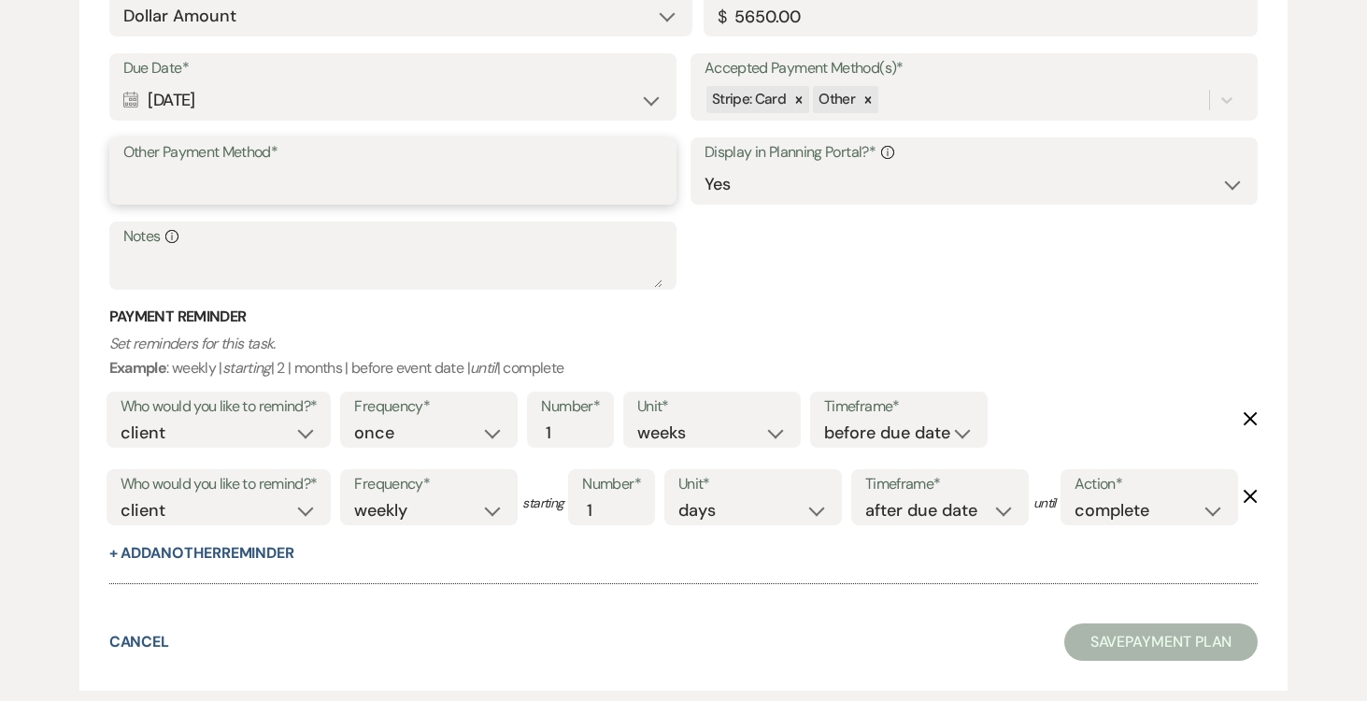
paste input "Zelle: Redland B&B LLC (305) 458-0415"
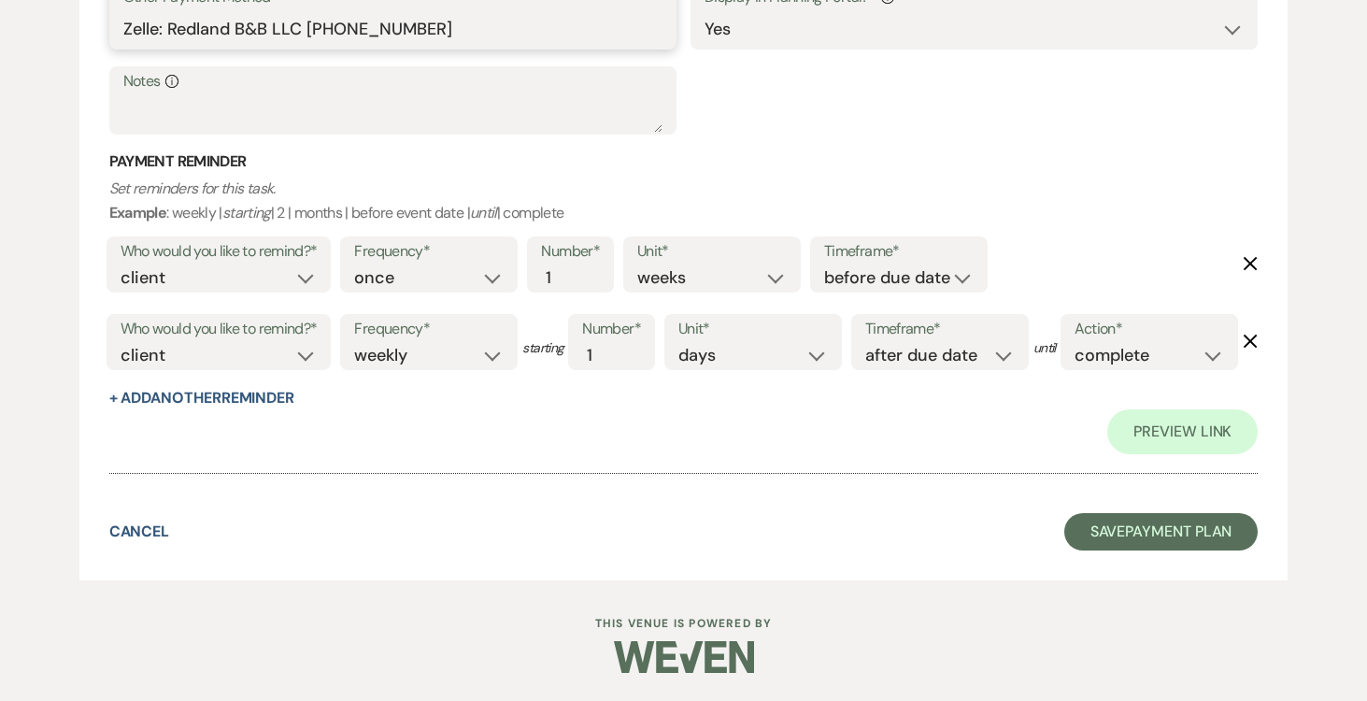
scroll to position [1879, 0]
type input "Zelle: Redland B&B LLC (305) 458-0415"
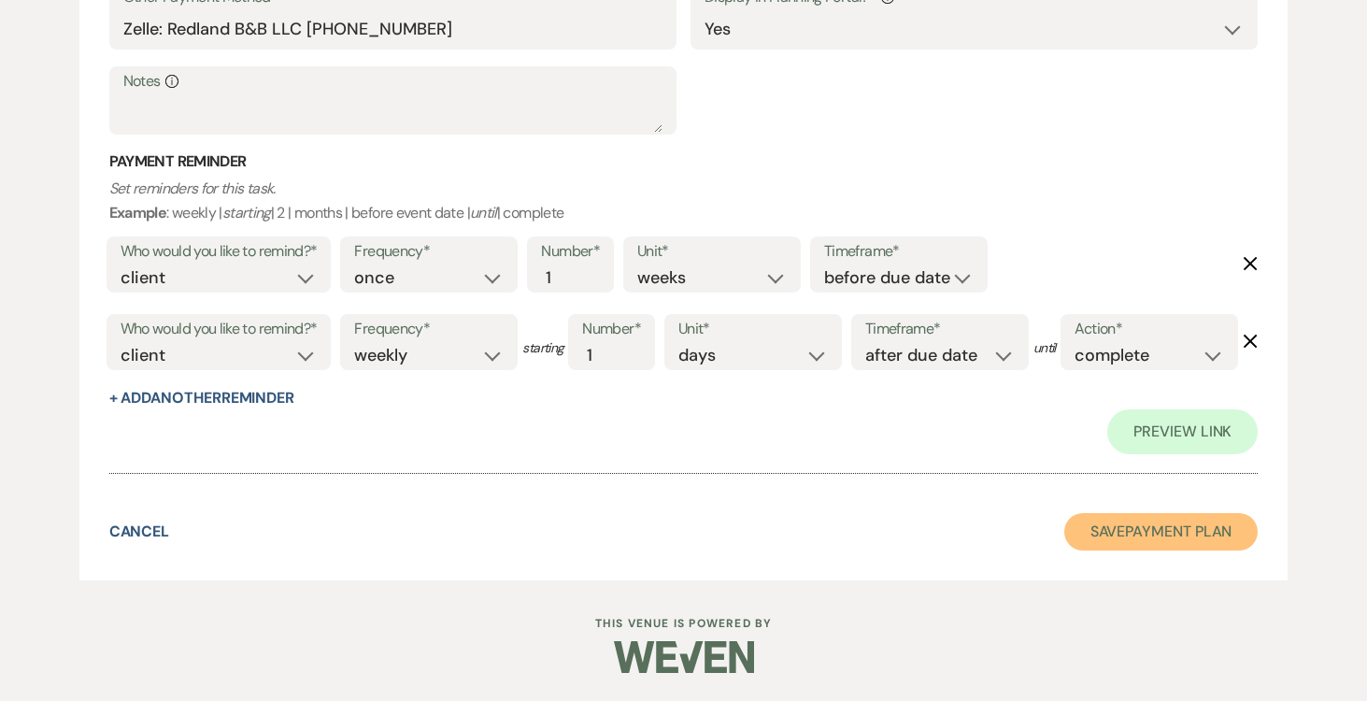
click at [1174, 524] on button "Save Payment Plan" at bounding box center [1161, 531] width 194 height 37
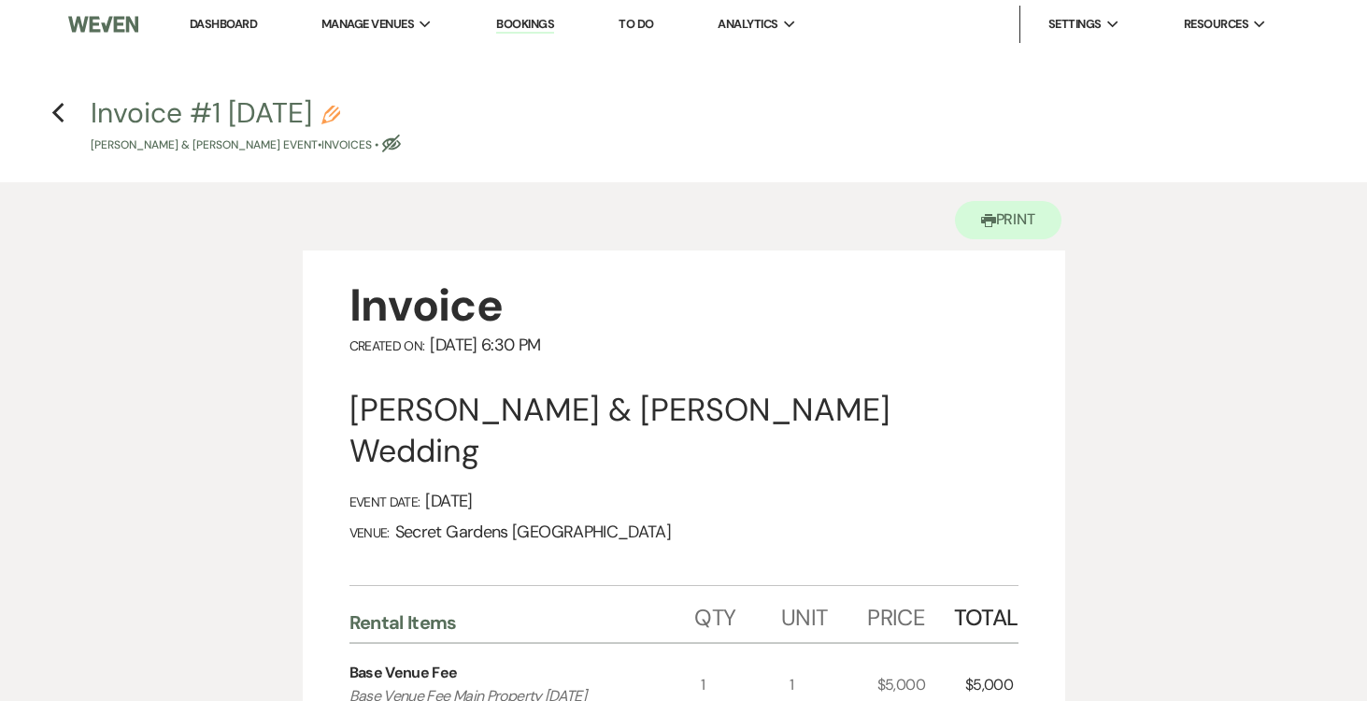
click at [63, 114] on icon "Previous" at bounding box center [58, 113] width 14 height 22
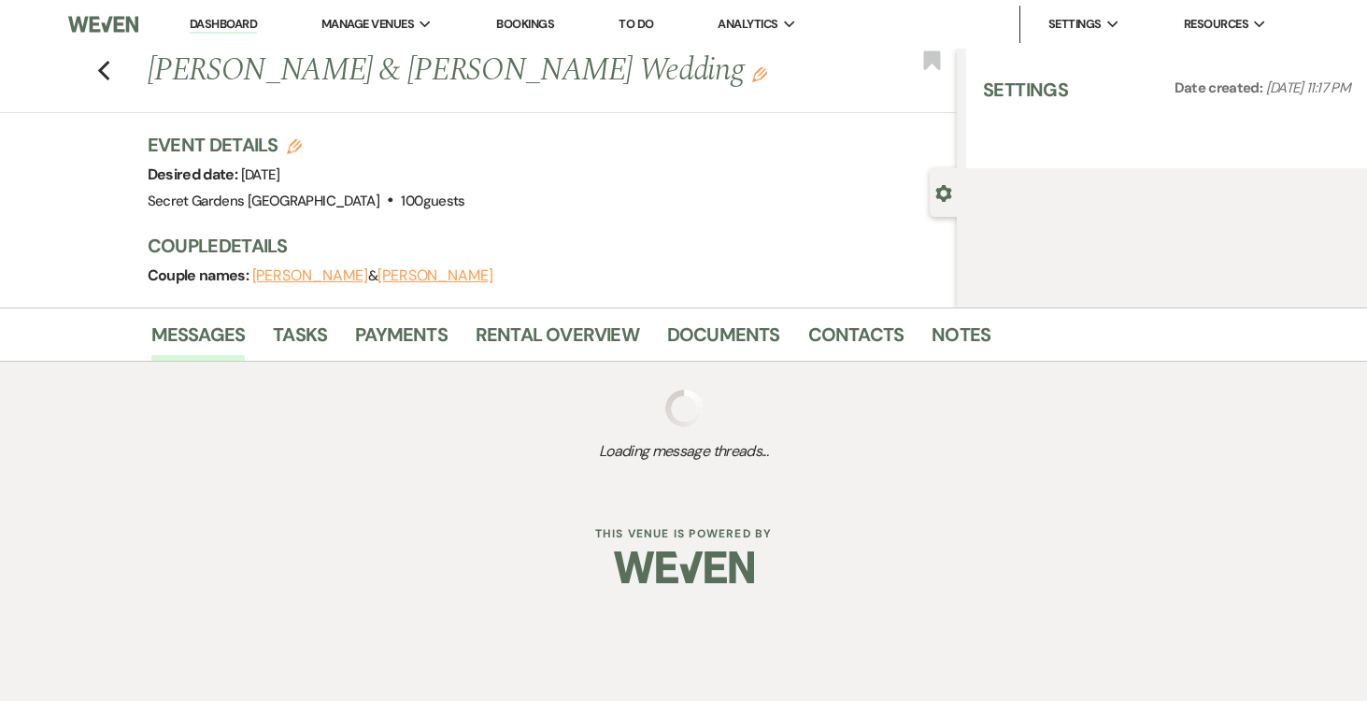
select select "6"
select select "2"
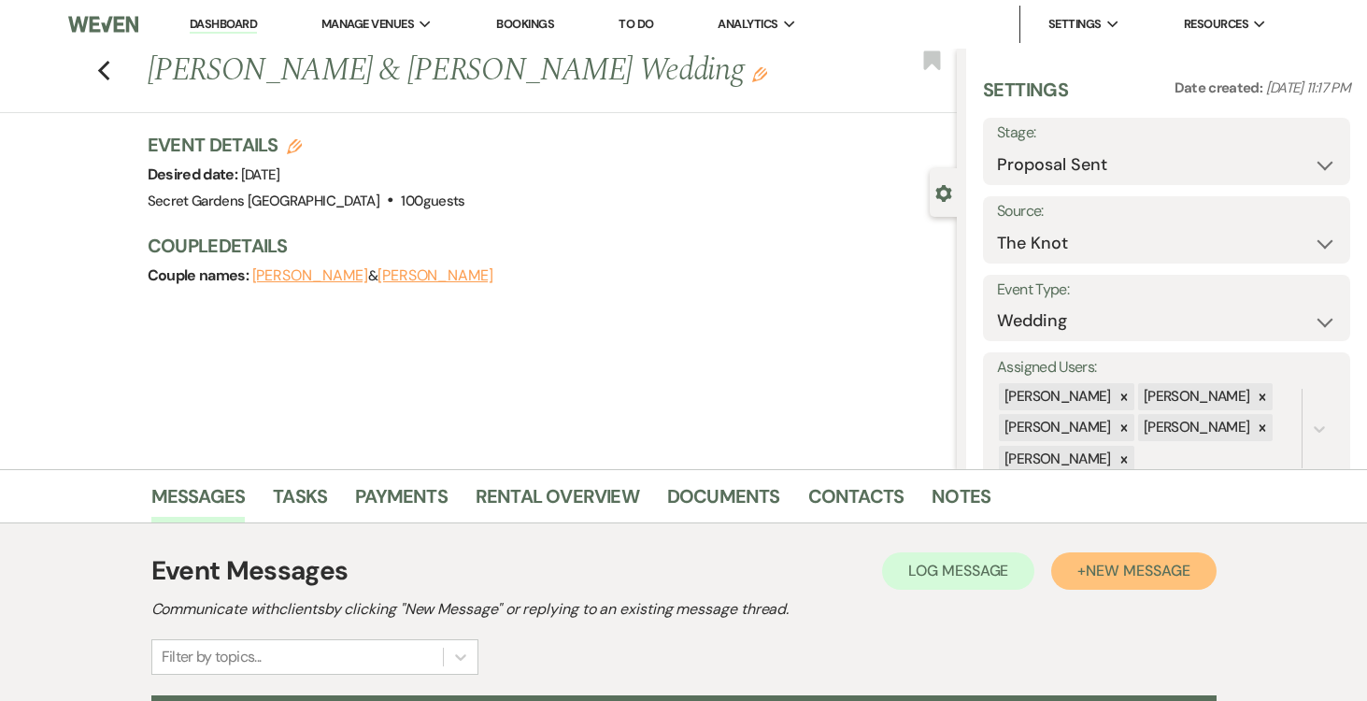
click at [1164, 573] on span "New Message" at bounding box center [1138, 571] width 104 height 20
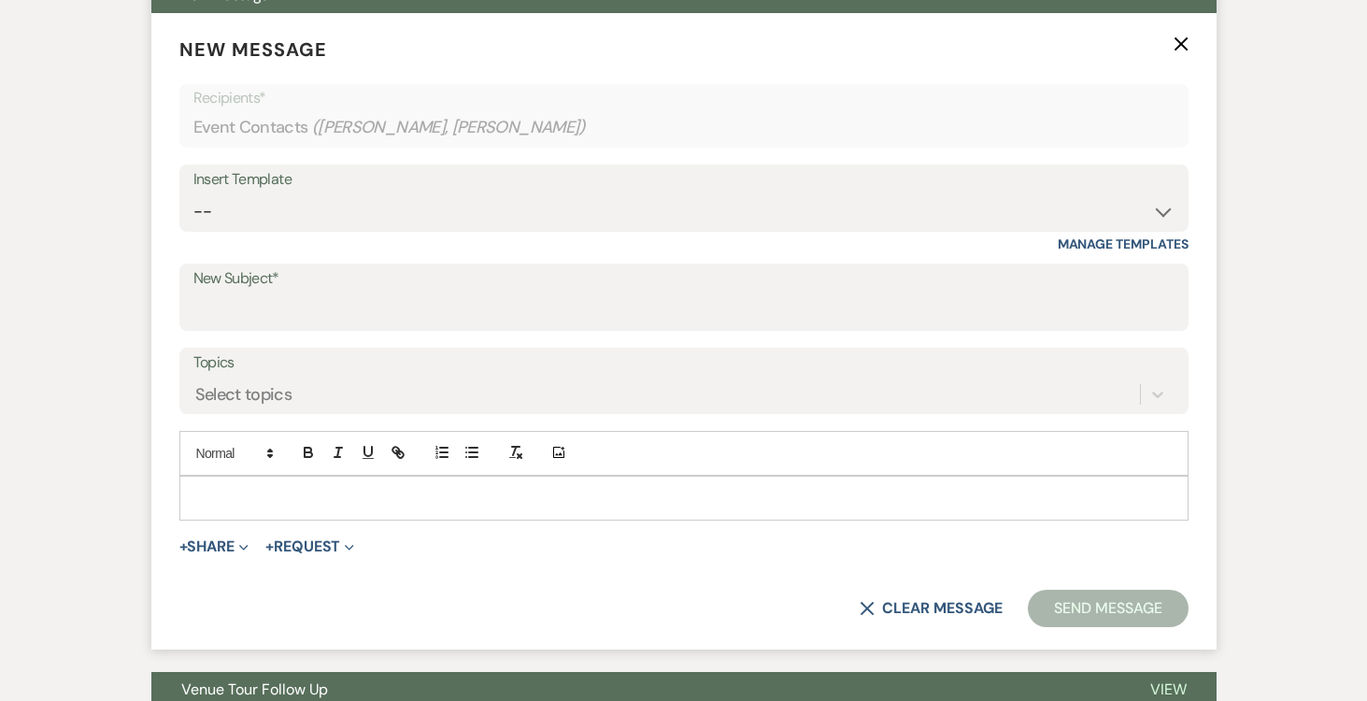
scroll to position [711, 0]
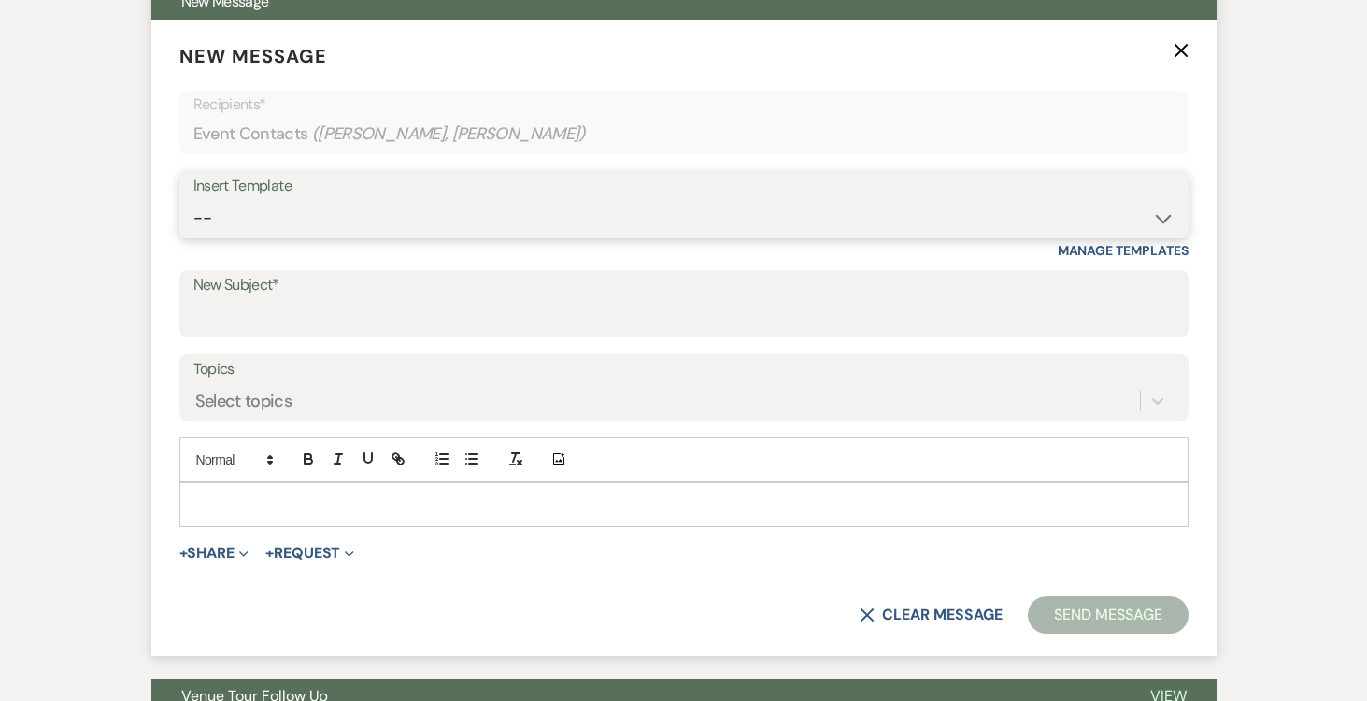
click at [1163, 220] on select "-- Weven Planning Portal Introduction (Booked Events) Tour Request Response Fol…" at bounding box center [683, 218] width 981 height 36
select select "978"
click at [193, 200] on select "-- Weven Planning Portal Introduction (Booked Events) Tour Request Response Fol…" at bounding box center [683, 218] width 981 height 36
type input "Booking your event!"
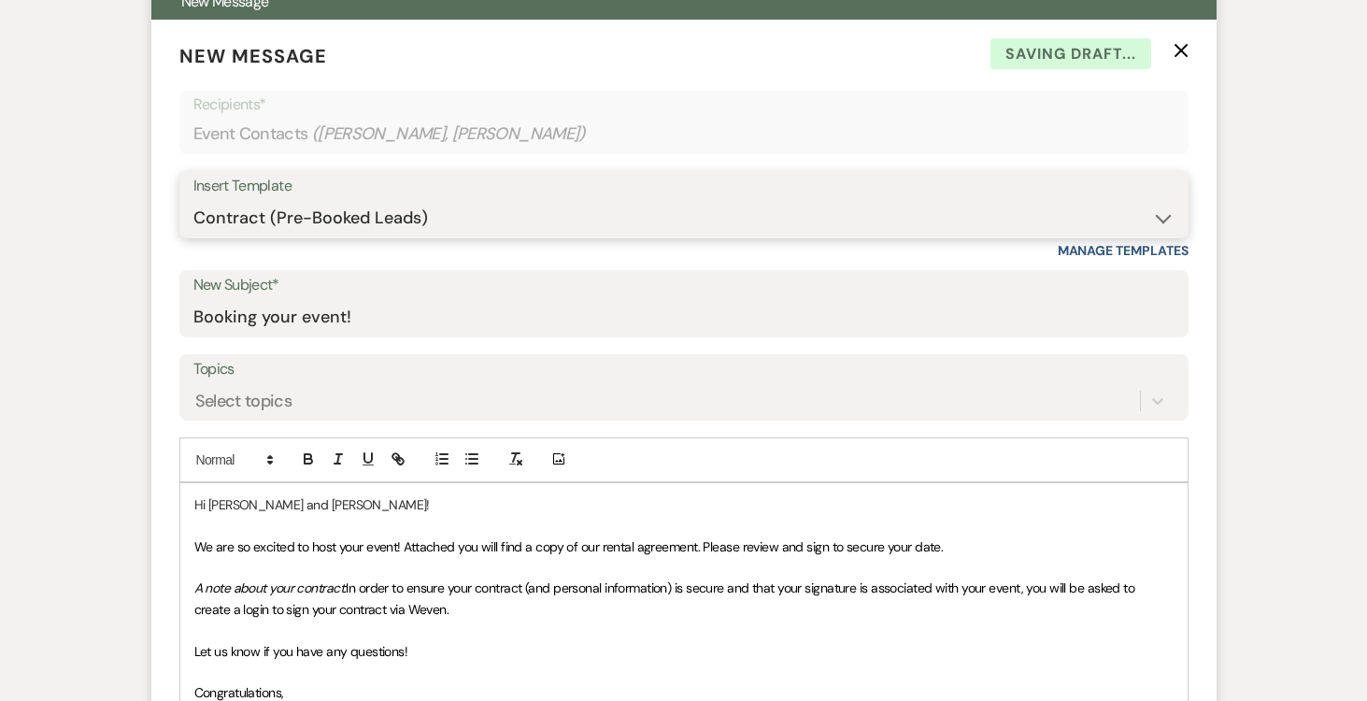
scroll to position [811, 0]
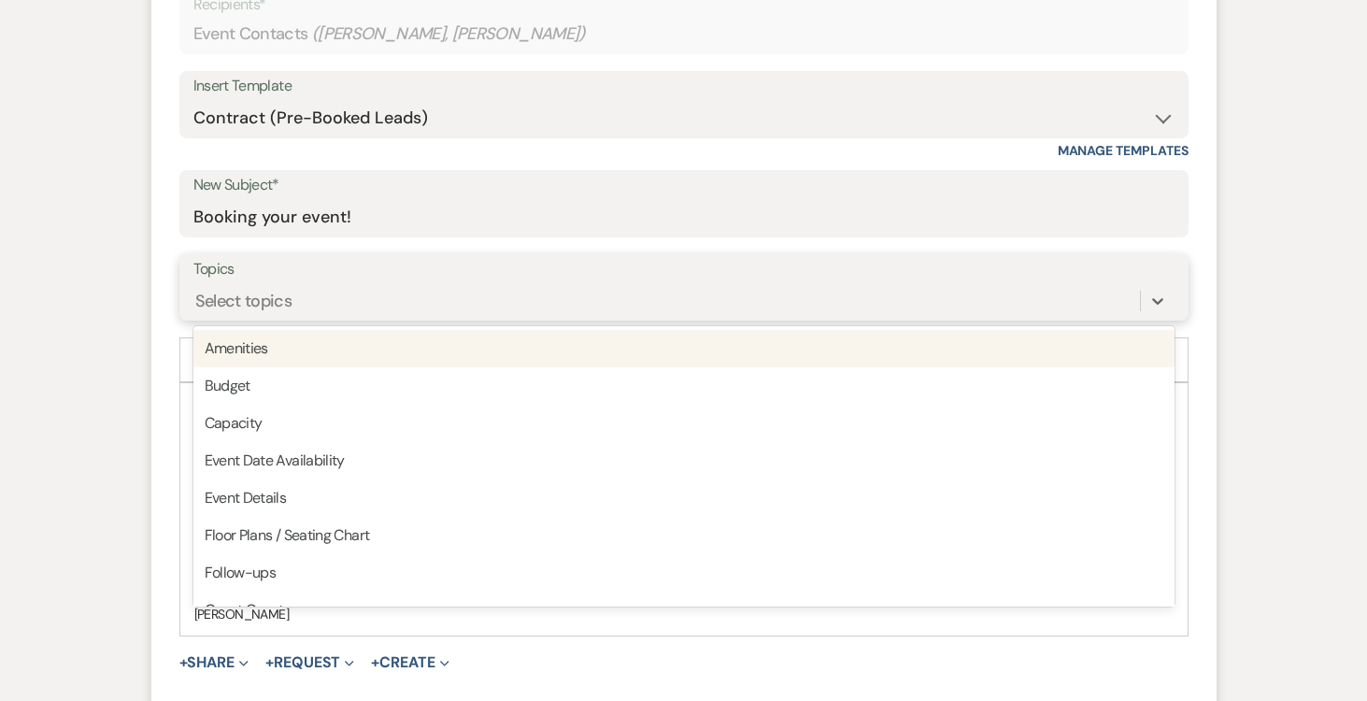
drag, startPoint x: 775, startPoint y: 294, endPoint x: 788, endPoint y: 332, distance: 39.3
click at [775, 294] on div "Select topics" at bounding box center [666, 300] width 946 height 33
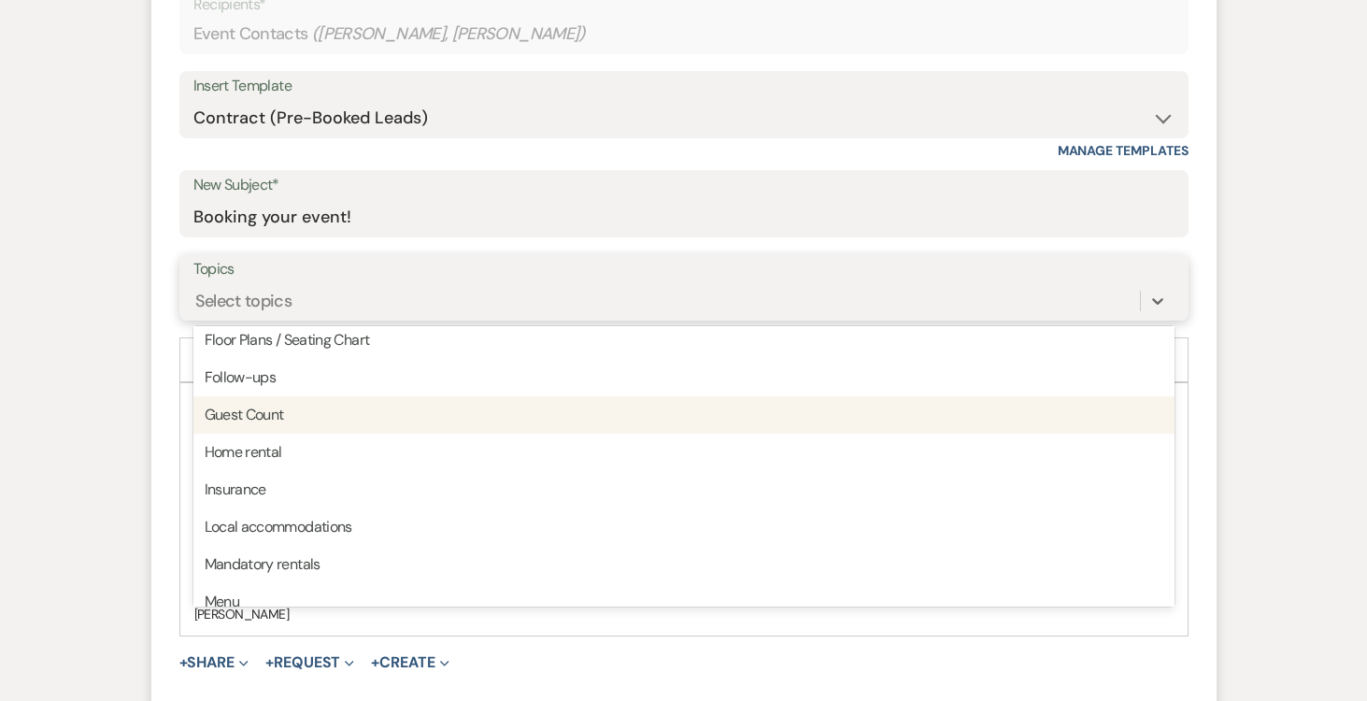
scroll to position [475, 0]
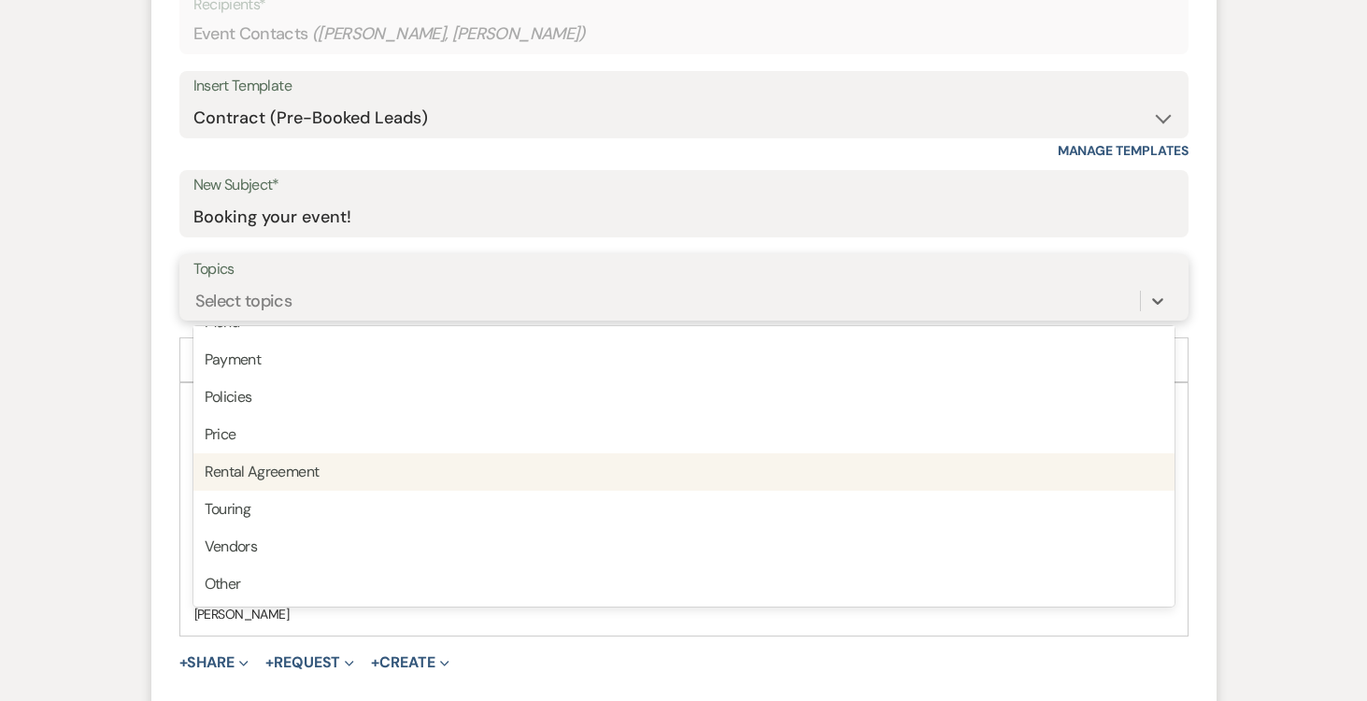
click at [847, 470] on div "Rental Agreement" at bounding box center [683, 471] width 981 height 37
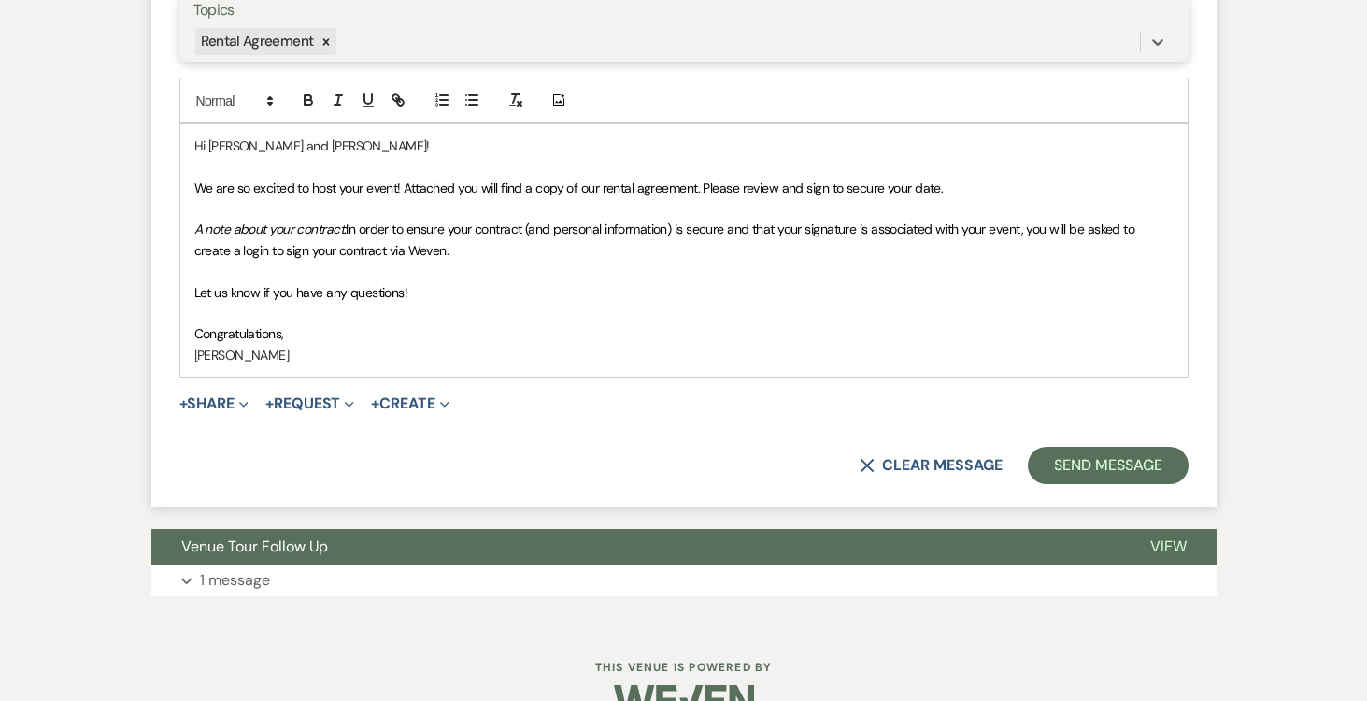
scroll to position [1108, 0]
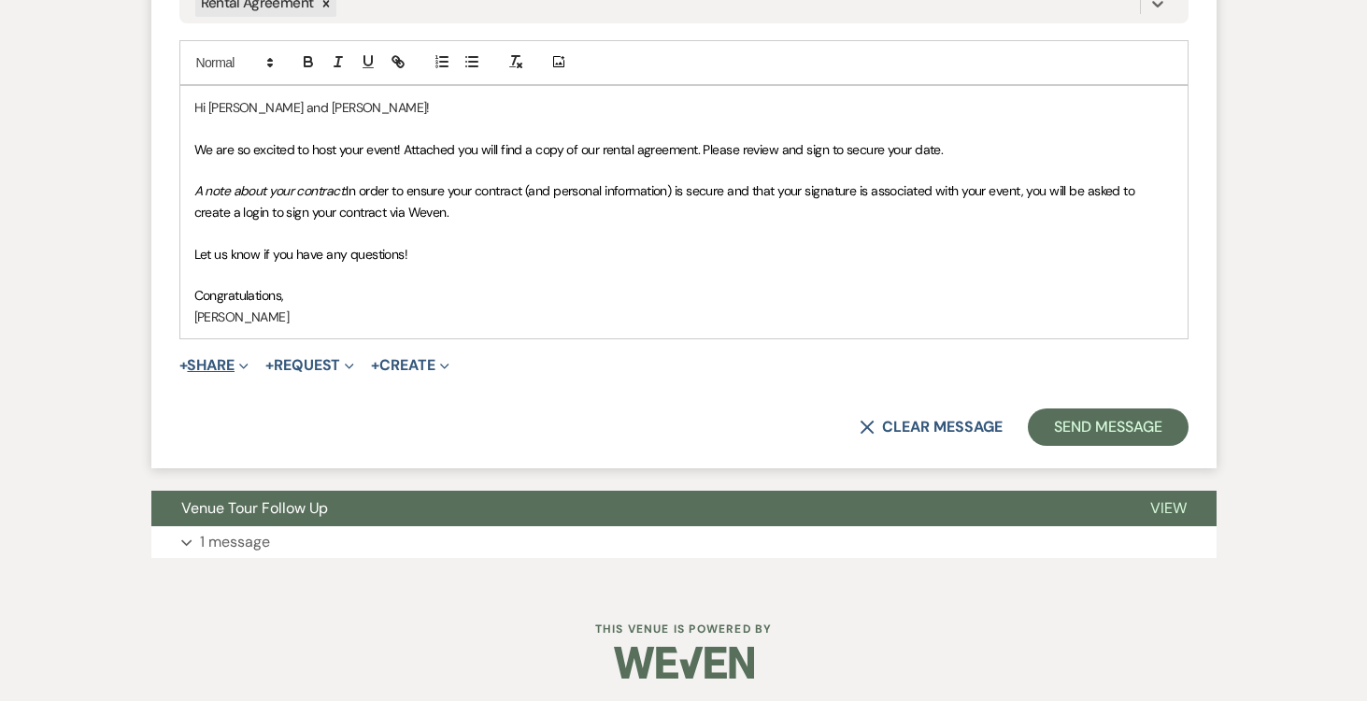
click at [235, 359] on button "+ Share Expand" at bounding box center [214, 365] width 70 height 15
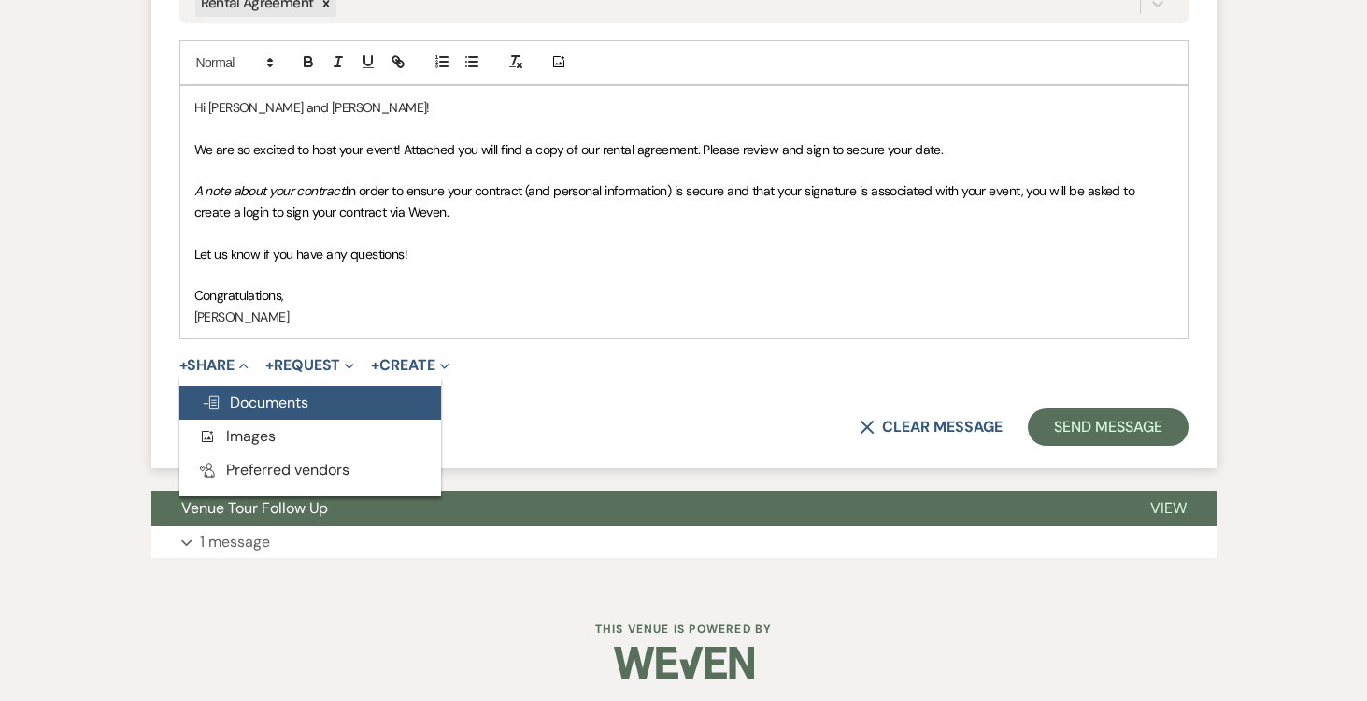
click at [265, 394] on span "Doc Upload Documents" at bounding box center [255, 402] width 107 height 20
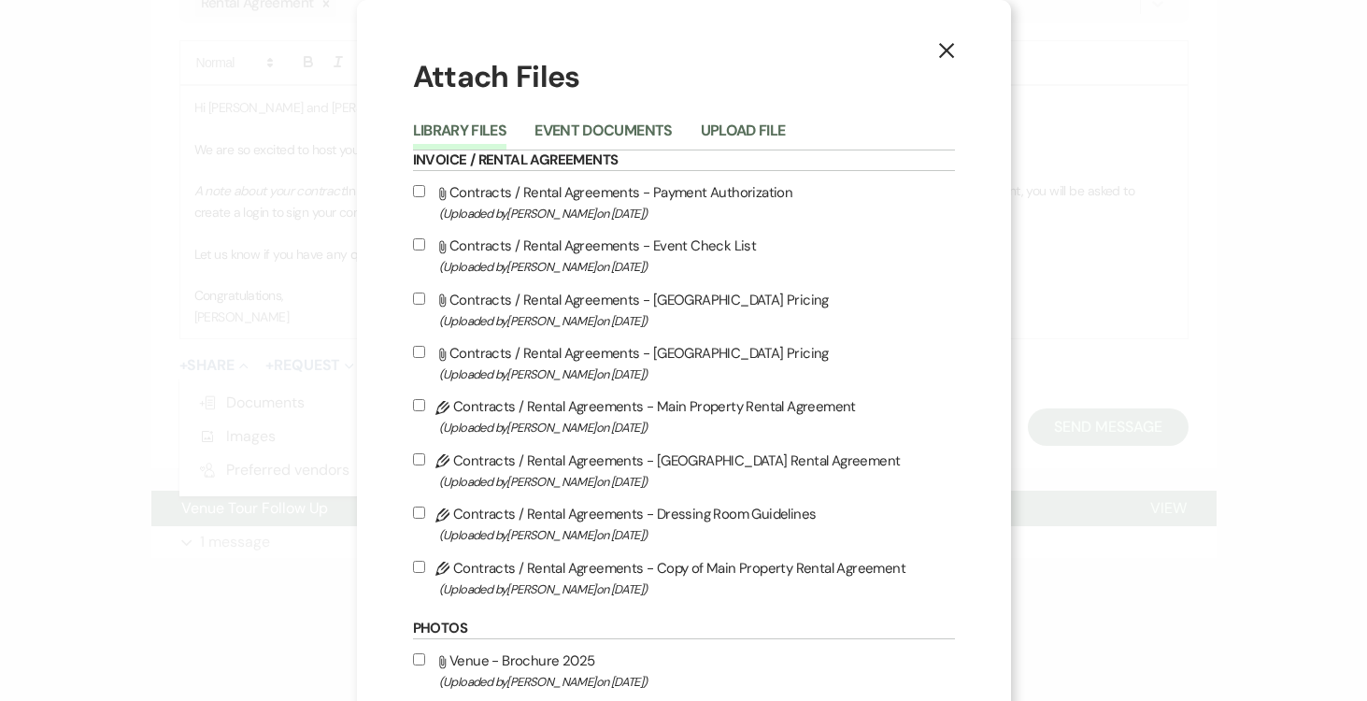
click at [416, 567] on input "Pencil Contracts / Rental Agreements - Copy of Main Property Rental Agreement (…" at bounding box center [419, 567] width 12 height 12
checkbox input "true"
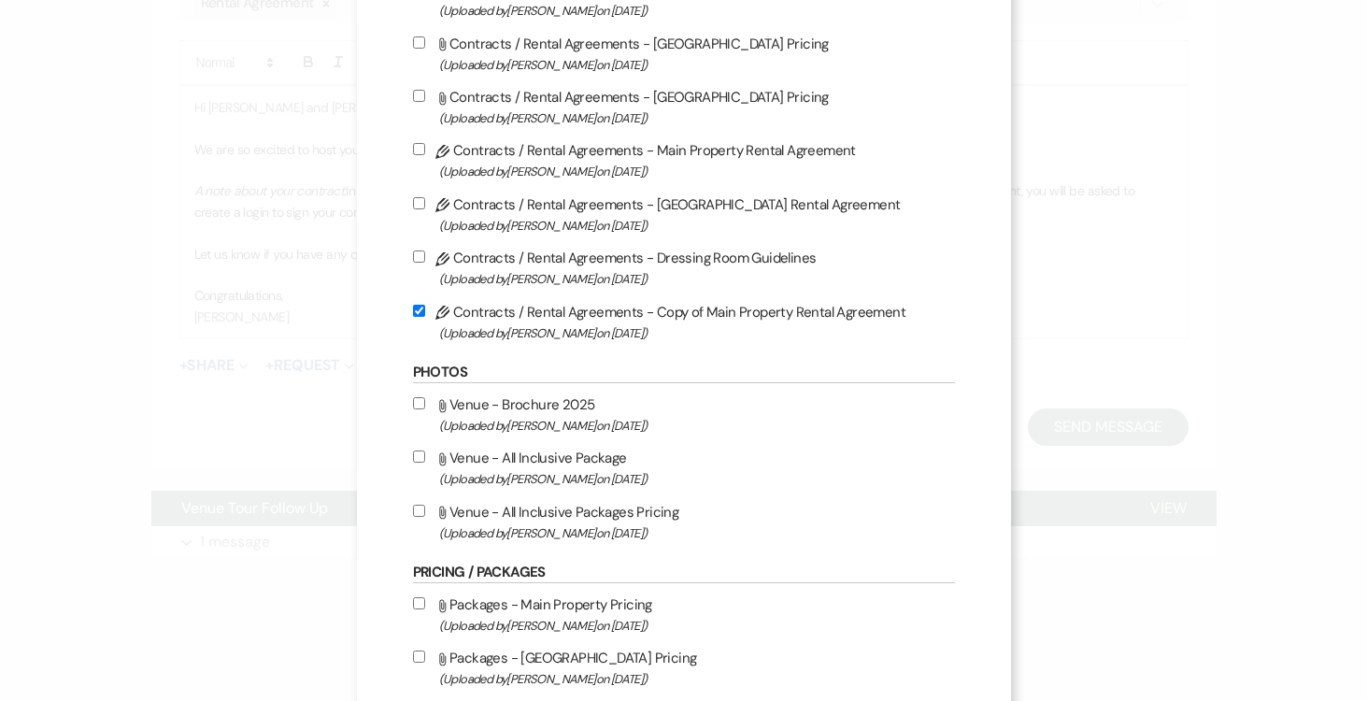
scroll to position [336, 0]
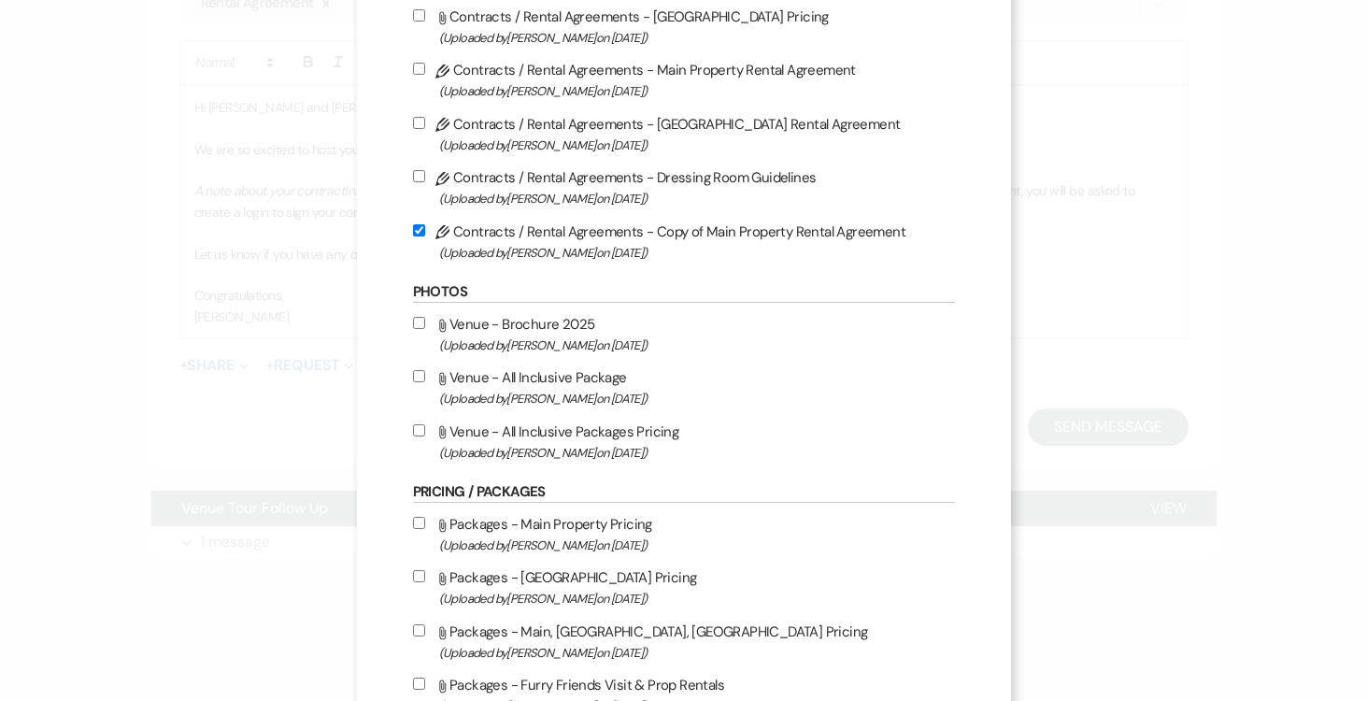
click at [420, 378] on input "Attach File Venue - All Inclusive Package (Uploaded by [PERSON_NAME] on [DATE] )" at bounding box center [419, 376] width 12 height 12
checkbox input "true"
click at [415, 435] on input "Attach File Venue - All Inclusive Packages Pricing (Uploaded by [PERSON_NAME] o…" at bounding box center [419, 430] width 12 height 12
checkbox input "true"
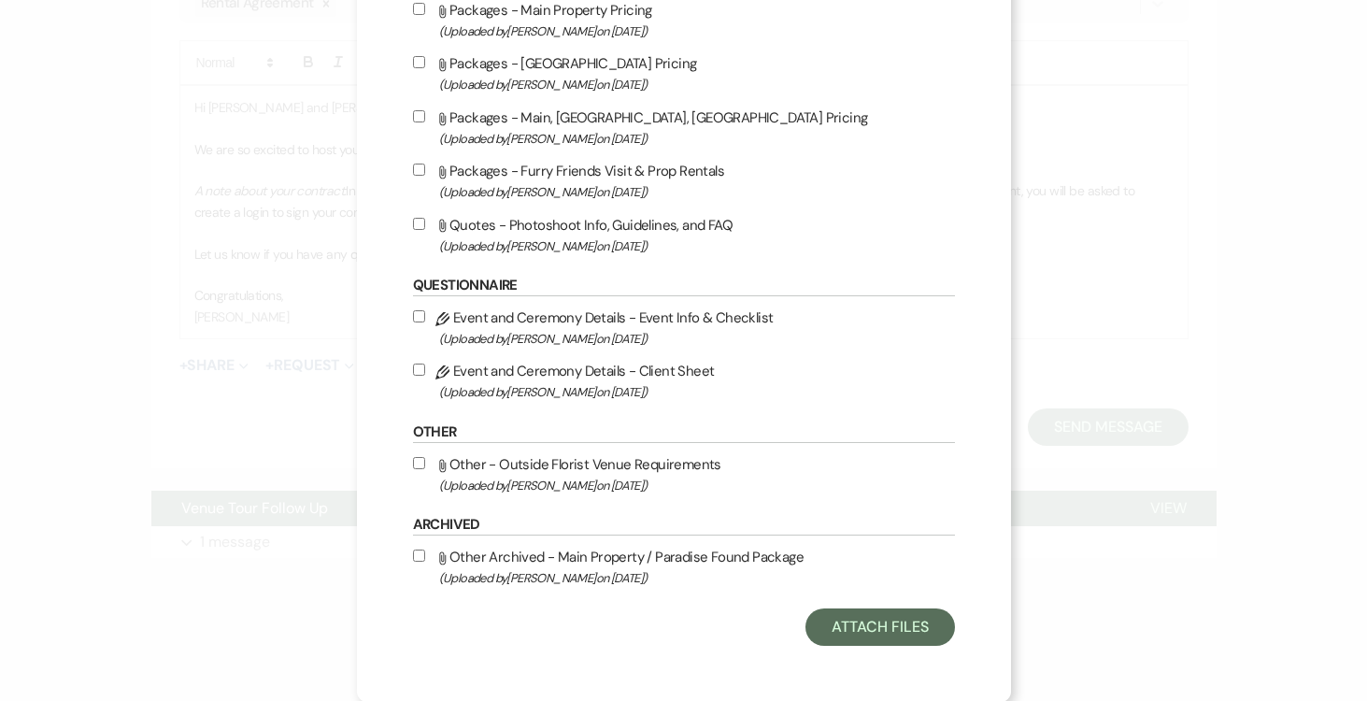
scroll to position [860, 0]
click at [914, 621] on button "Attach Files" at bounding box center [879, 625] width 149 height 37
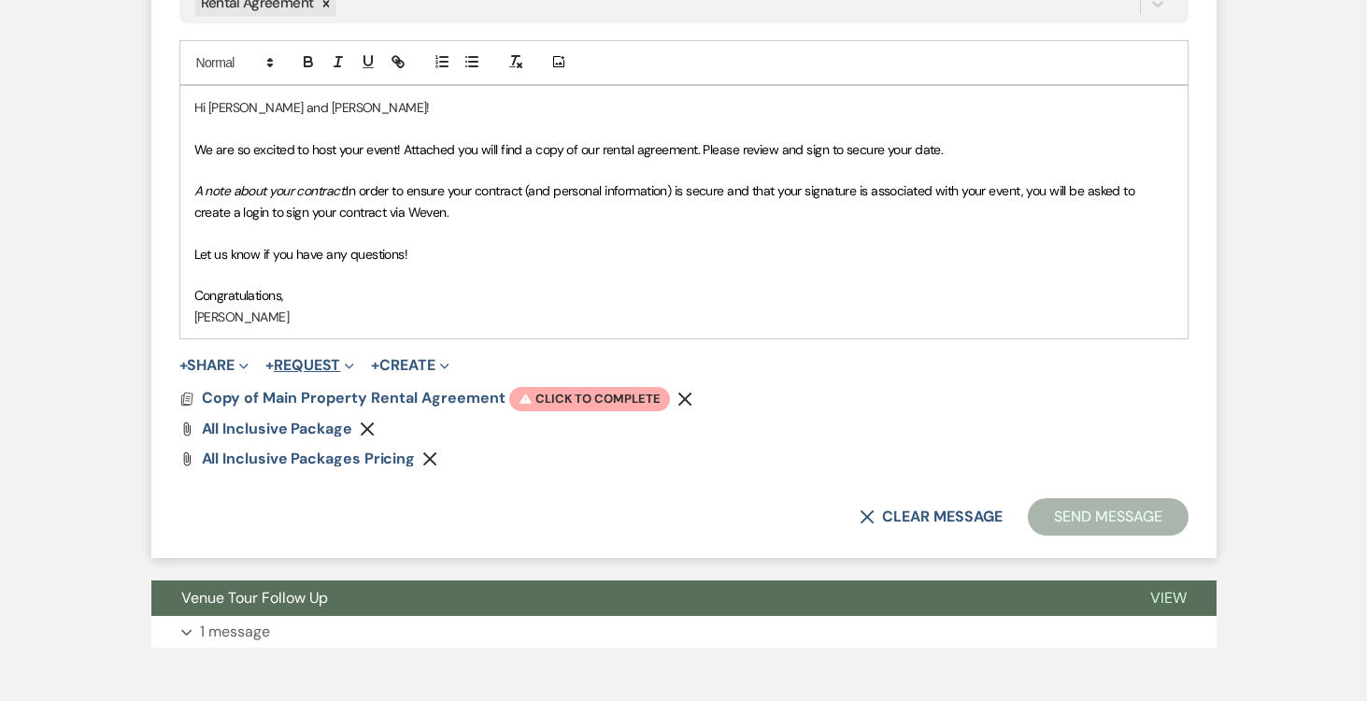
click at [325, 364] on button "+ Request Expand" at bounding box center [309, 365] width 89 height 15
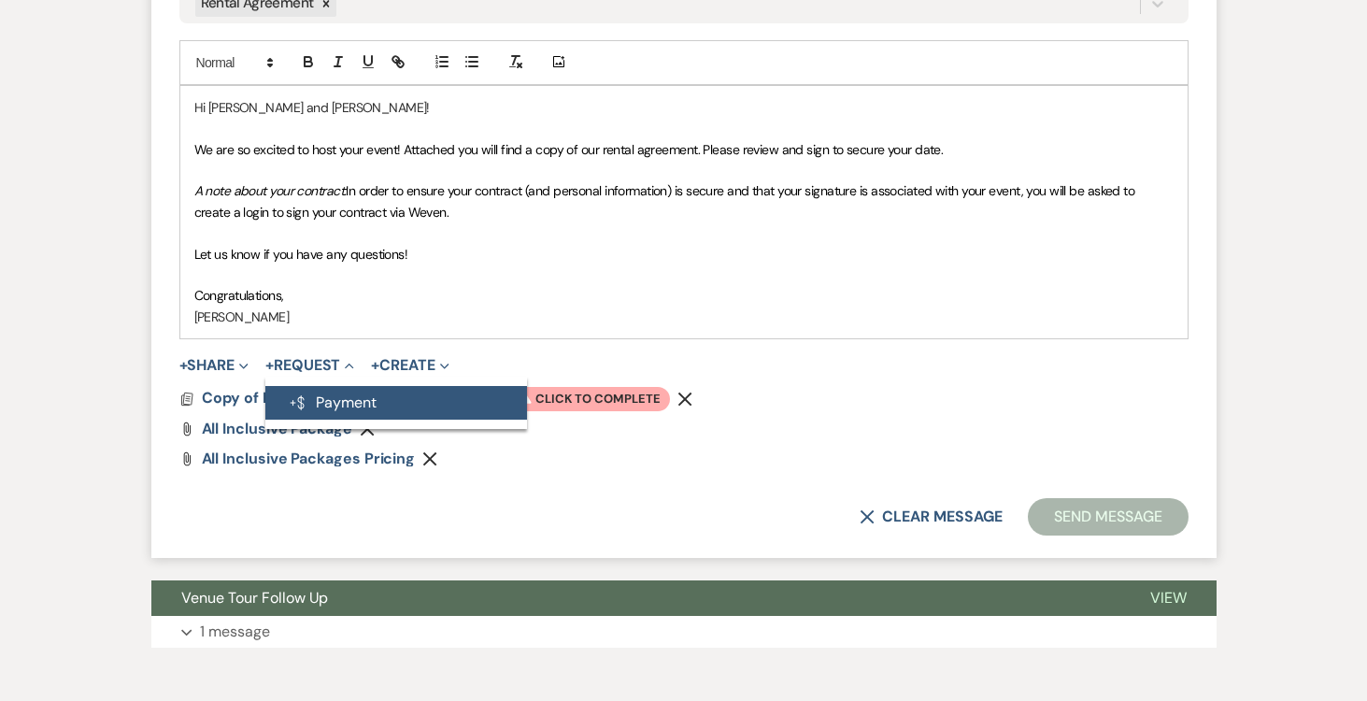
click at [347, 407] on button "Generate Payment Payment" at bounding box center [396, 403] width 262 height 34
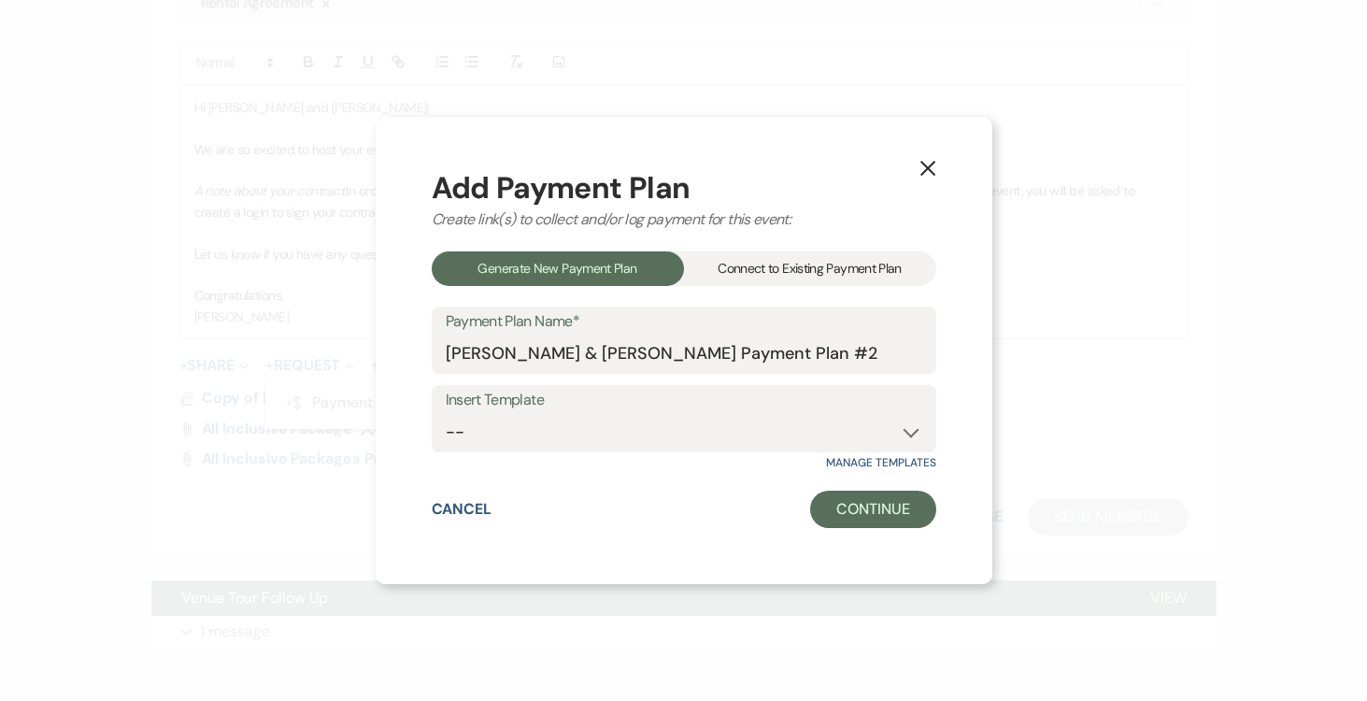
click at [869, 263] on div "Connect to Existing Payment Plan" at bounding box center [810, 268] width 252 height 35
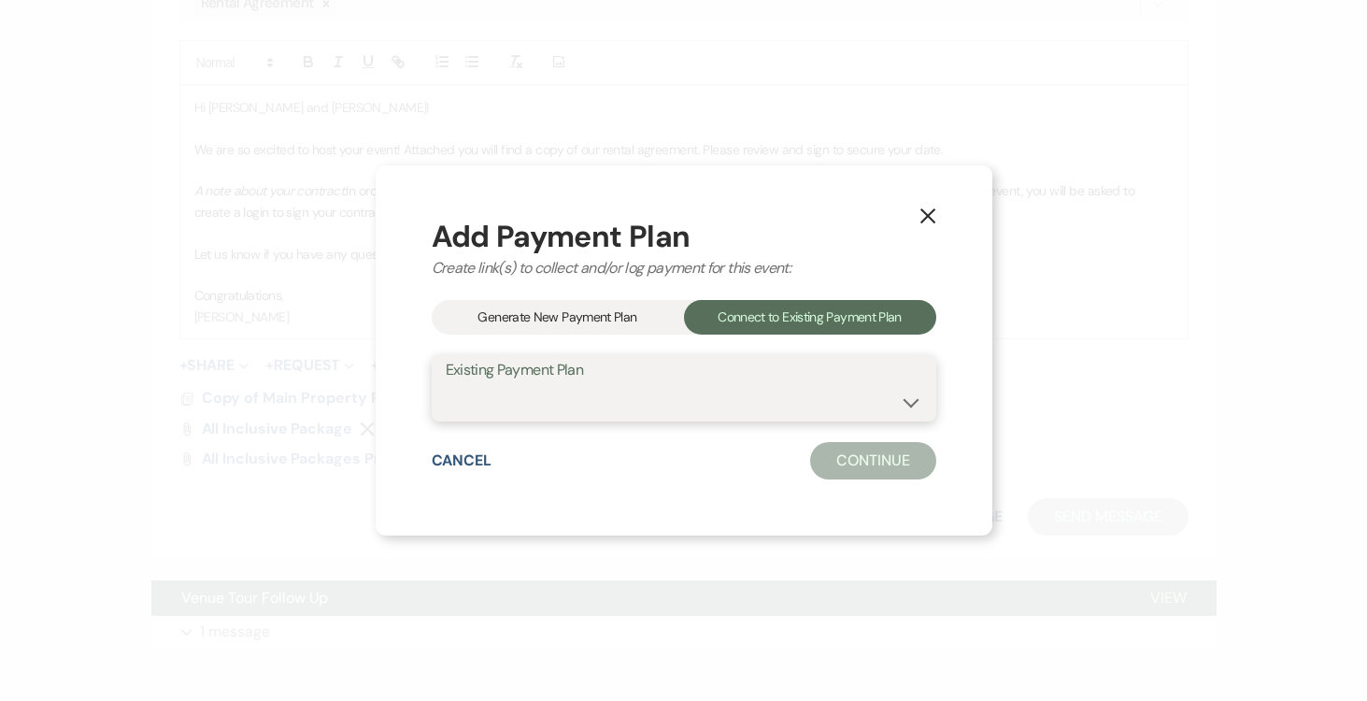
click at [917, 391] on select "[PERSON_NAME] & [PERSON_NAME] Payment Plan #1" at bounding box center [684, 401] width 477 height 36
select select "24608"
click at [446, 383] on select "[PERSON_NAME] & [PERSON_NAME] Payment Plan #1" at bounding box center [684, 401] width 477 height 36
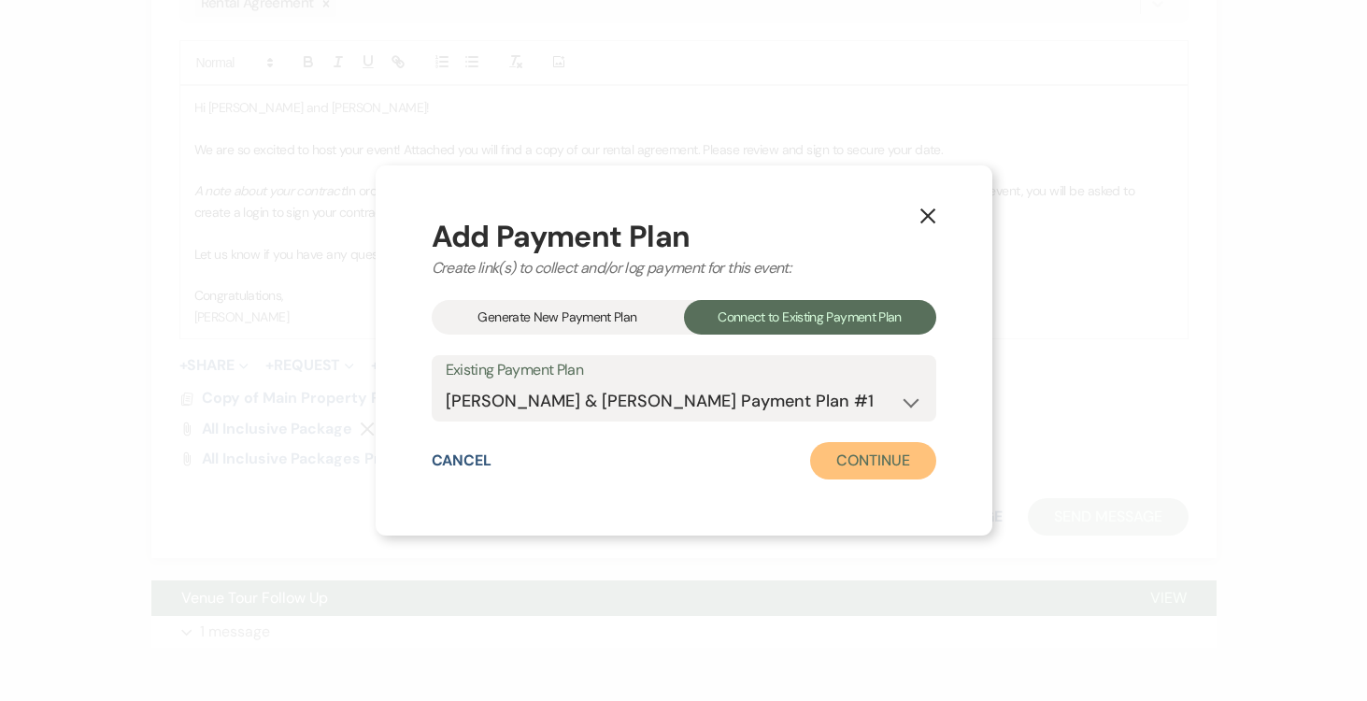
click at [904, 471] on button "Continue" at bounding box center [872, 460] width 125 height 37
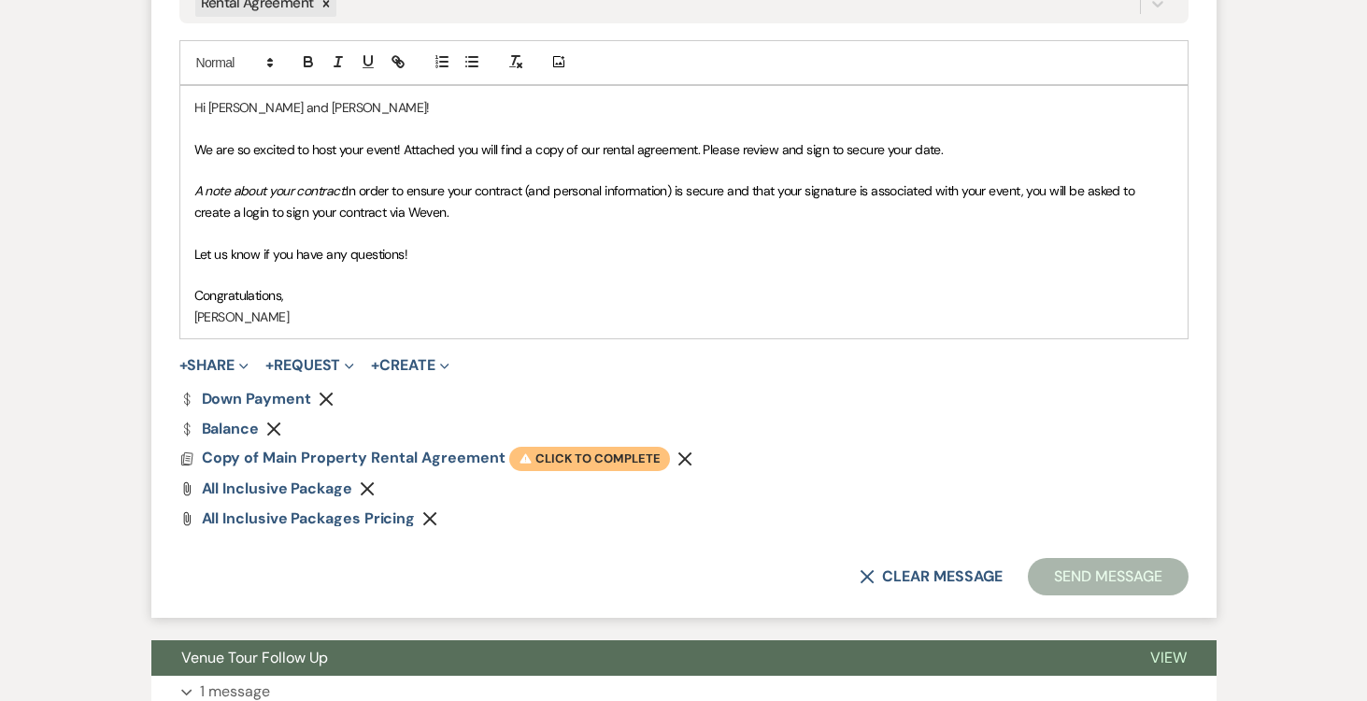
click at [605, 454] on span "Warning Click to complete" at bounding box center [589, 459] width 161 height 24
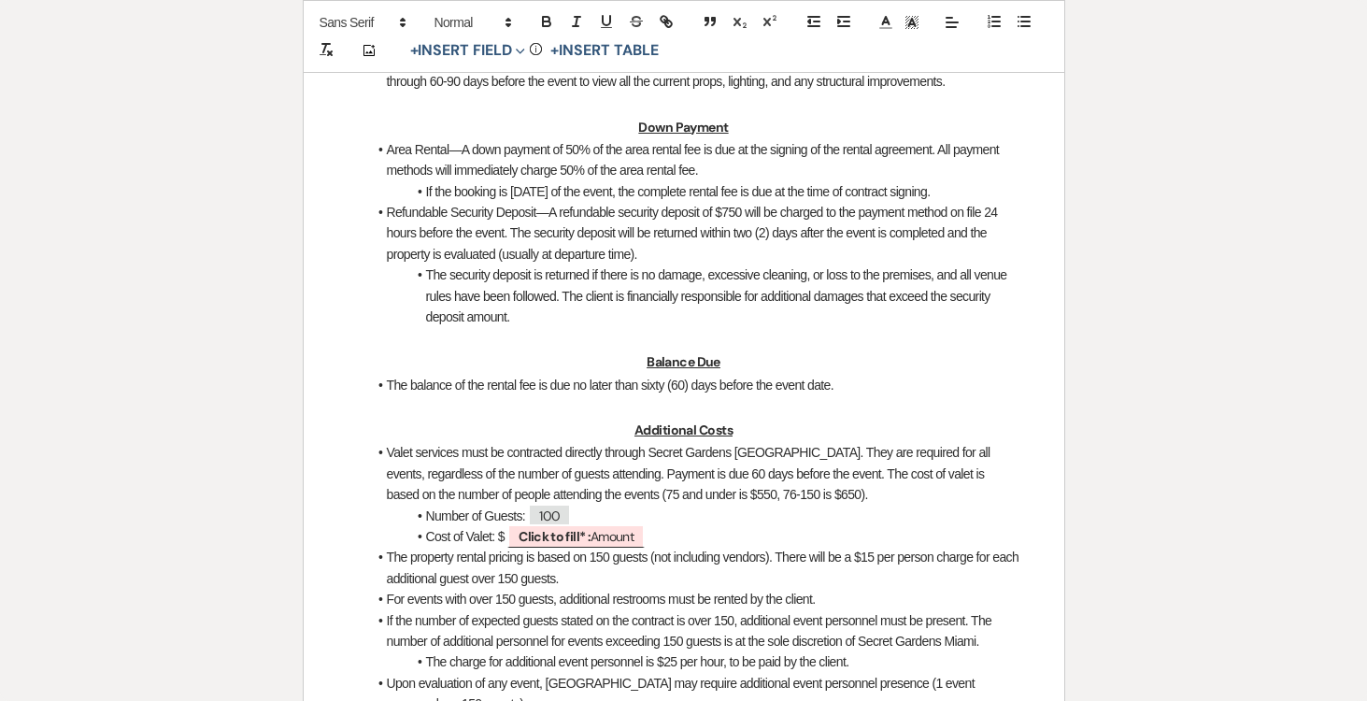
scroll to position [1414, 0]
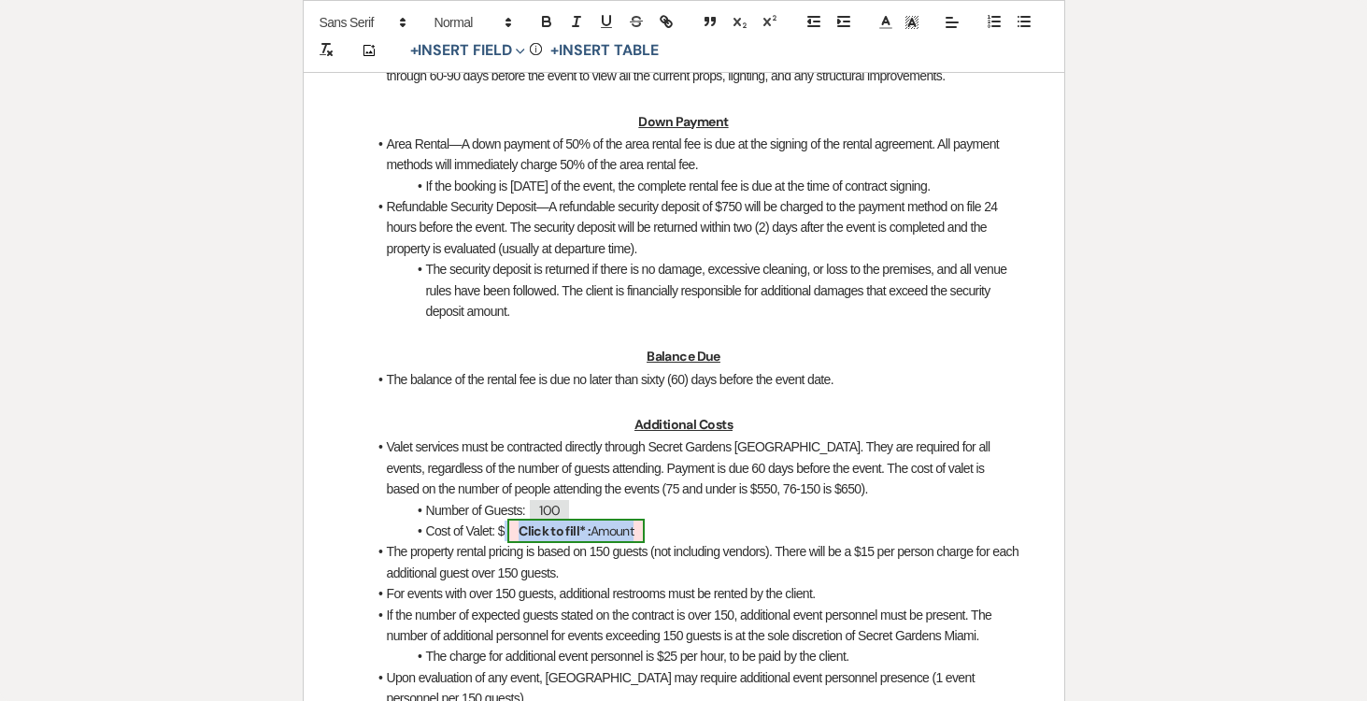
click at [595, 523] on span "Click to fill* : Amount" at bounding box center [575, 531] width 137 height 24
select select "owner"
select select "Amount"
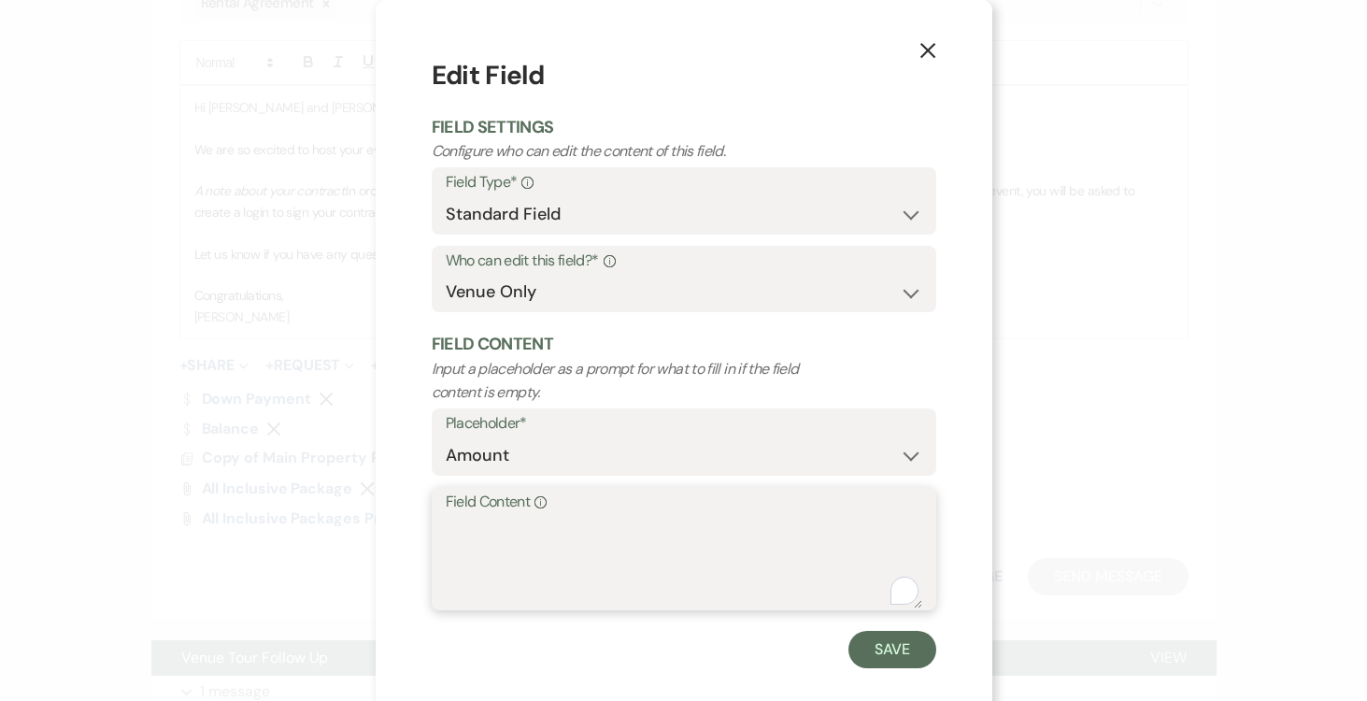
click at [563, 548] on textarea "Field Content Info" at bounding box center [684, 561] width 477 height 93
type textarea "650.00"
click at [879, 638] on button "Save" at bounding box center [892, 649] width 88 height 37
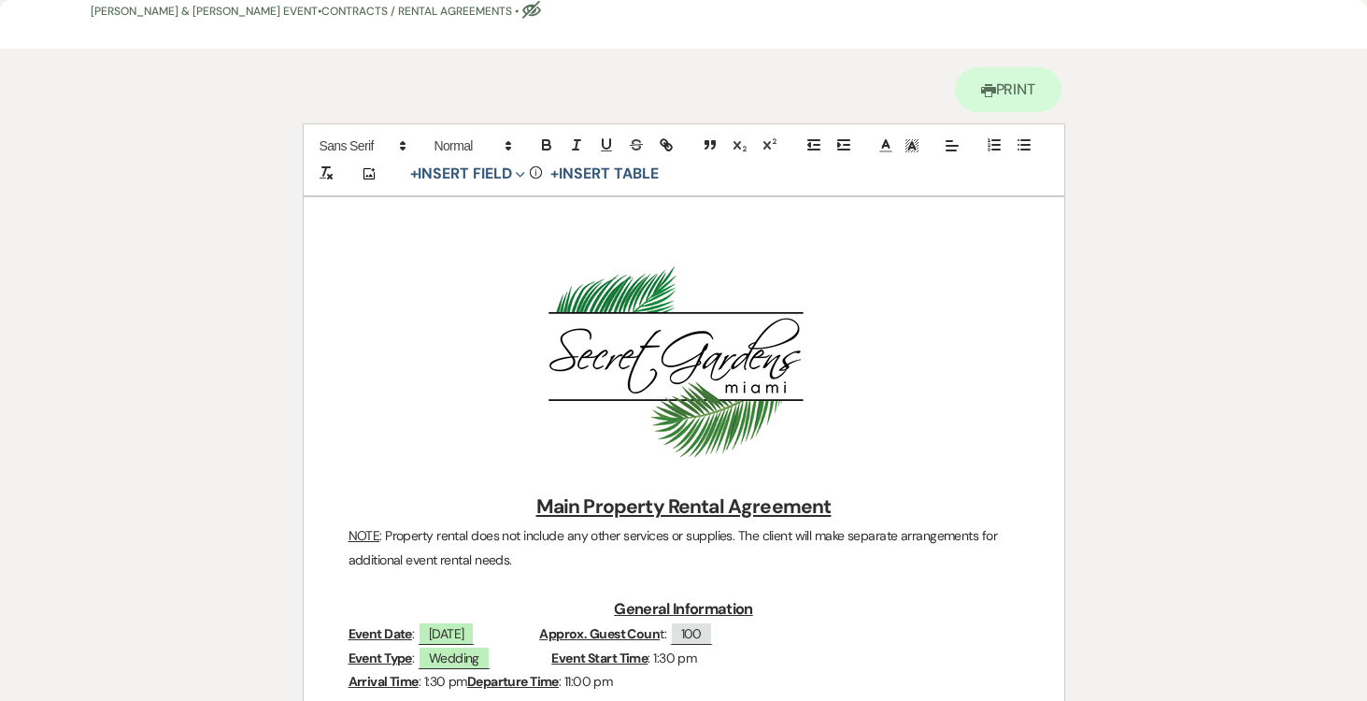
scroll to position [0, 0]
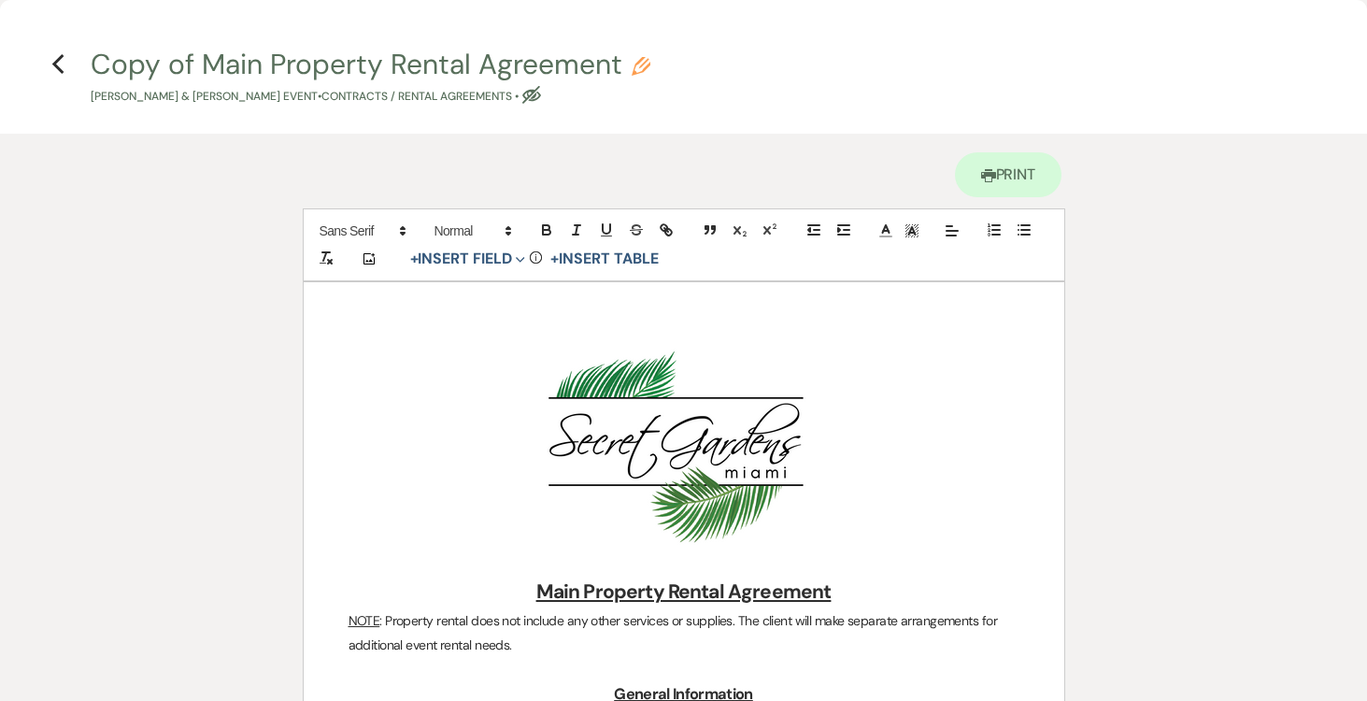
click at [56, 64] on icon "Previous" at bounding box center [58, 64] width 14 height 22
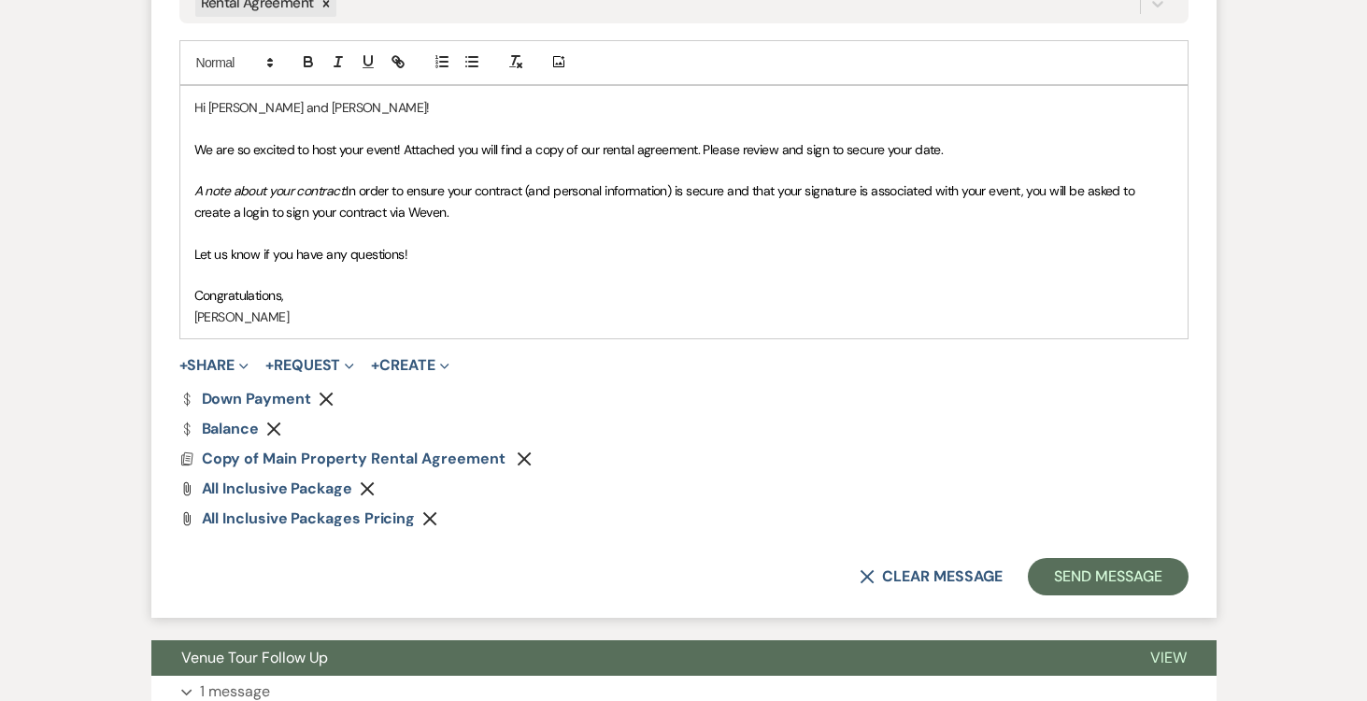
click at [323, 289] on p "Congratulations," at bounding box center [683, 295] width 979 height 21
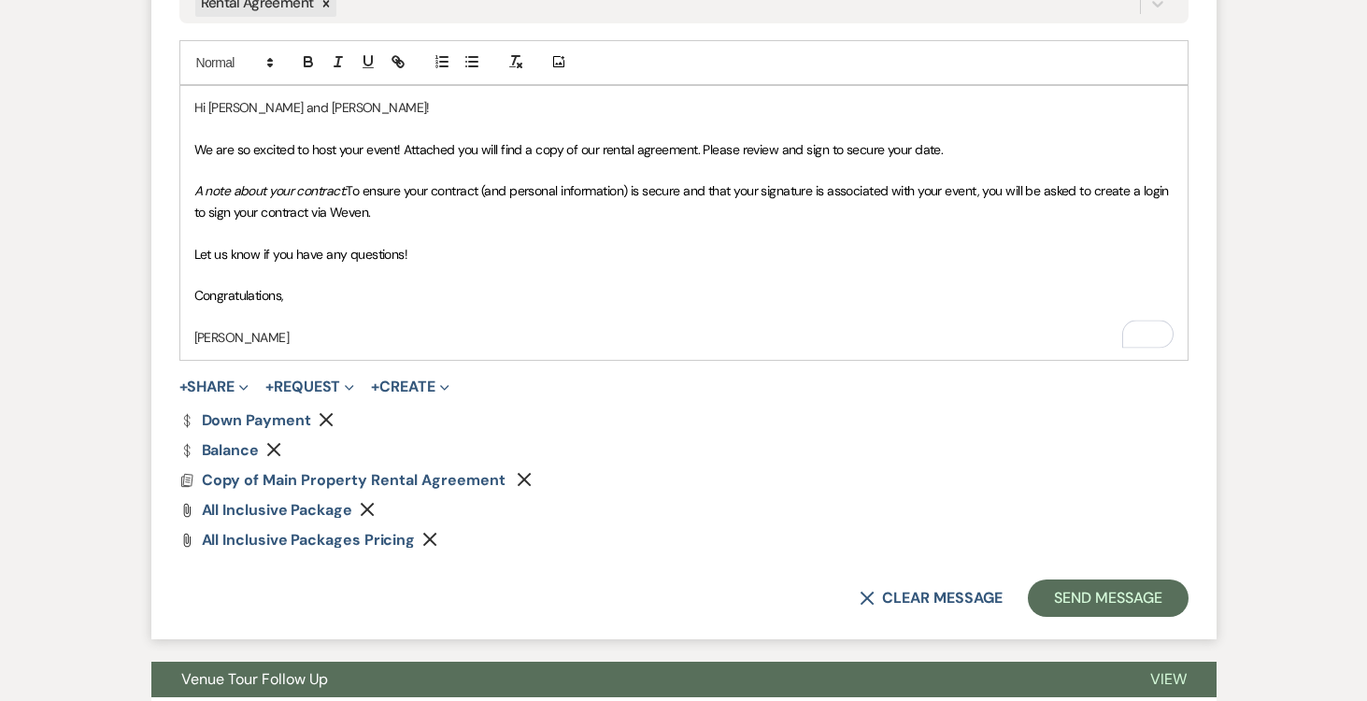
click at [292, 338] on p "[PERSON_NAME]" at bounding box center [683, 337] width 979 height 21
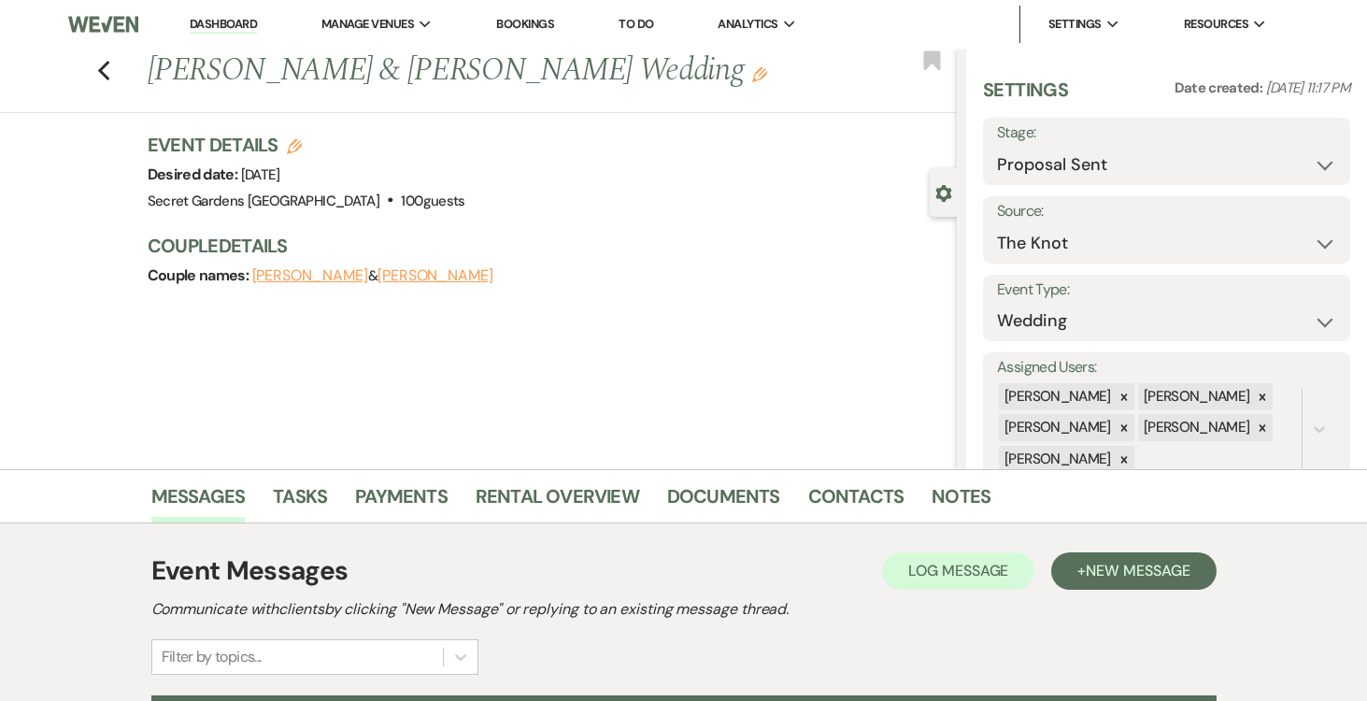
click at [296, 145] on icon "Edit" at bounding box center [294, 146] width 15 height 15
select select "834"
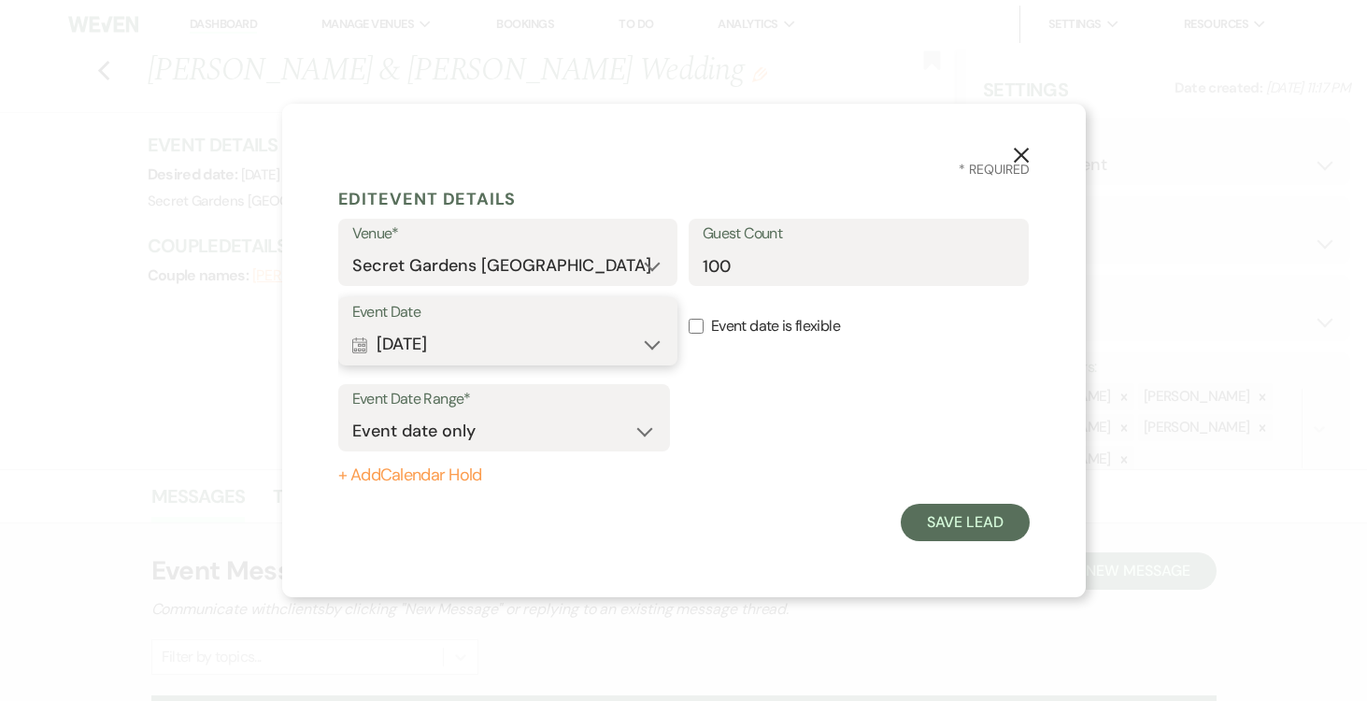
click at [658, 345] on button "Calendar [DATE] Expand" at bounding box center [508, 344] width 312 height 37
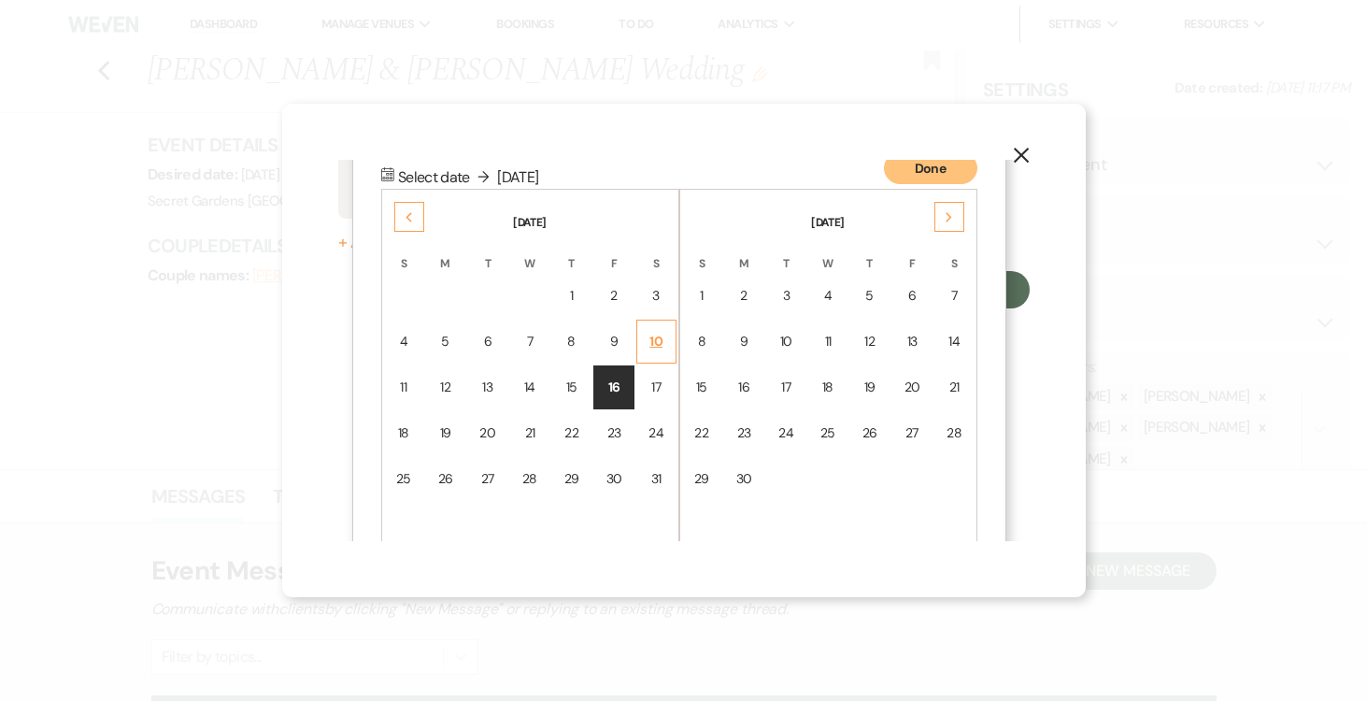
scroll to position [239, 0]
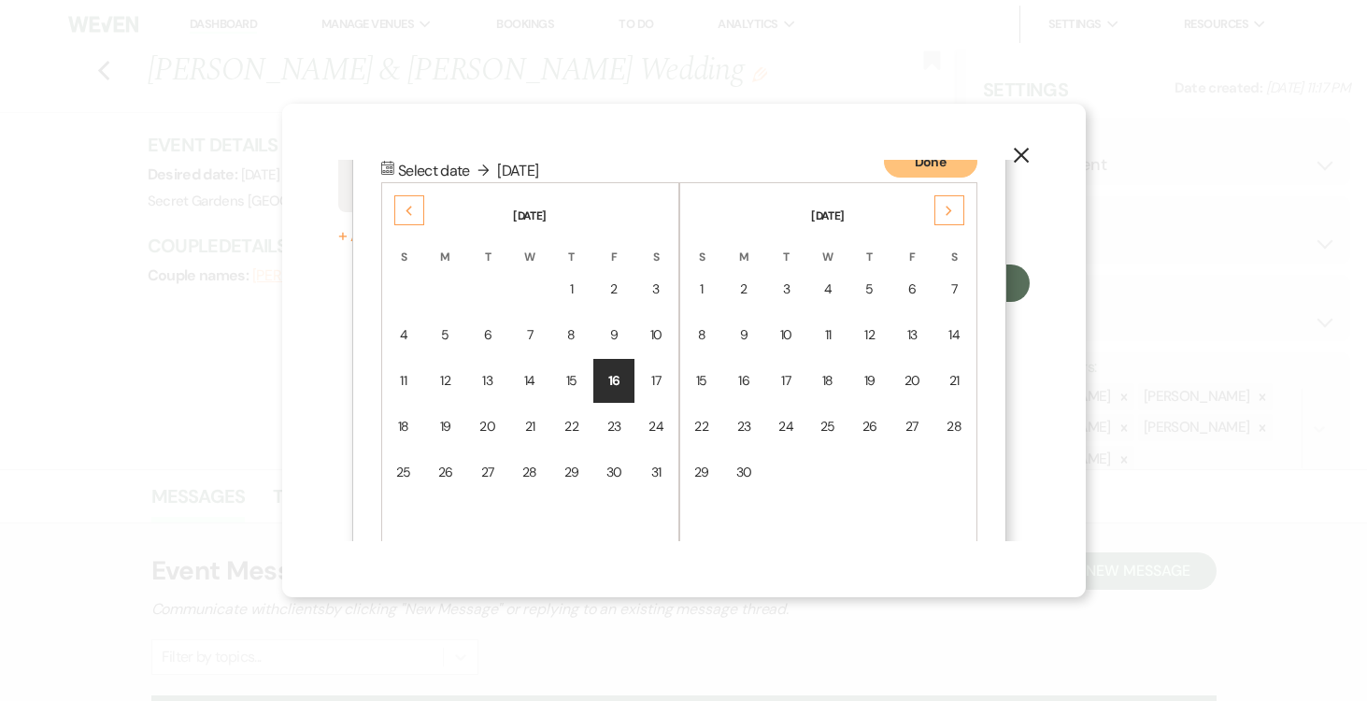
click at [658, 285] on div "3" at bounding box center [656, 289] width 16 height 20
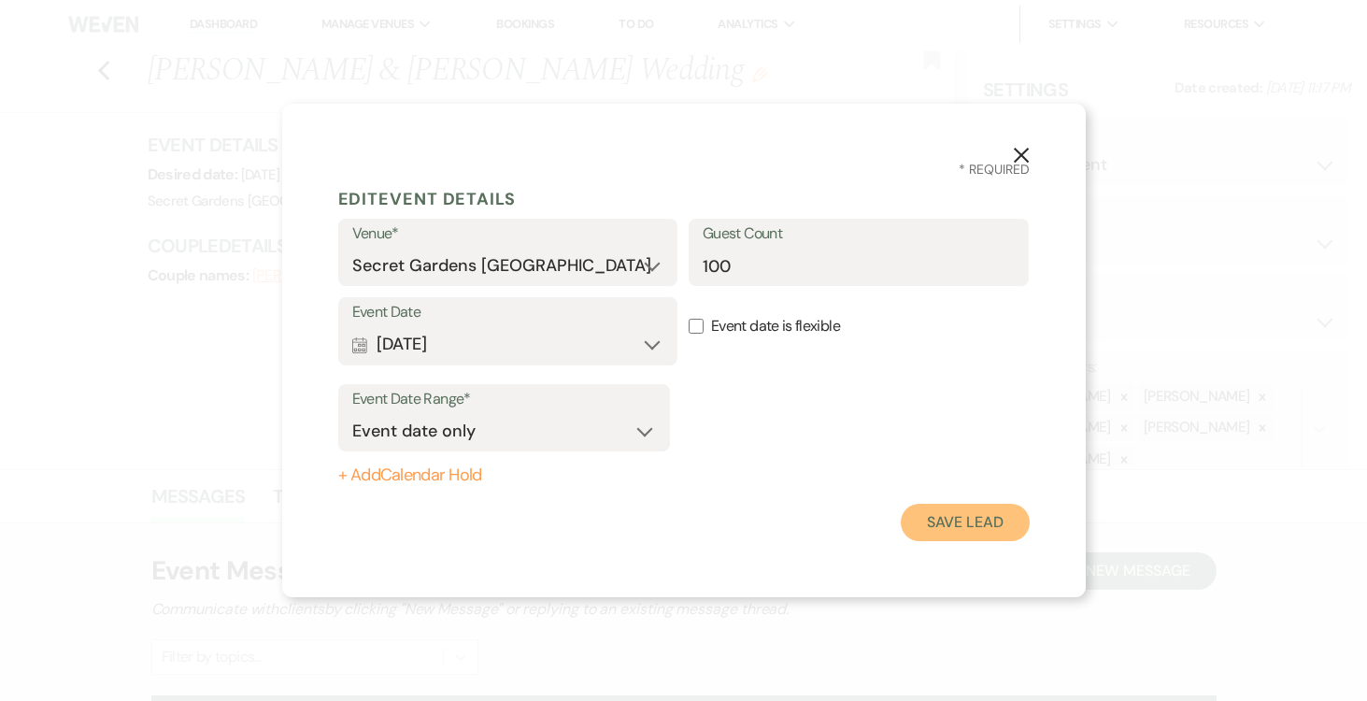
click at [950, 513] on button "Save Lead" at bounding box center [965, 522] width 128 height 37
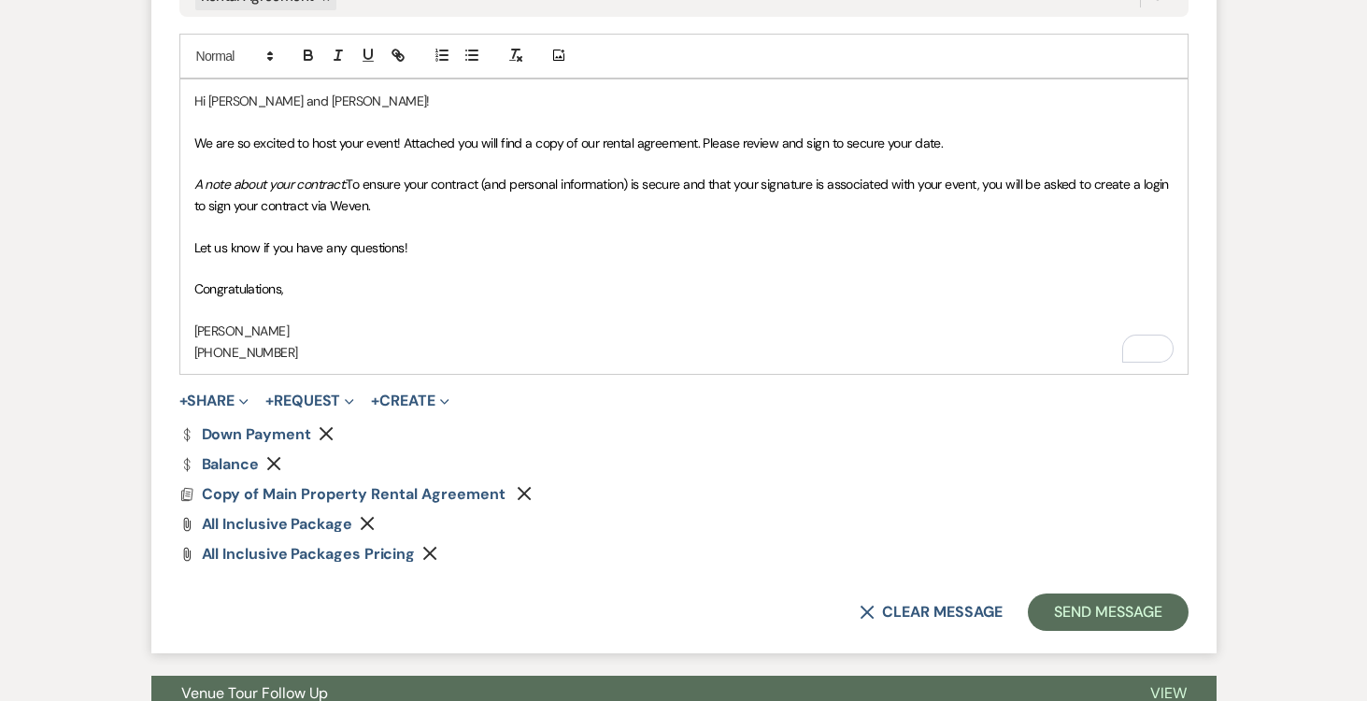
scroll to position [1117, 0]
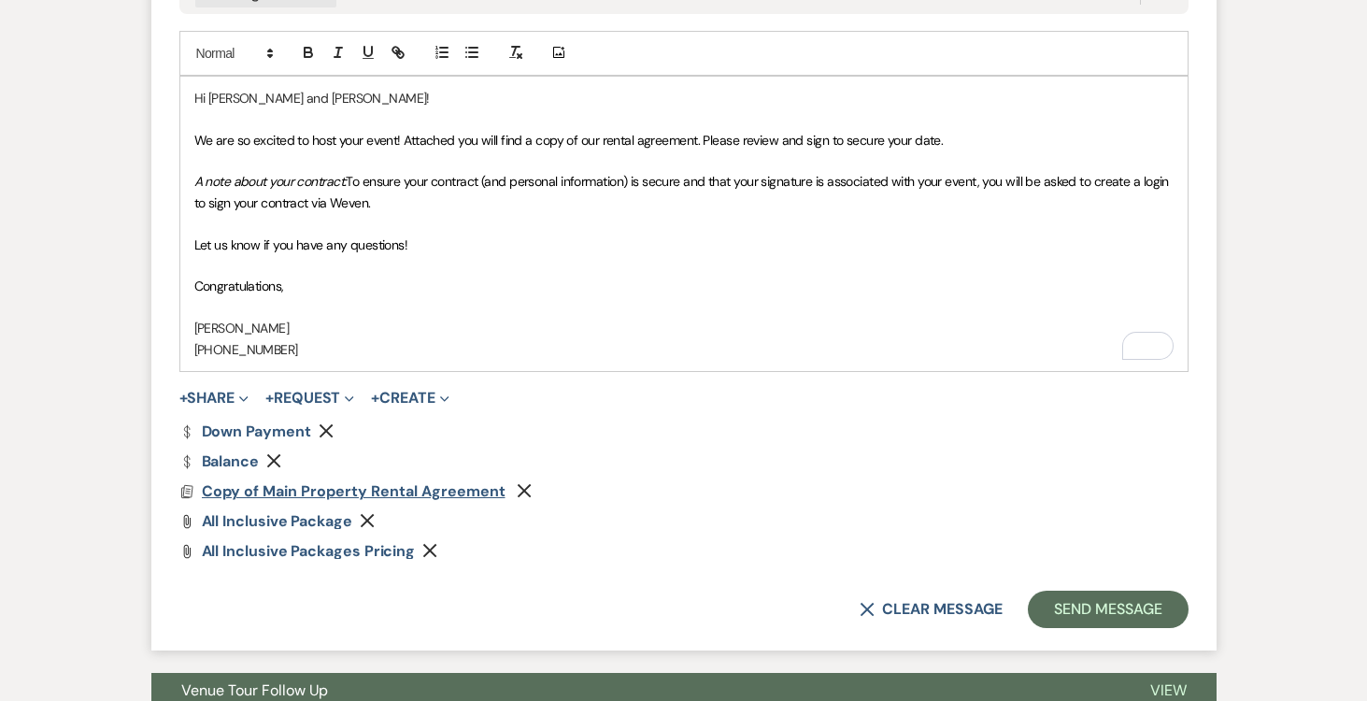
click at [285, 492] on span "Copy of Main Property Rental Agreement" at bounding box center [354, 491] width 304 height 20
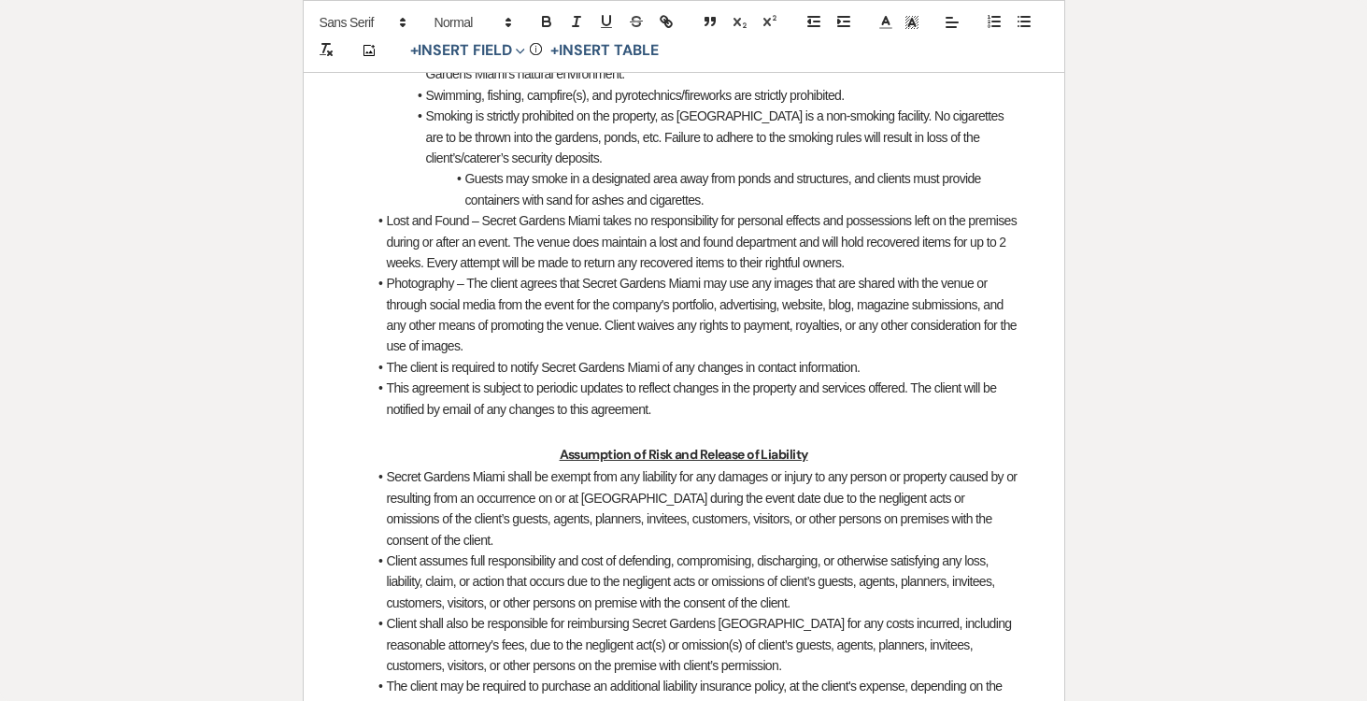
scroll to position [5065, 0]
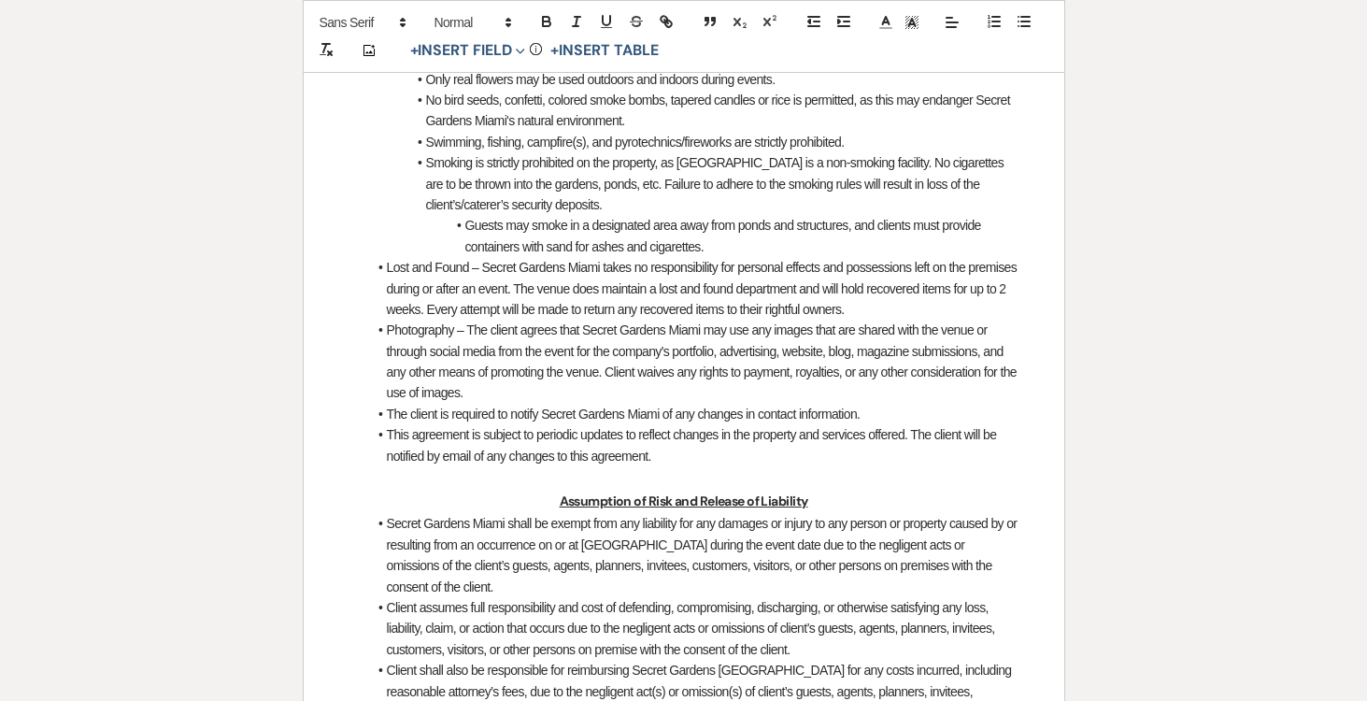
click at [567, 444] on li "This agreement is subject to periodic updates to reflect changes in the propert…" at bounding box center [693, 445] width 652 height 42
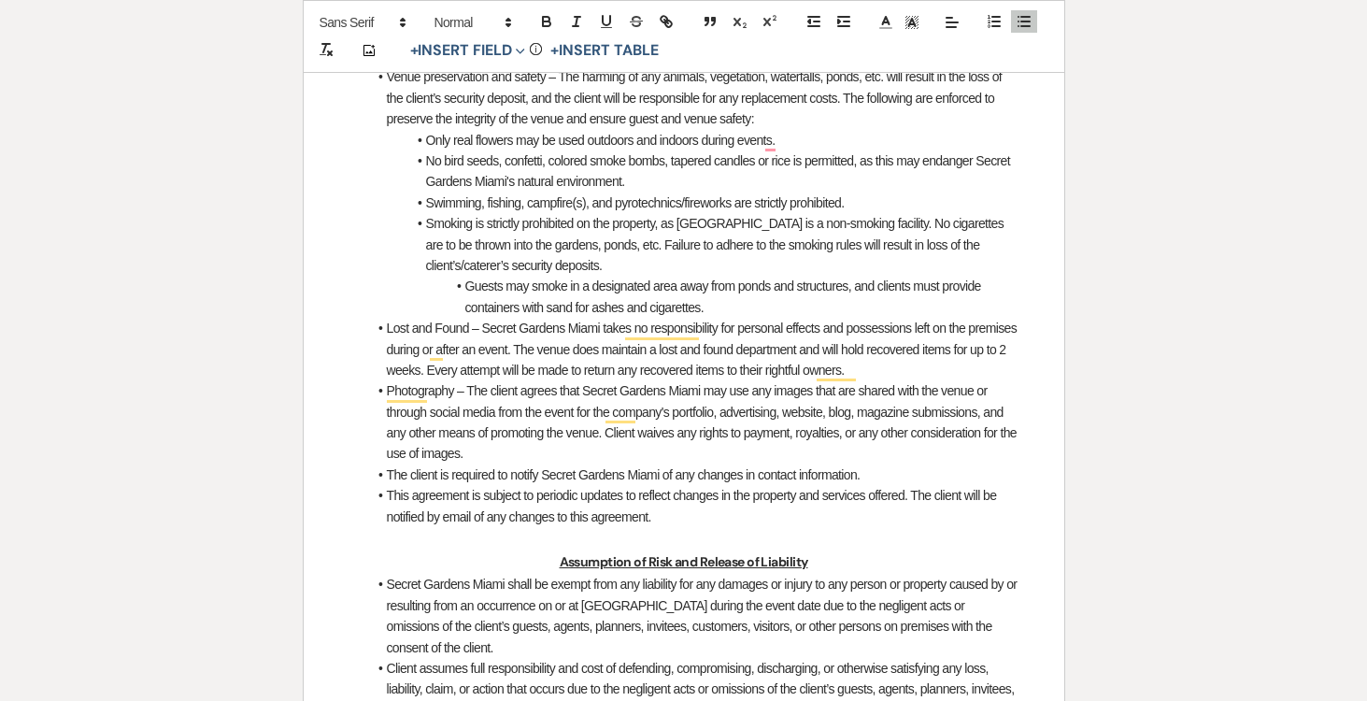
scroll to position [4282, 0]
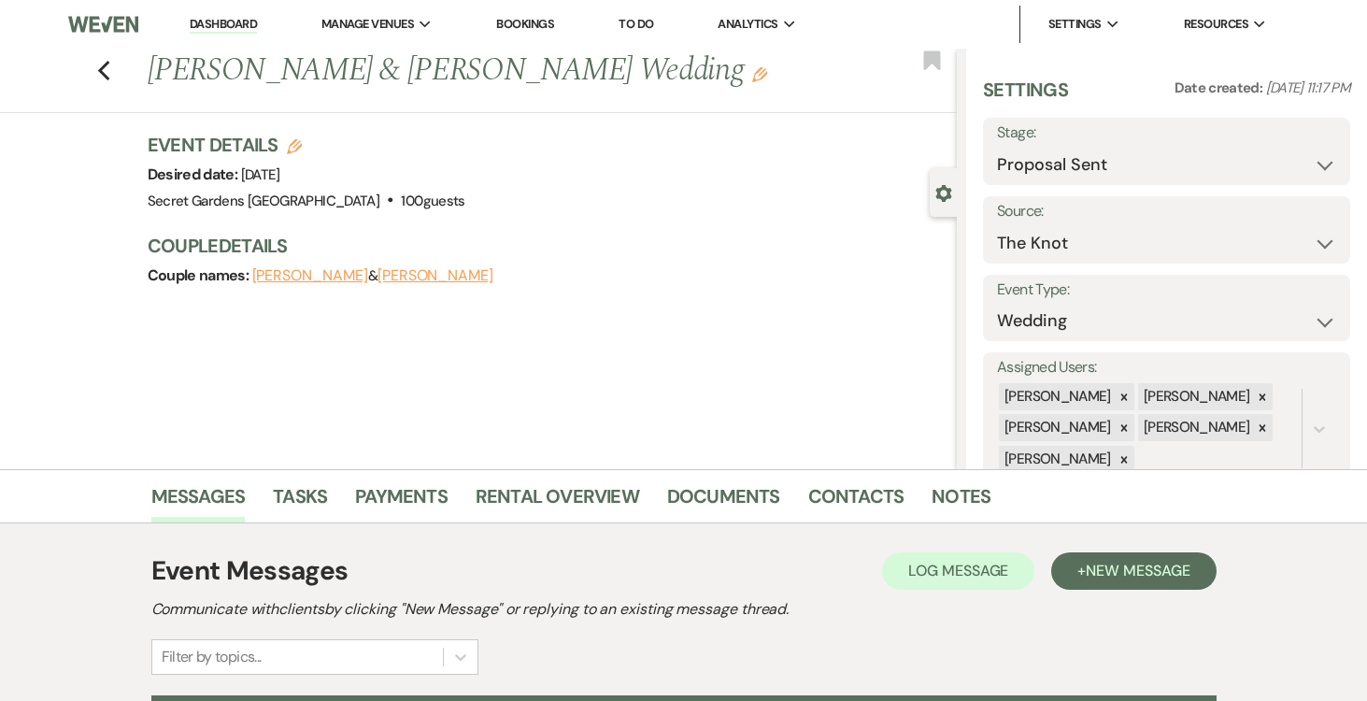
select select "6"
select select "2"
select select "978"
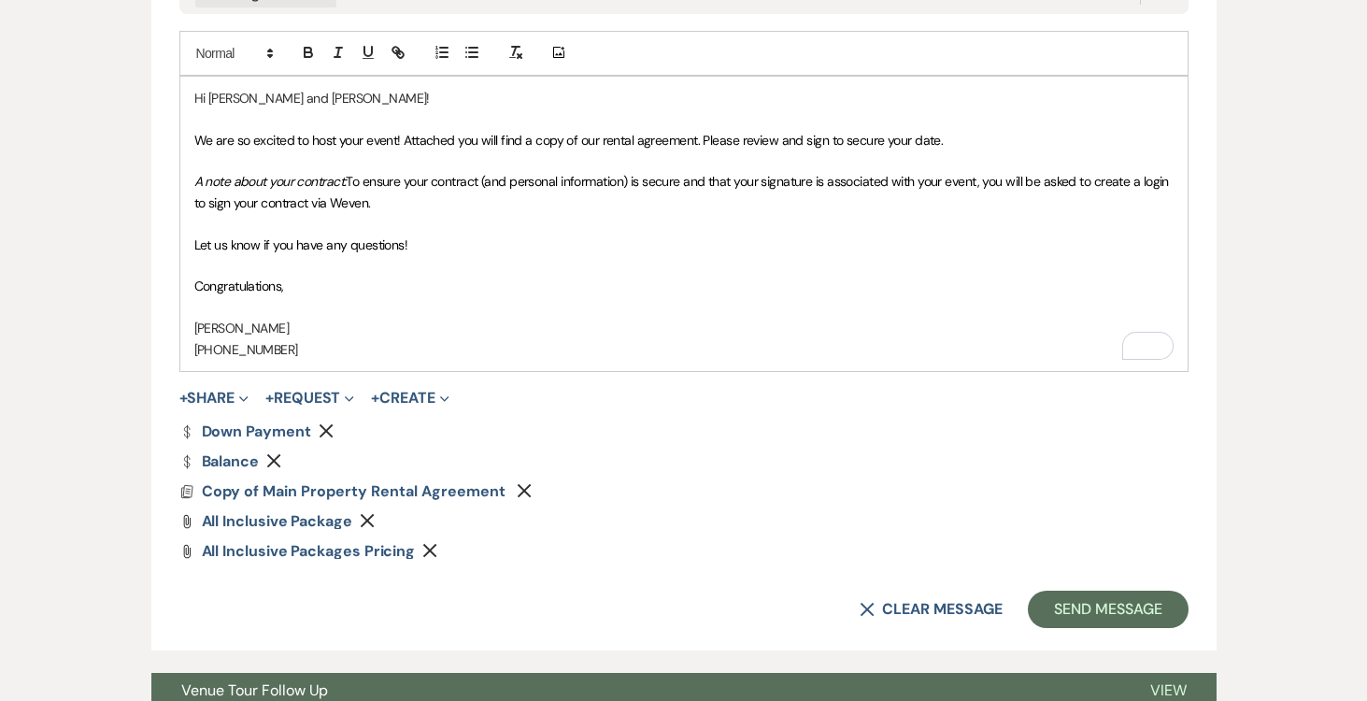
scroll to position [48, 0]
click at [1120, 606] on button "Send Message" at bounding box center [1108, 608] width 160 height 37
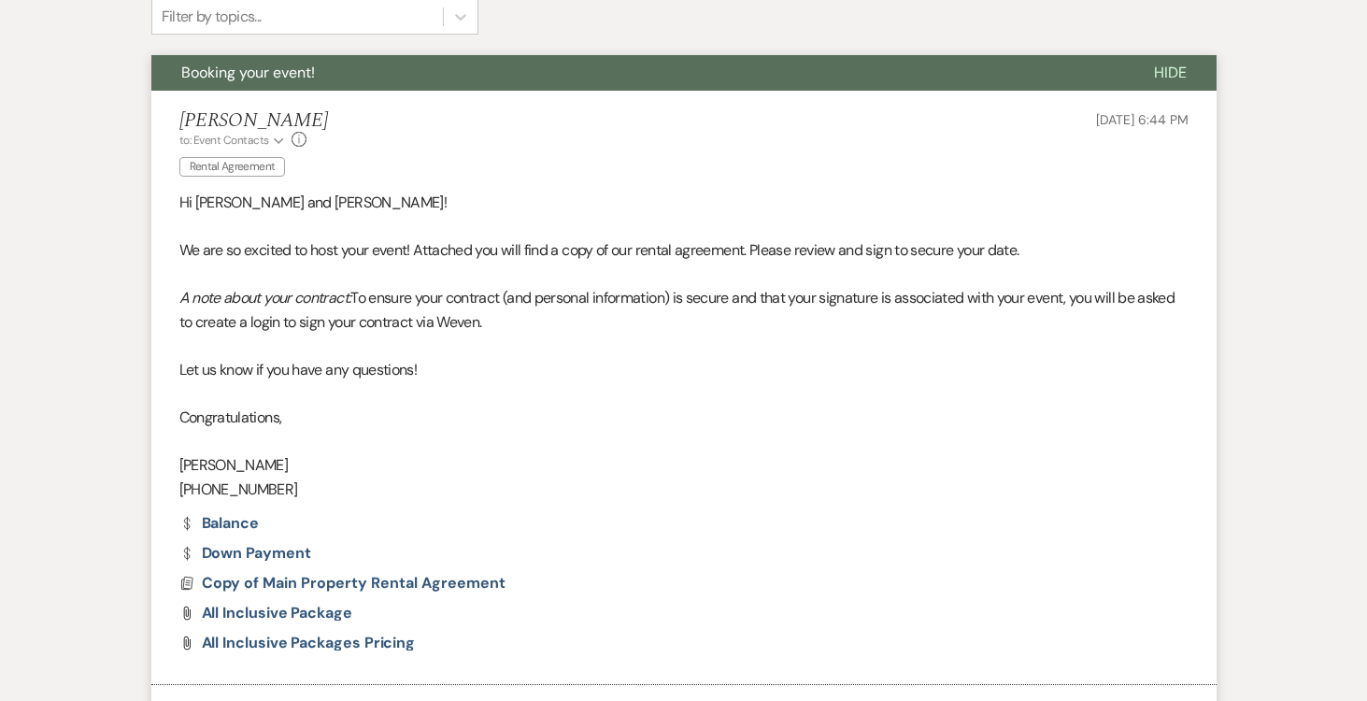
scroll to position [681, 0]
